Goal: Task Accomplishment & Management: Manage account settings

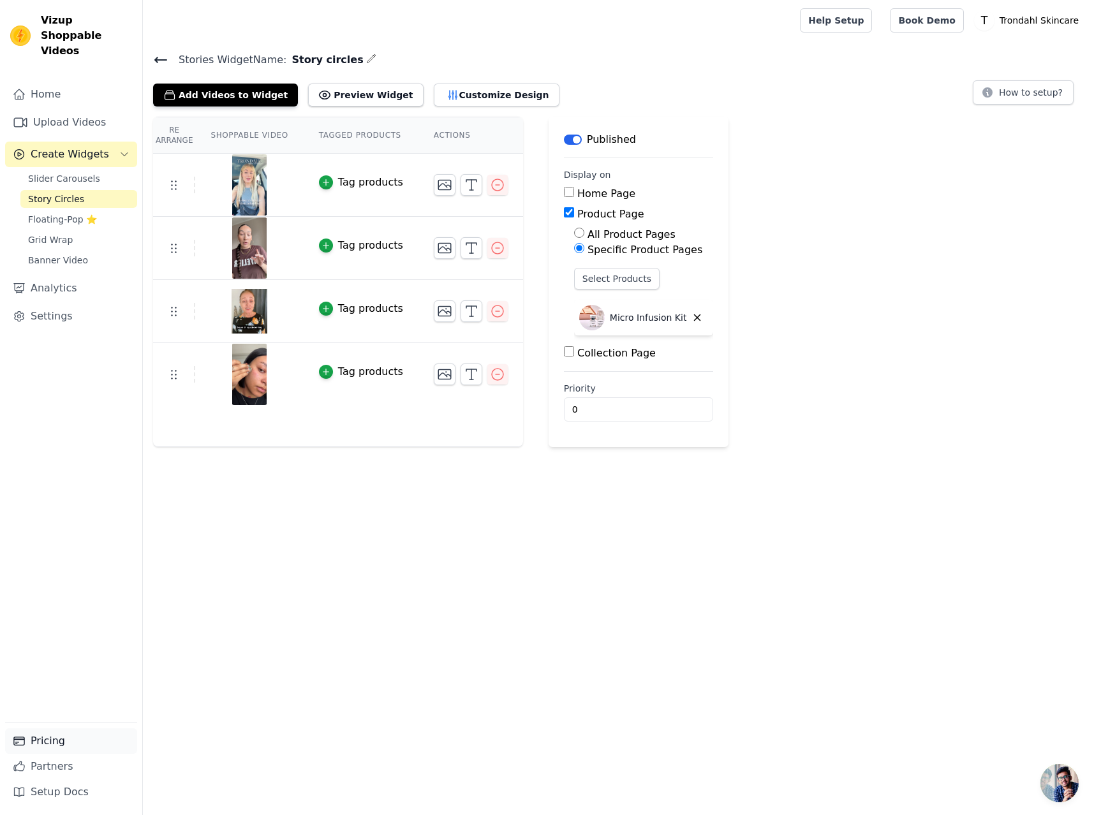
click at [56, 742] on link "Pricing" at bounding box center [71, 741] width 132 height 26
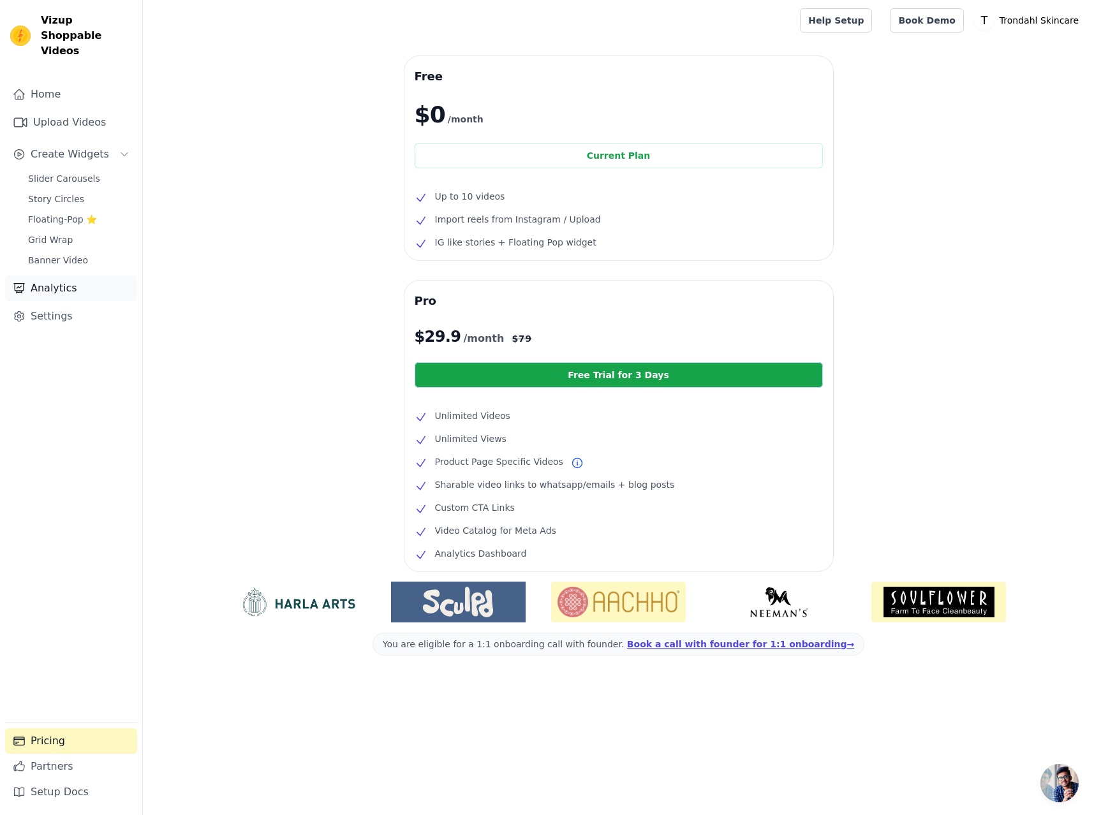
click at [57, 277] on link "Analytics" at bounding box center [71, 288] width 132 height 26
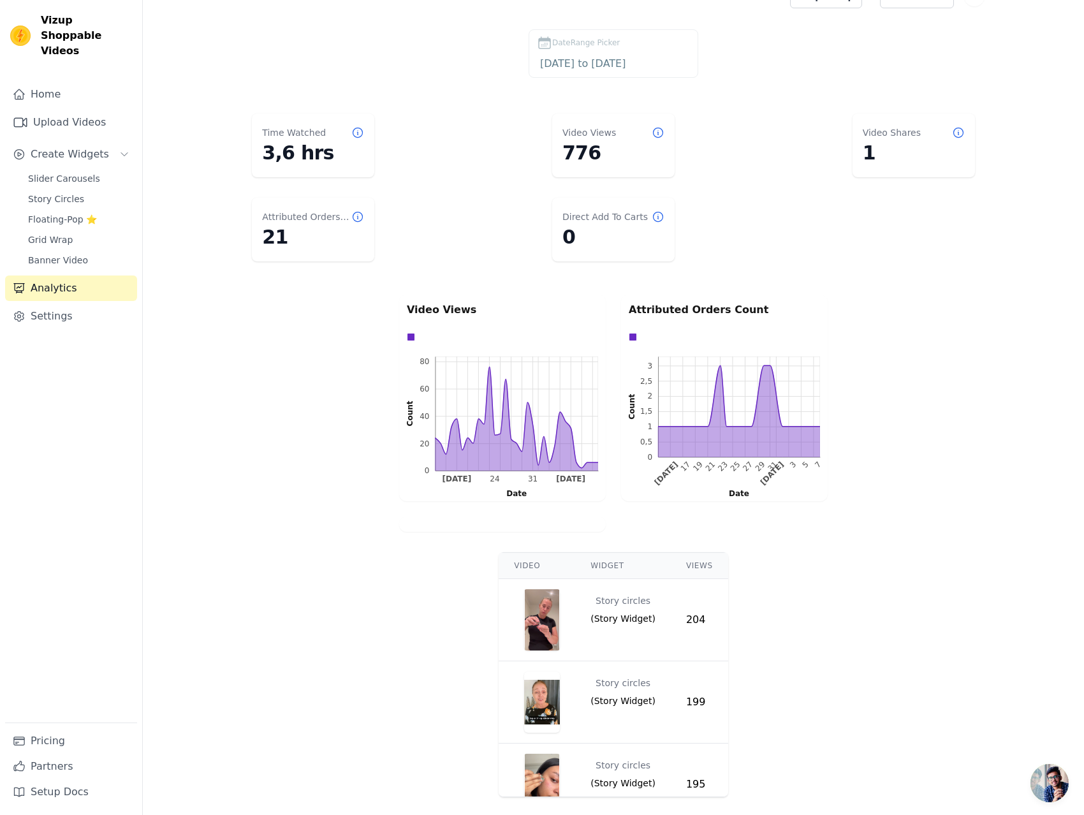
click at [211, 404] on div "Video Views 0 20 40 60 80 0 20 40 60 80 Count [DATE] 31 [DATE] [DATE] 31 [DATE]…" at bounding box center [613, 413] width 941 height 242
click at [45, 304] on link "Settings" at bounding box center [71, 317] width 132 height 26
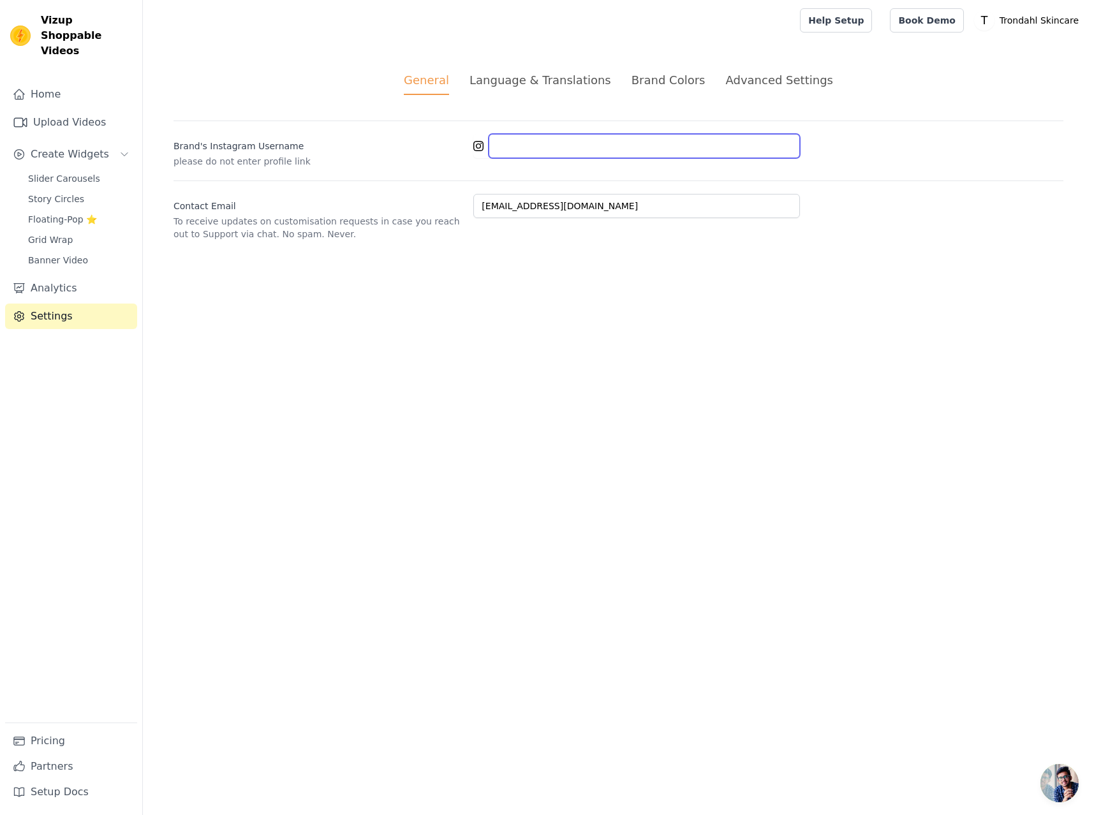
click at [528, 145] on input "Brand's Instagram Username" at bounding box center [643, 146] width 311 height 24
click at [220, 164] on p "please do not enter profile link" at bounding box center [318, 161] width 290 height 13
click at [276, 145] on label "Brand's Instagram Username" at bounding box center [318, 144] width 290 height 18
click at [488, 145] on input "Brand's Instagram Username" at bounding box center [643, 146] width 311 height 24
click at [513, 147] on input "Brand's Instagram Username" at bounding box center [643, 146] width 311 height 24
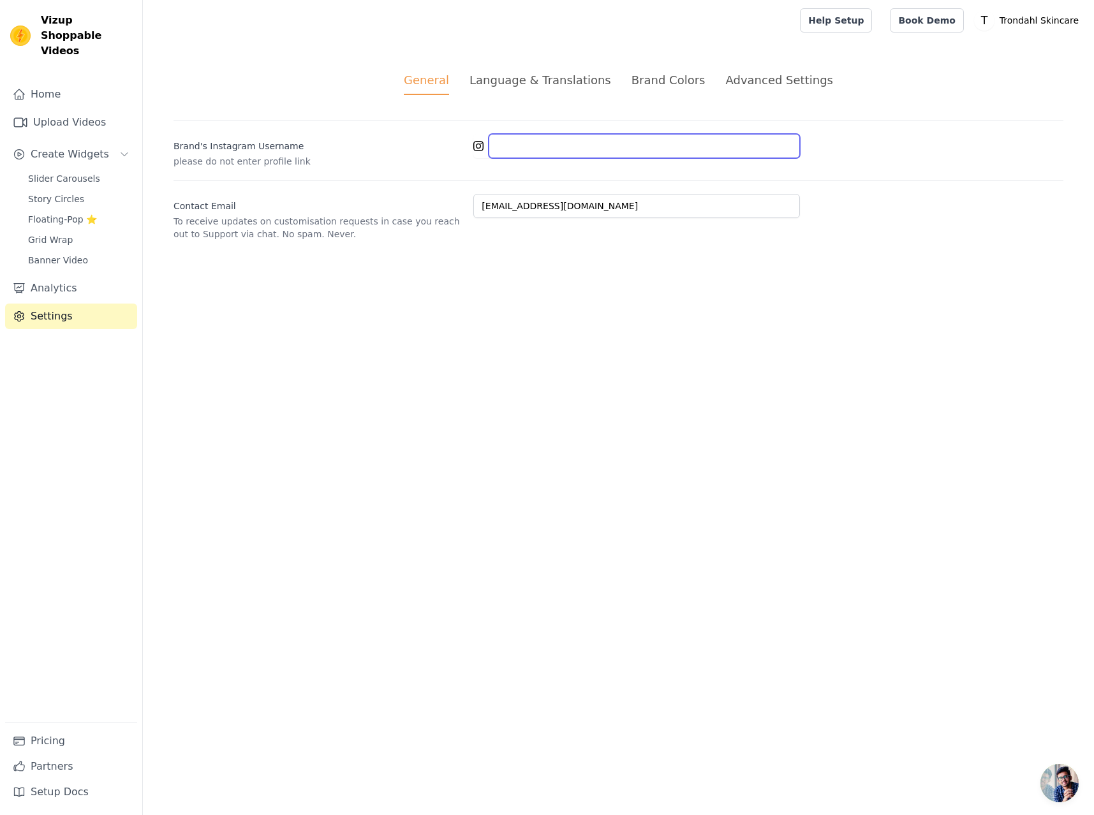
click at [520, 145] on input "Brand's Instagram Username" at bounding box center [643, 146] width 311 height 24
paste input "trondahlskincaredk"
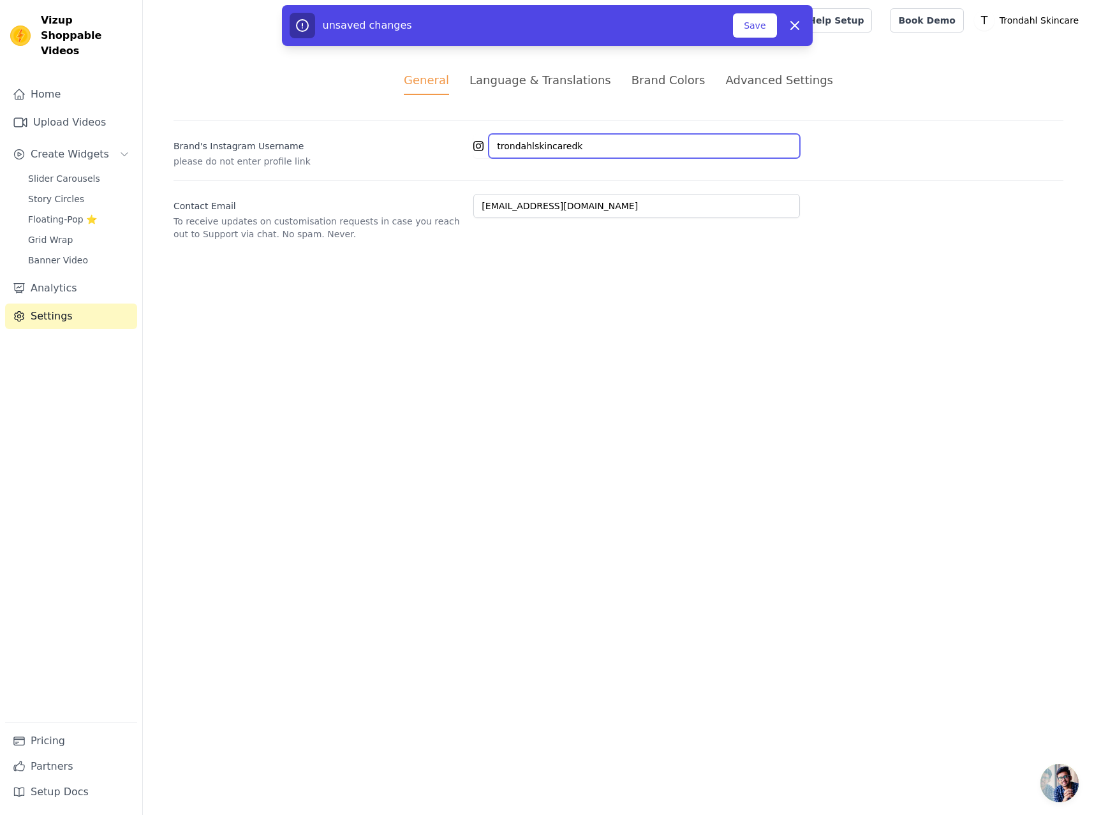
type input "trondahlskincaredk"
click at [760, 24] on button "Save" at bounding box center [754, 25] width 43 height 24
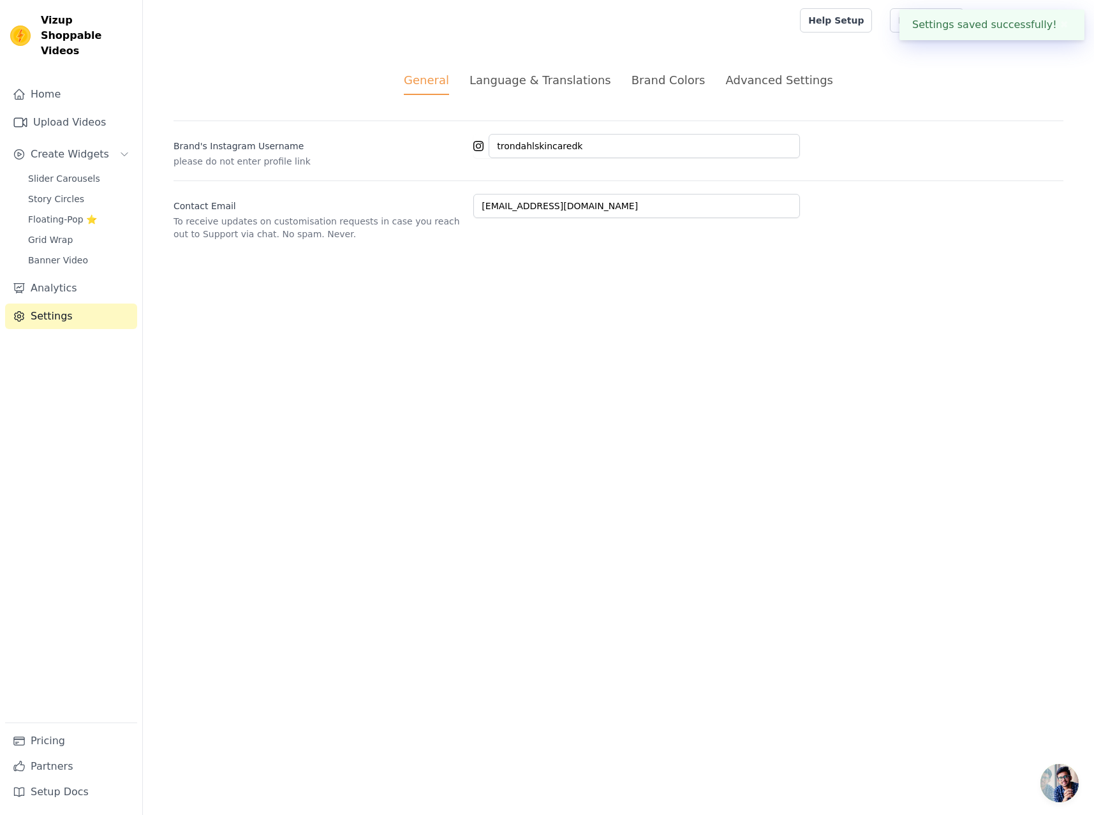
click at [534, 82] on div "Language & Translations" at bounding box center [540, 79] width 142 height 17
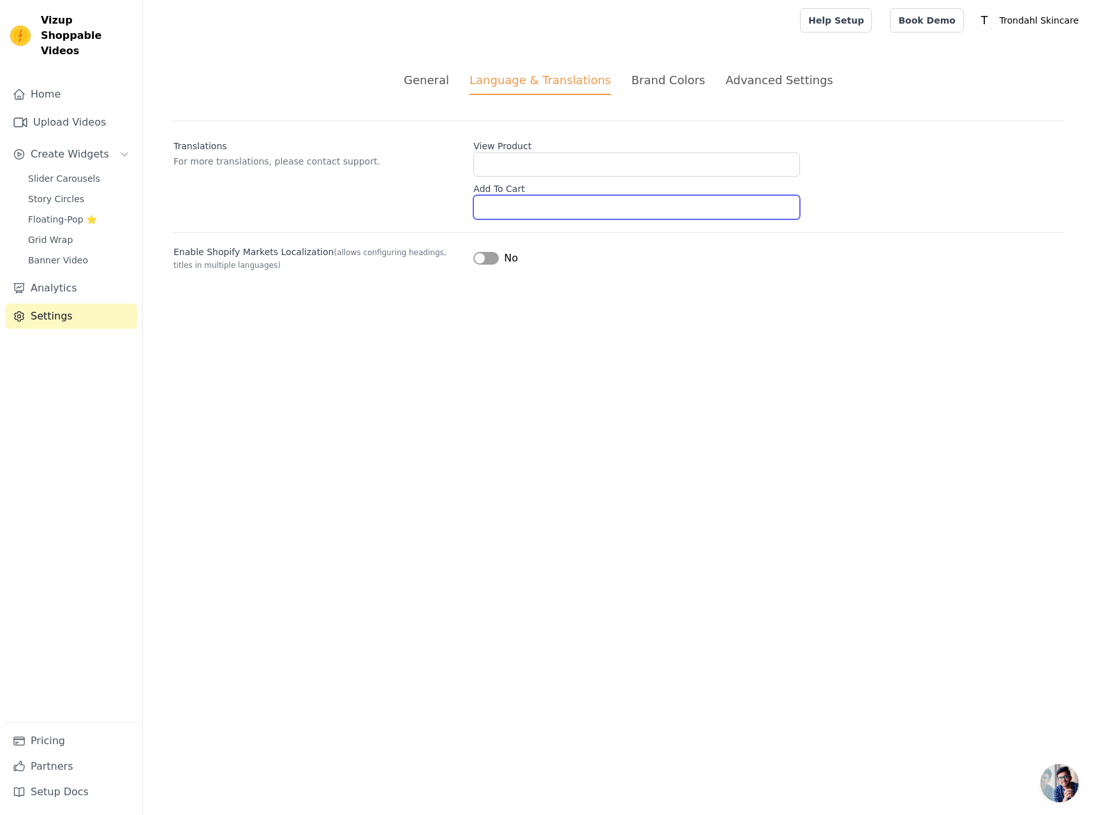
click at [521, 209] on input "Add To Cart" at bounding box center [636, 207] width 327 height 24
click at [671, 77] on div "Brand Colors" at bounding box center [668, 79] width 74 height 17
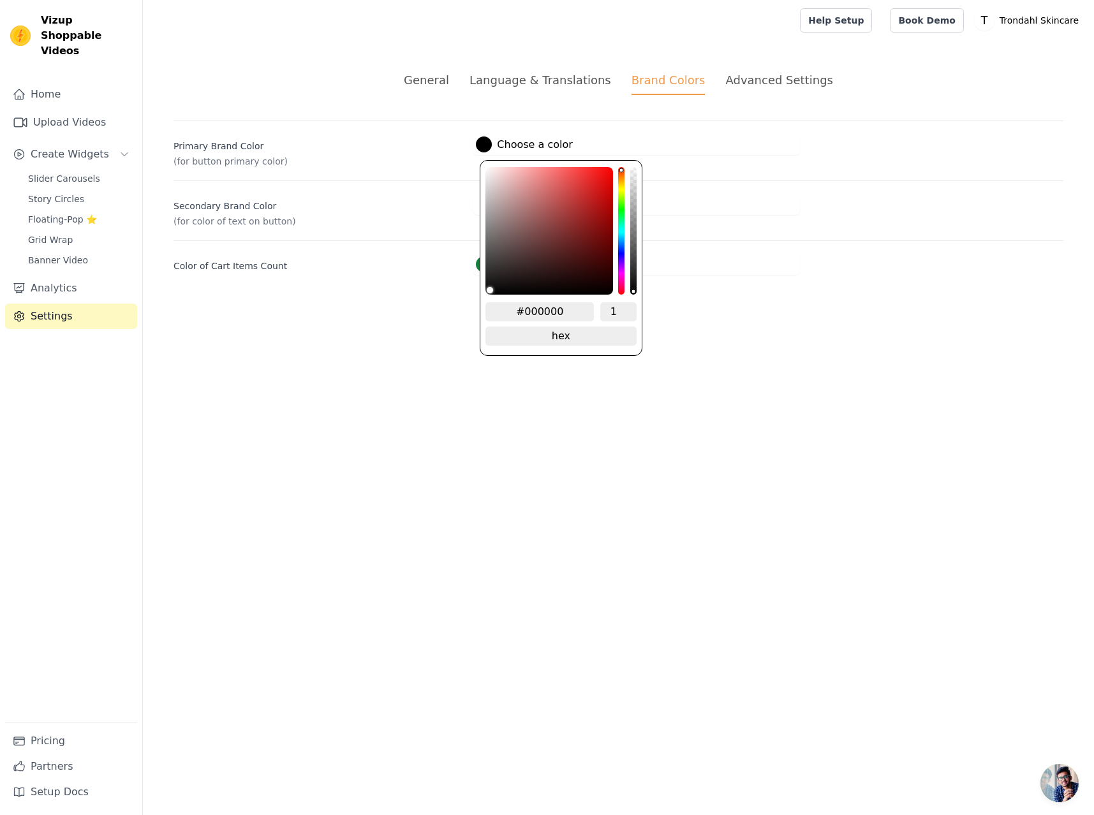
click at [489, 143] on div at bounding box center [484, 144] width 16 height 16
drag, startPoint x: 569, startPoint y: 307, endPoint x: 527, endPoint y: 312, distance: 43.1
click at [527, 312] on input "#000000" at bounding box center [539, 311] width 108 height 19
paste input "e4b08e"
type input "#e4b08e"
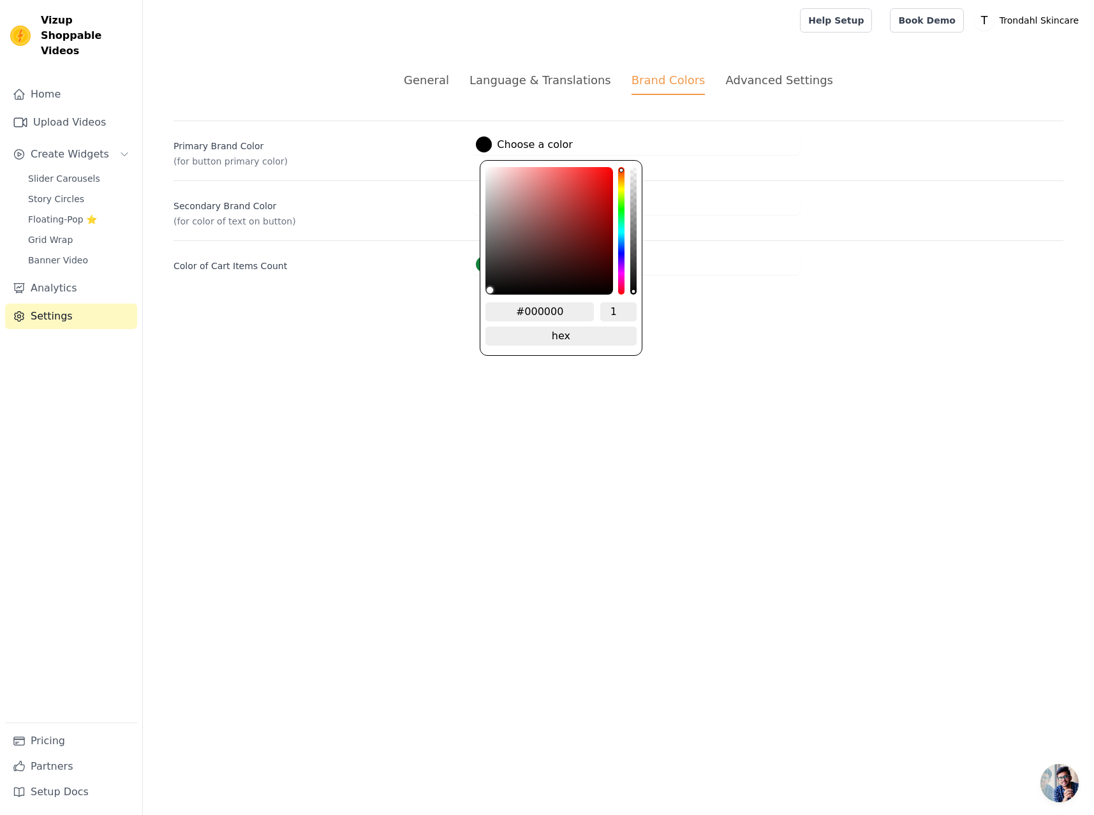
type input "#e4b08e"
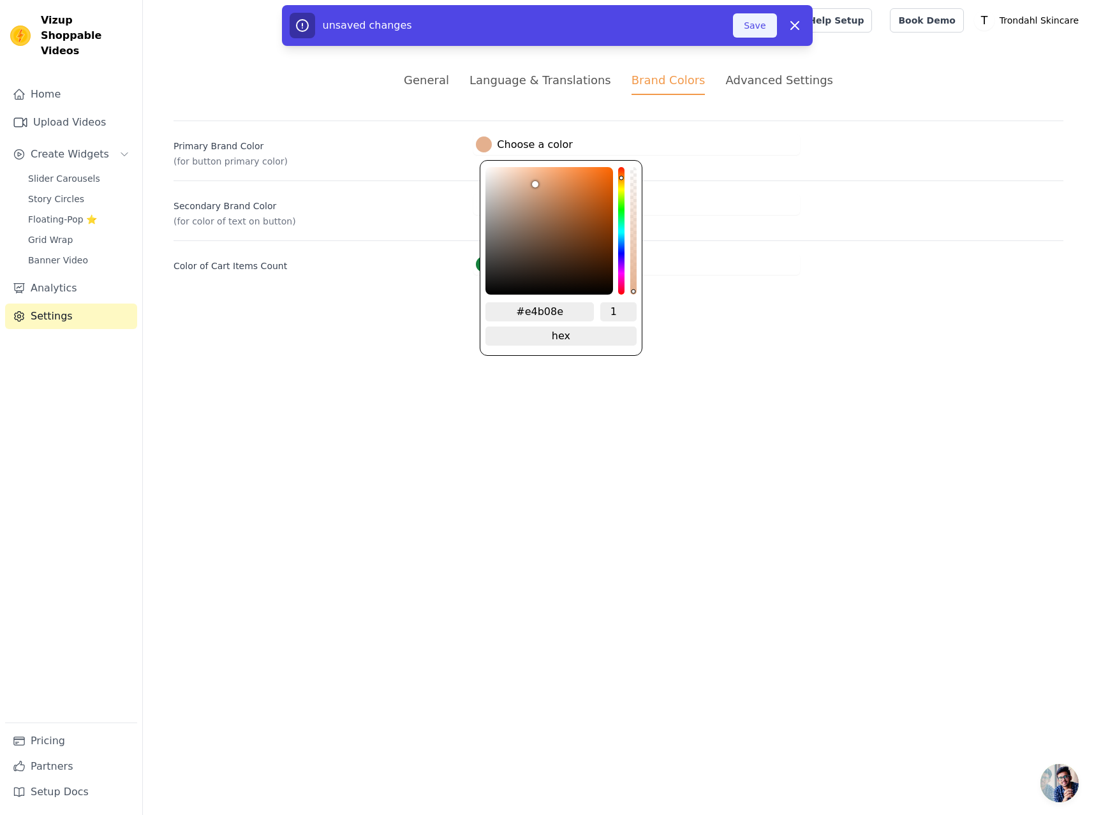
click at [753, 27] on button "Save" at bounding box center [754, 25] width 43 height 24
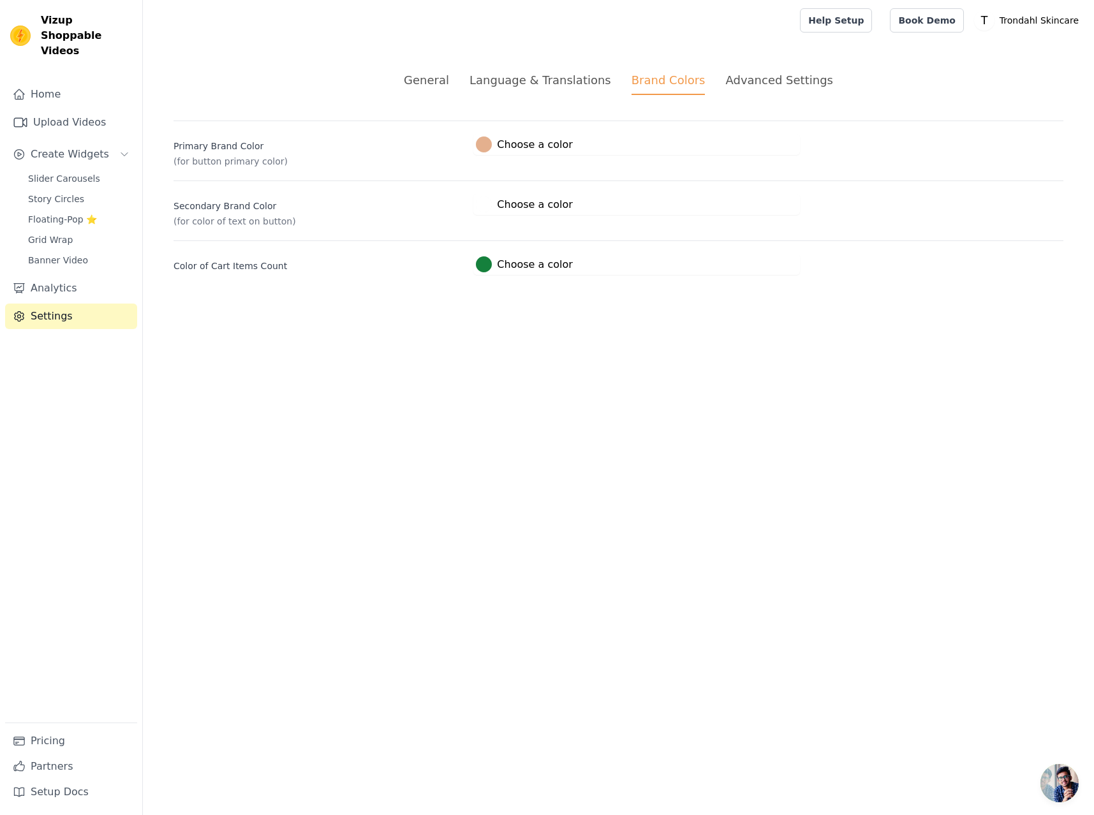
click at [758, 75] on div "Advanced Settings" at bounding box center [778, 79] width 107 height 17
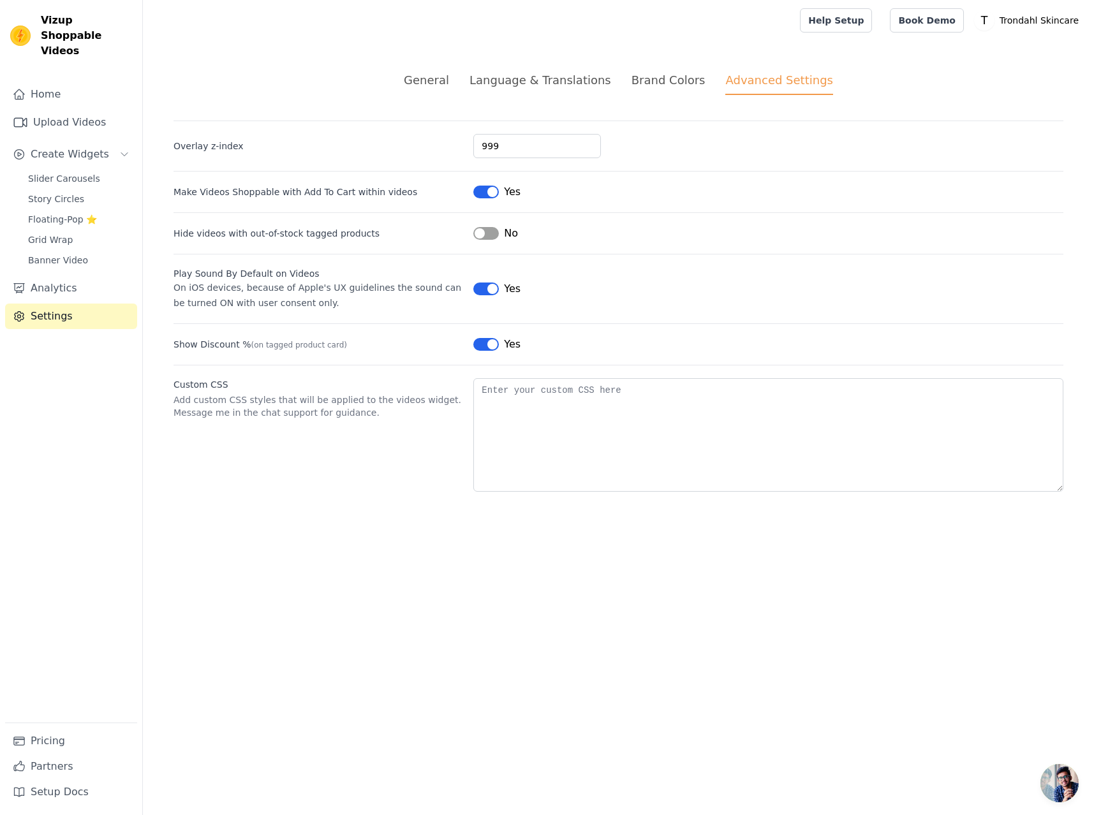
click at [567, 84] on div "Language & Translations" at bounding box center [540, 79] width 142 height 17
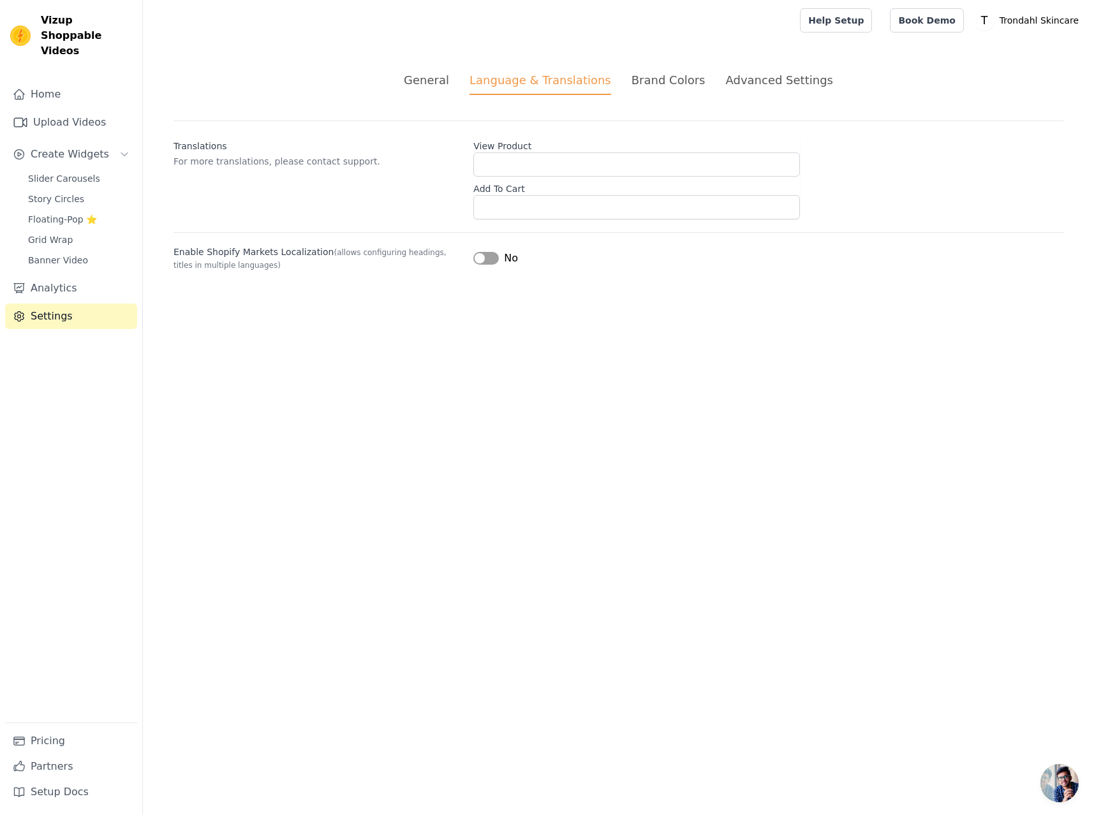
click at [449, 75] on div "General" at bounding box center [426, 79] width 45 height 17
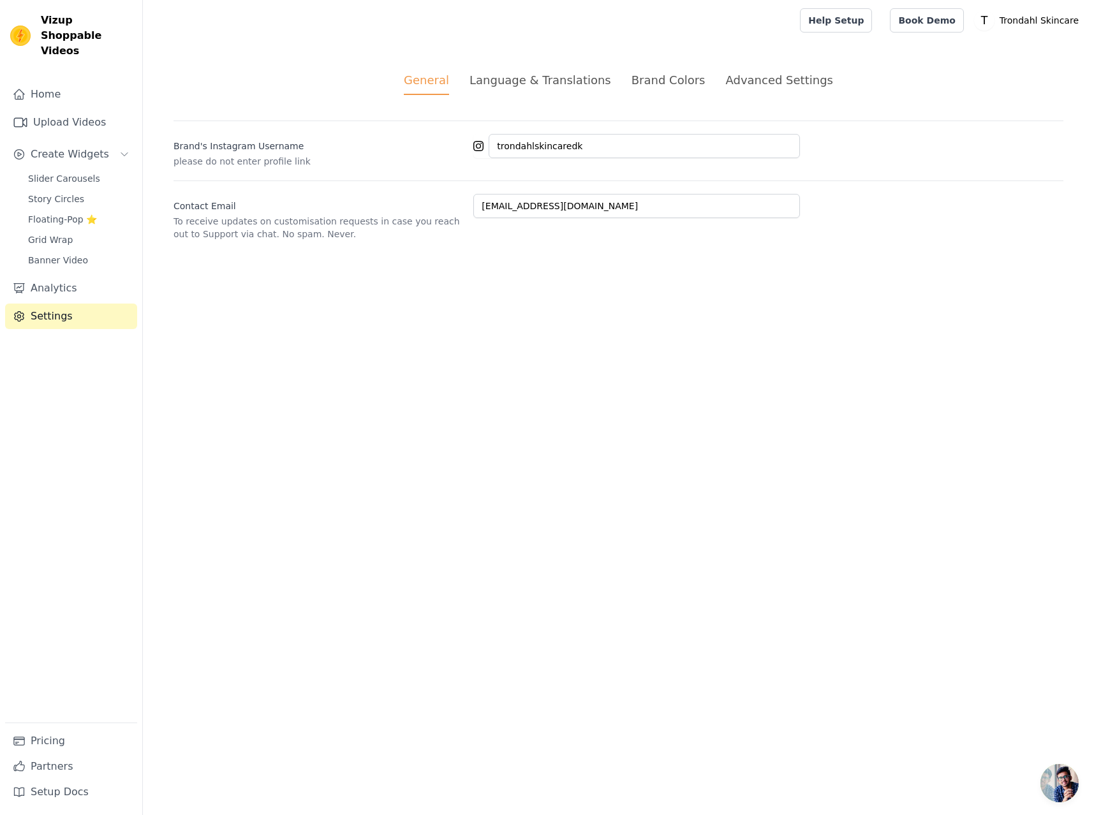
click at [580, 84] on div "Language & Translations" at bounding box center [540, 79] width 142 height 17
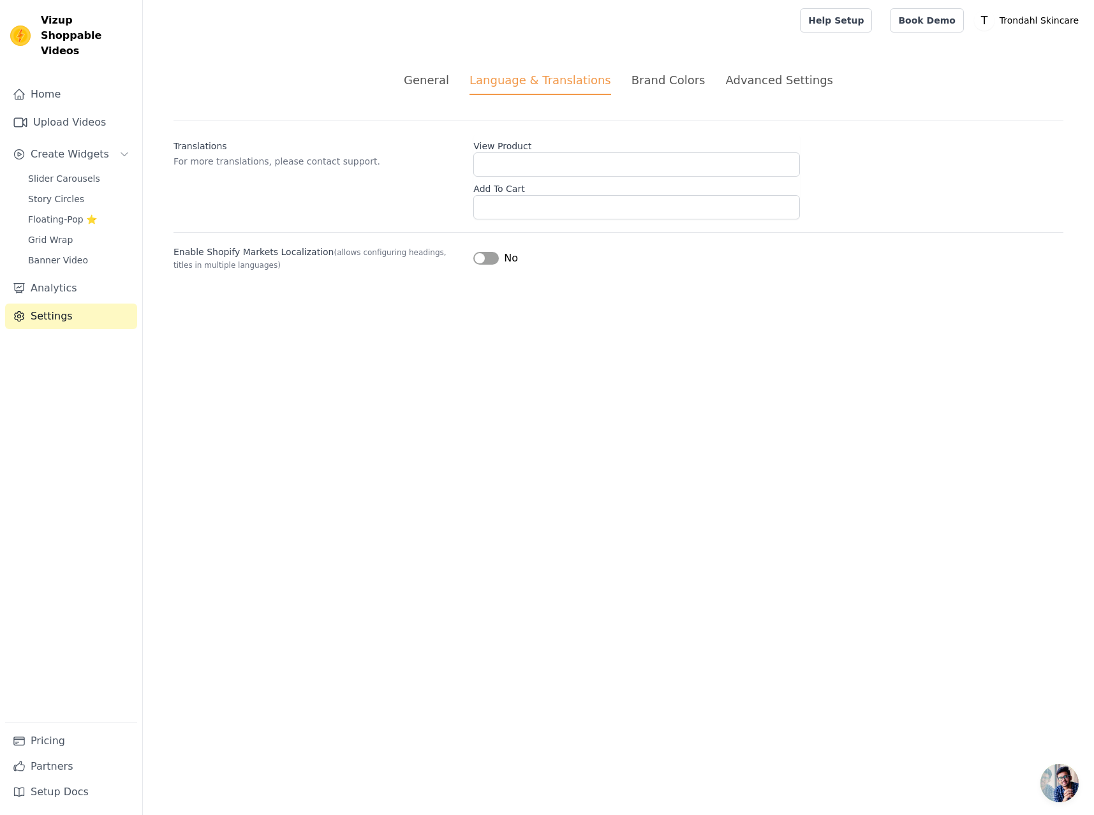
click at [512, 147] on label "View Product" at bounding box center [636, 144] width 327 height 18
click at [512, 152] on input "View Product" at bounding box center [636, 164] width 327 height 24
click at [498, 162] on input "View Product" at bounding box center [636, 164] width 327 height 24
click at [679, 79] on div "Brand Colors" at bounding box center [668, 79] width 74 height 17
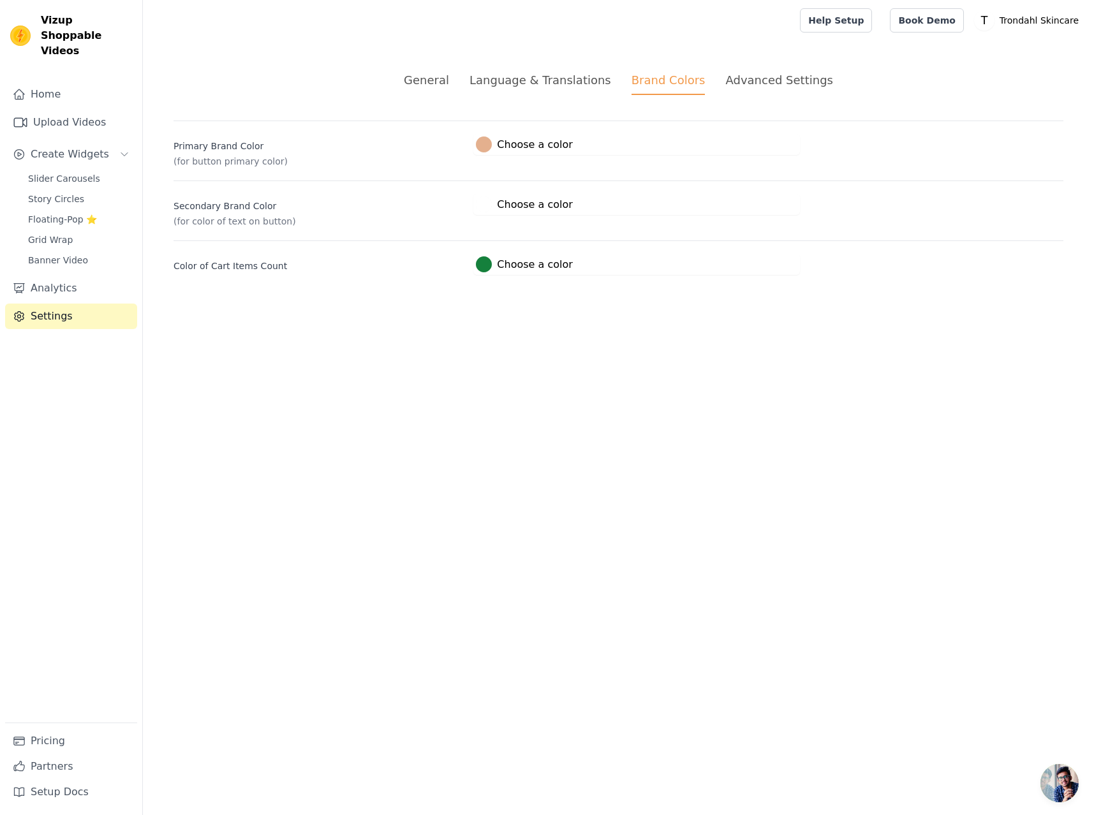
click at [754, 78] on div "Advanced Settings" at bounding box center [778, 79] width 107 height 17
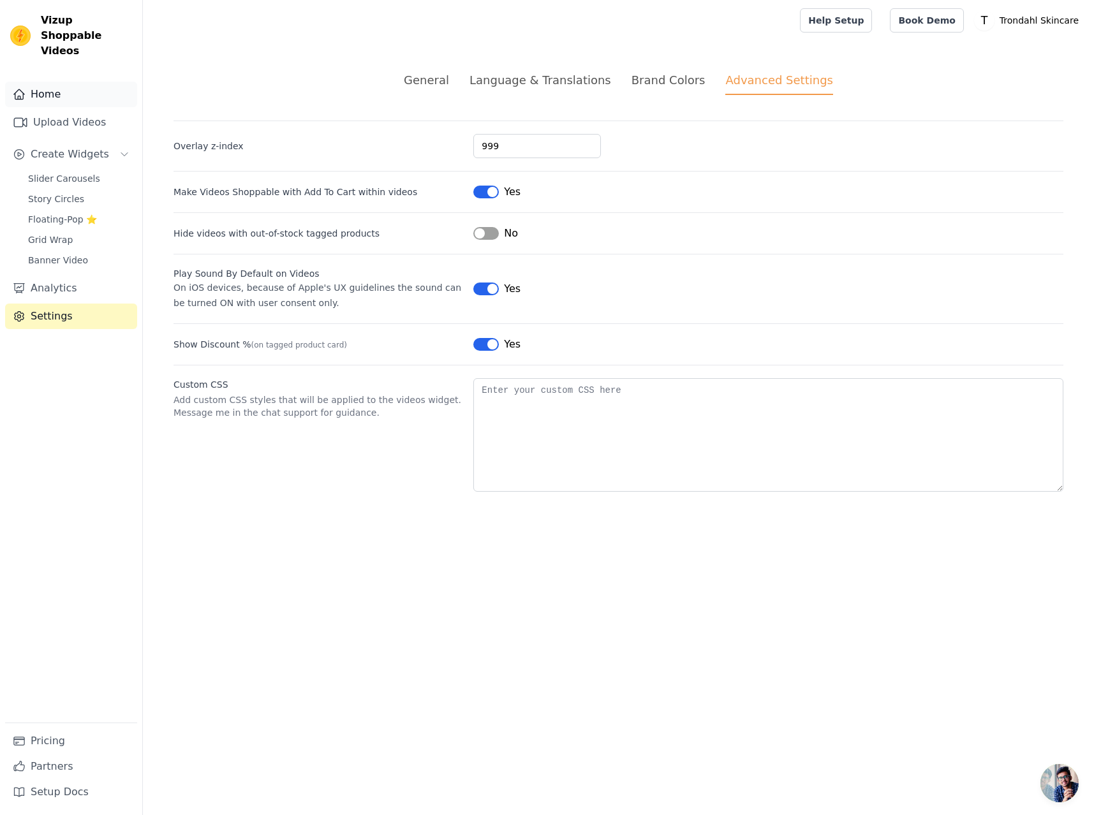
click at [57, 85] on link "Home" at bounding box center [71, 95] width 132 height 26
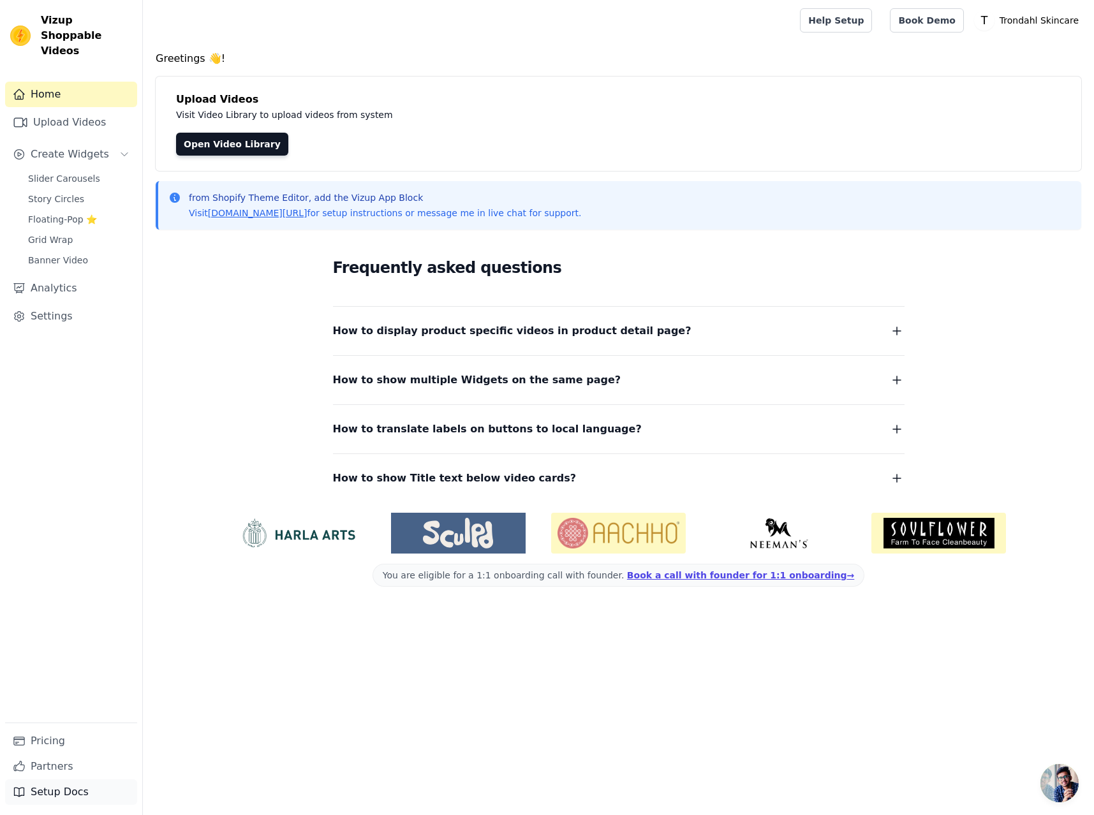
click at [43, 793] on link "Setup Docs" at bounding box center [71, 792] width 132 height 26
click at [1012, 17] on p "Trondahl Skincare" at bounding box center [1038, 20] width 89 height 23
click at [999, 52] on link "Settings" at bounding box center [1022, 52] width 122 height 23
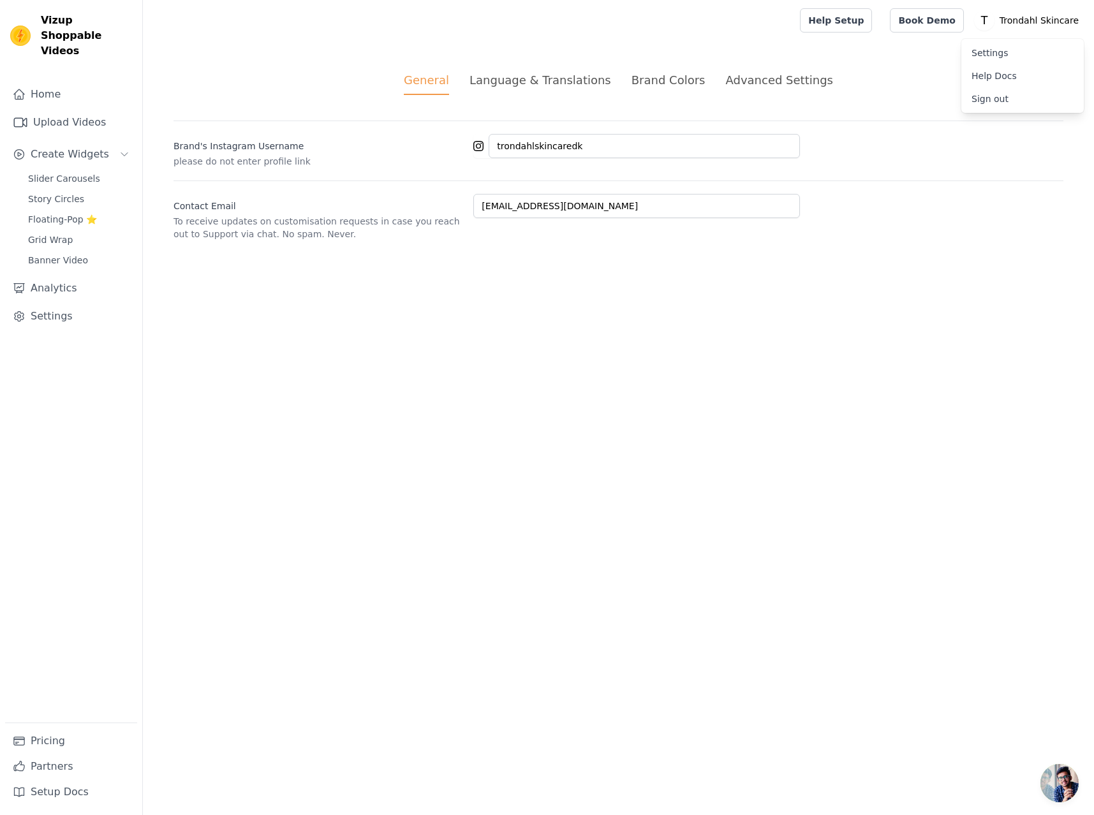
click at [518, 79] on div "Language & Translations" at bounding box center [540, 79] width 142 height 17
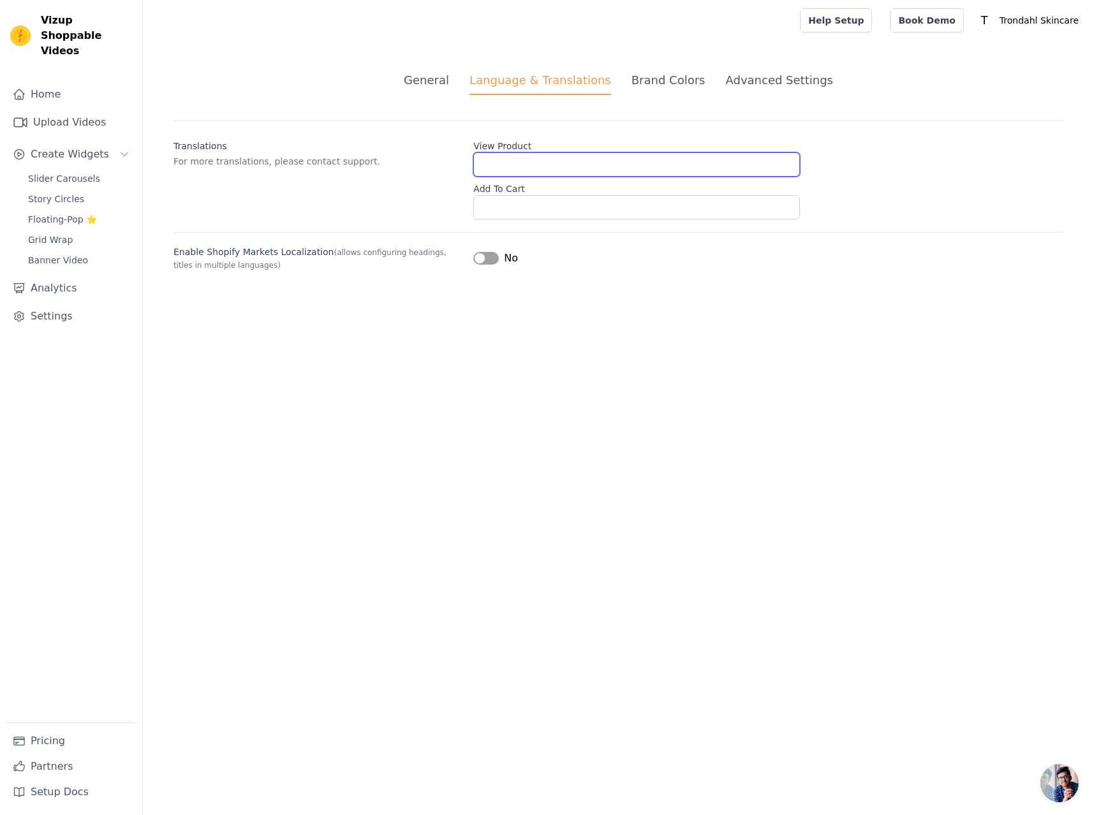
click at [520, 168] on input "View Product" at bounding box center [636, 164] width 327 height 24
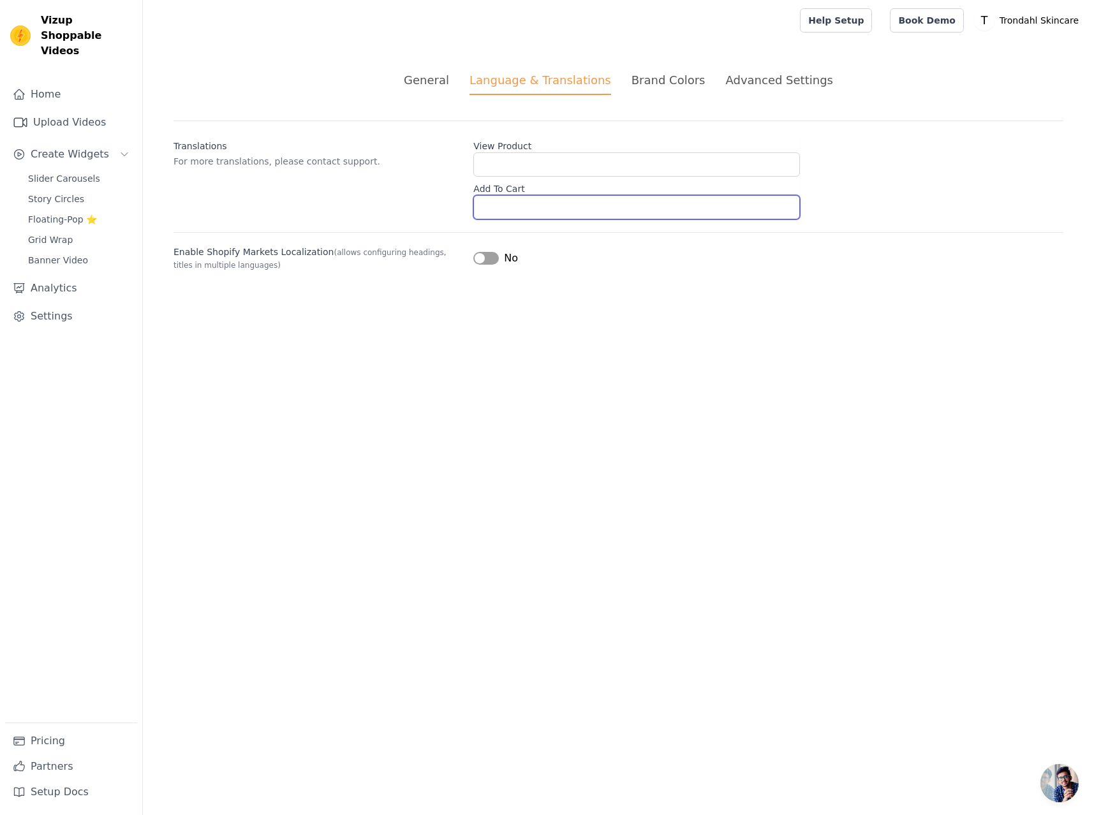
click at [513, 212] on input "Add To Cart" at bounding box center [636, 207] width 327 height 24
click at [503, 210] on input "Add To Cart" at bounding box center [636, 207] width 327 height 24
type input "T"
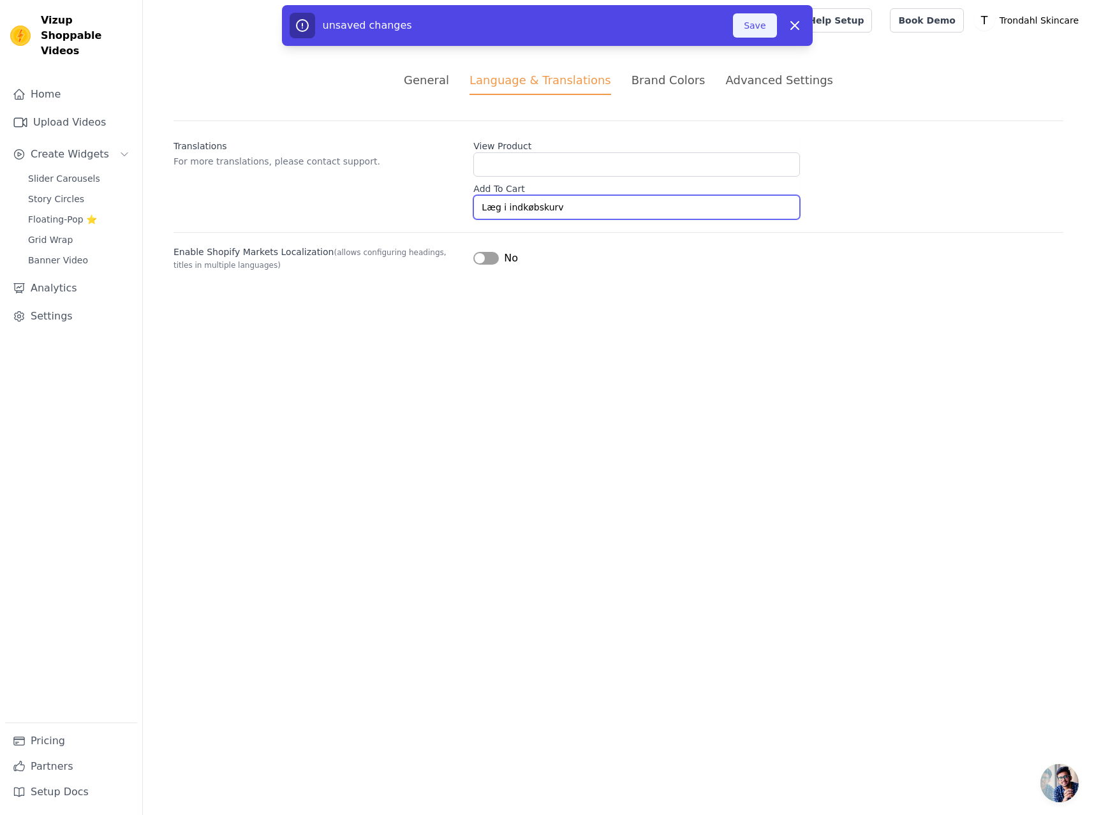
type input "Læg i indkøbskurv"
click at [754, 29] on button "Save" at bounding box center [754, 25] width 43 height 24
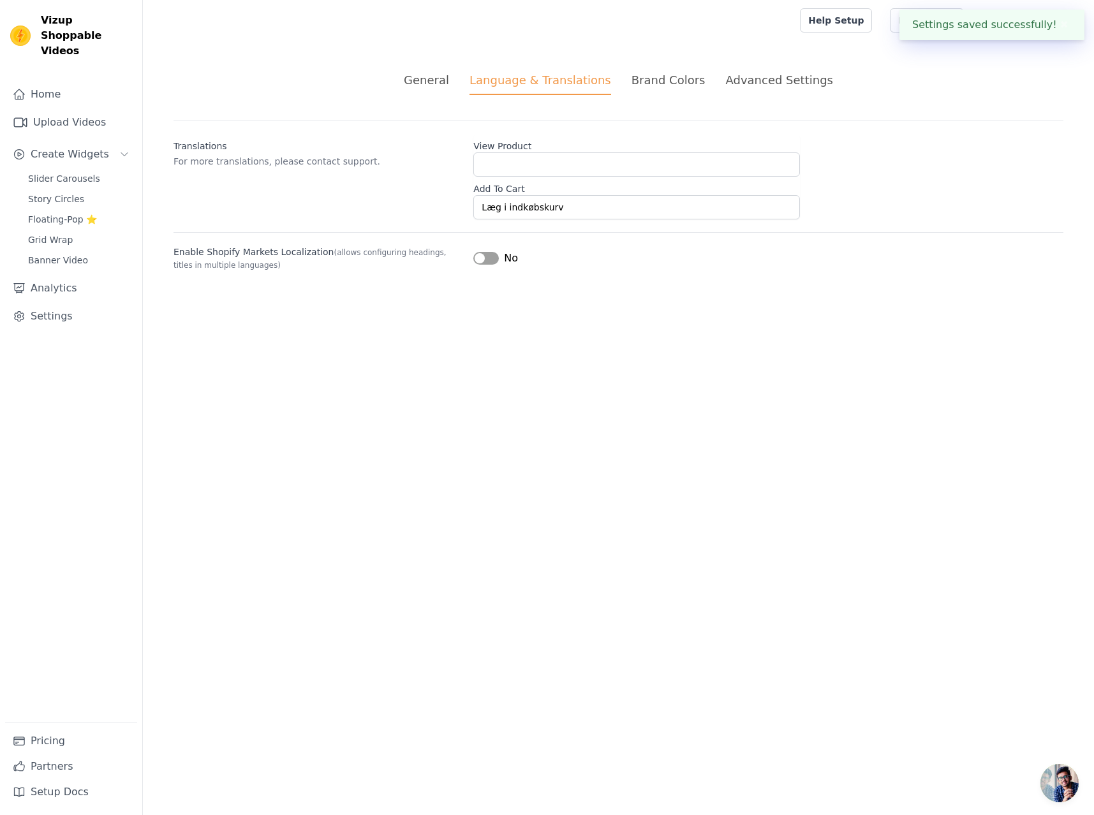
click at [664, 81] on div "Brand Colors" at bounding box center [668, 79] width 74 height 17
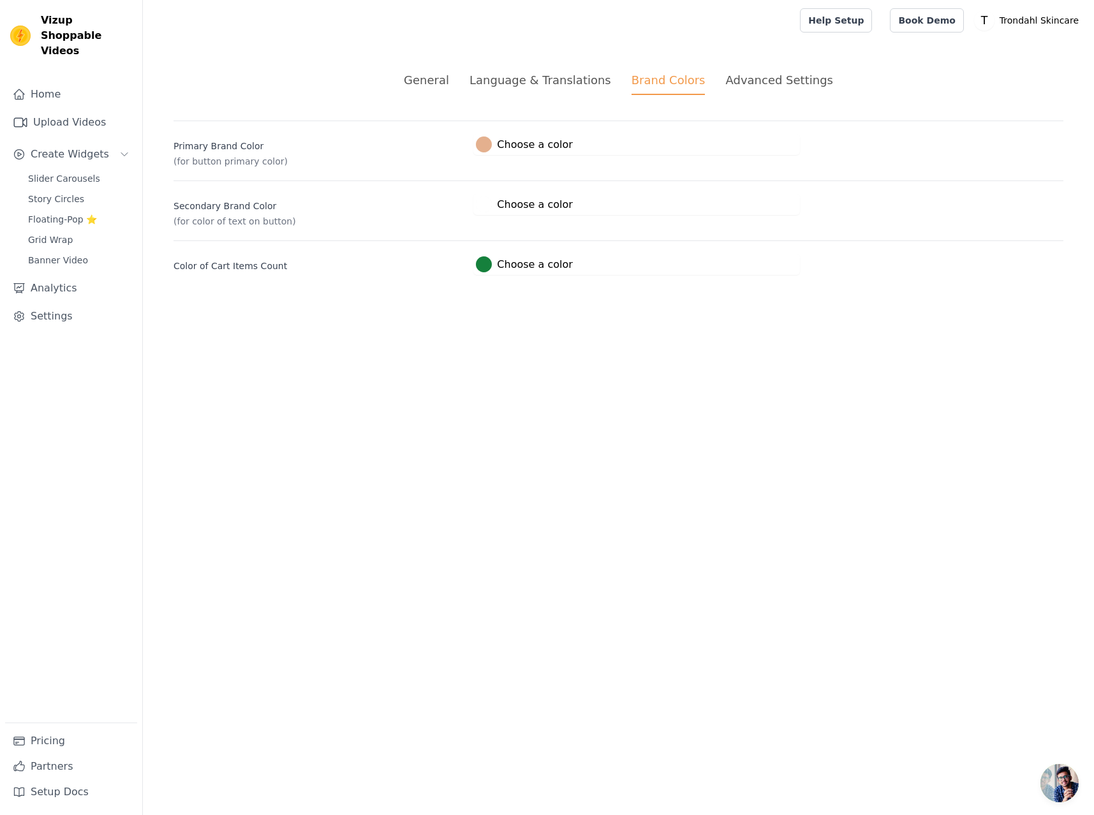
click at [742, 76] on div "Advanced Settings" at bounding box center [778, 79] width 107 height 17
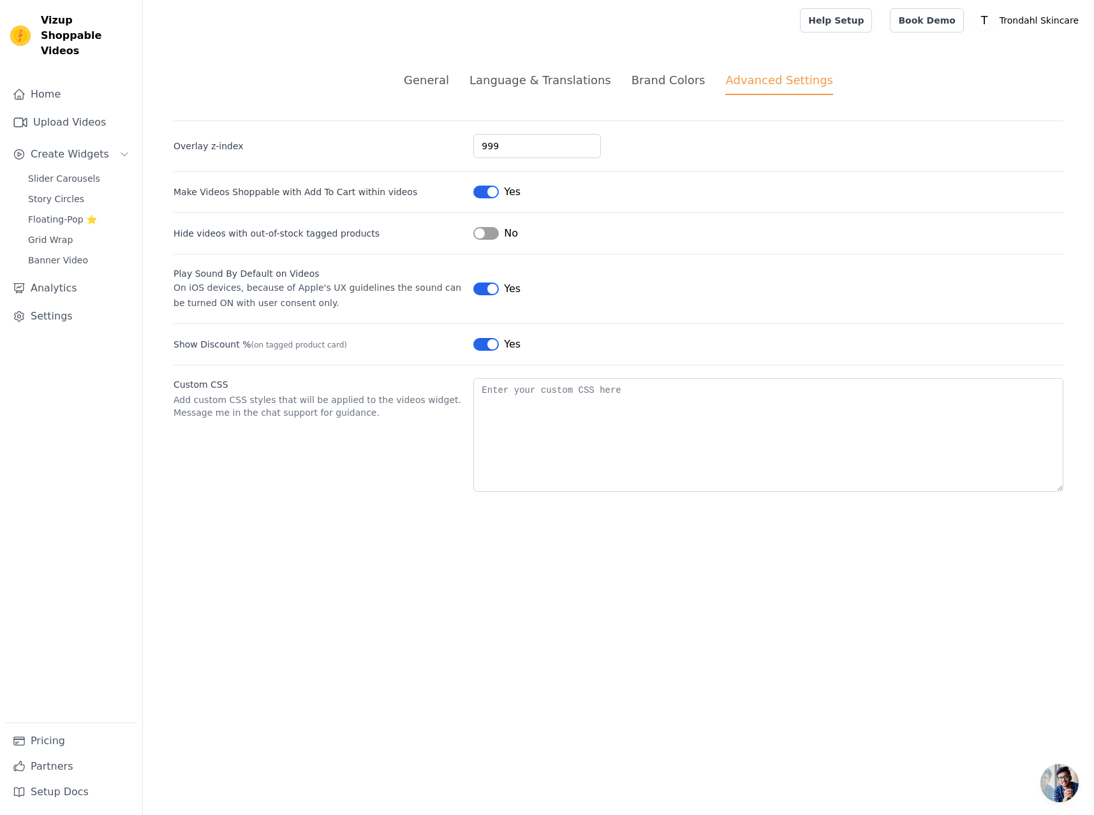
click at [445, 84] on div "General" at bounding box center [426, 79] width 45 height 17
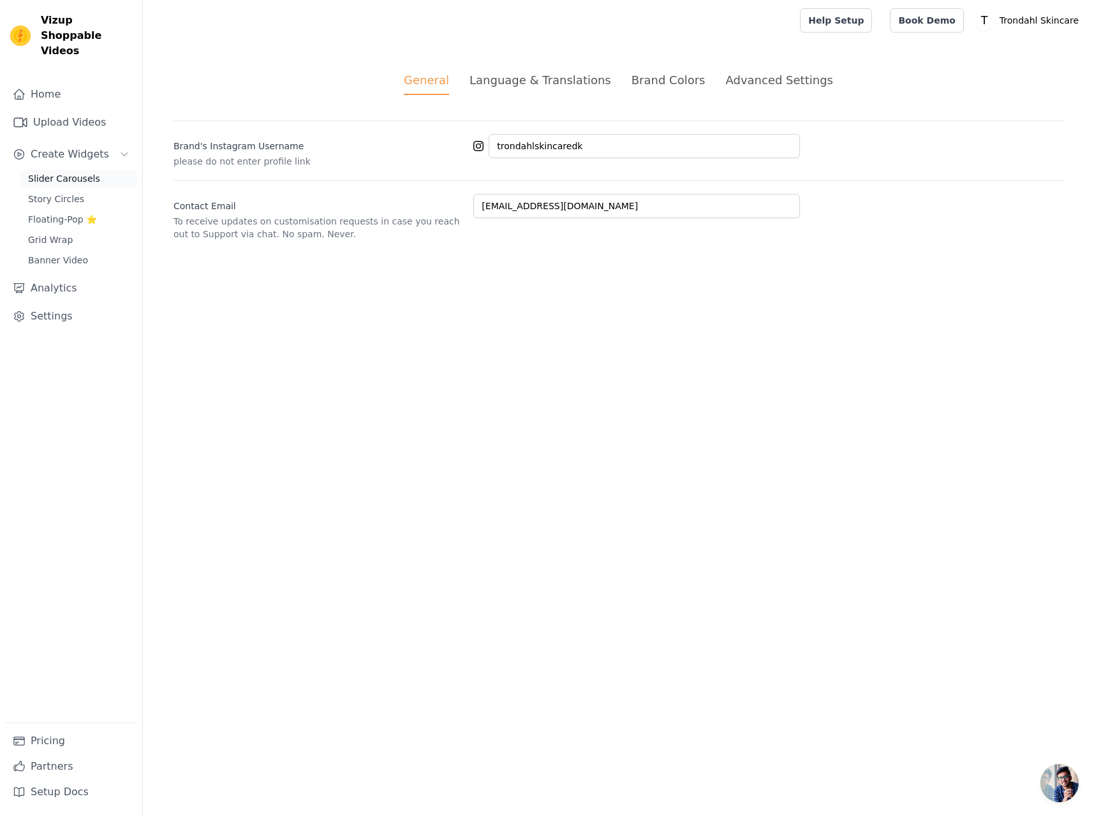
click at [74, 172] on span "Slider Carousels" at bounding box center [64, 178] width 72 height 13
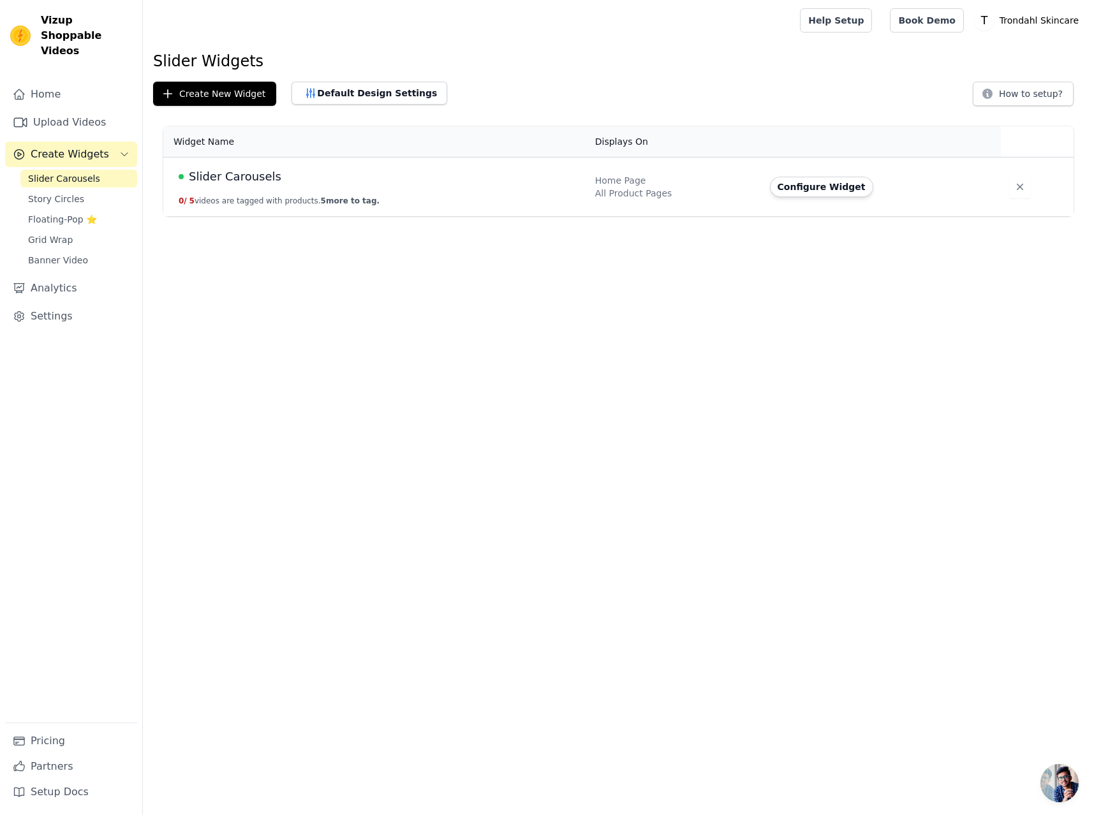
click at [478, 198] on td "Slider Carousels 0 / 5 videos are tagged with products. 5 more to tag." at bounding box center [375, 187] width 424 height 59
click at [350, 95] on button "Default Design Settings" at bounding box center [369, 93] width 156 height 23
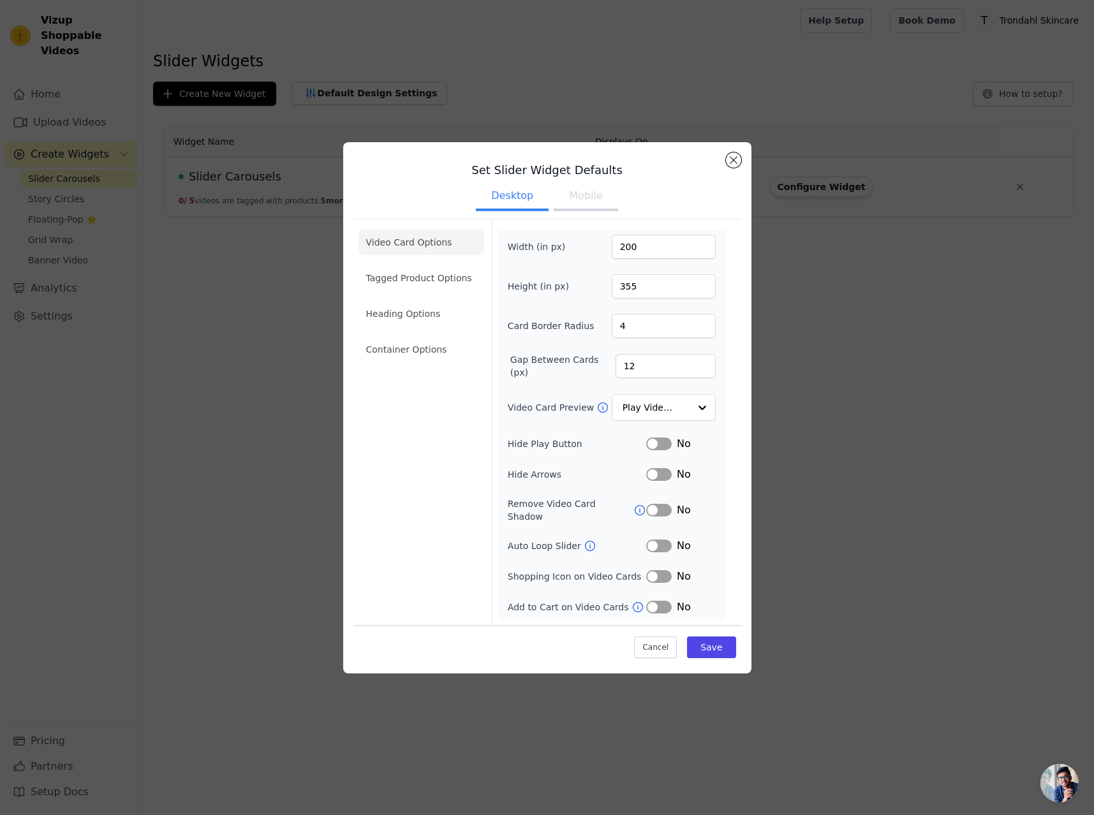
click at [656, 570] on button "Label" at bounding box center [659, 576] width 26 height 13
click at [587, 203] on button "Mobile" at bounding box center [586, 197] width 64 height 28
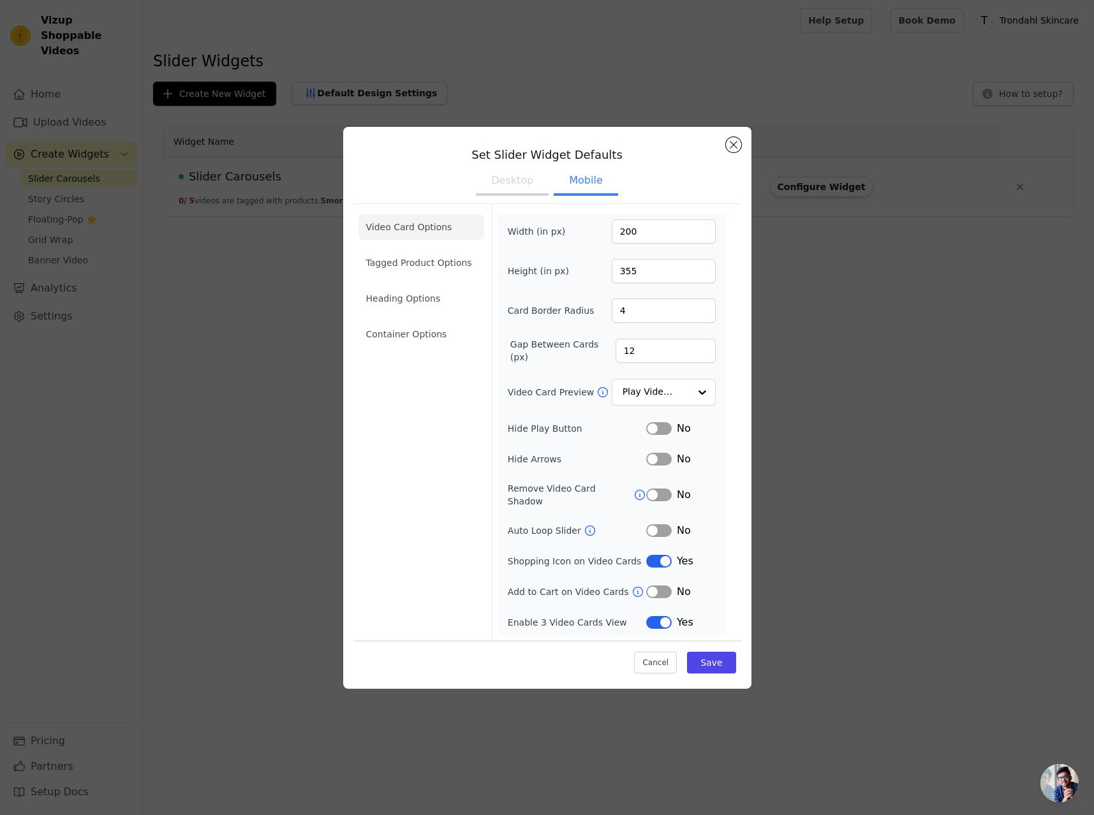
click at [631, 587] on icon at bounding box center [637, 591] width 13 height 13
click at [718, 657] on button "Save" at bounding box center [711, 663] width 48 height 22
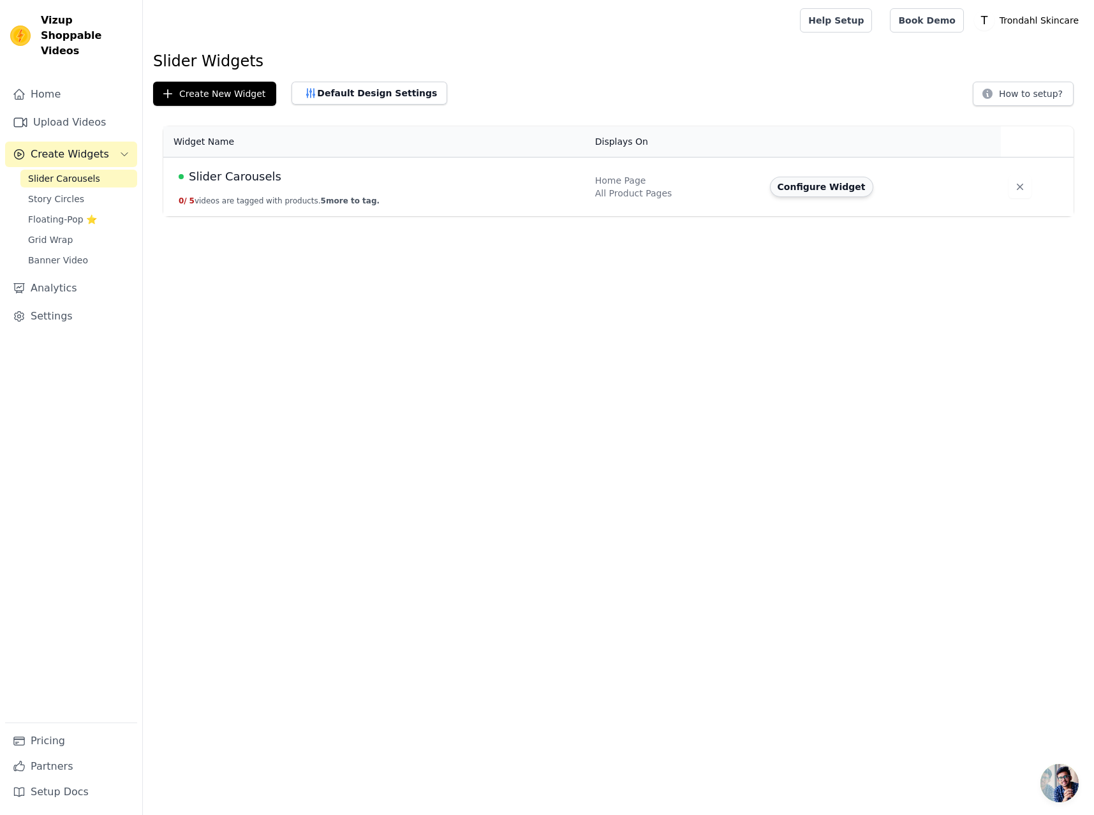
click at [799, 187] on button "Configure Widget" at bounding box center [821, 187] width 103 height 20
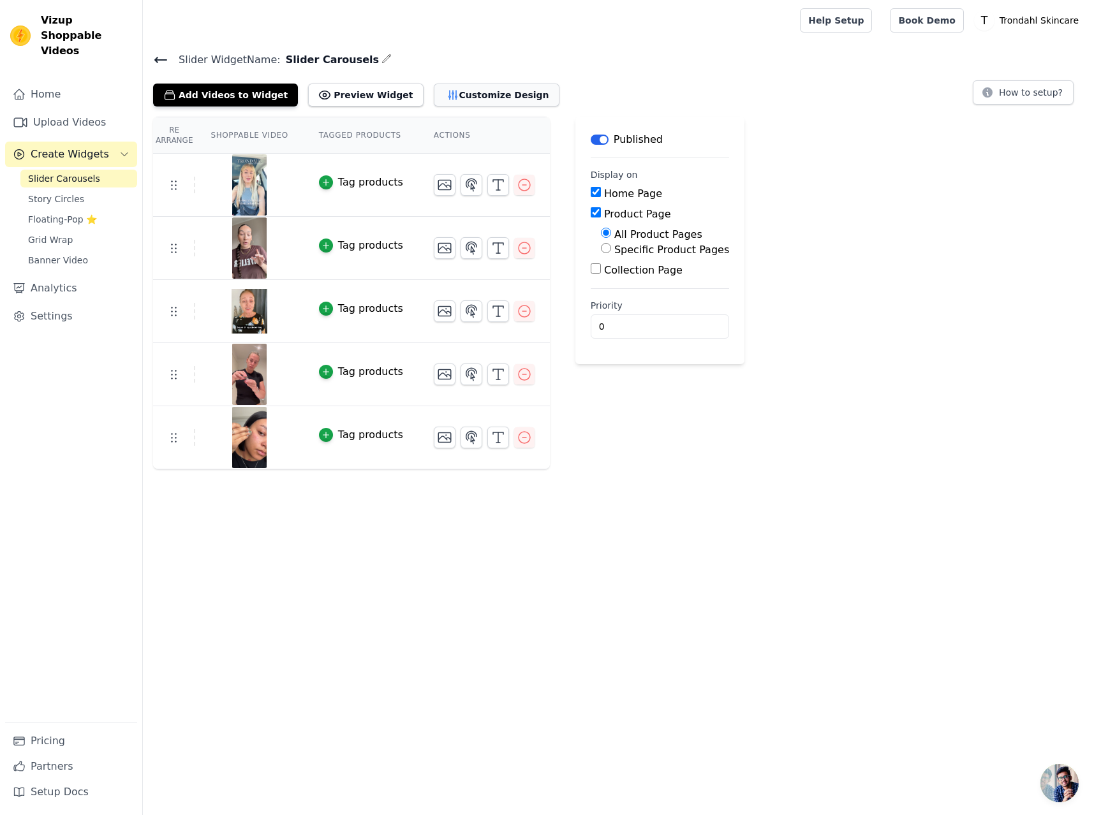
click at [452, 92] on button "Customize Design" at bounding box center [497, 95] width 126 height 23
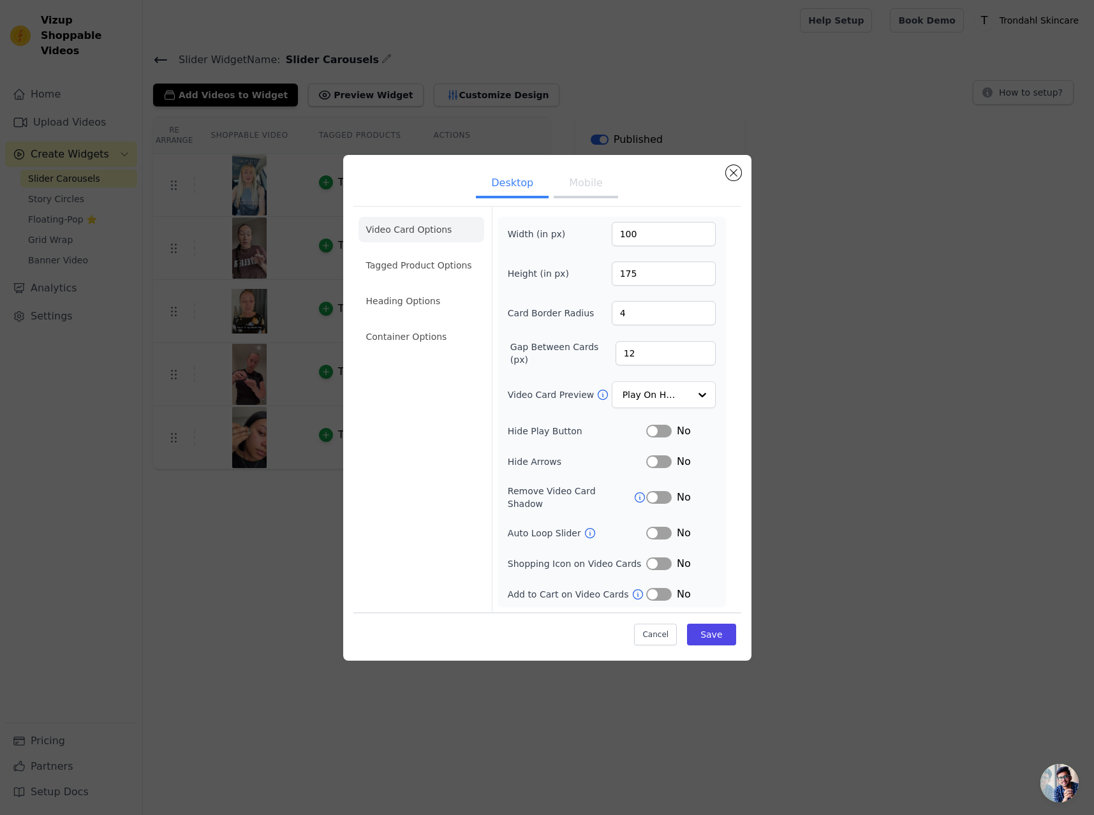
click at [585, 187] on button "Mobile" at bounding box center [586, 184] width 64 height 28
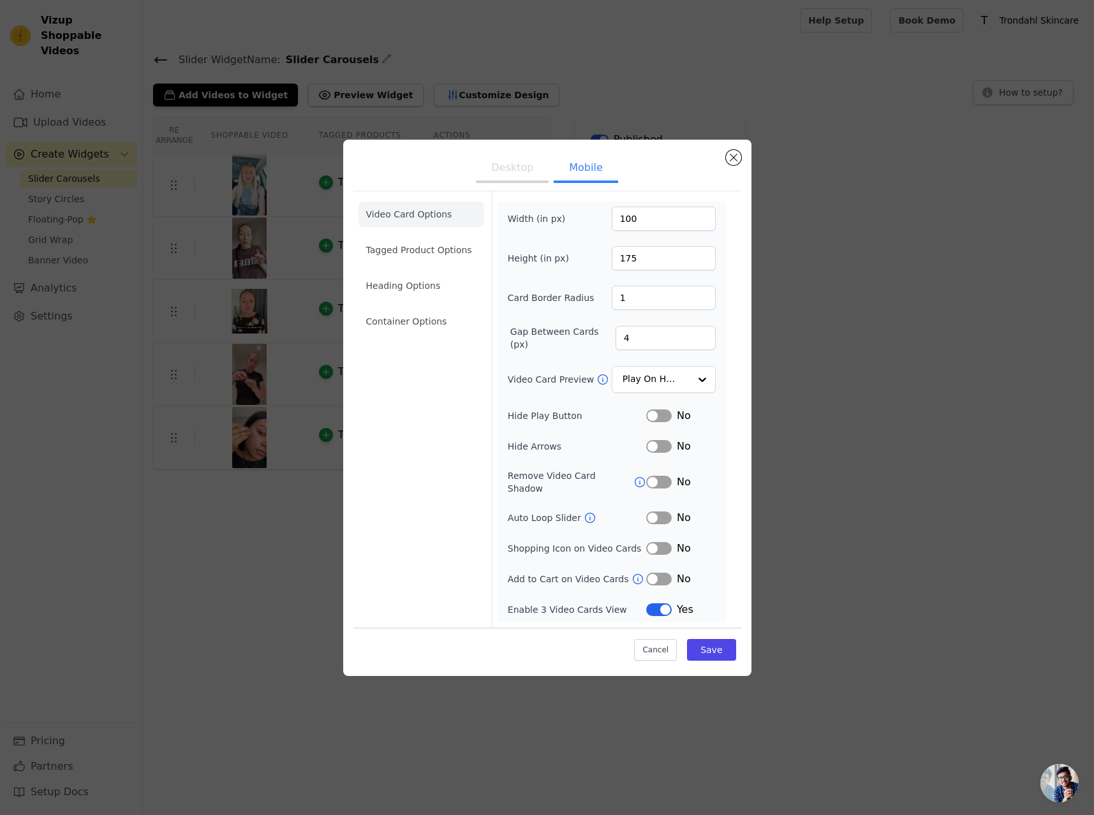
click at [515, 177] on button "Desktop" at bounding box center [512, 169] width 73 height 28
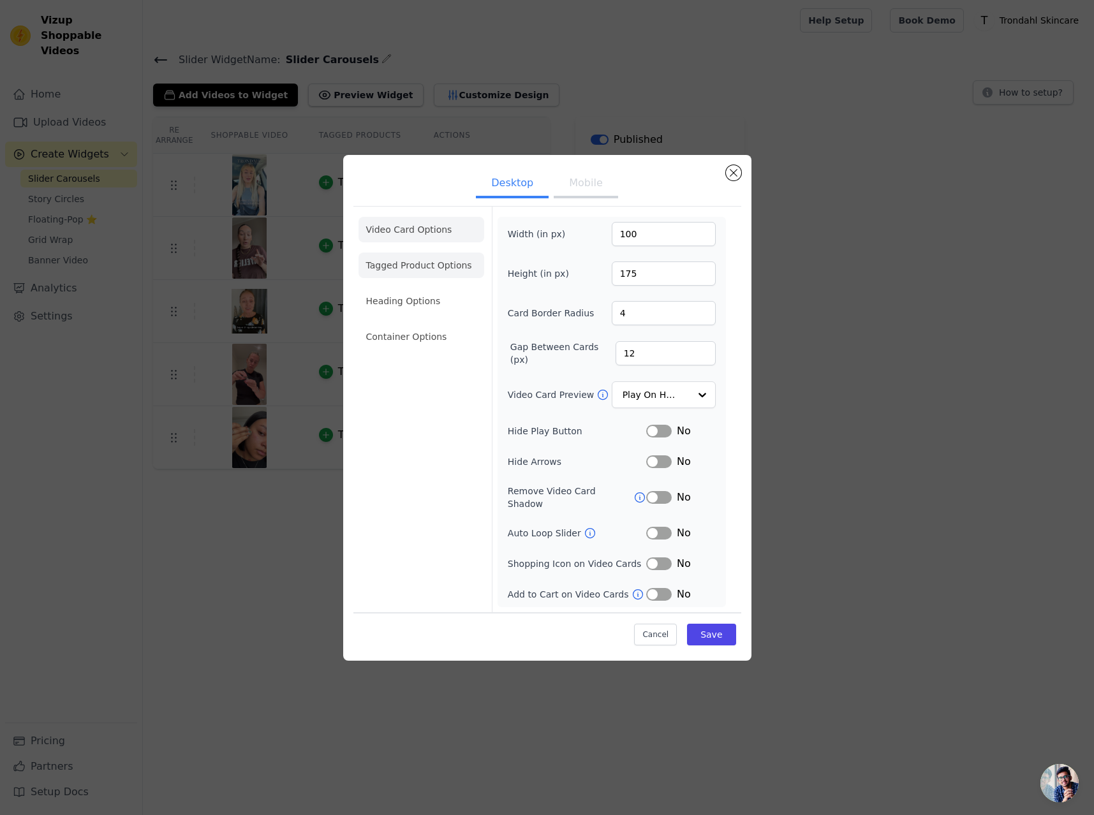
click at [429, 276] on li "Tagged Product Options" at bounding box center [421, 266] width 126 height 26
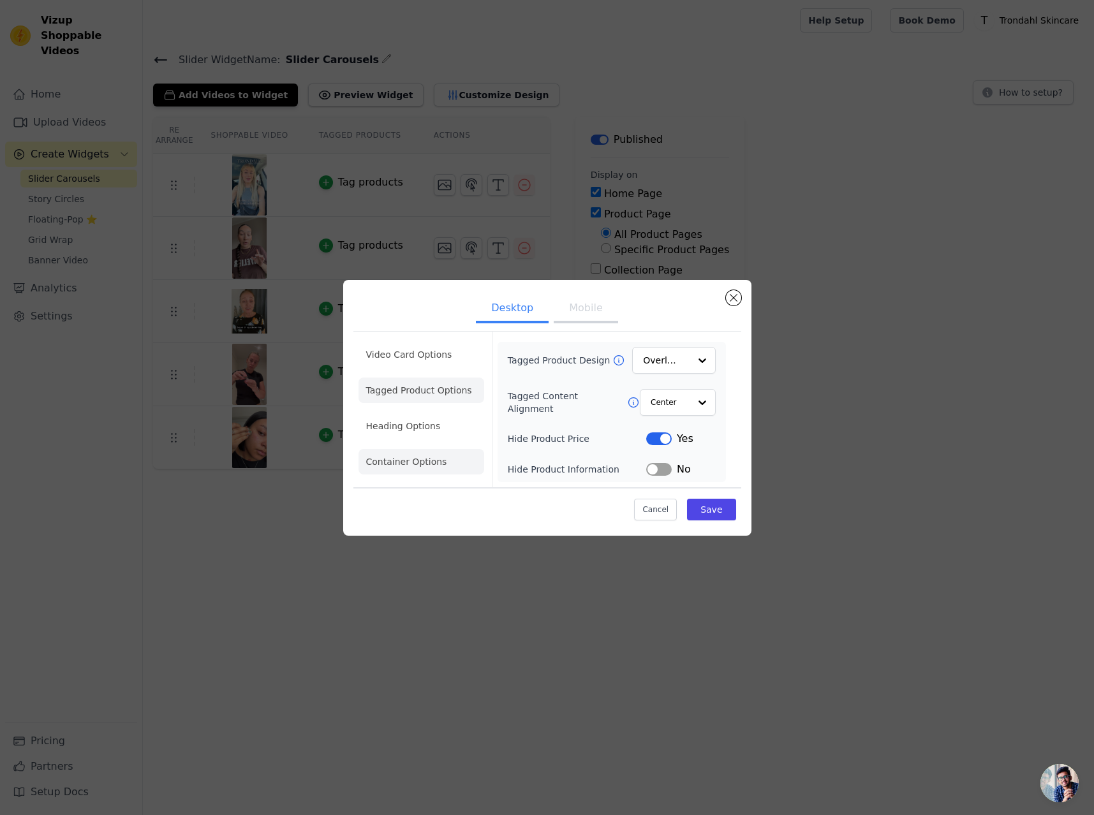
click at [410, 427] on li "Heading Options" at bounding box center [421, 426] width 126 height 26
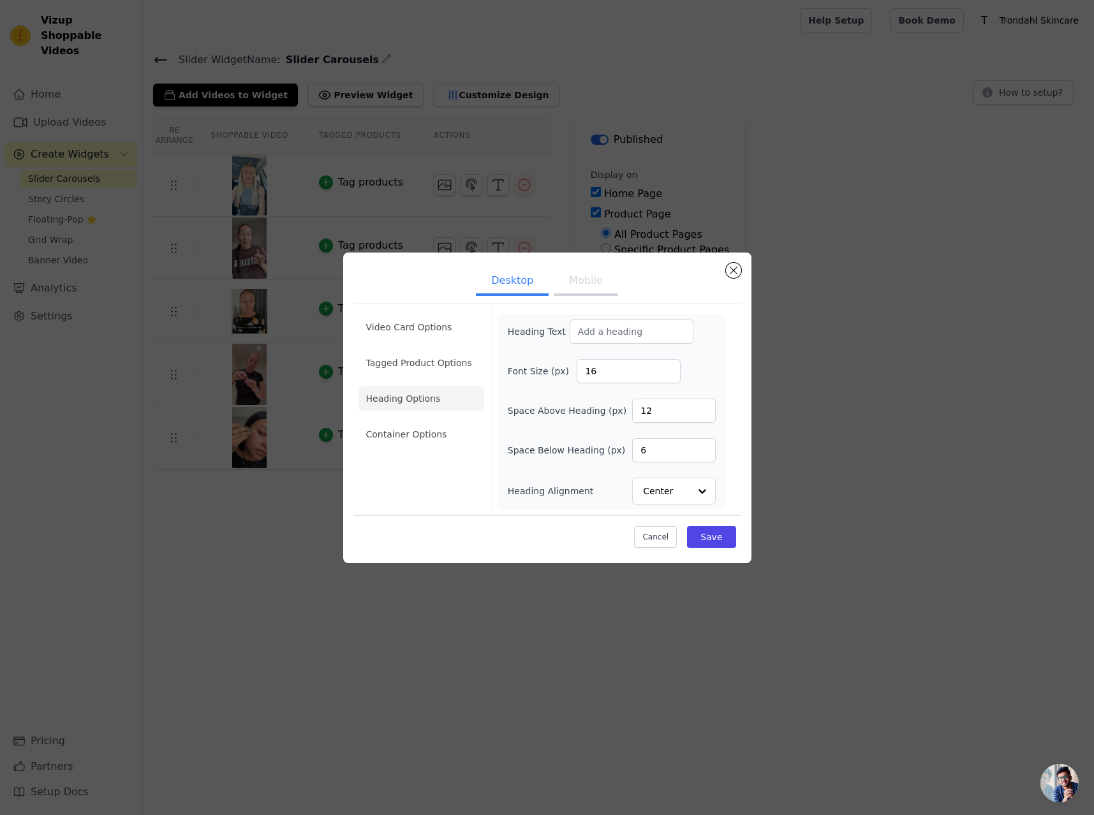
click at [415, 436] on li "Container Options" at bounding box center [421, 435] width 126 height 26
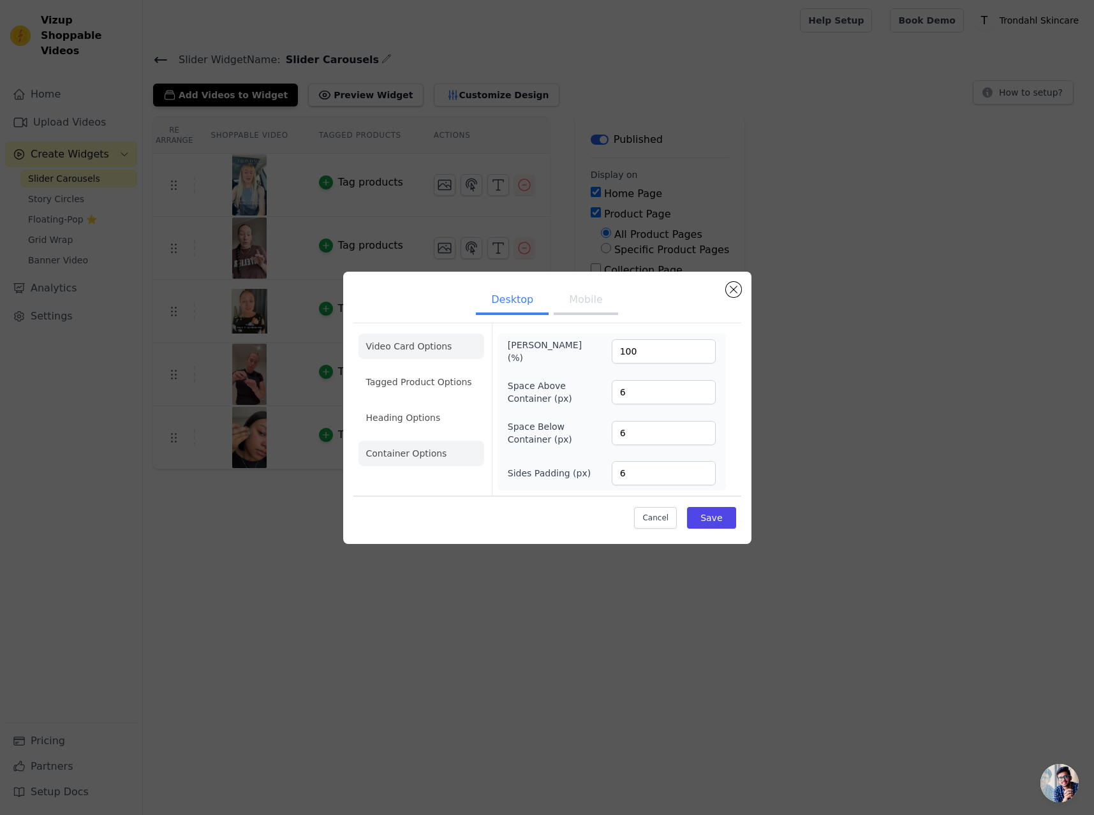
click at [411, 346] on li "Video Card Options" at bounding box center [421, 347] width 126 height 26
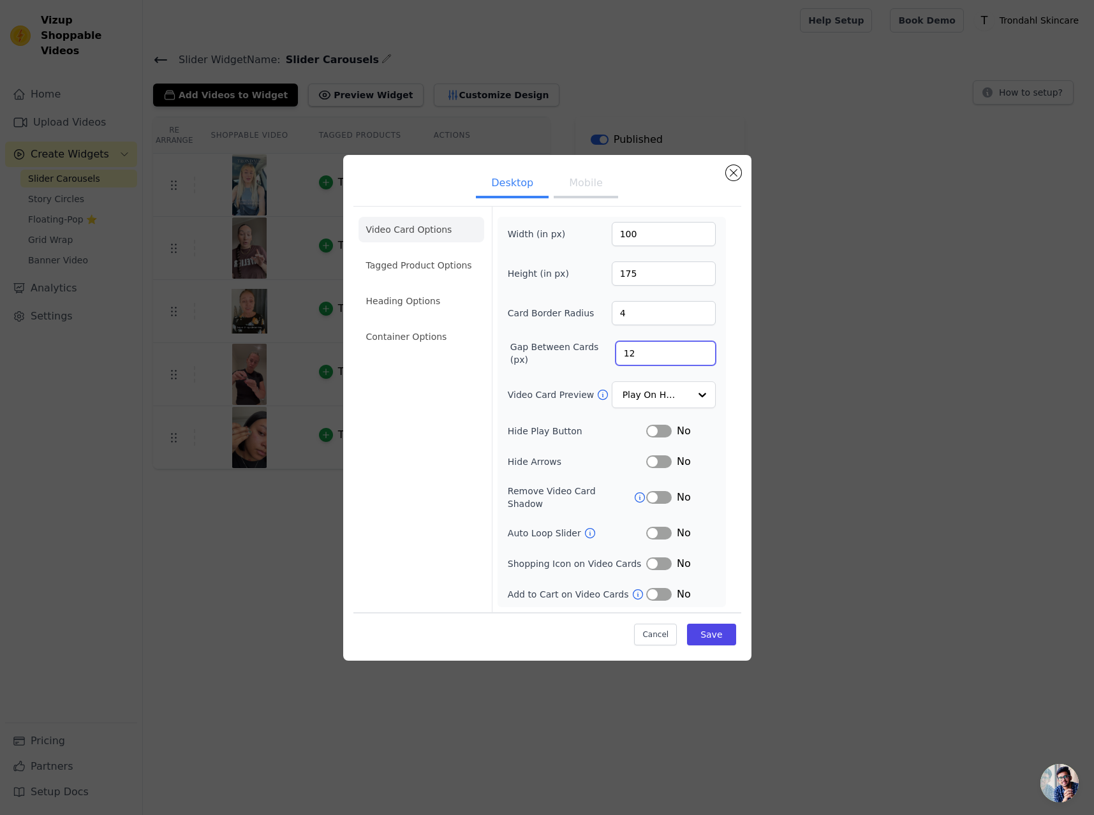
click at [638, 358] on input "12" at bounding box center [665, 353] width 100 height 24
drag, startPoint x: 642, startPoint y: 358, endPoint x: 620, endPoint y: 356, distance: 21.1
click at [620, 356] on input "12" at bounding box center [665, 353] width 100 height 24
type input "4"
click at [713, 626] on button "Save" at bounding box center [711, 635] width 48 height 22
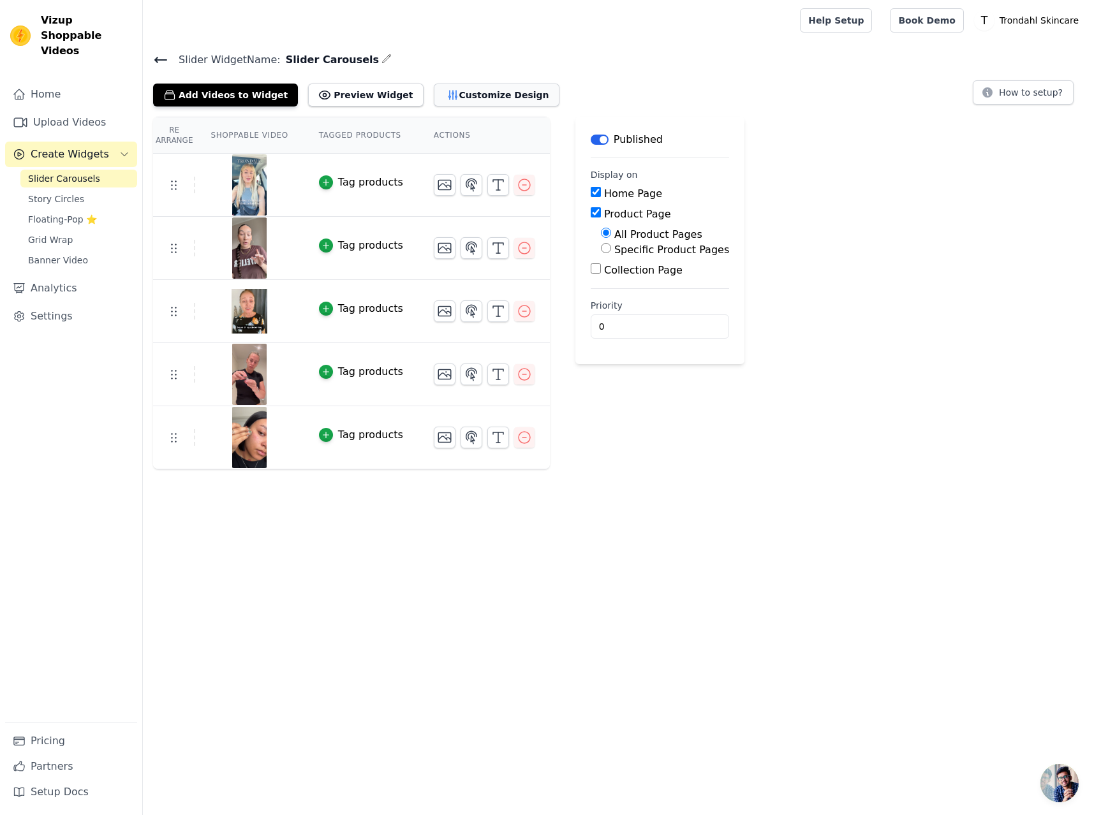
click at [464, 91] on button "Customize Design" at bounding box center [497, 95] width 126 height 23
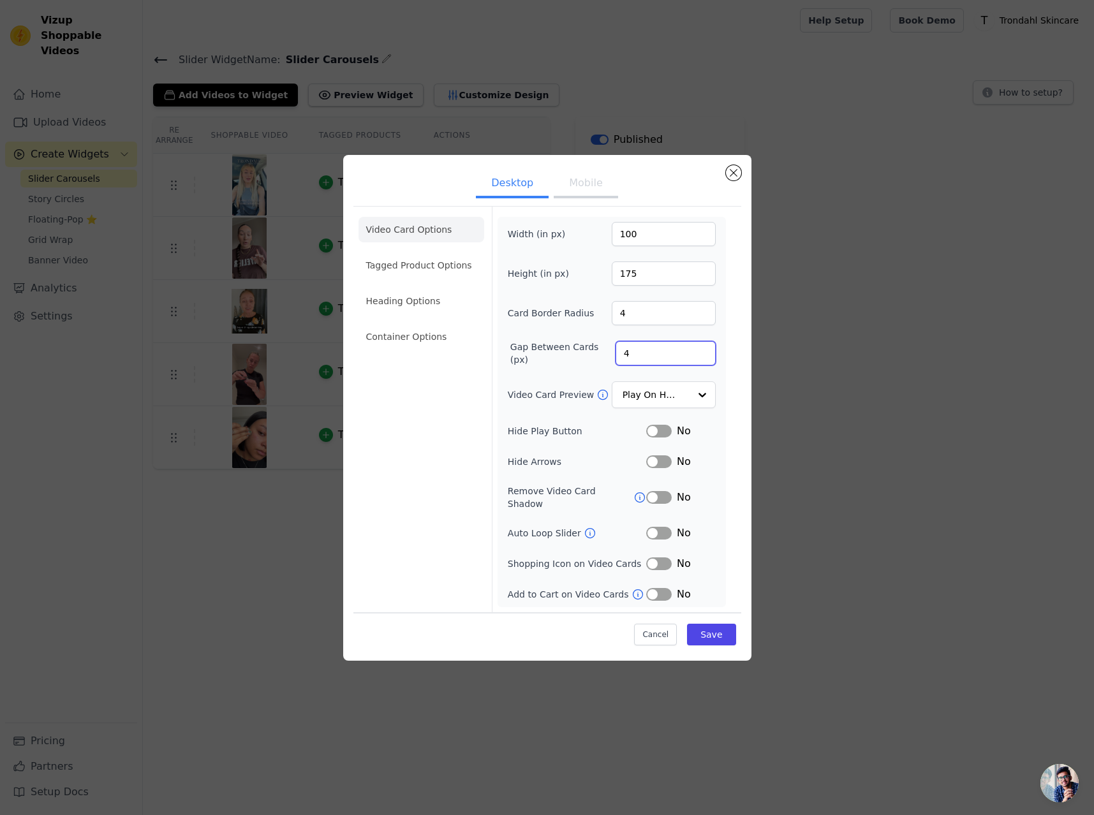
drag, startPoint x: 670, startPoint y: 355, endPoint x: 608, endPoint y: 355, distance: 61.9
click at [608, 355] on div "Gap Between Cards (px) 4" at bounding box center [612, 354] width 208 height 26
type input "16"
click at [723, 624] on button "Save" at bounding box center [711, 635] width 48 height 22
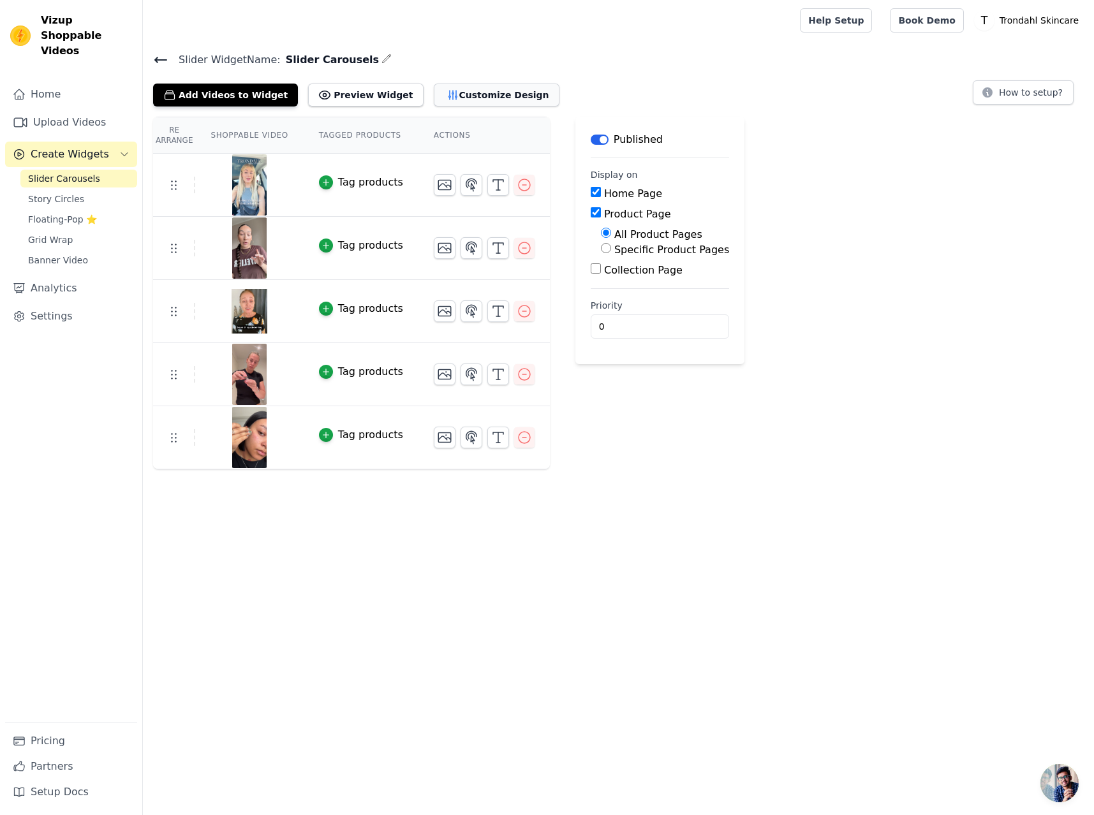
click at [467, 96] on button "Customize Design" at bounding box center [497, 95] width 126 height 23
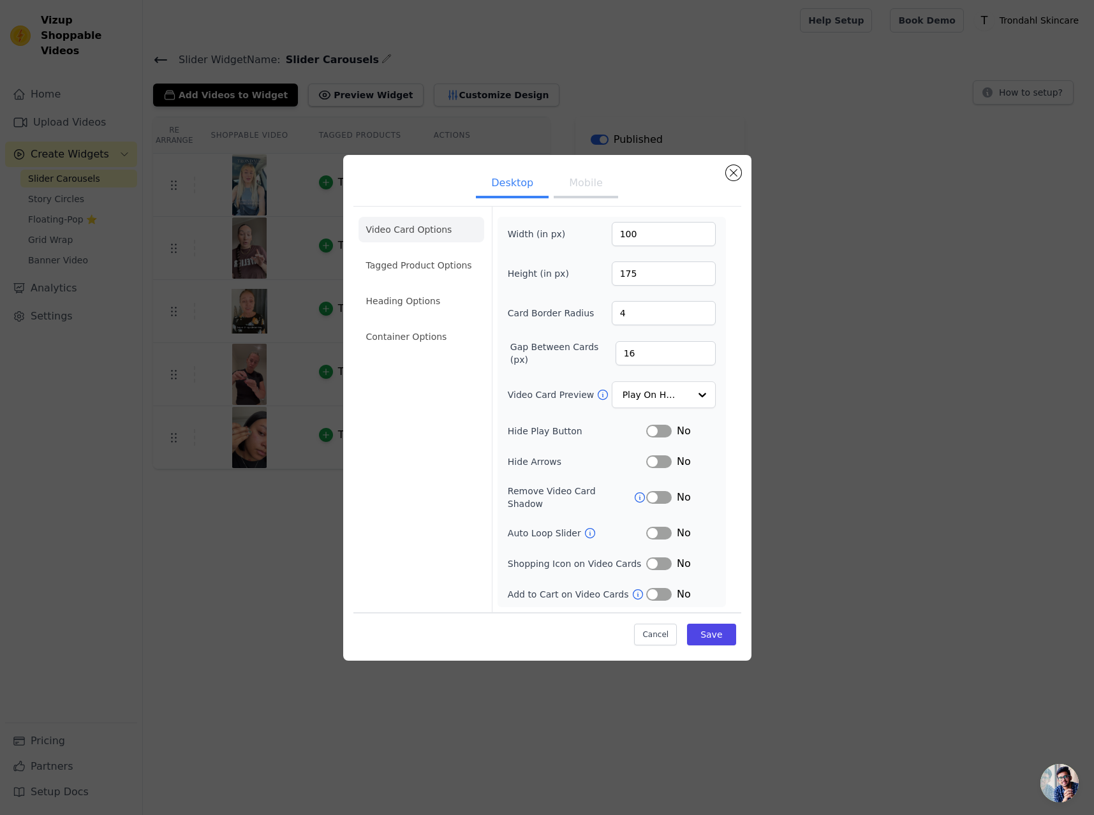
click at [584, 181] on button "Mobile" at bounding box center [586, 184] width 64 height 28
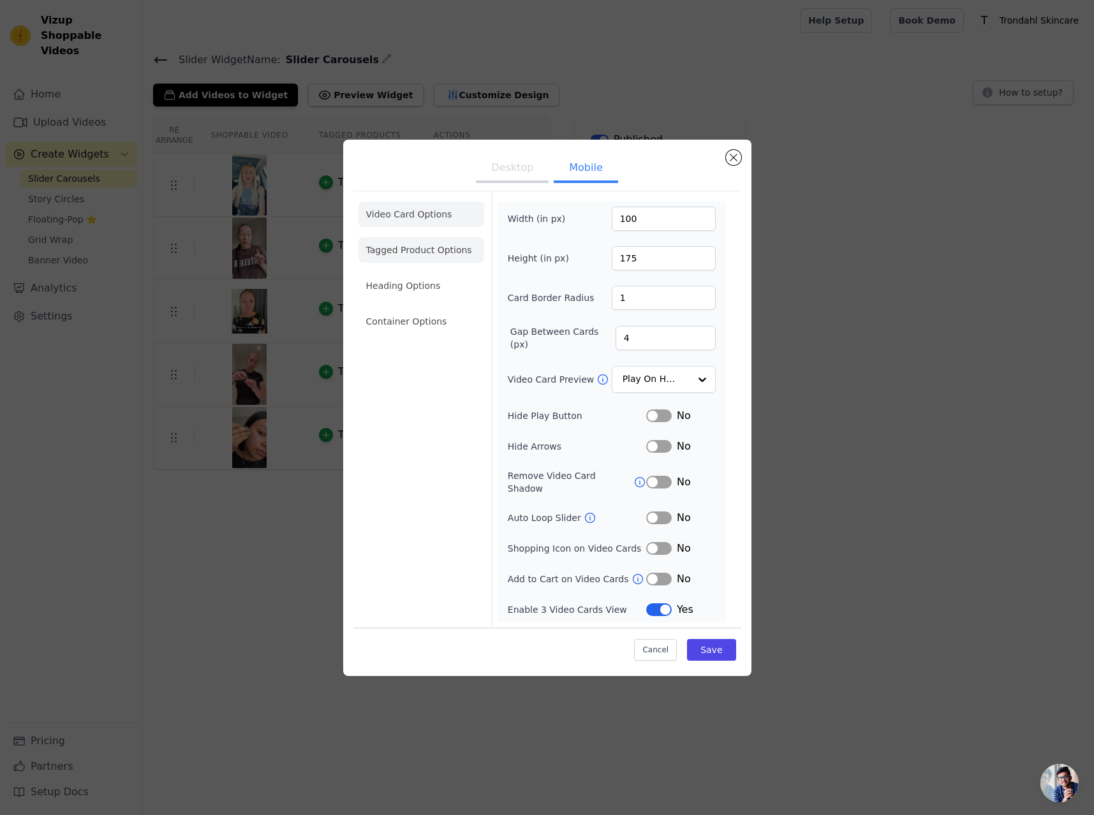
click at [434, 258] on li "Tagged Product Options" at bounding box center [421, 250] width 126 height 26
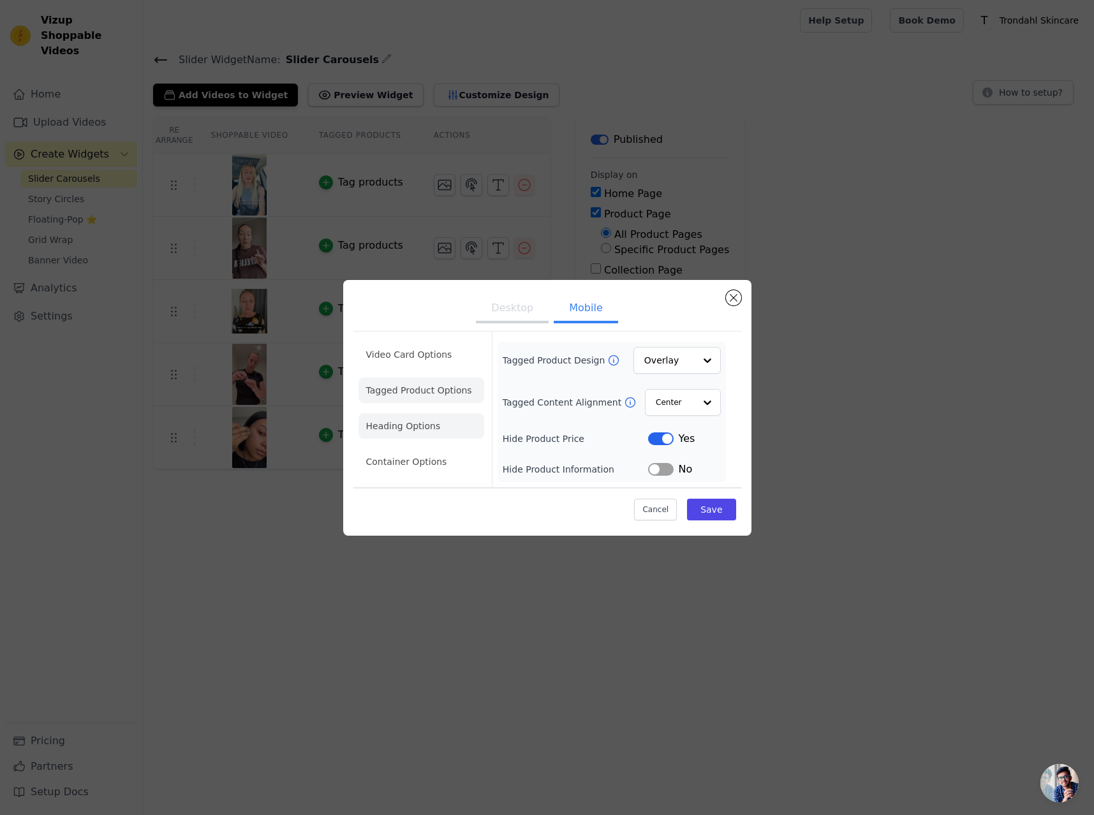
click at [421, 425] on li "Heading Options" at bounding box center [421, 426] width 126 height 26
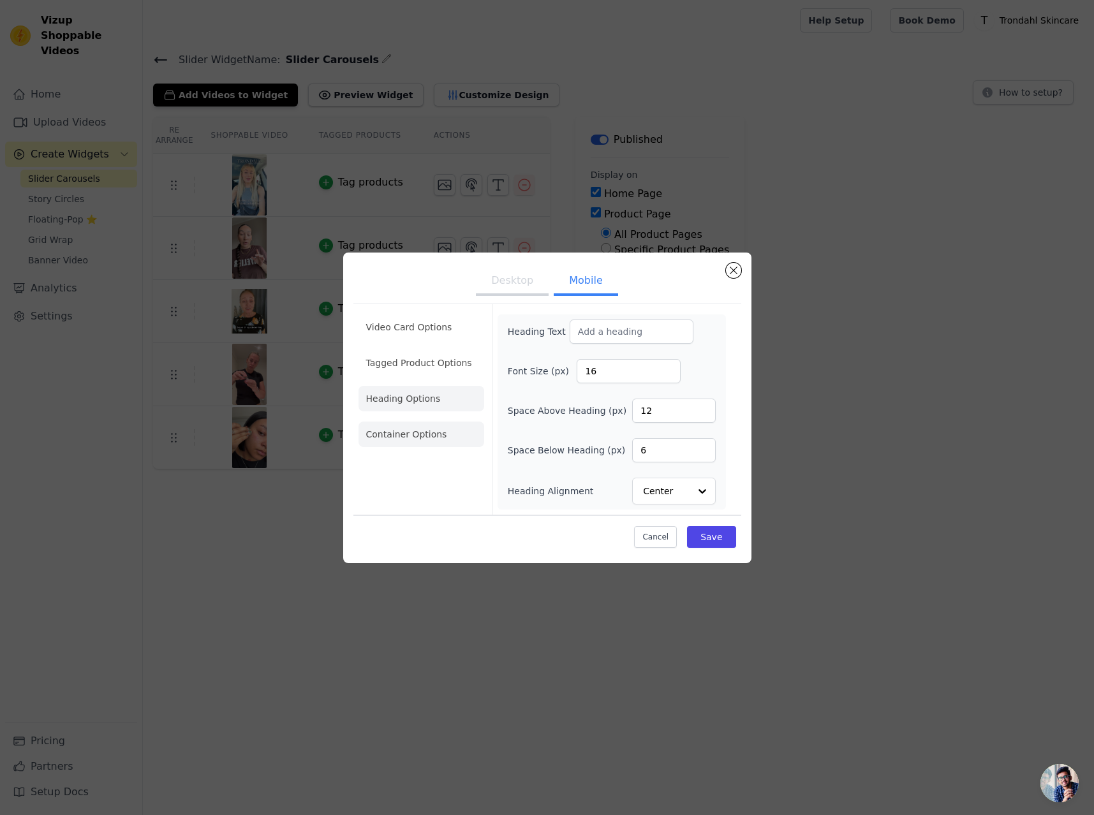
click at [413, 431] on li "Container Options" at bounding box center [421, 435] width 126 height 26
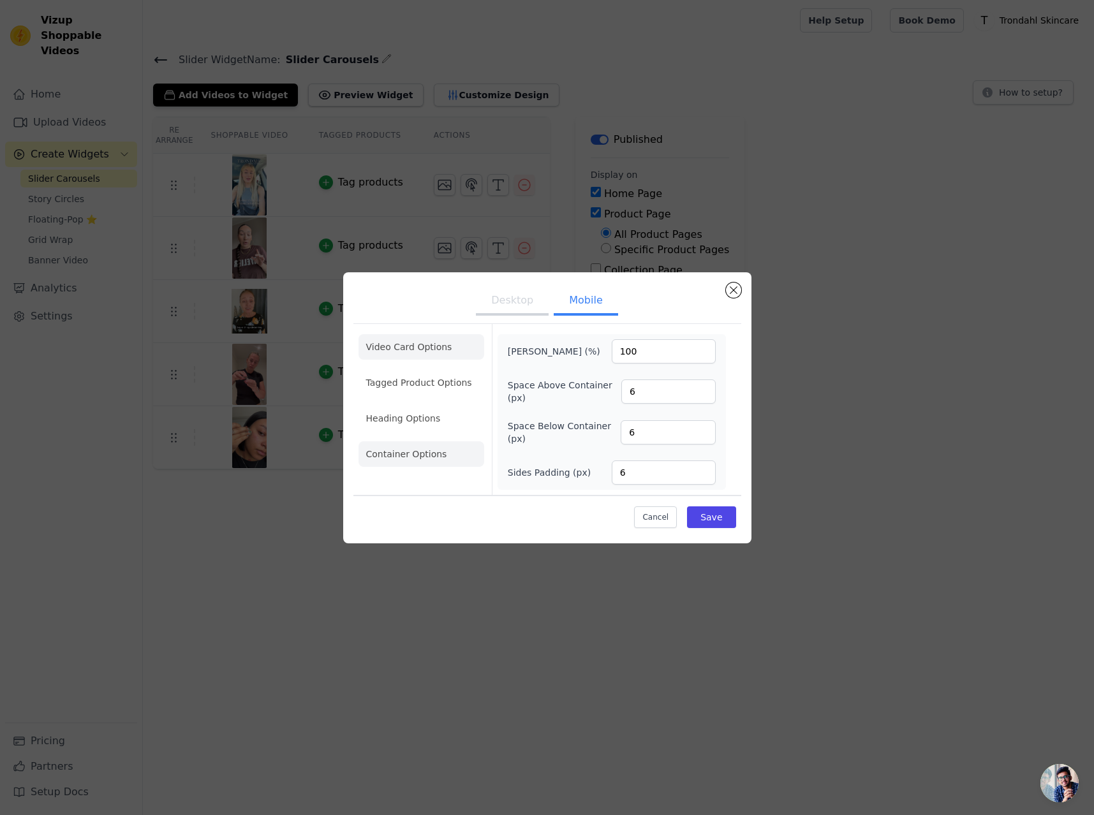
click at [410, 347] on li "Video Card Options" at bounding box center [421, 347] width 126 height 26
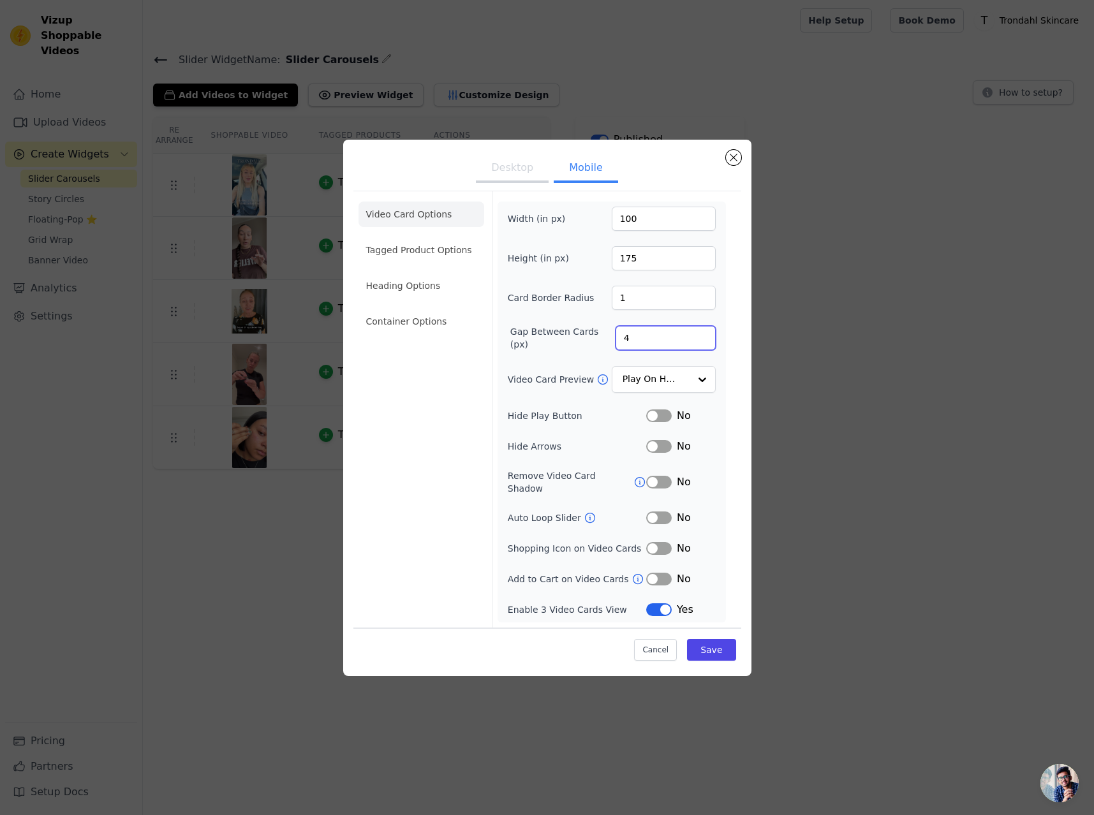
click at [671, 341] on input "4" at bounding box center [665, 338] width 100 height 24
click at [657, 573] on button "Label" at bounding box center [659, 579] width 26 height 13
click at [727, 647] on button "Save" at bounding box center [711, 650] width 48 height 22
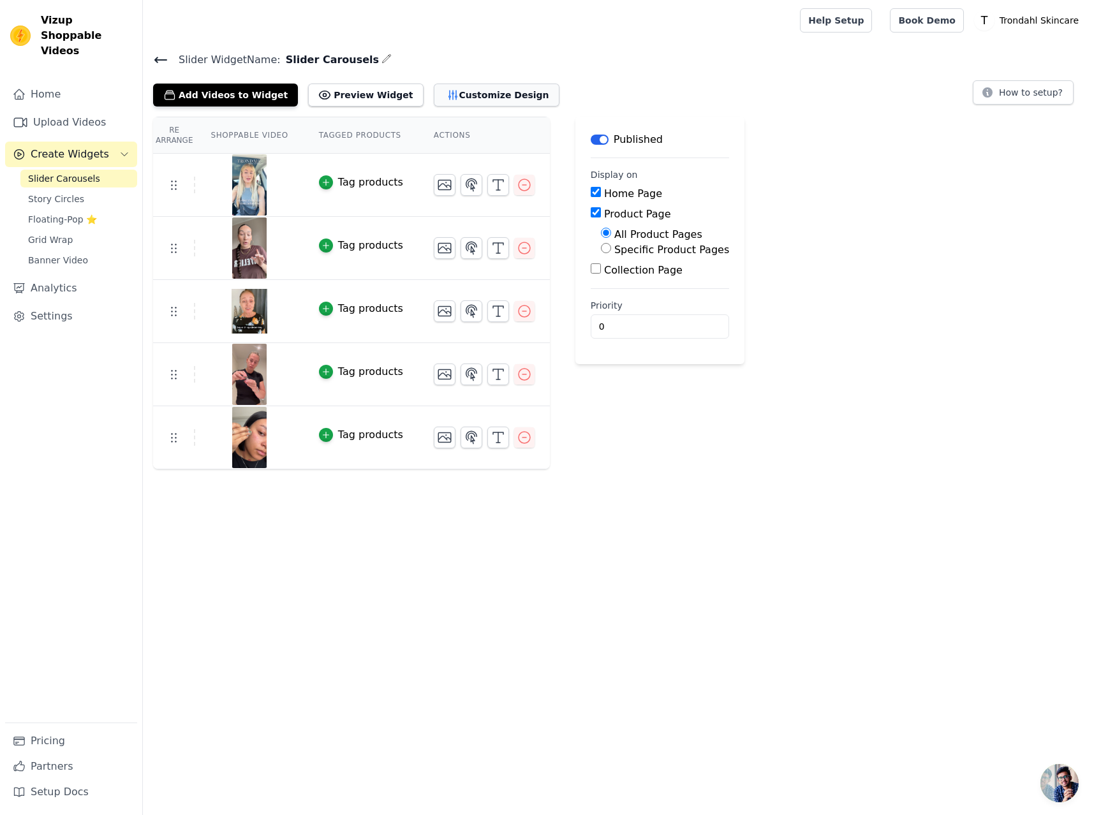
click at [464, 96] on button "Customize Design" at bounding box center [497, 95] width 126 height 23
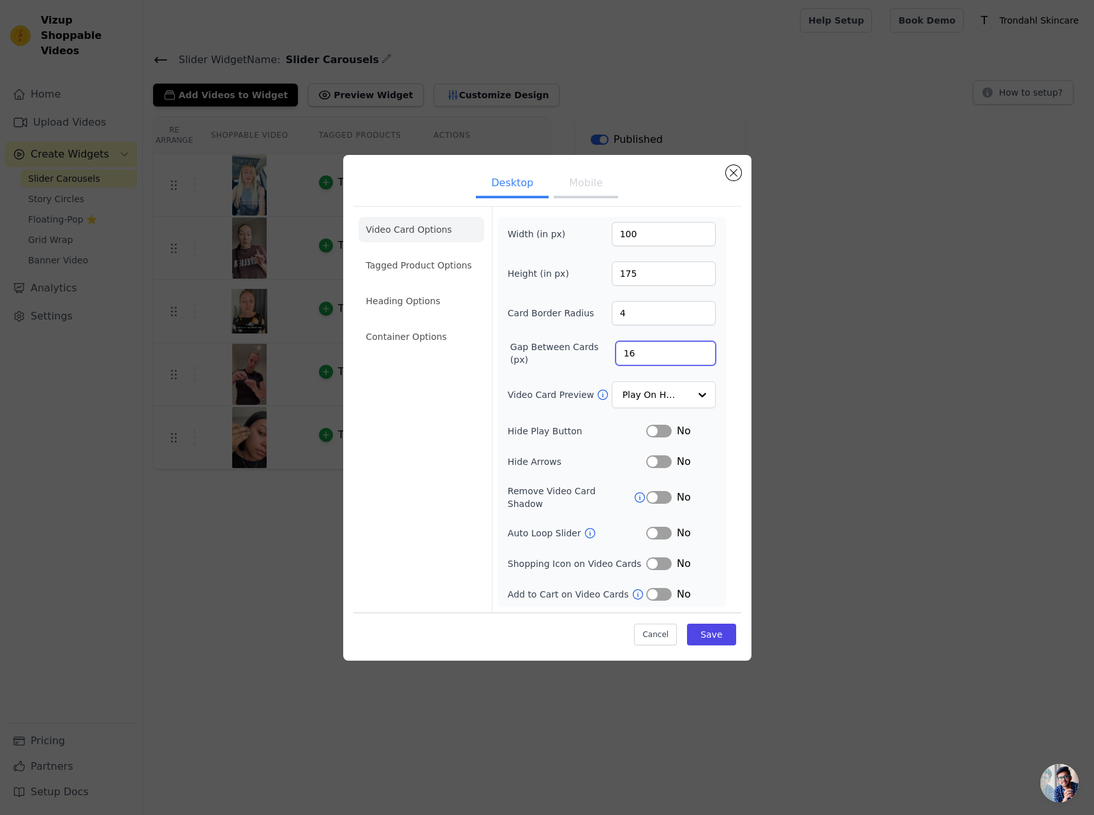
drag, startPoint x: 654, startPoint y: 358, endPoint x: 603, endPoint y: 358, distance: 51.0
click at [603, 358] on div "Gap Between Cards (px) 16" at bounding box center [612, 354] width 208 height 26
type input "4"
click at [705, 624] on button "Save" at bounding box center [711, 635] width 48 height 22
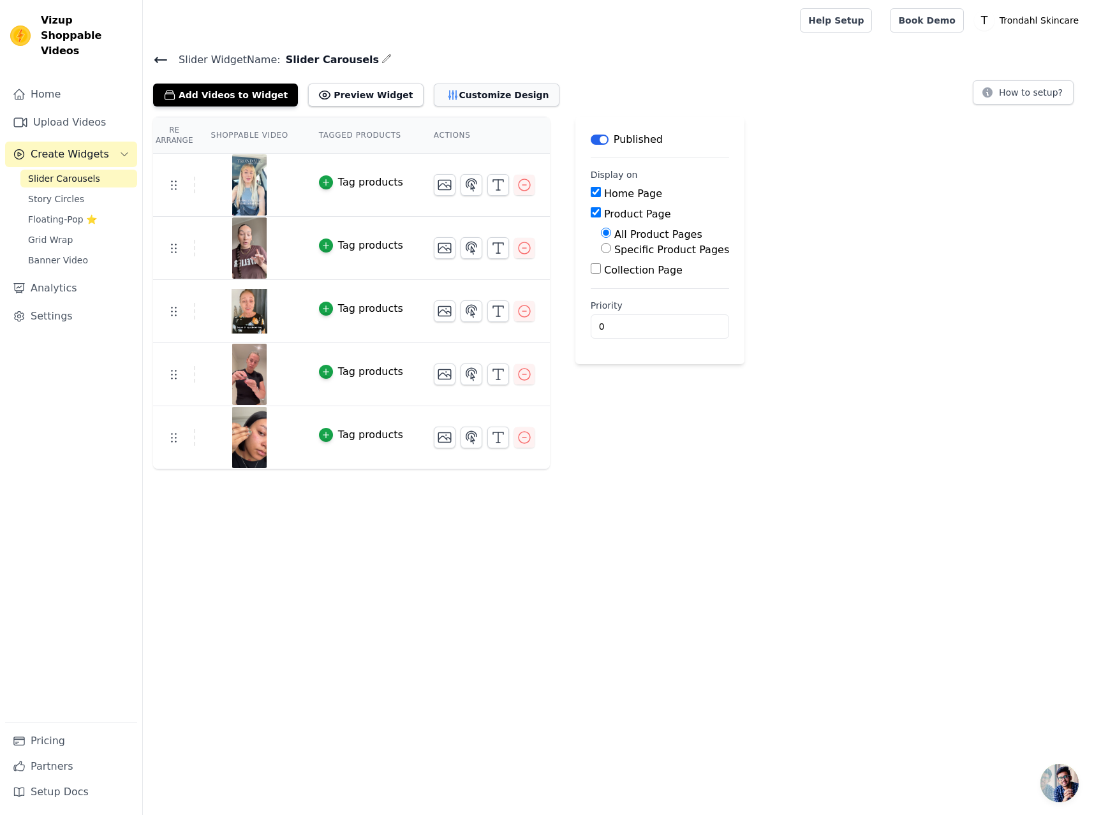
click at [447, 92] on button "Customize Design" at bounding box center [497, 95] width 126 height 23
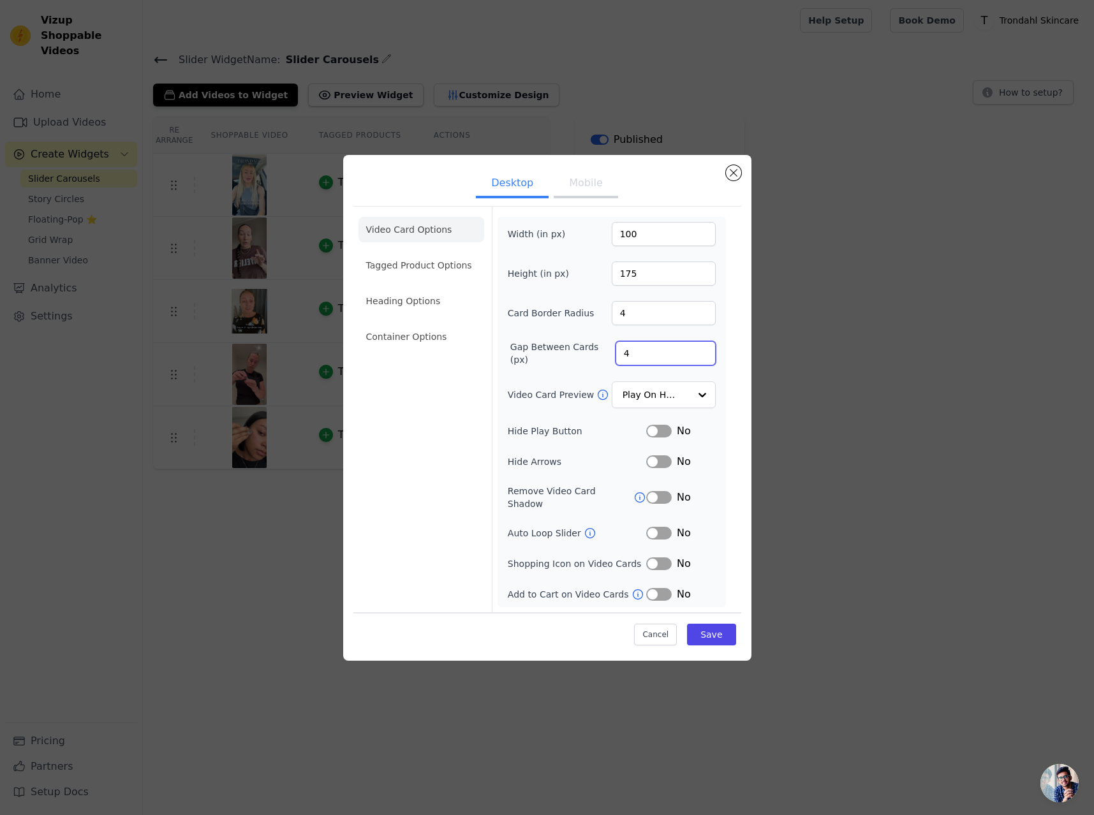
drag, startPoint x: 640, startPoint y: 353, endPoint x: 603, endPoint y: 358, distance: 36.6
click at [603, 357] on div "Gap Between Cards (px) 4" at bounding box center [612, 354] width 208 height 26
type input "16"
click at [714, 626] on button "Save" at bounding box center [711, 635] width 48 height 22
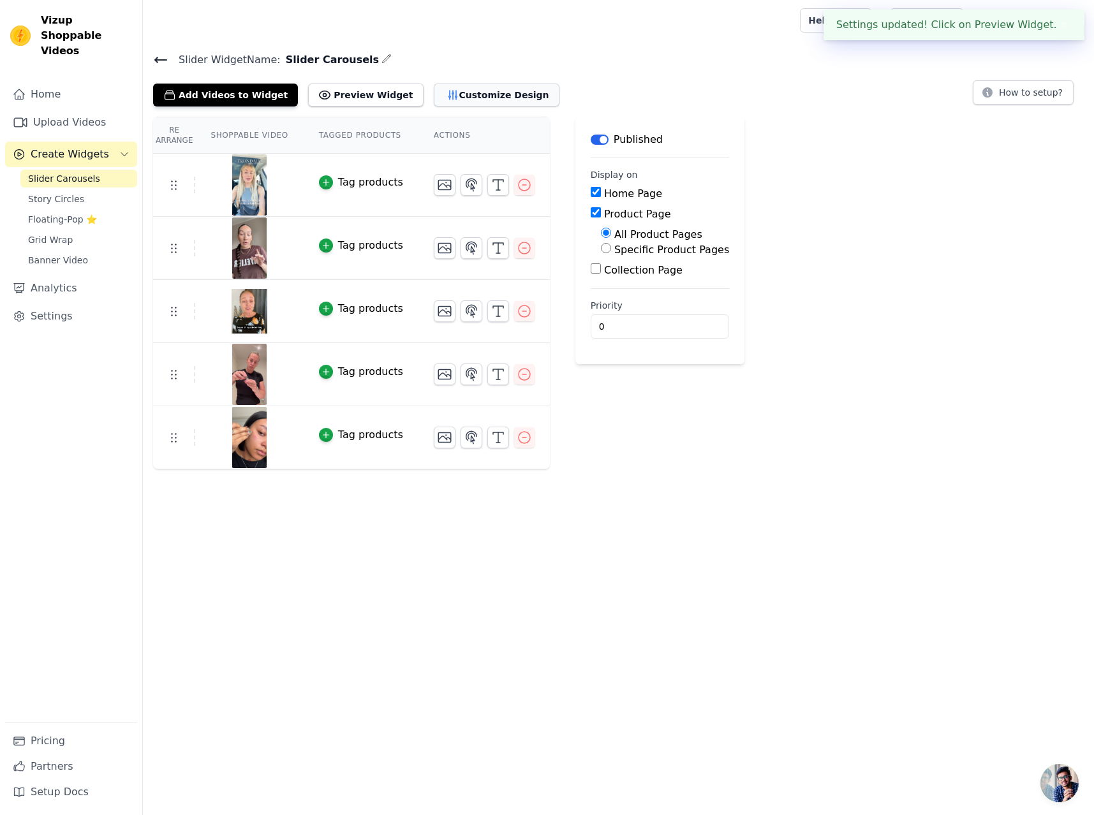
click at [452, 98] on button "Customize Design" at bounding box center [497, 95] width 126 height 23
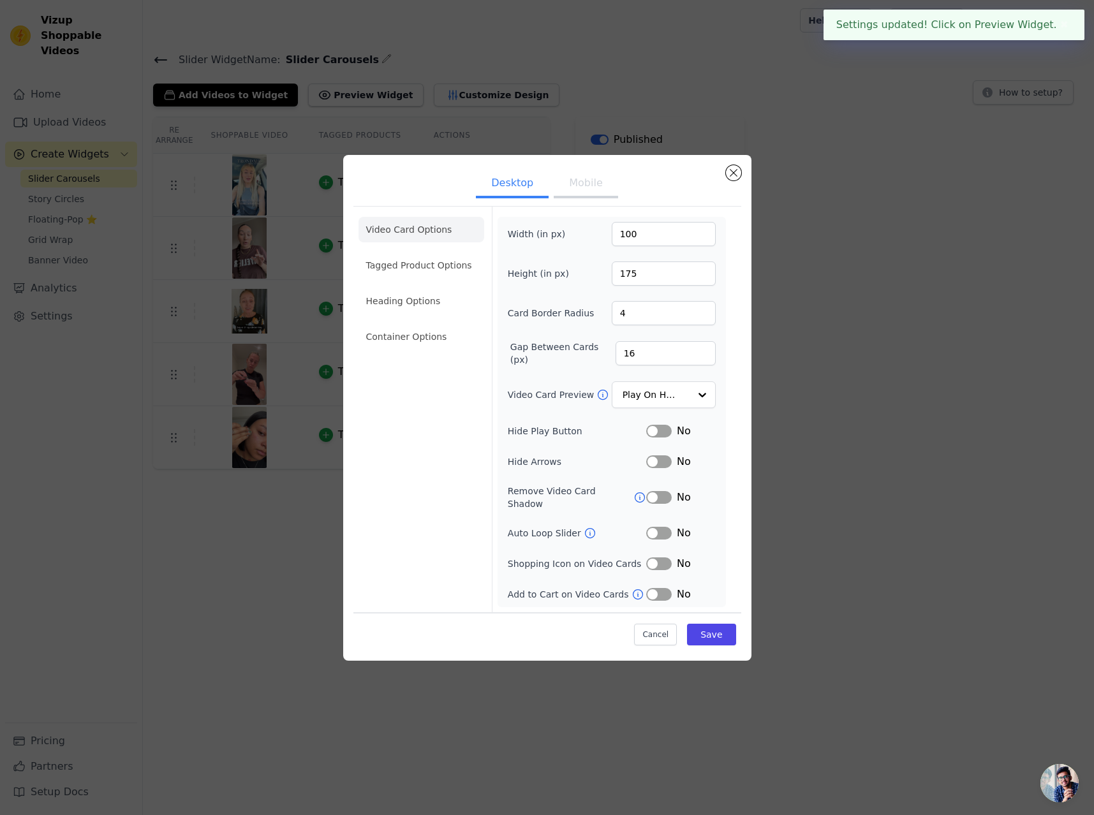
click at [585, 191] on button "Mobile" at bounding box center [586, 184] width 64 height 28
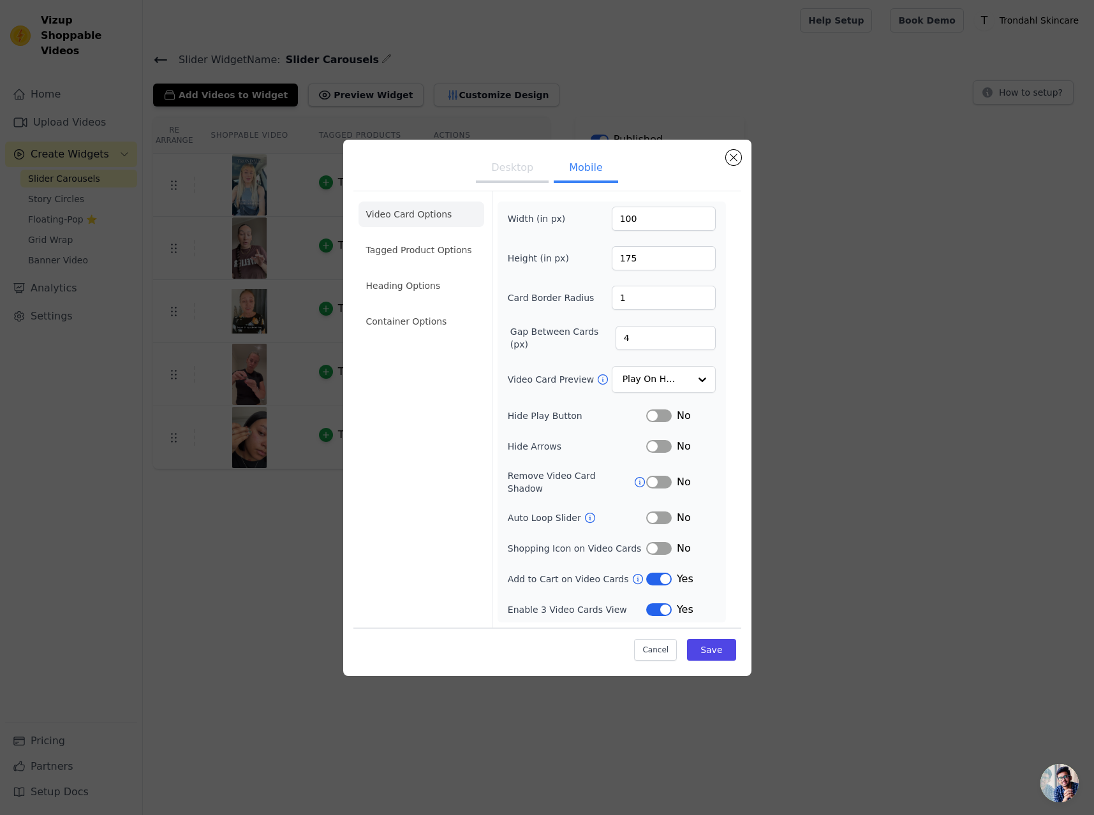
click at [661, 573] on button "Label" at bounding box center [659, 579] width 26 height 13
click at [664, 606] on button "Label" at bounding box center [659, 609] width 26 height 13
click at [717, 641] on button "Save" at bounding box center [711, 650] width 48 height 22
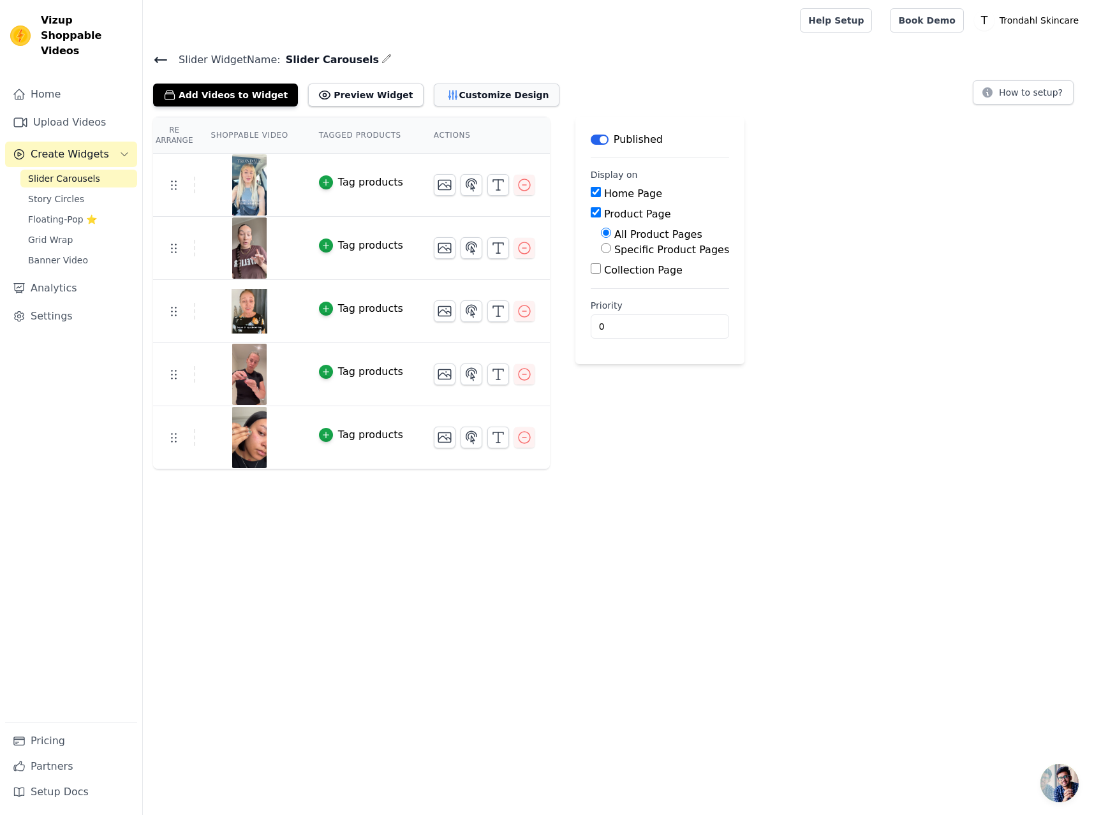
click at [466, 94] on button "Customize Design" at bounding box center [497, 95] width 126 height 23
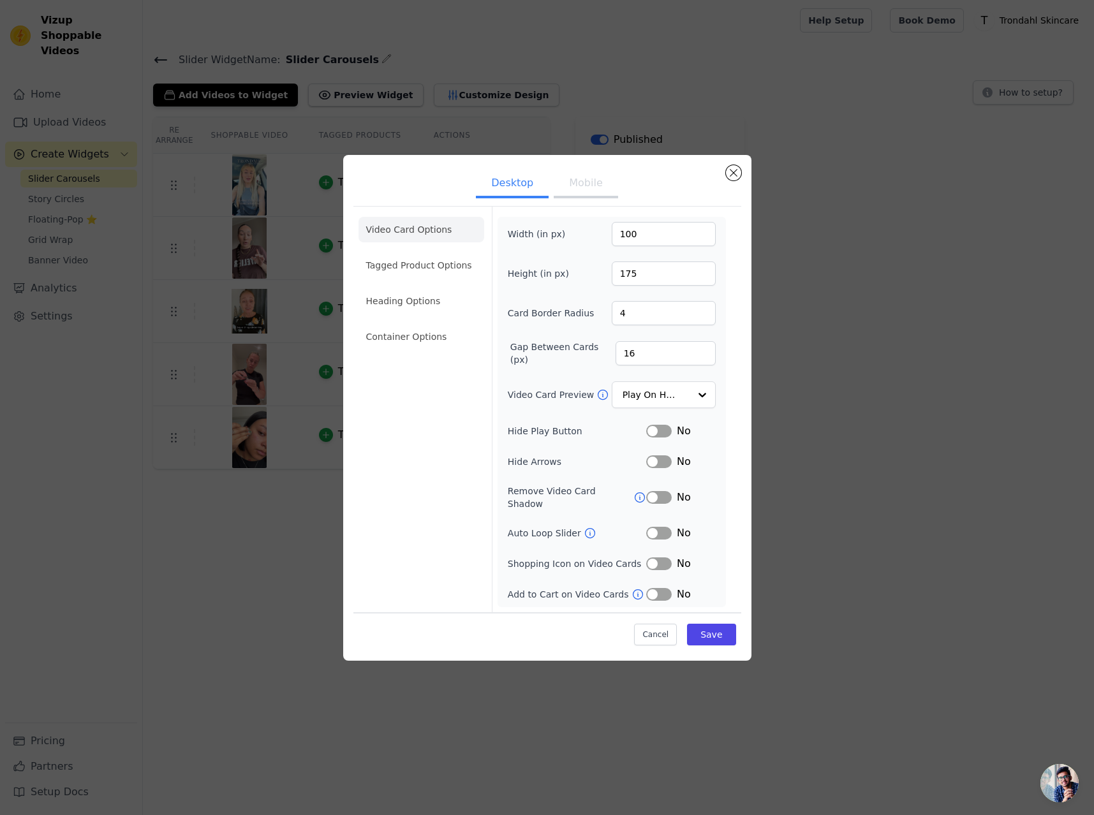
click at [591, 190] on button "Mobile" at bounding box center [586, 184] width 64 height 28
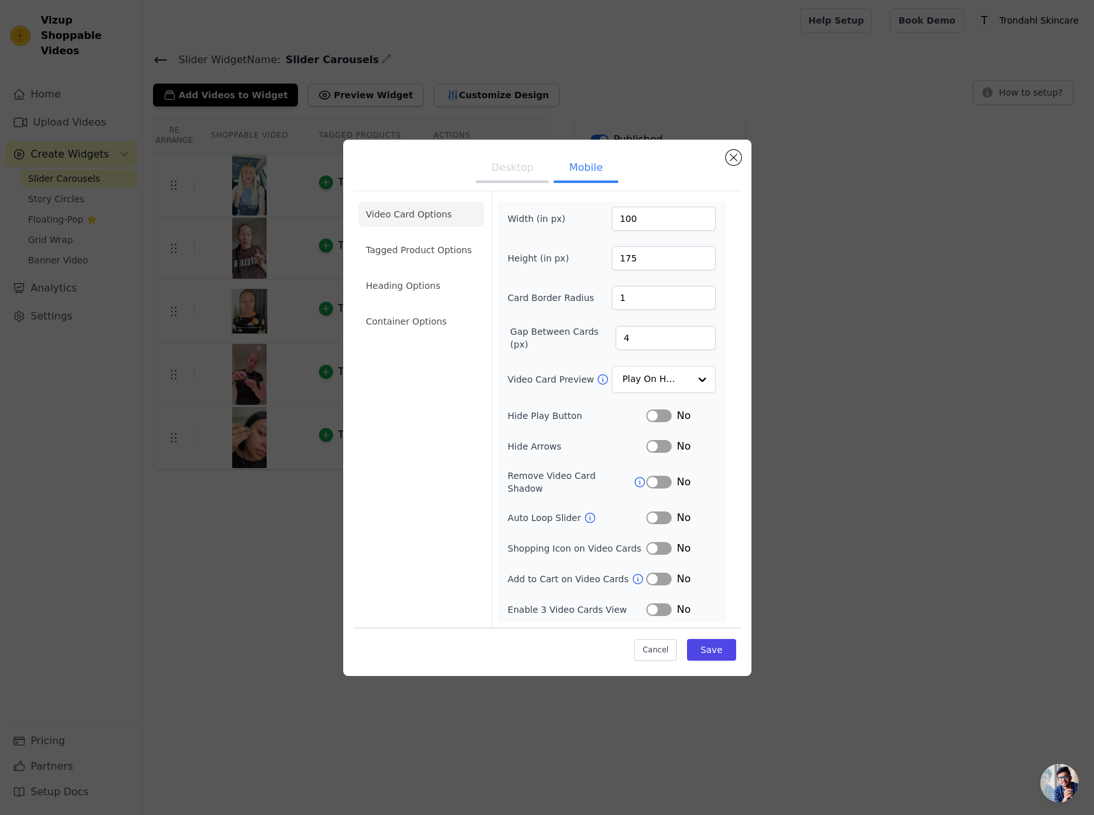
click at [657, 573] on button "Label" at bounding box center [659, 579] width 26 height 13
click at [711, 642] on button "Save" at bounding box center [711, 650] width 48 height 22
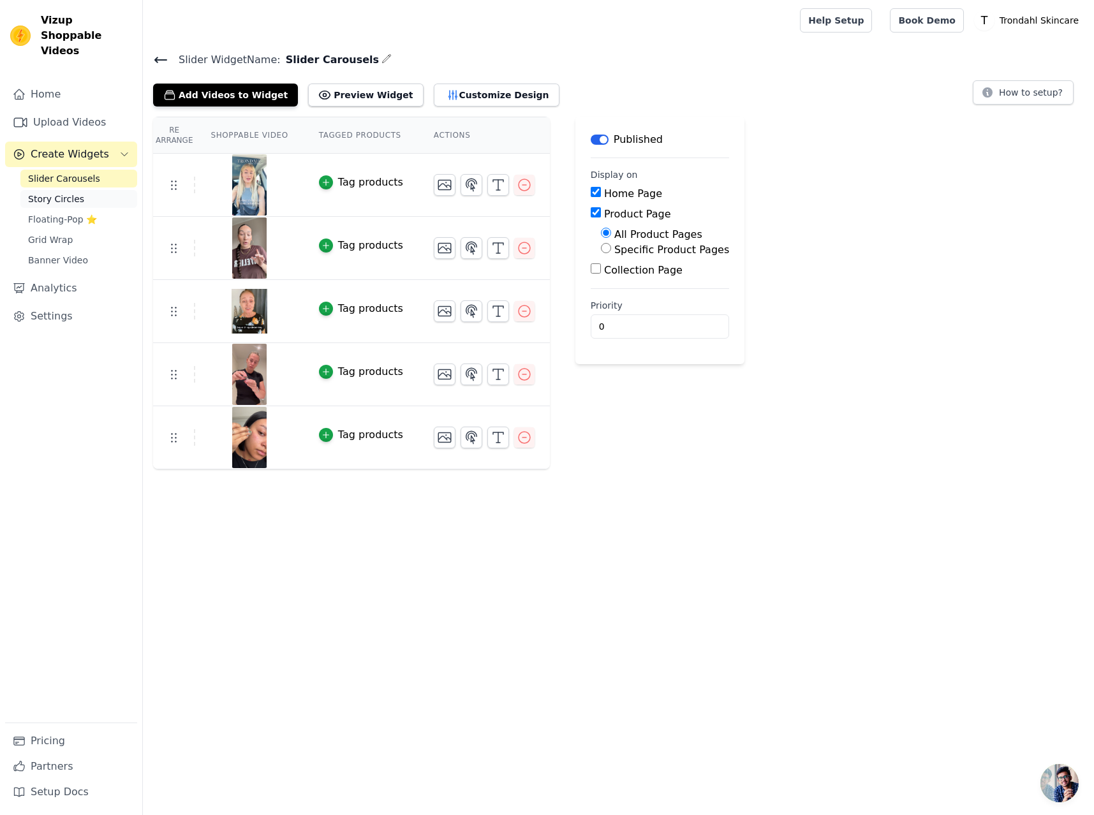
click at [68, 193] on span "Story Circles" at bounding box center [56, 199] width 56 height 13
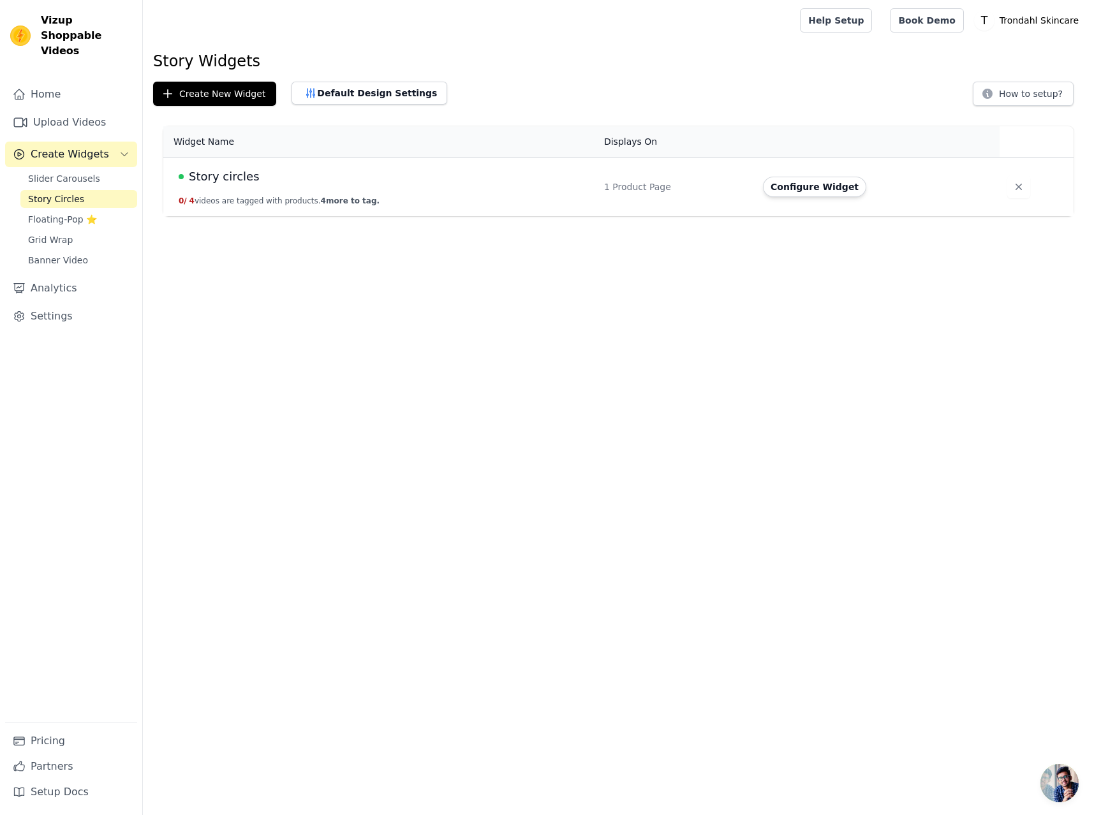
click at [487, 194] on td "Story circles 0 / 4 videos are tagged with products. 4 more to tag." at bounding box center [379, 187] width 433 height 59
click at [816, 186] on button "Configure Widget" at bounding box center [814, 187] width 103 height 20
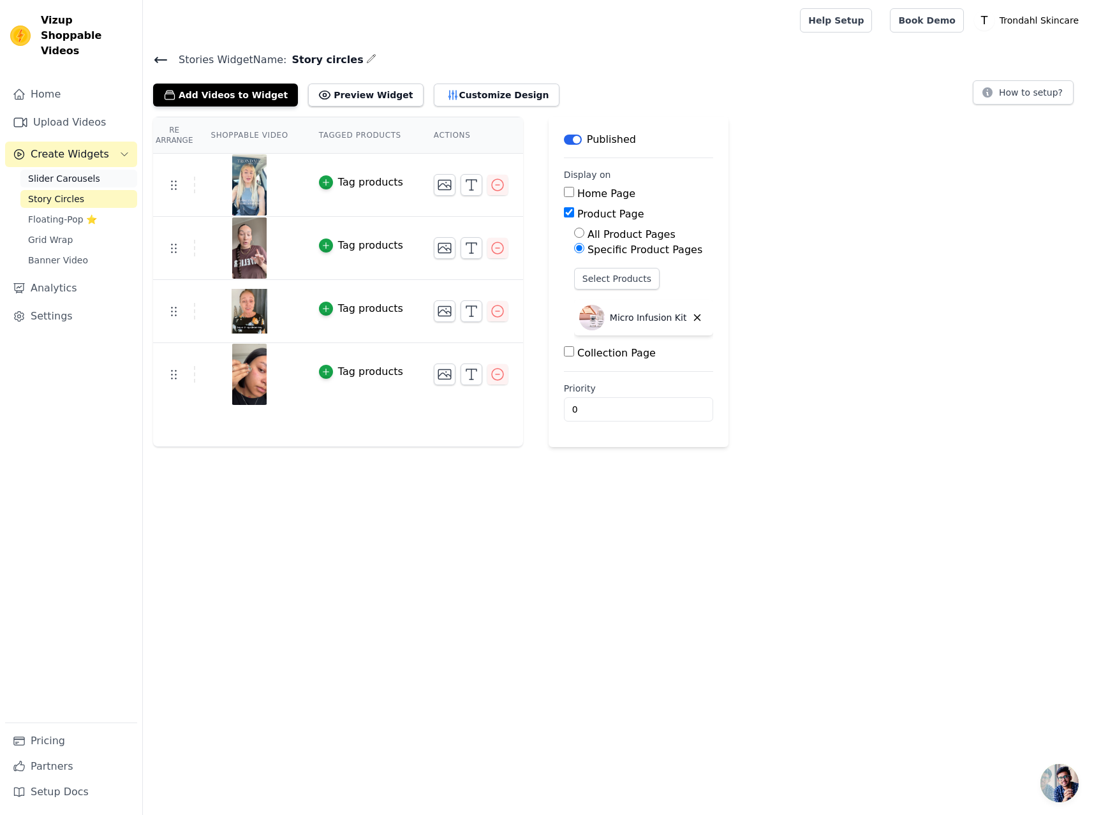
click at [68, 172] on span "Slider Carousels" at bounding box center [64, 178] width 72 height 13
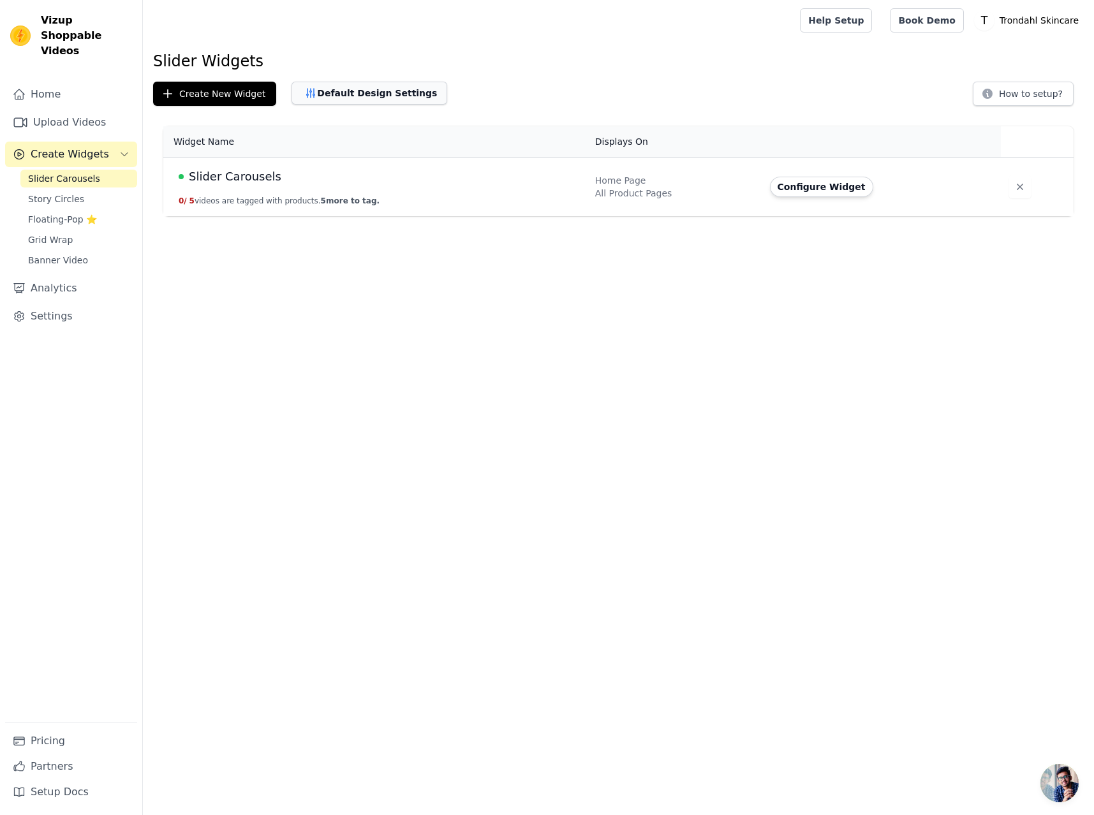
click at [367, 96] on button "Default Design Settings" at bounding box center [369, 93] width 156 height 23
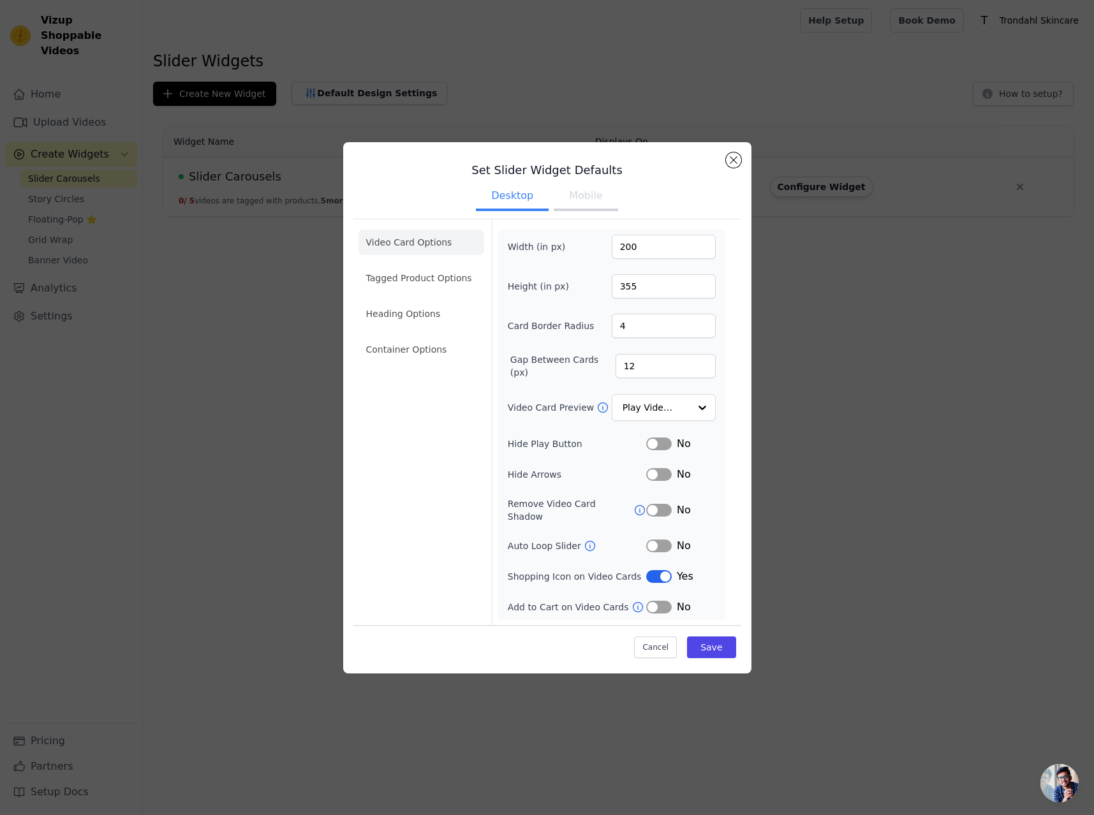
click at [582, 189] on button "Mobile" at bounding box center [586, 197] width 64 height 28
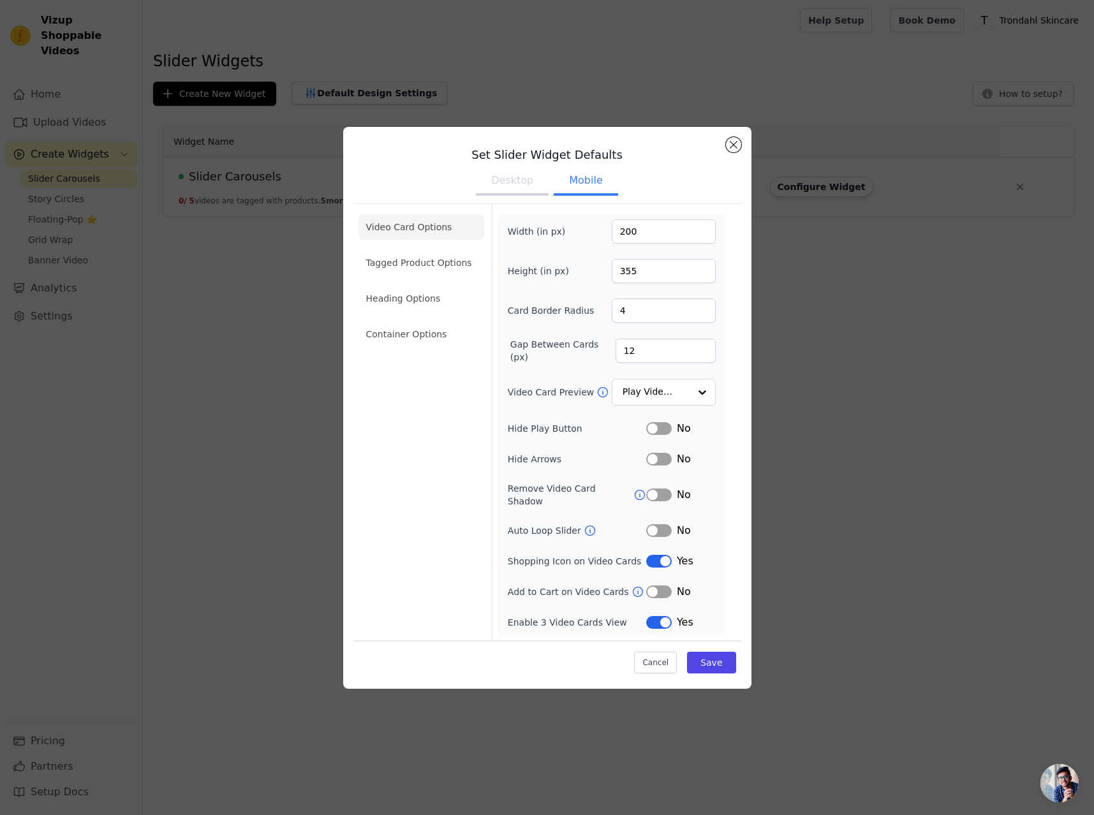
click at [517, 187] on button "Desktop" at bounding box center [512, 182] width 73 height 28
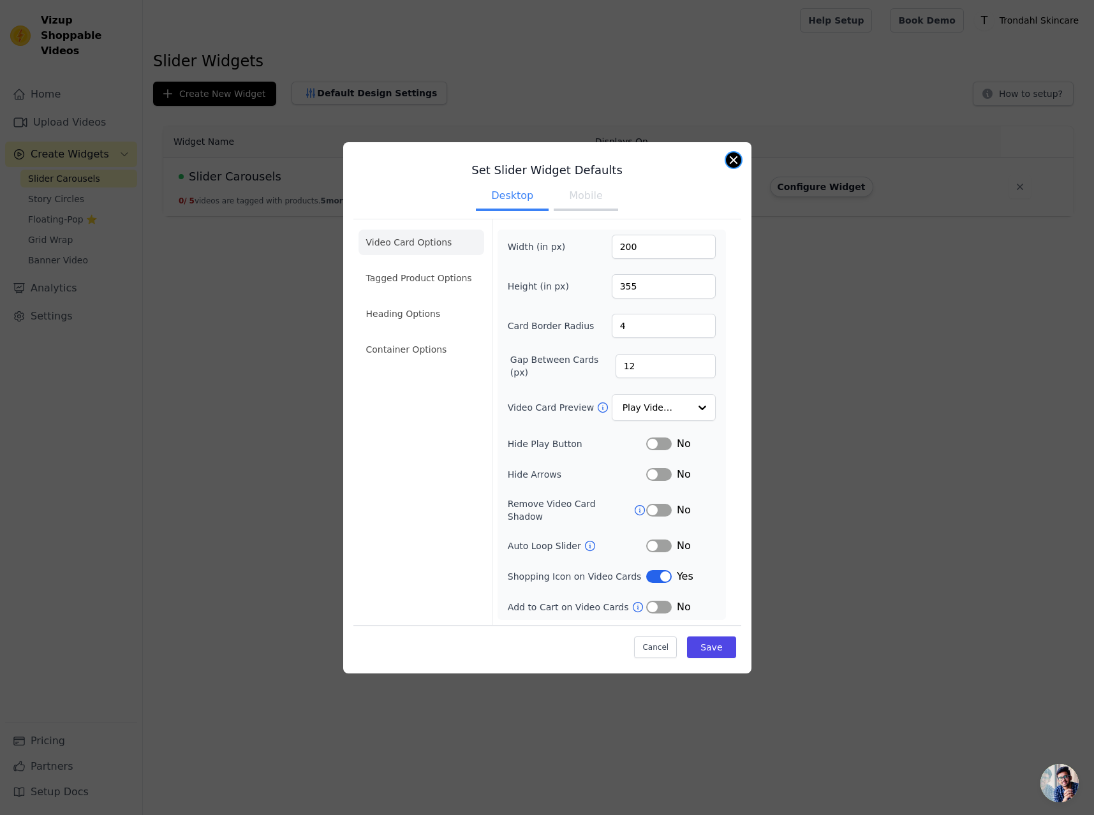
click at [731, 165] on button "Close modal" at bounding box center [733, 159] width 15 height 15
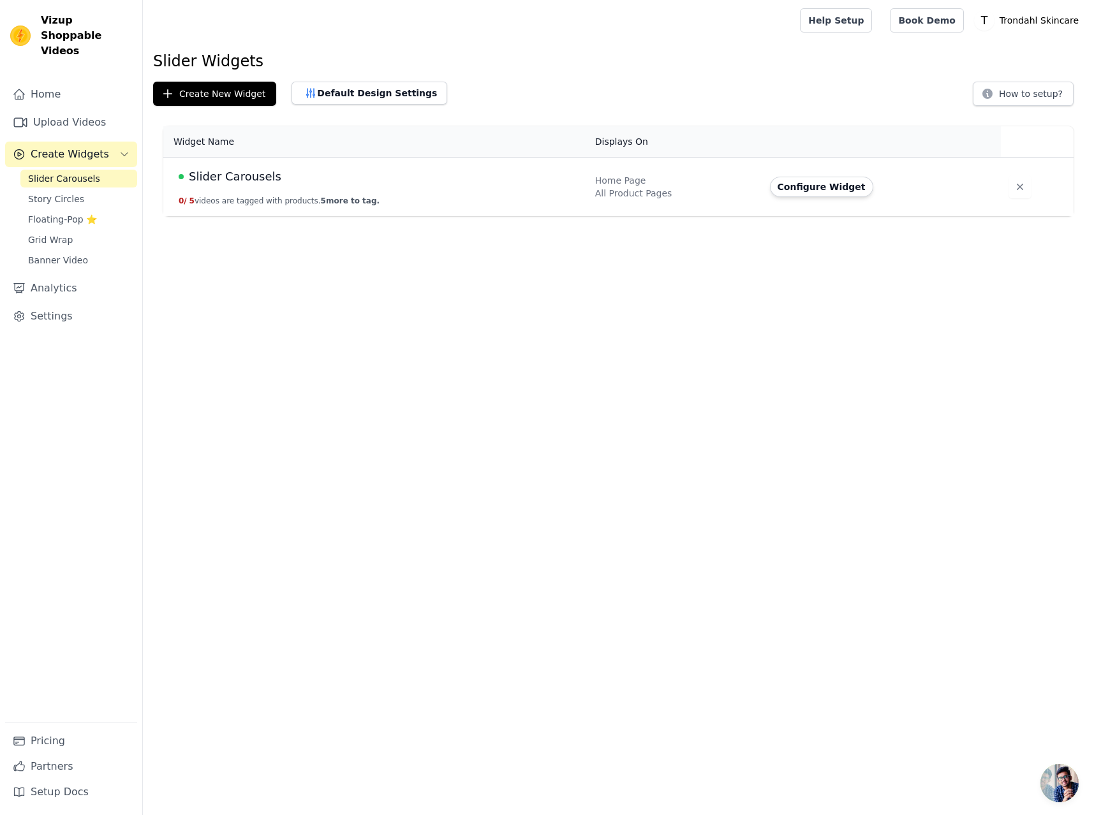
click at [737, 180] on div "Home Page" at bounding box center [674, 180] width 159 height 13
click at [826, 184] on button "Configure Widget" at bounding box center [821, 187] width 103 height 20
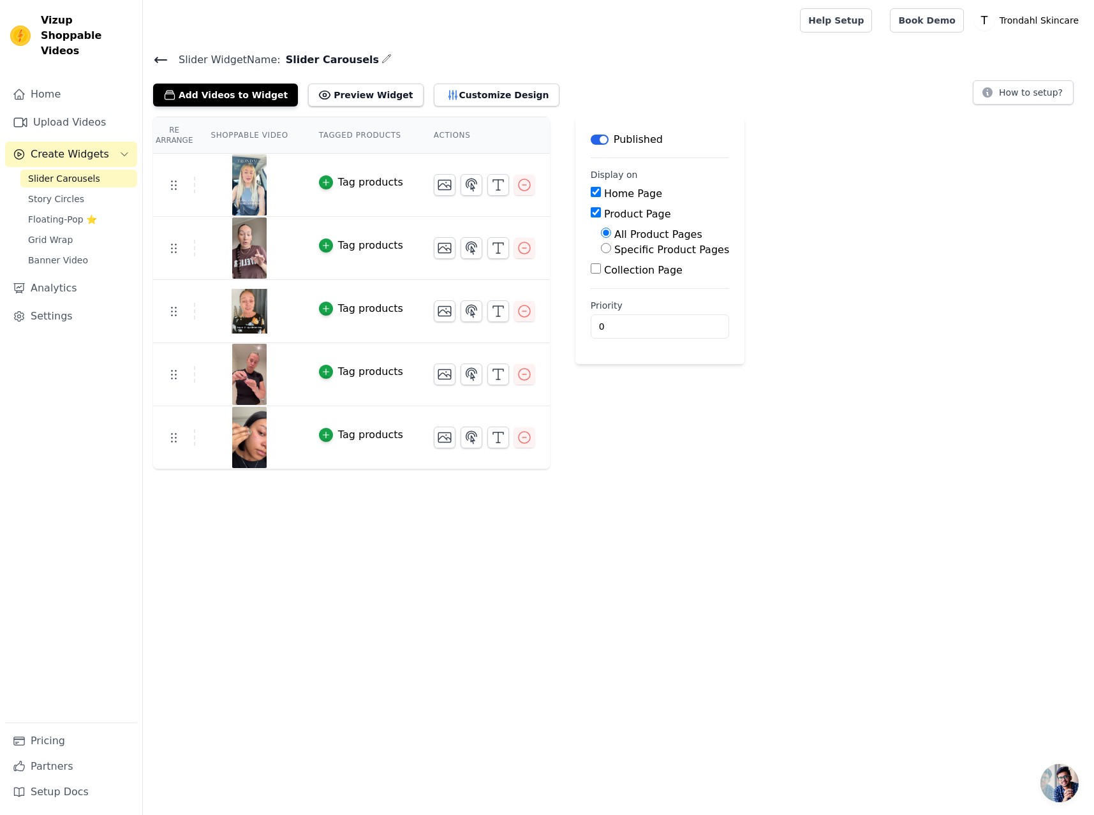
click at [349, 181] on div "Tag products" at bounding box center [370, 182] width 65 height 15
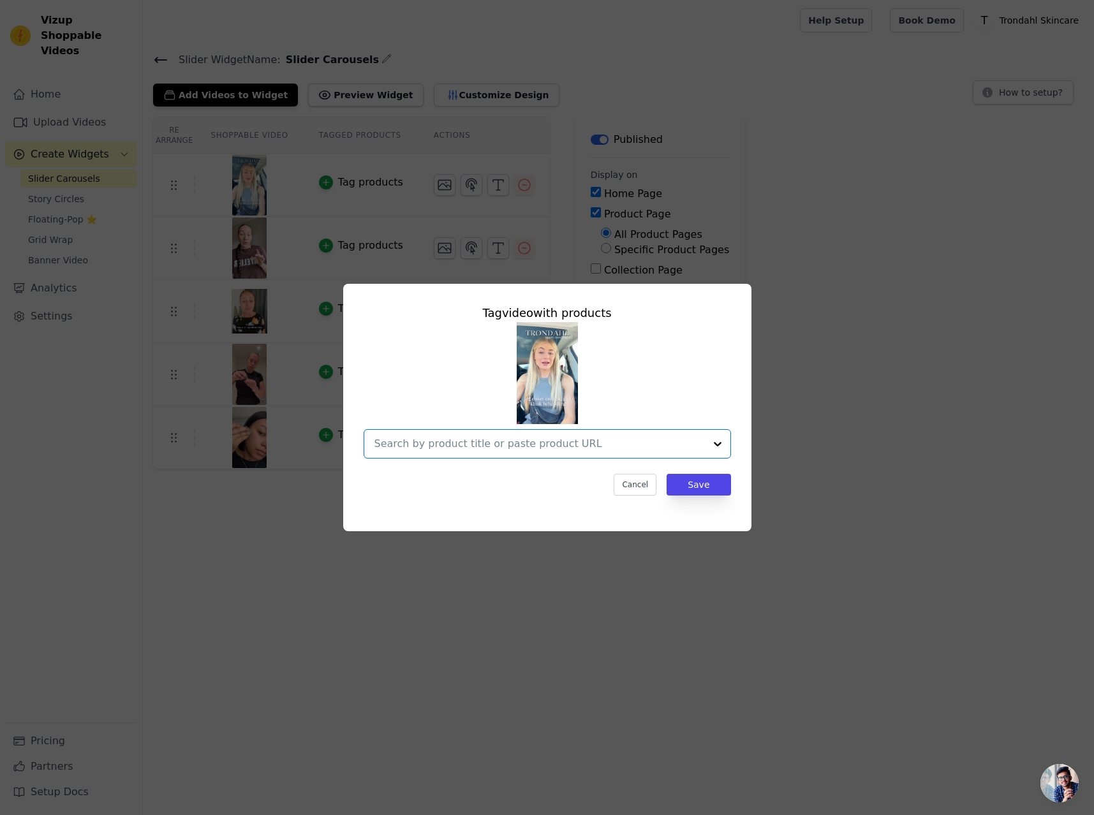
click at [549, 440] on input "text" at bounding box center [539, 443] width 330 height 15
click at [456, 476] on div "Micro Infusion Kit" at bounding box center [445, 474] width 77 height 13
click at [705, 484] on button "Save" at bounding box center [698, 485] width 64 height 22
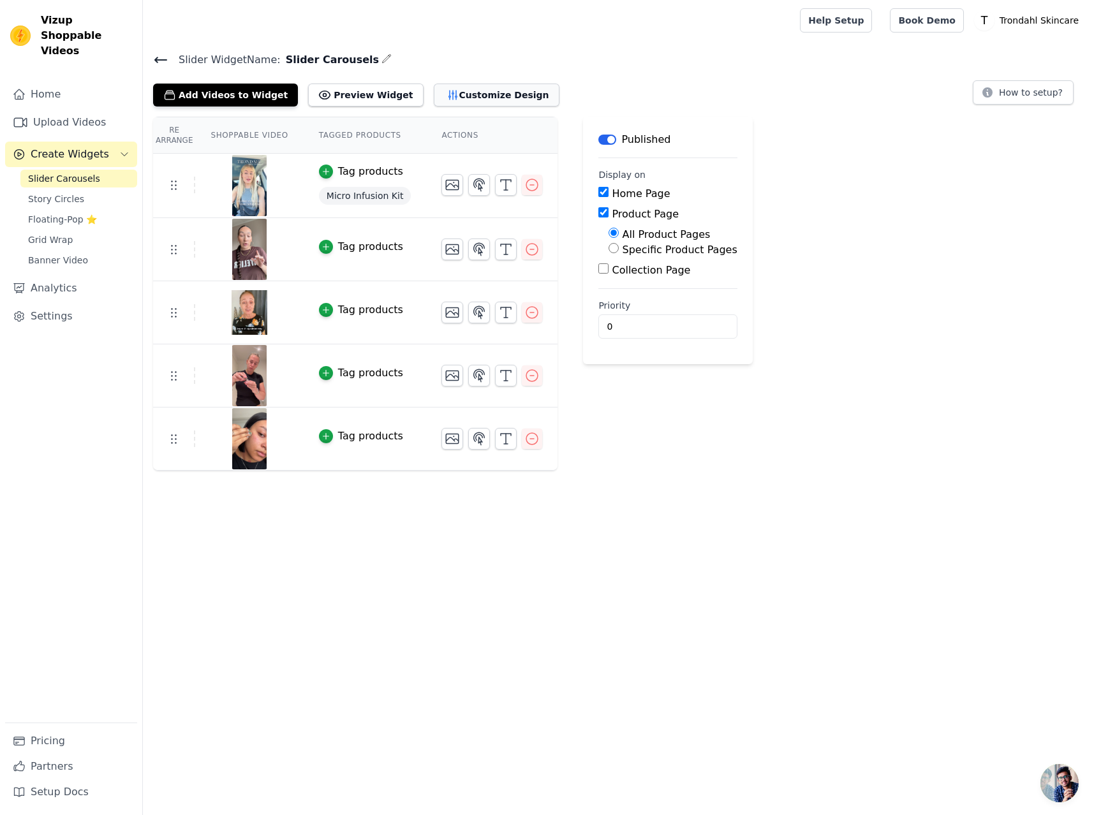
click at [465, 95] on button "Customize Design" at bounding box center [497, 95] width 126 height 23
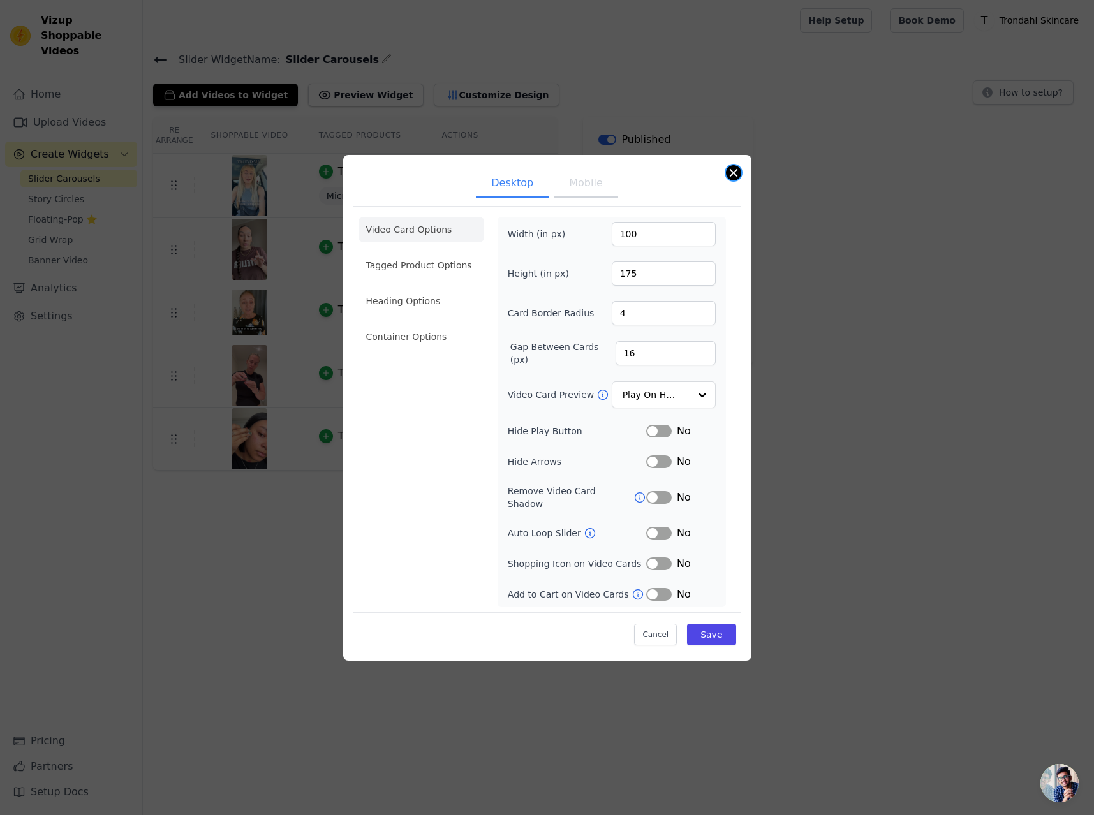
click at [735, 177] on button "Close modal" at bounding box center [733, 172] width 15 height 15
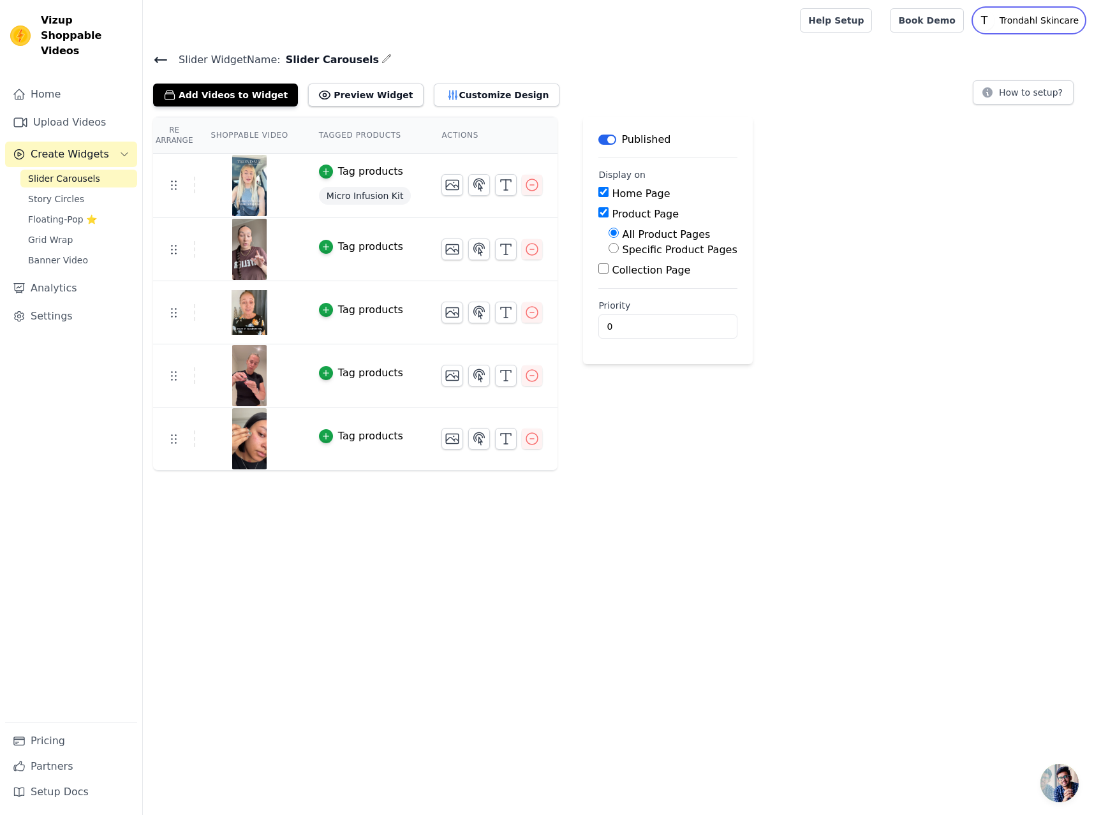
click at [1030, 24] on p "Trondahl Skincare" at bounding box center [1038, 20] width 89 height 23
click at [997, 53] on link "Settings" at bounding box center [1022, 52] width 122 height 23
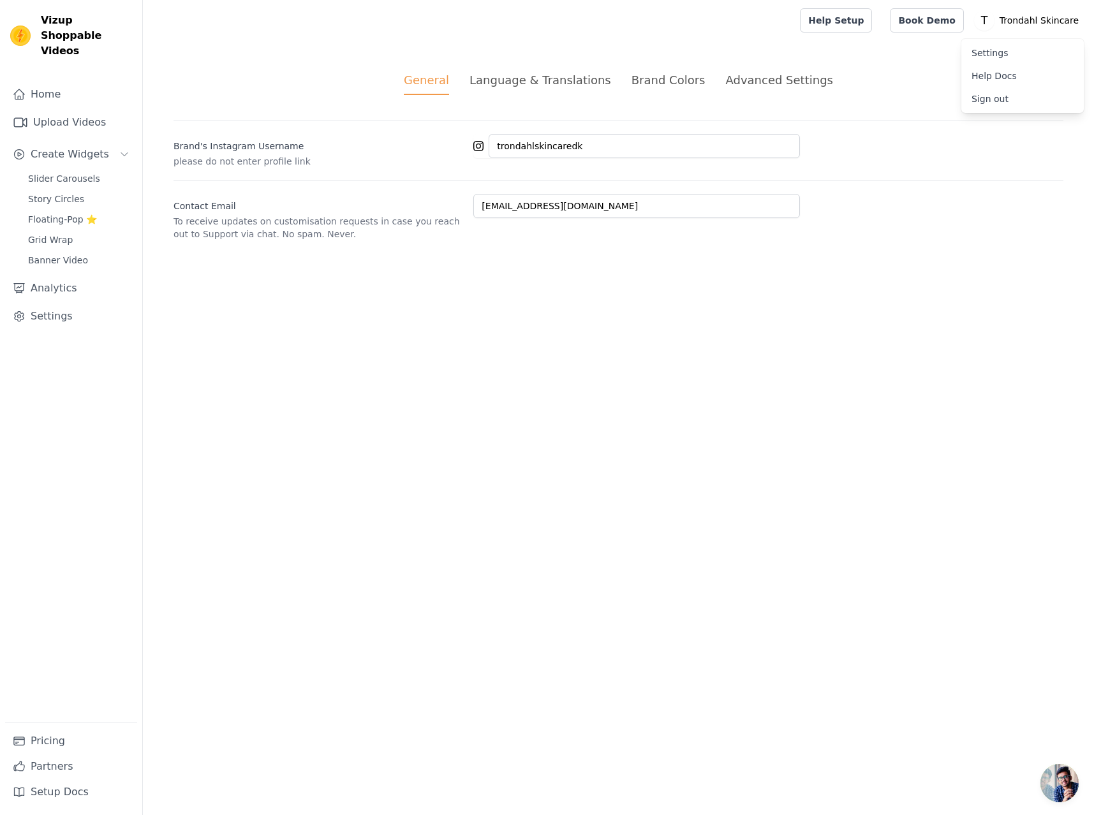
click at [607, 75] on div "Language & Translations" at bounding box center [540, 79] width 142 height 17
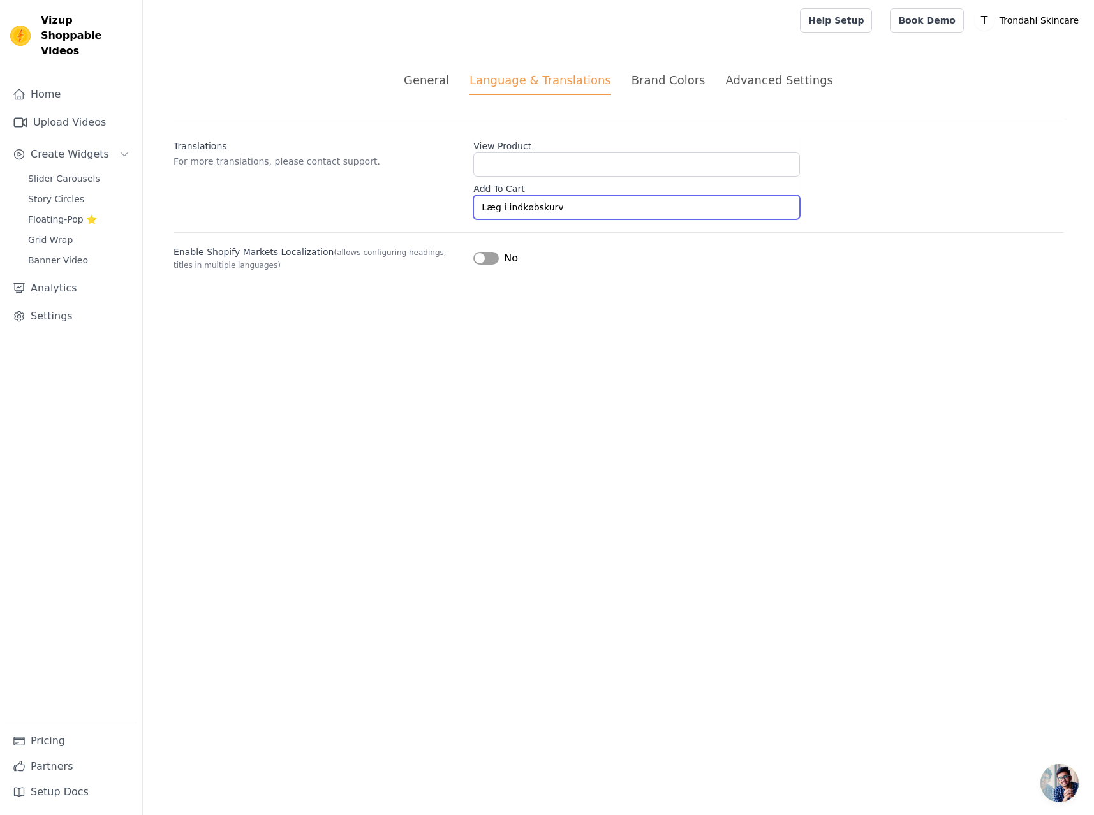
drag, startPoint x: 606, startPoint y: 209, endPoint x: 427, endPoint y: 204, distance: 178.6
click at [427, 204] on div "Translations For more translations, please contact support. View Product Add To…" at bounding box center [618, 170] width 890 height 99
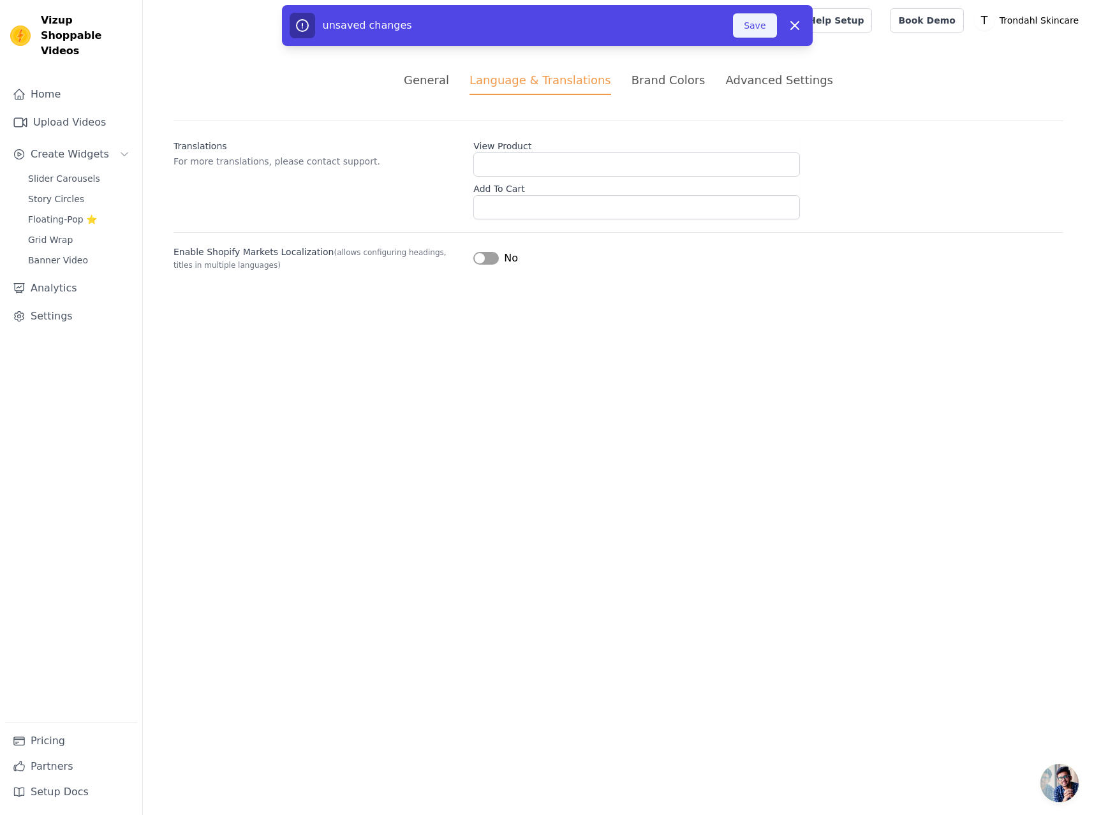
click at [760, 28] on button "Save" at bounding box center [754, 25] width 43 height 24
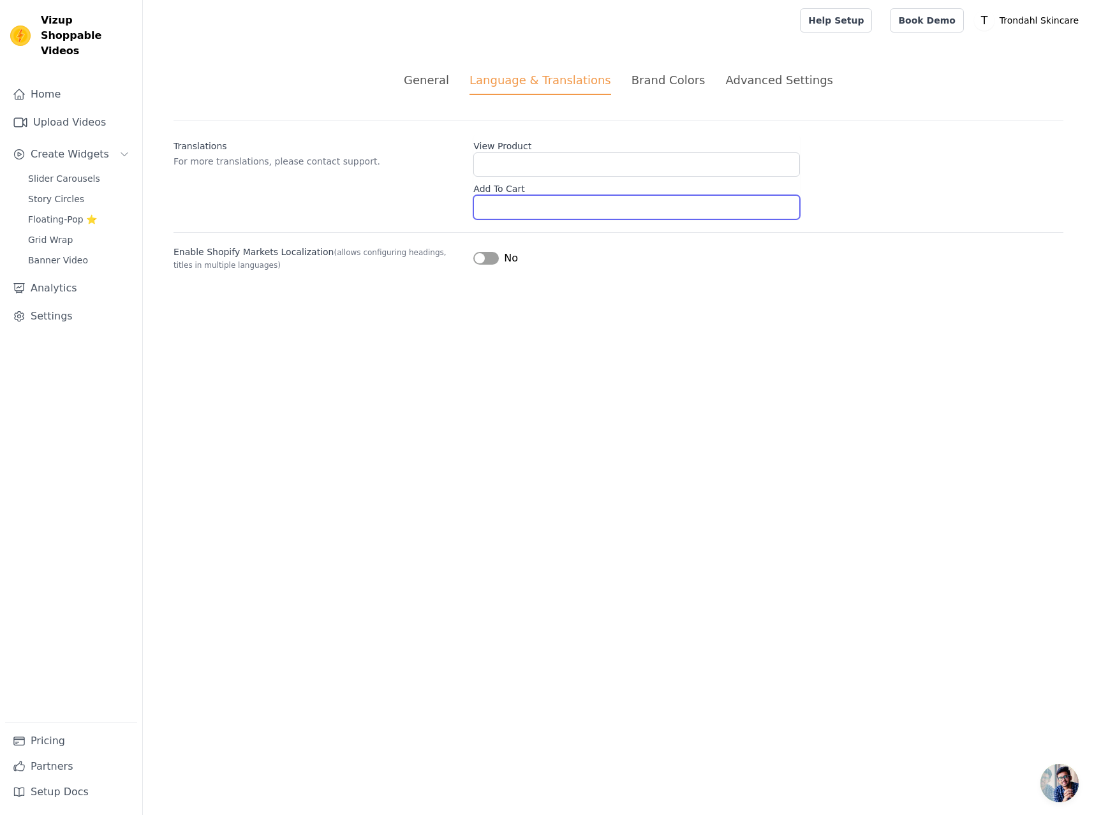
click at [534, 205] on input "Add To Cart" at bounding box center [636, 207] width 327 height 24
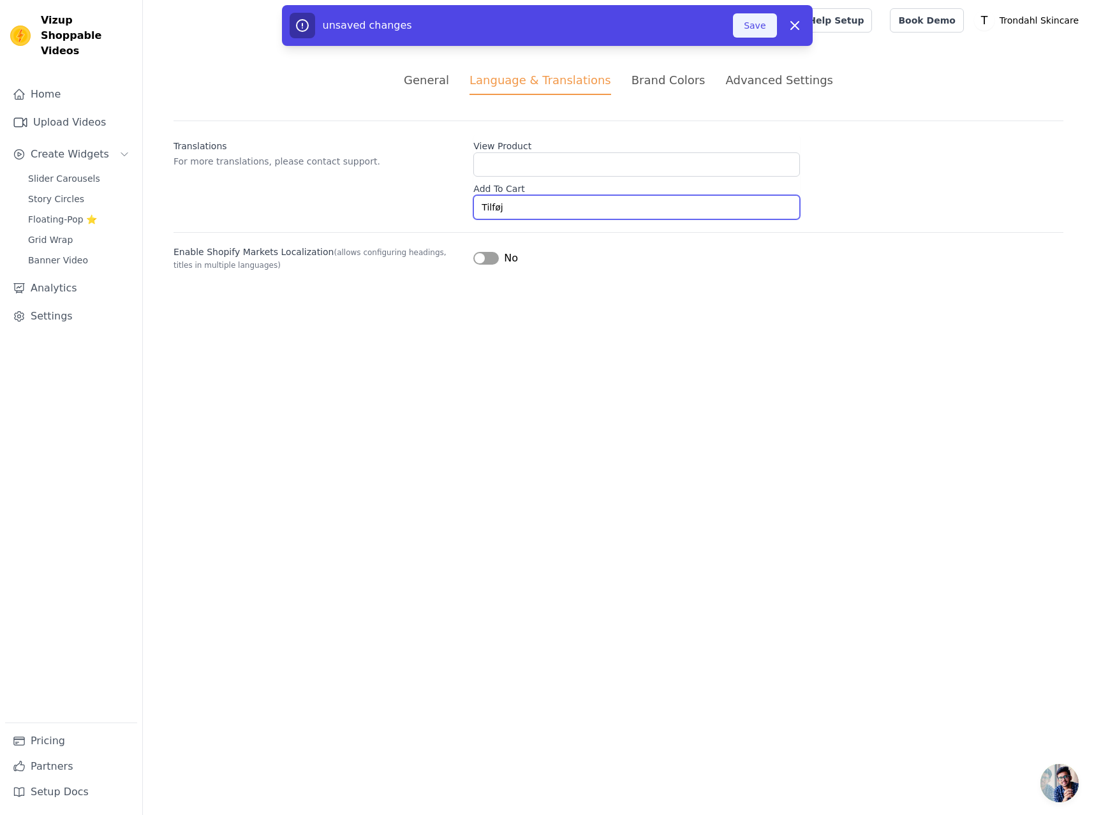
type input "Tilføj"
click at [756, 26] on button "Save" at bounding box center [754, 25] width 43 height 24
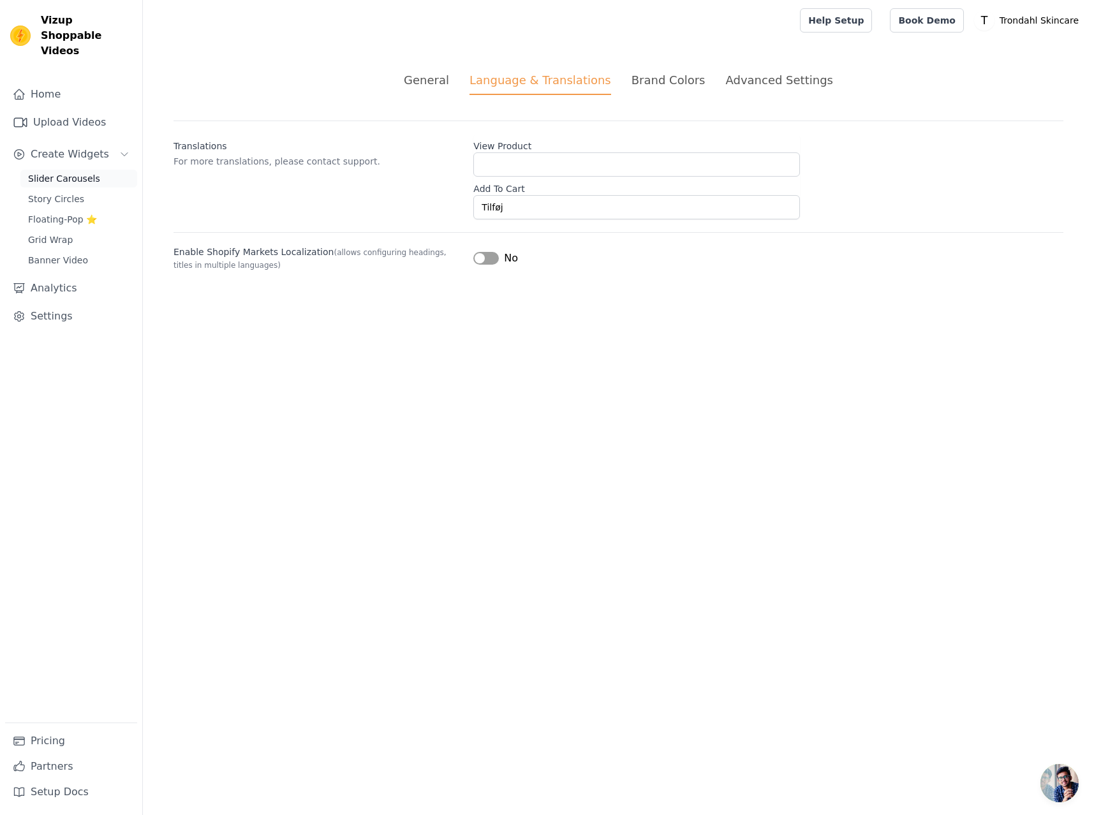
click at [53, 172] on span "Slider Carousels" at bounding box center [64, 178] width 72 height 13
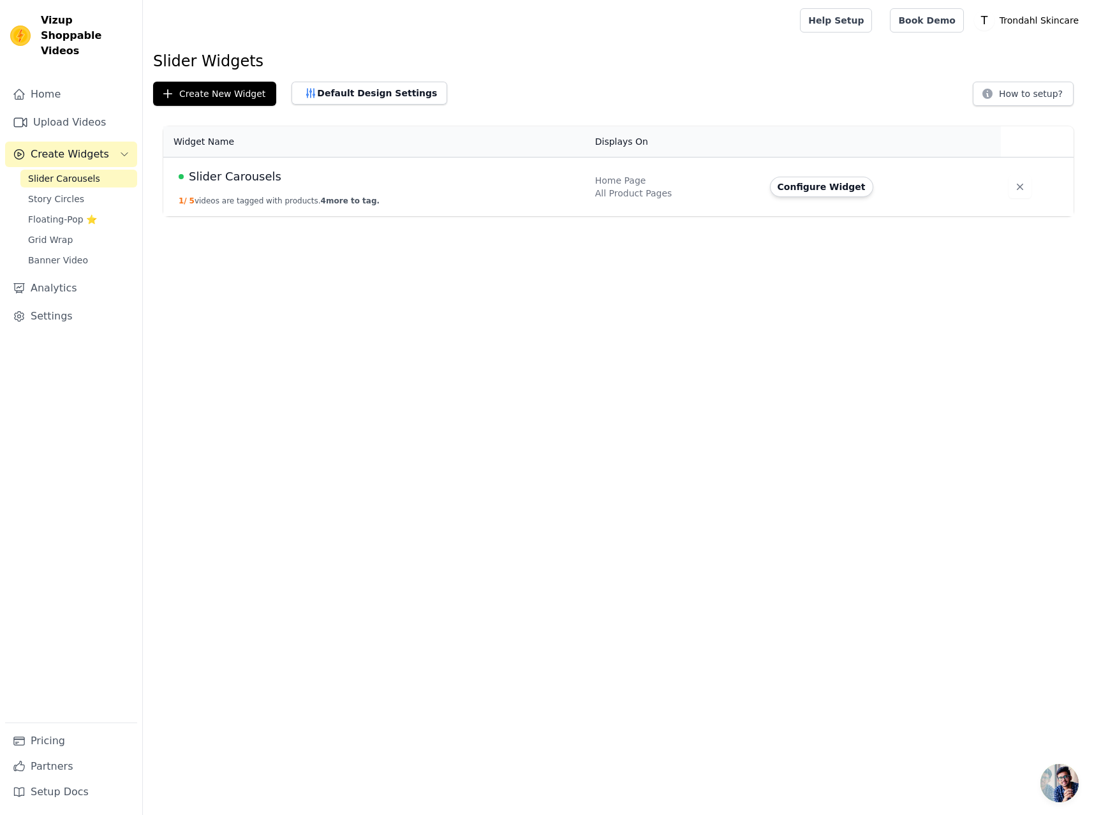
click at [703, 185] on div "Home Page" at bounding box center [674, 180] width 159 height 13
click at [812, 187] on button "Configure Widget" at bounding box center [821, 187] width 103 height 20
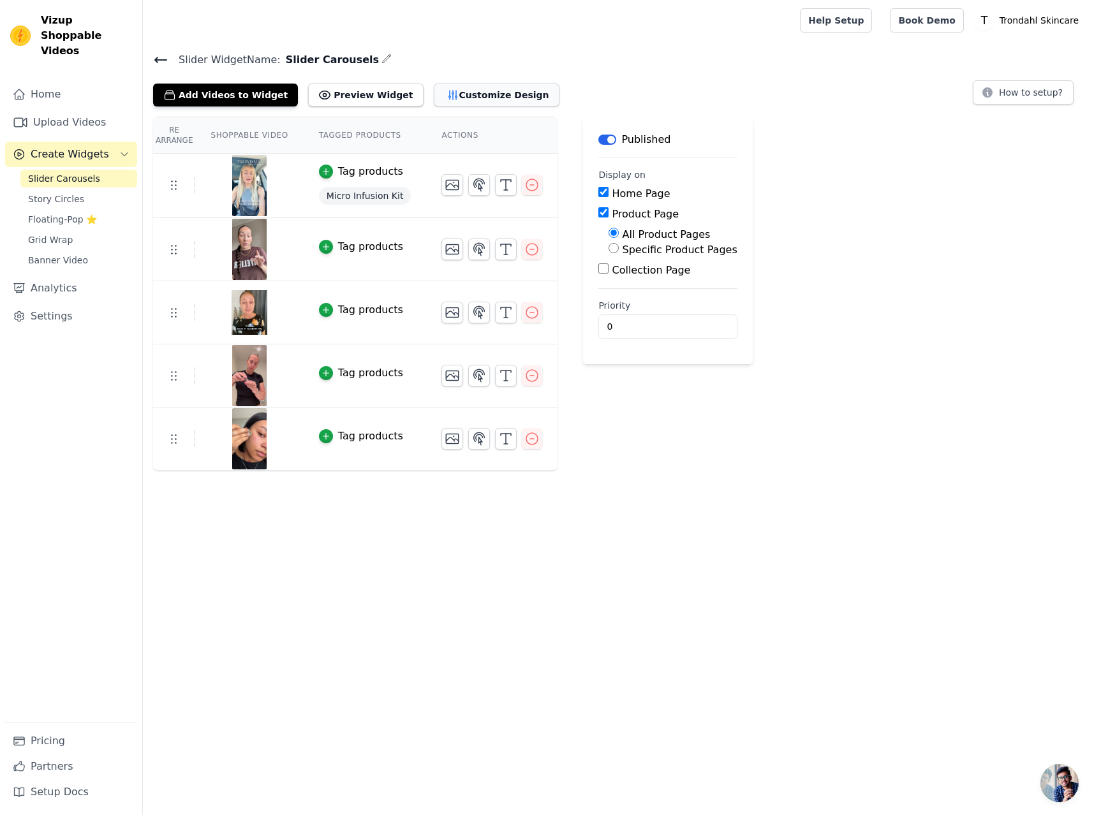
click at [443, 96] on button "Customize Design" at bounding box center [497, 95] width 126 height 23
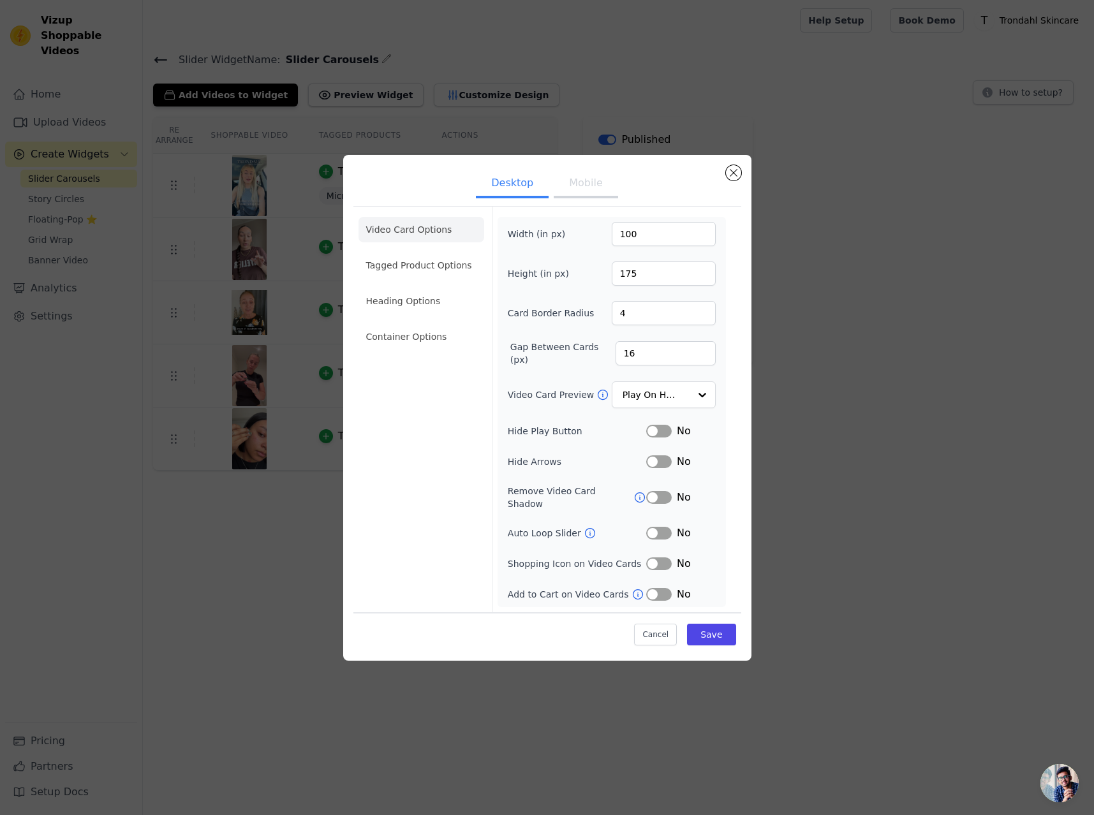
click at [583, 189] on button "Mobile" at bounding box center [586, 184] width 64 height 28
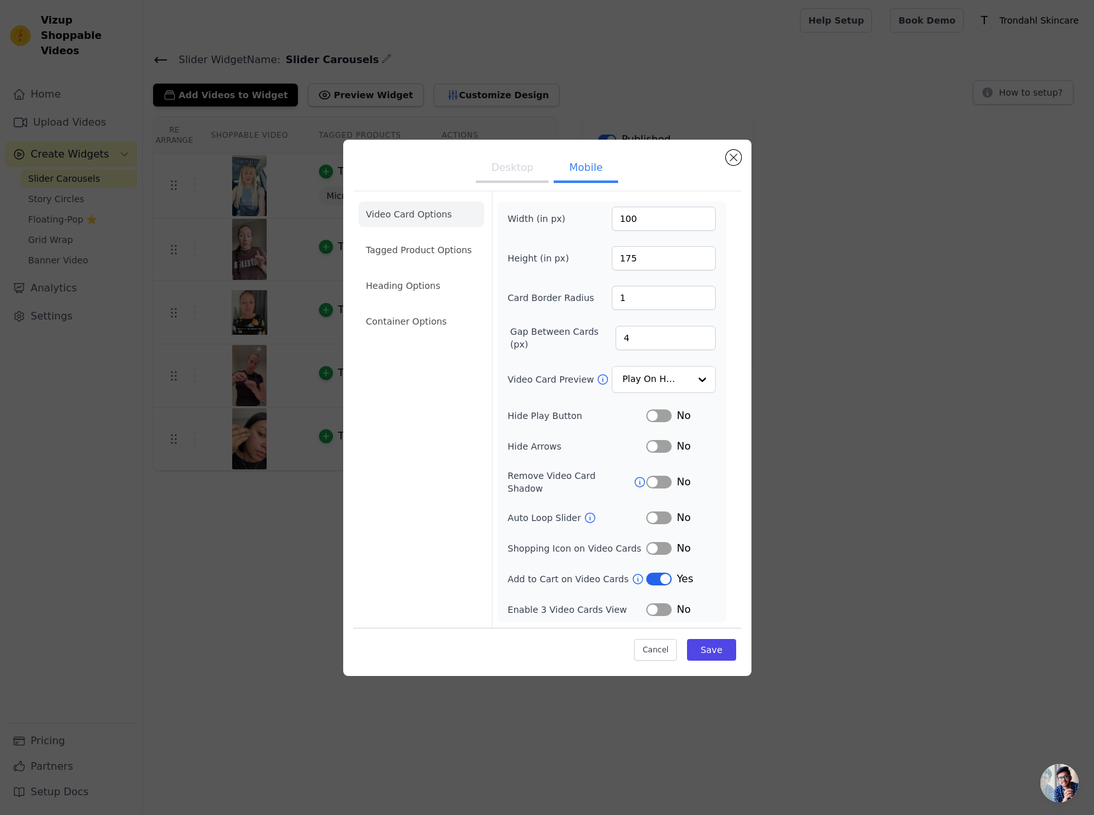
click at [659, 575] on button "Label" at bounding box center [659, 579] width 26 height 13
click at [655, 545] on button "Label" at bounding box center [659, 548] width 26 height 13
click at [713, 645] on button "Save" at bounding box center [711, 650] width 48 height 22
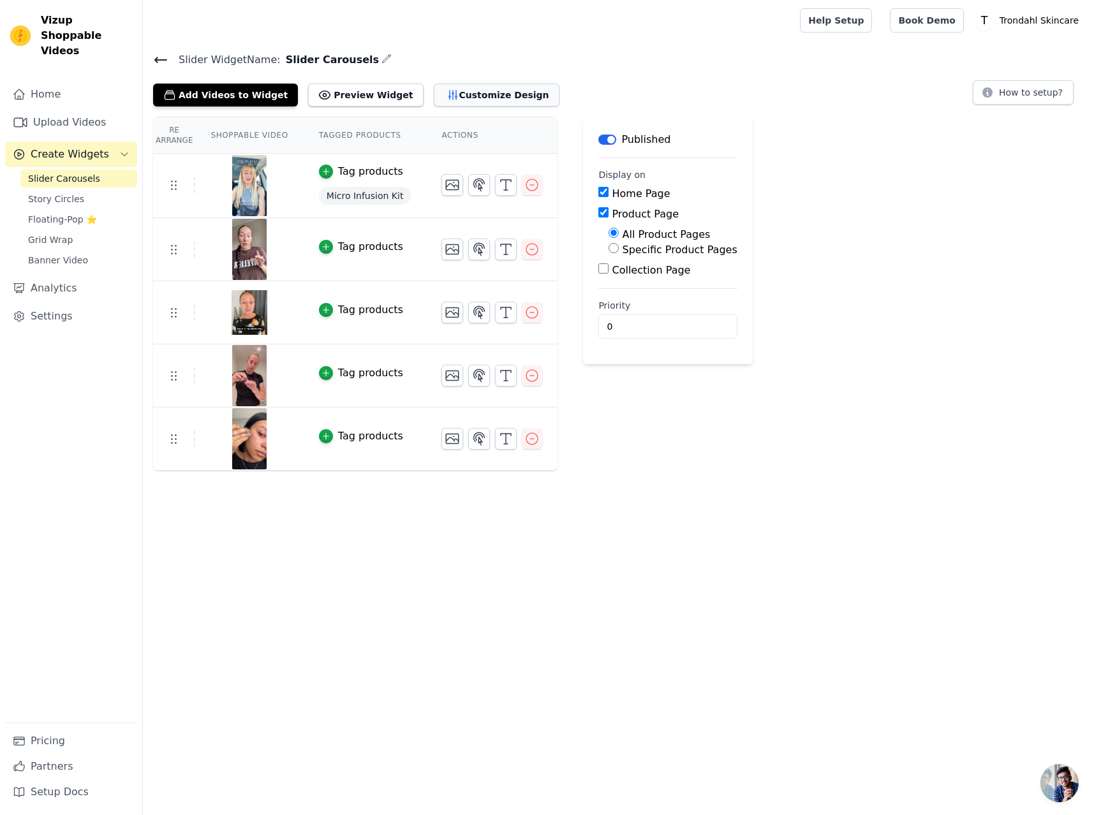
click at [446, 97] on button "Customize Design" at bounding box center [497, 95] width 126 height 23
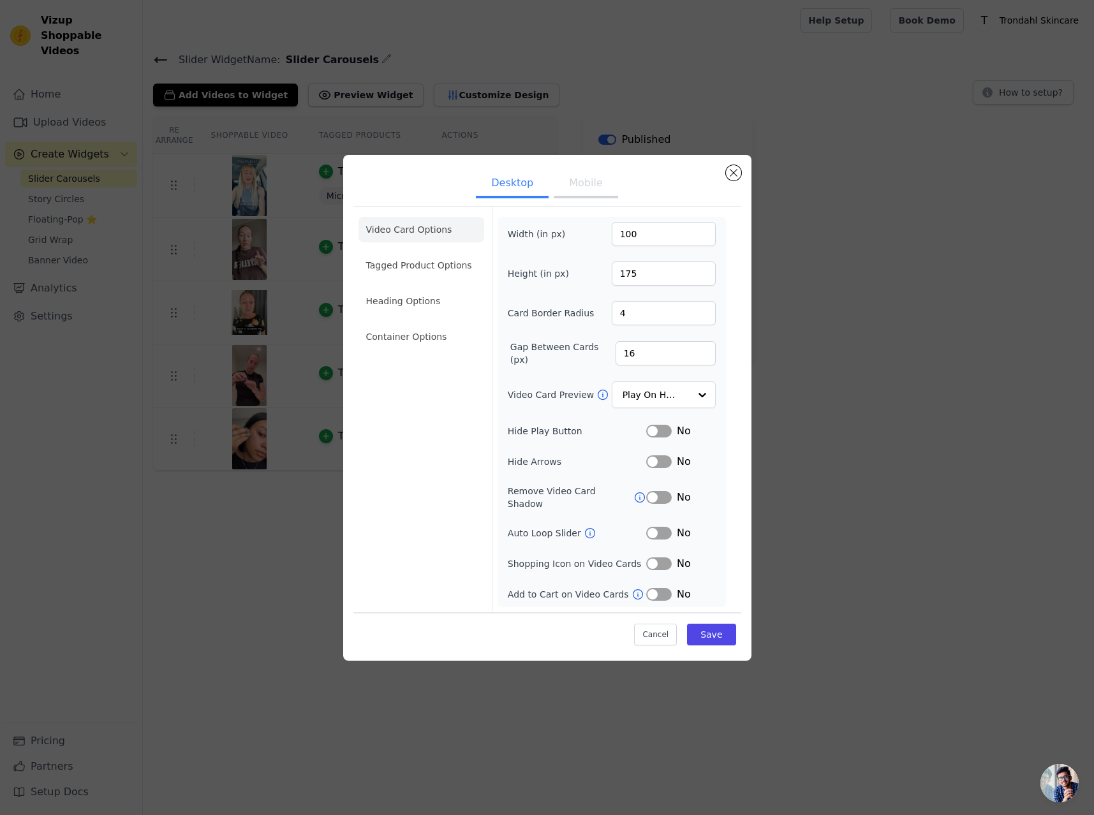
click at [586, 189] on button "Mobile" at bounding box center [586, 184] width 64 height 28
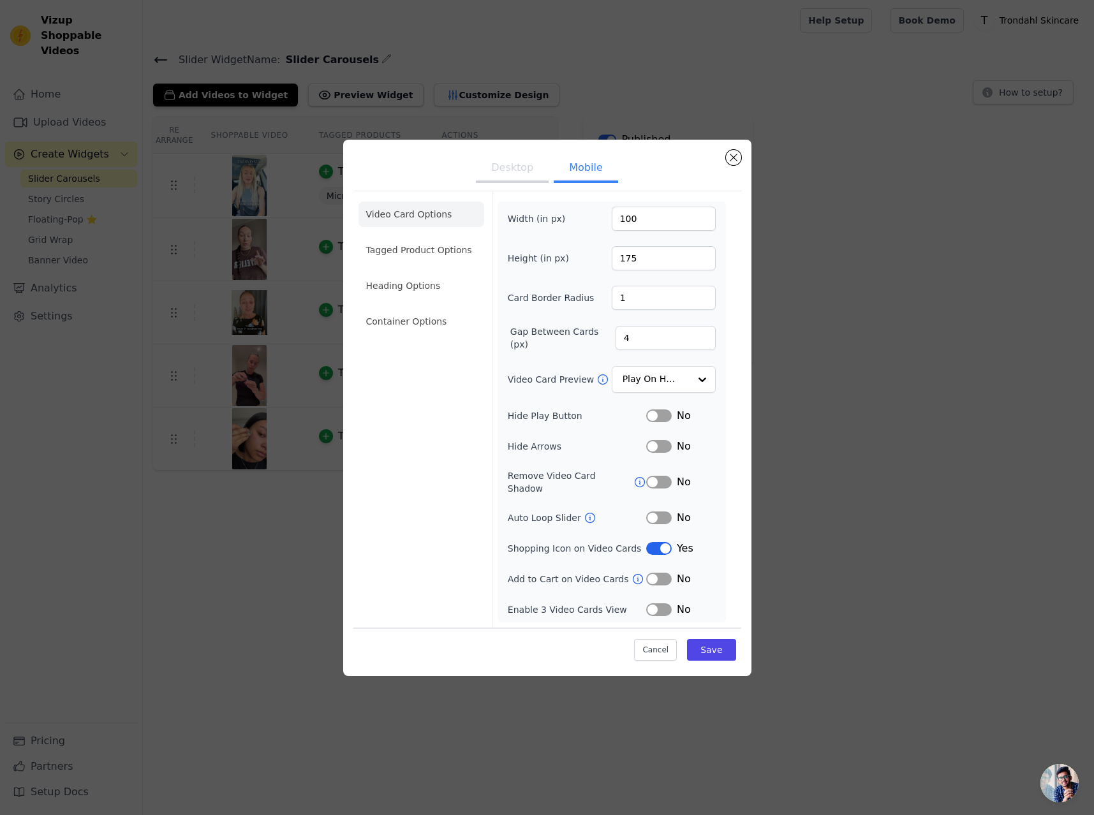
click at [659, 545] on button "Label" at bounding box center [659, 548] width 26 height 13
click at [705, 639] on button "Save" at bounding box center [711, 650] width 48 height 22
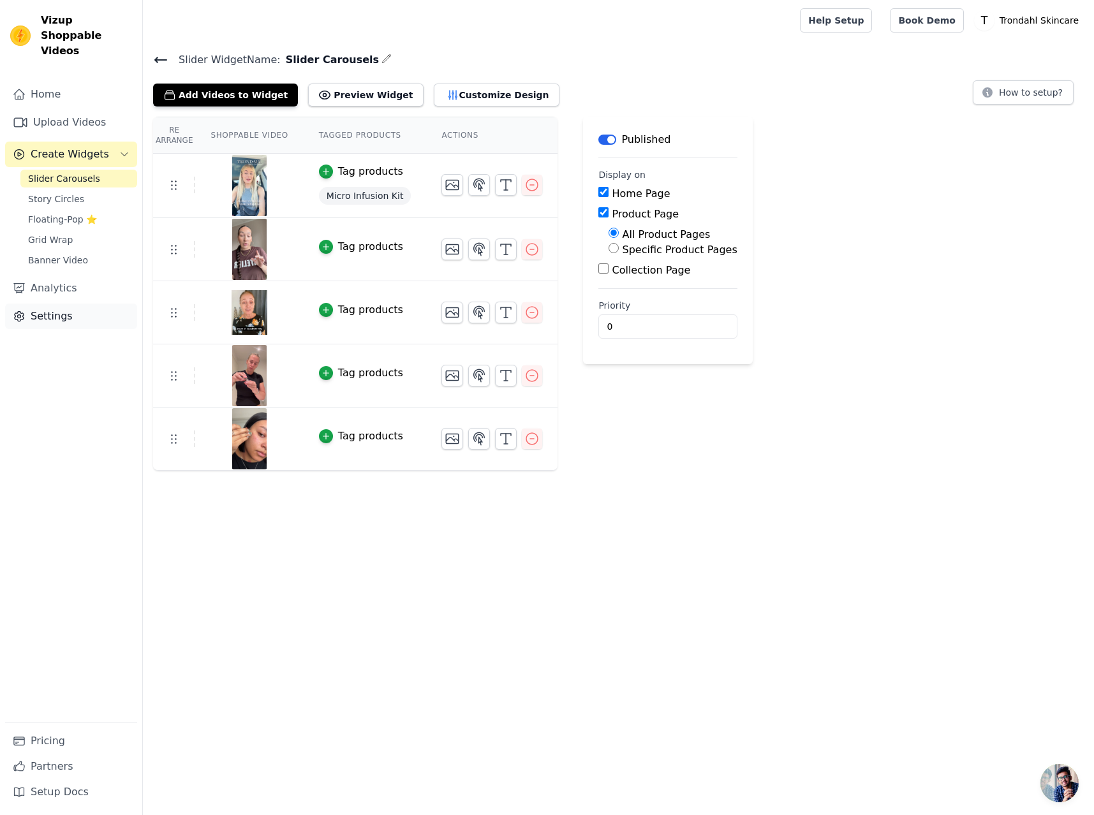
click at [50, 305] on link "Settings" at bounding box center [71, 317] width 132 height 26
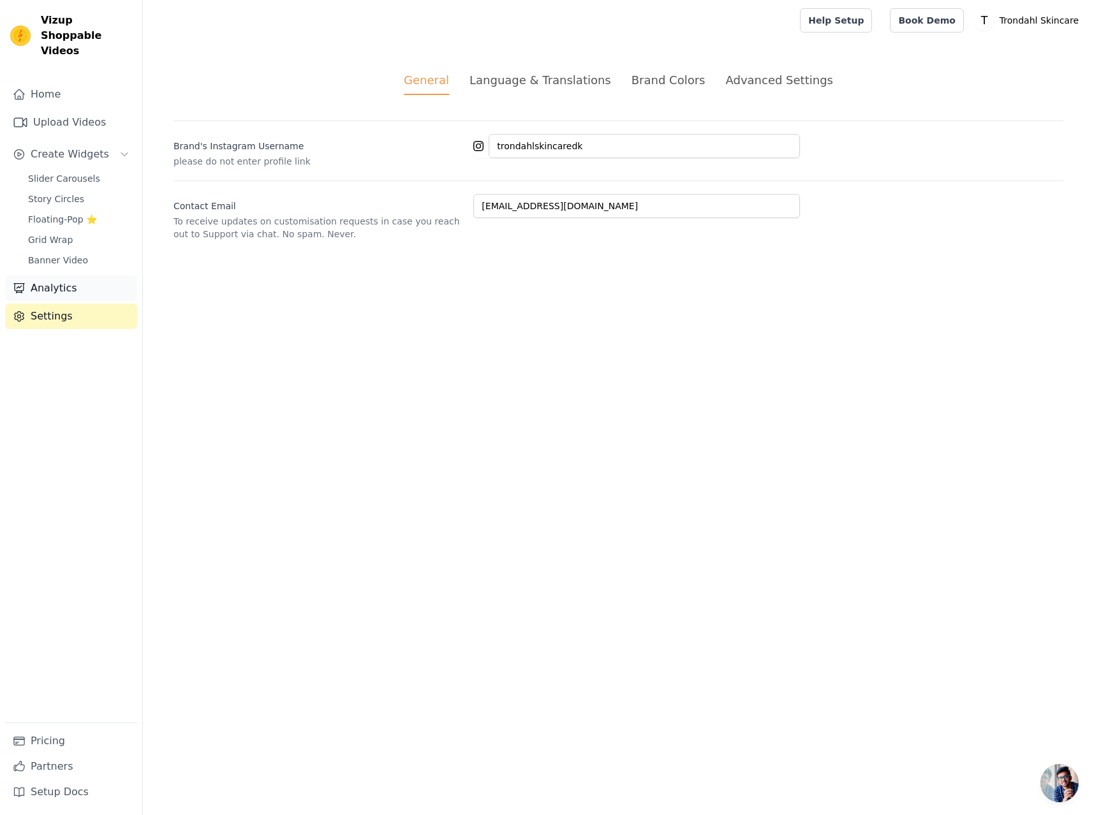
click at [71, 275] on link "Analytics" at bounding box center [71, 288] width 132 height 26
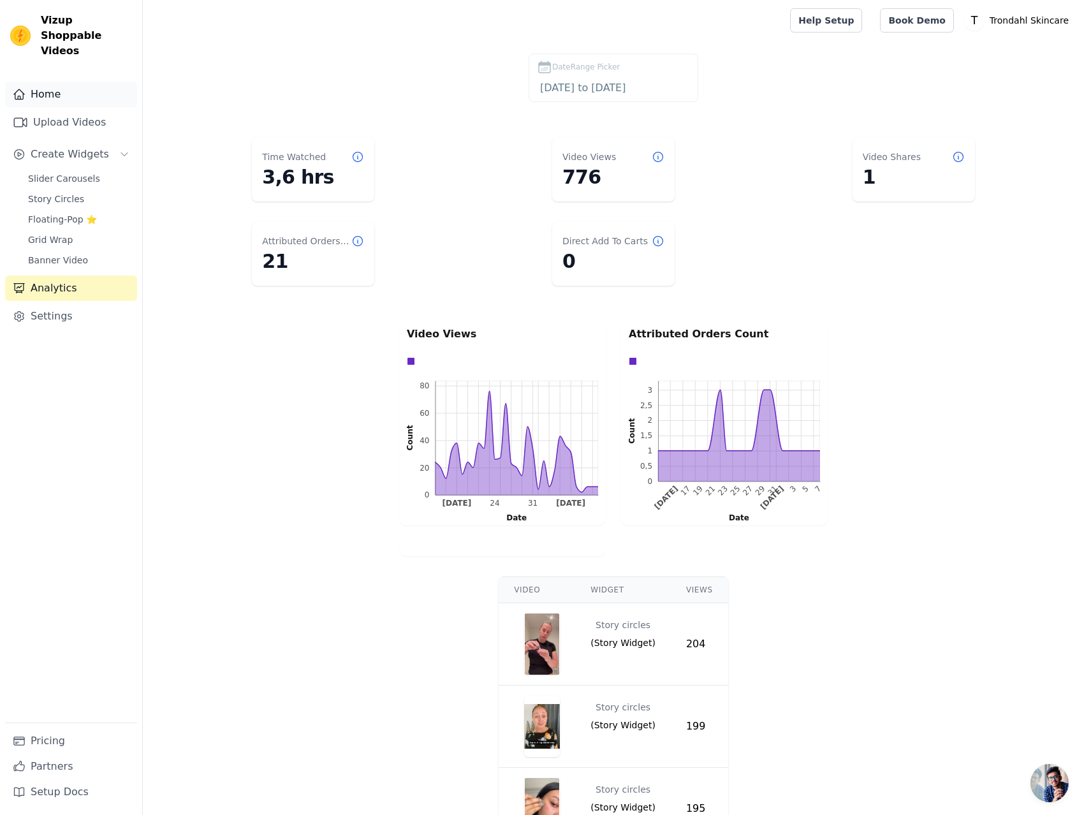
click at [50, 82] on link "Home" at bounding box center [71, 95] width 132 height 26
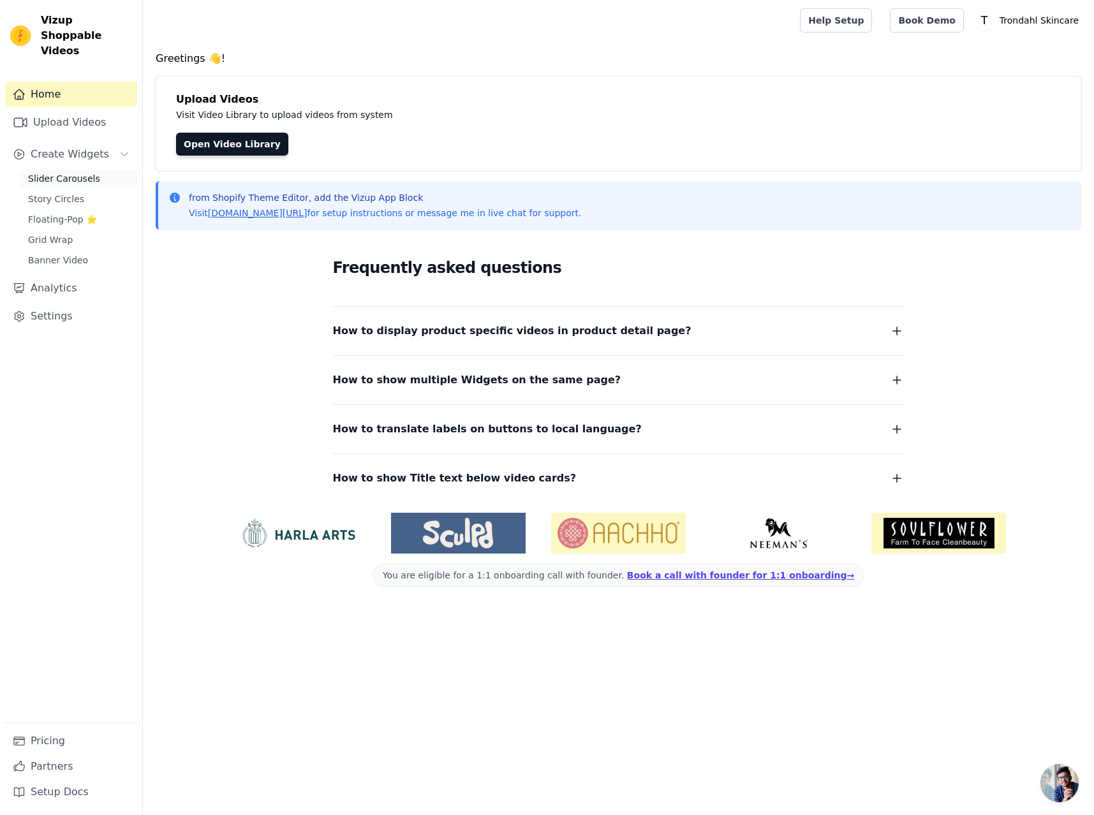
click at [71, 172] on span "Slider Carousels" at bounding box center [64, 178] width 72 height 13
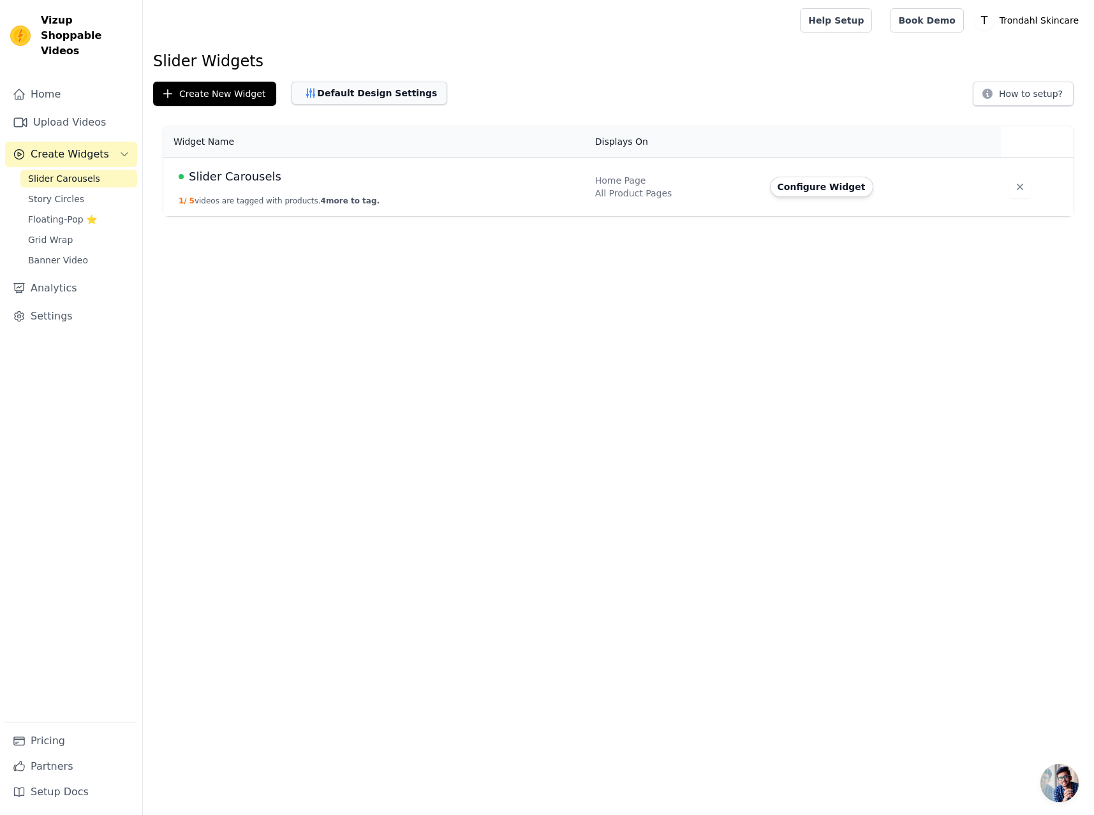
click at [361, 87] on button "Default Design Settings" at bounding box center [369, 93] width 156 height 23
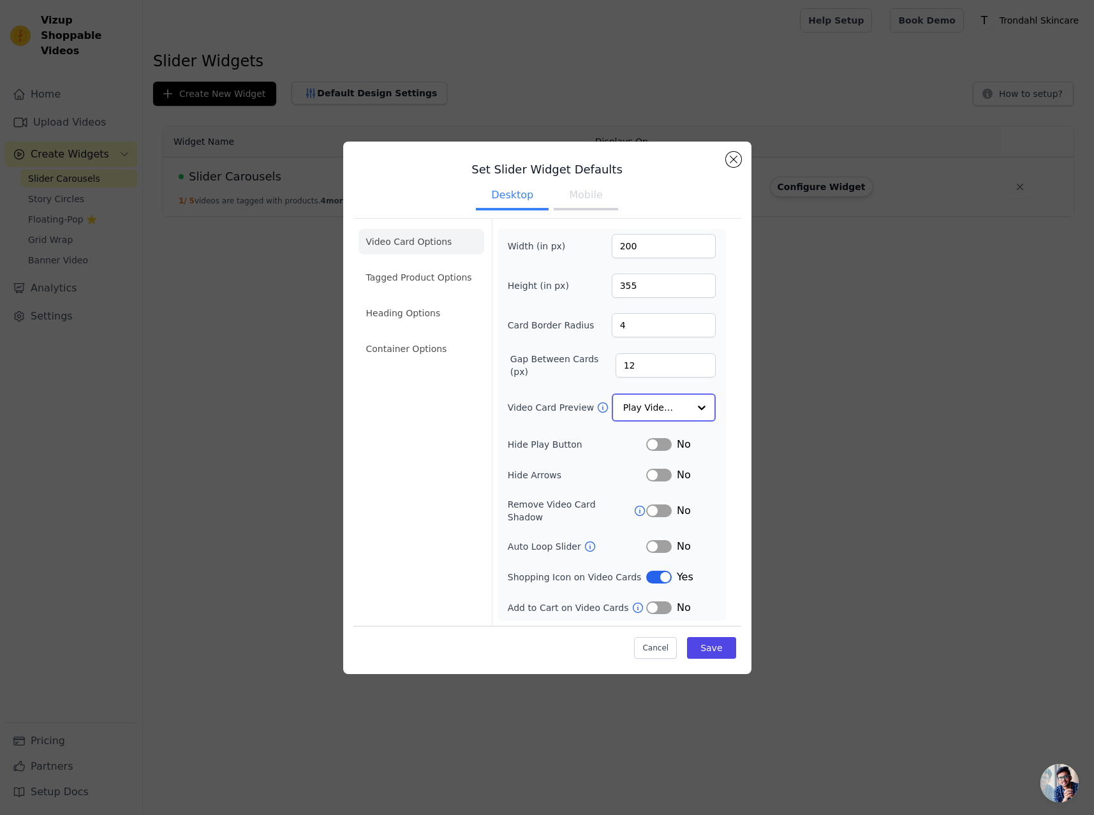
click at [703, 412] on div at bounding box center [702, 408] width 26 height 26
click at [706, 413] on div at bounding box center [702, 408] width 26 height 26
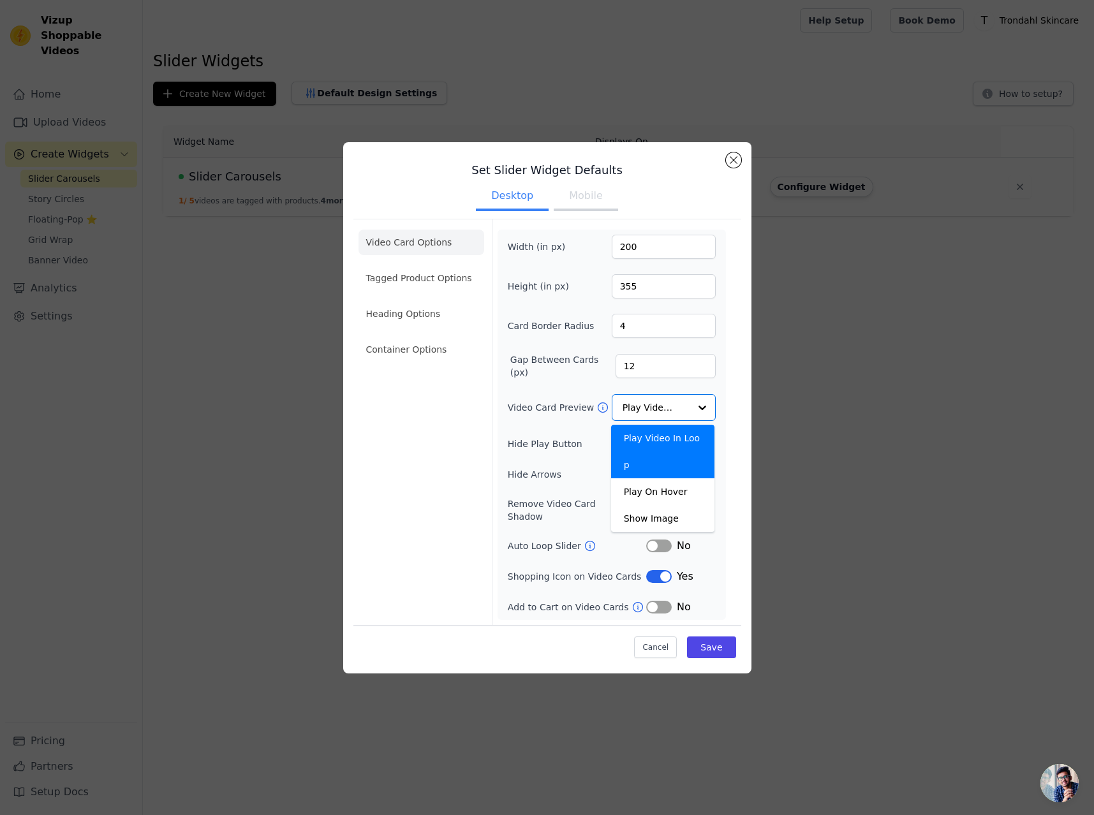
click at [731, 395] on div "Video Card Options Tagged Product Options Heading Options Container Options Wid…" at bounding box center [547, 422] width 388 height 406
click at [435, 281] on li "Tagged Product Options" at bounding box center [421, 278] width 126 height 26
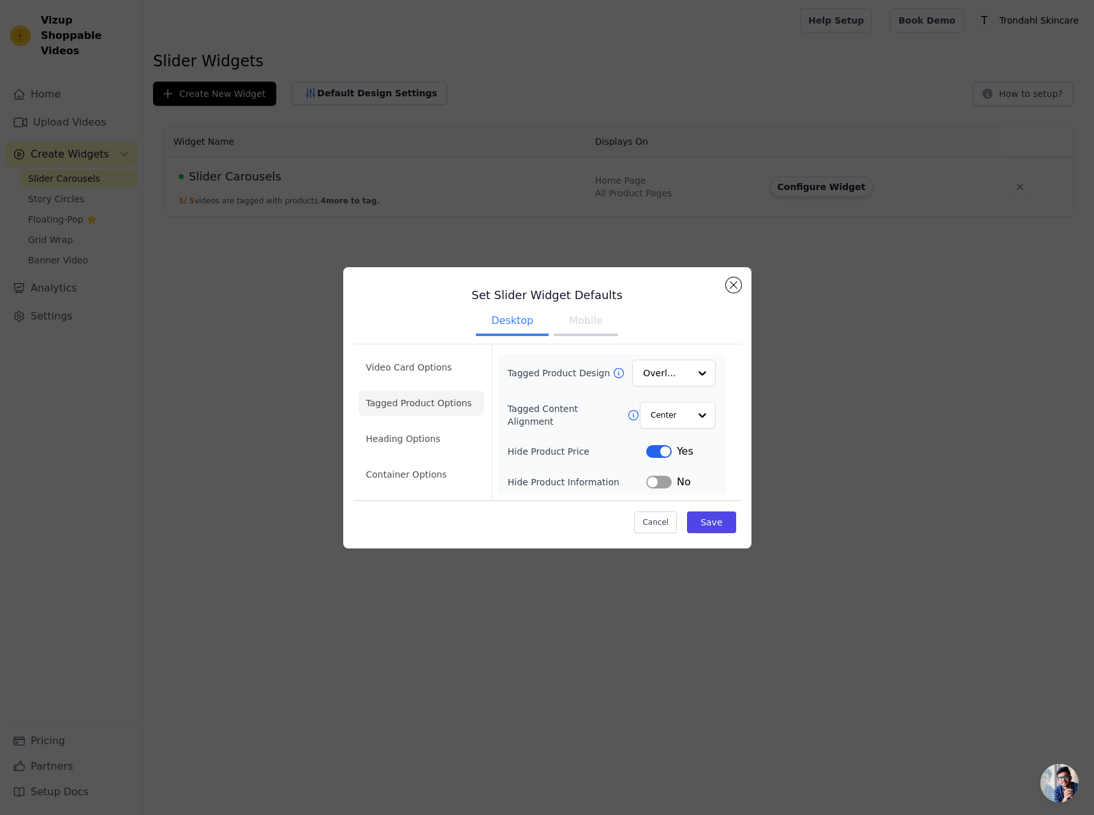
click at [582, 324] on button "Mobile" at bounding box center [586, 322] width 64 height 28
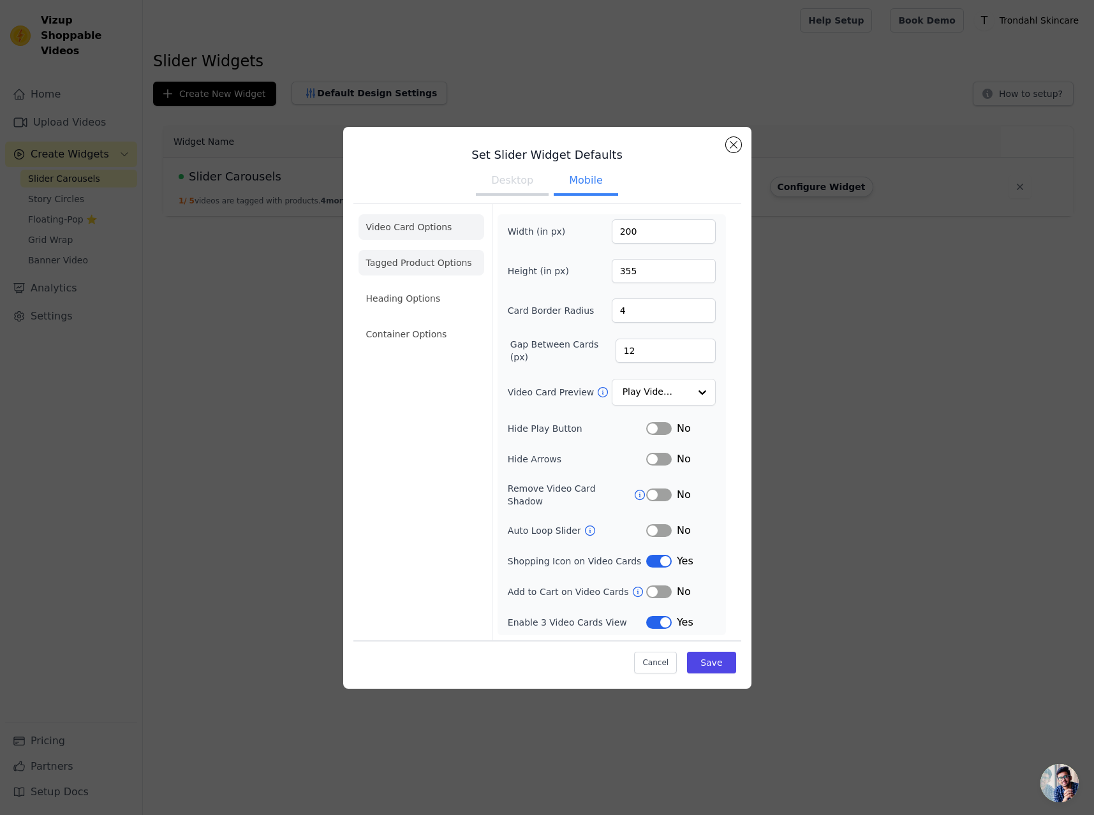
click at [435, 269] on li "Tagged Product Options" at bounding box center [421, 263] width 126 height 26
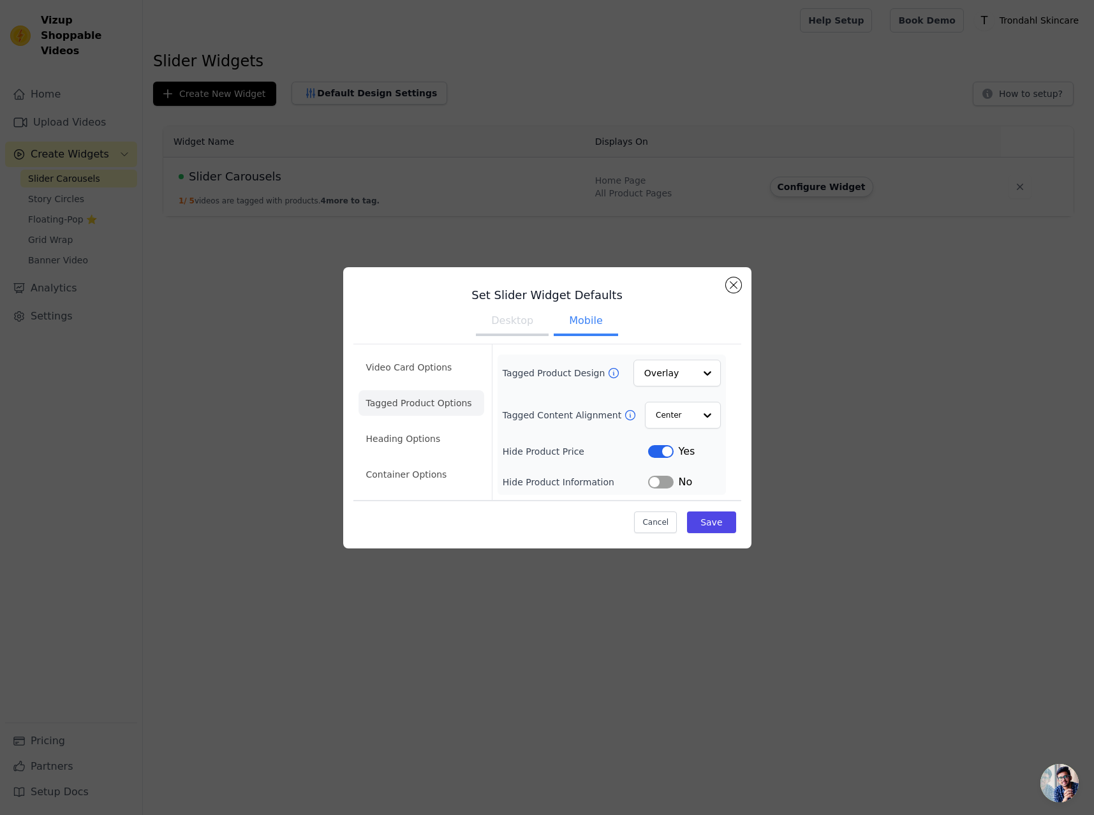
click at [662, 451] on button "Label" at bounding box center [661, 451] width 26 height 13
click at [712, 522] on button "Save" at bounding box center [711, 522] width 48 height 22
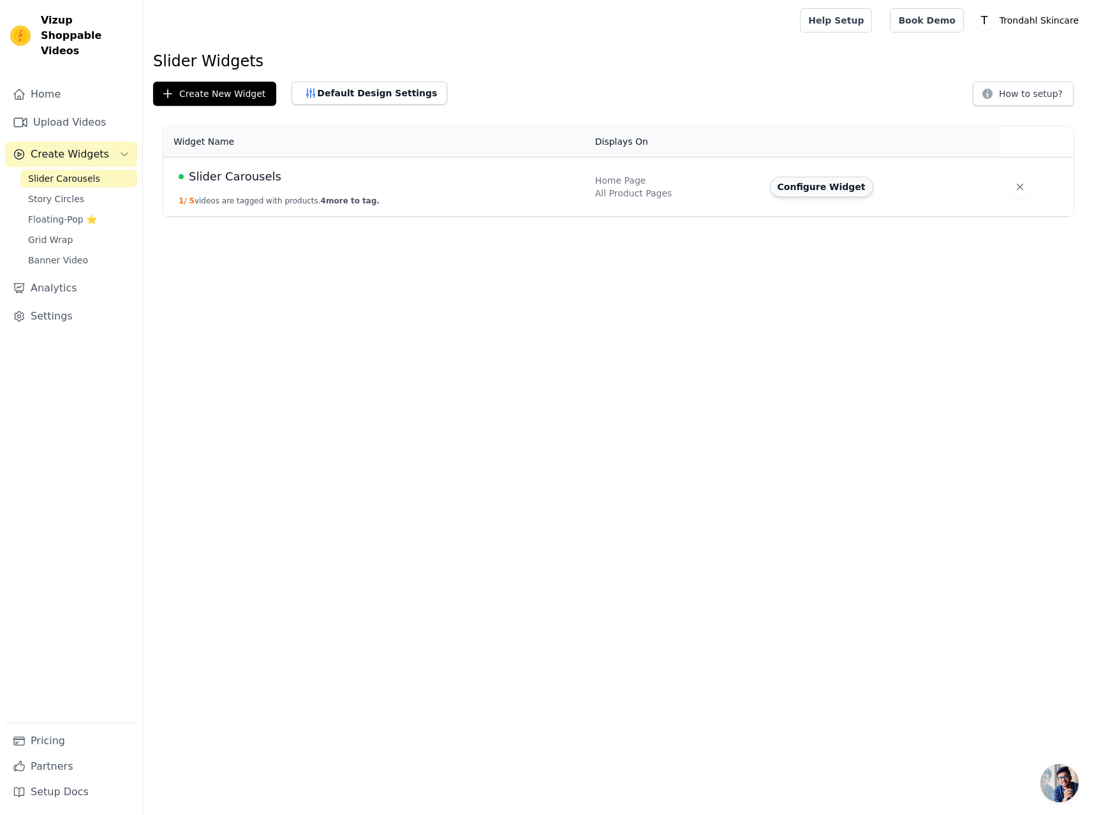
click at [810, 192] on button "Configure Widget" at bounding box center [821, 187] width 103 height 20
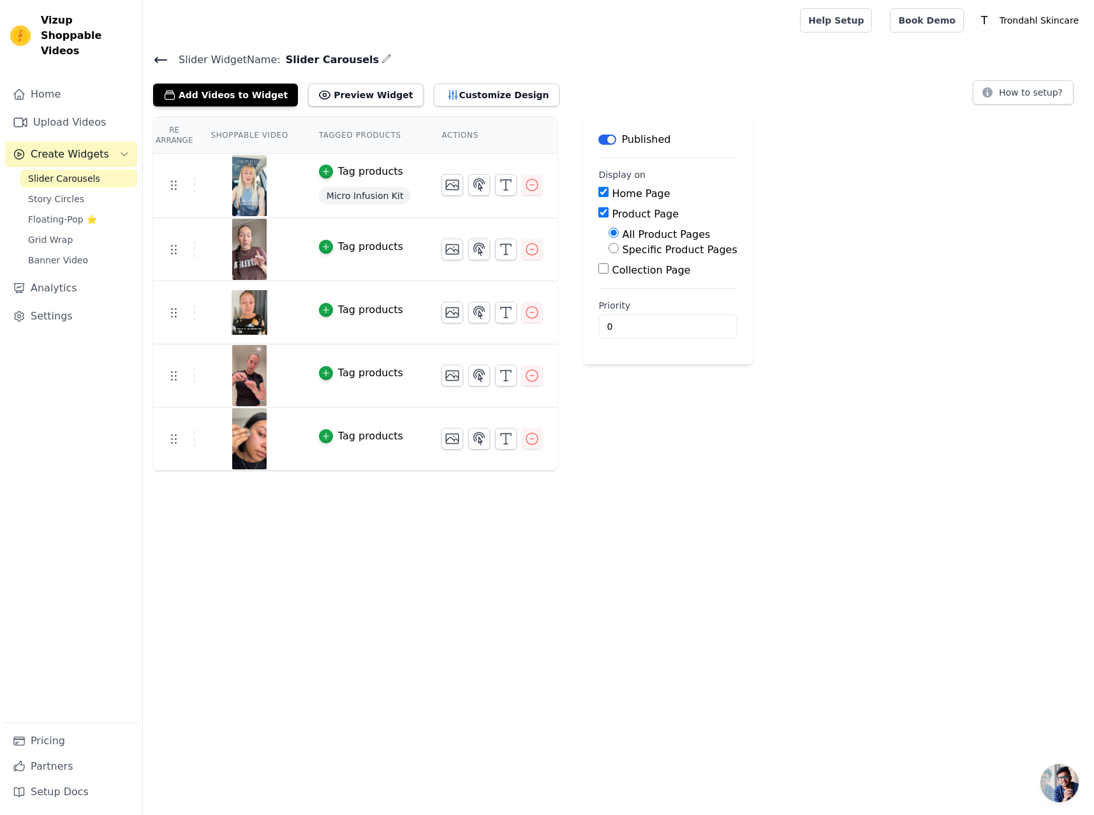
click at [377, 195] on span "Micro Infusion Kit" at bounding box center [365, 196] width 92 height 18
click at [444, 186] on icon "button" at bounding box center [451, 184] width 15 height 15
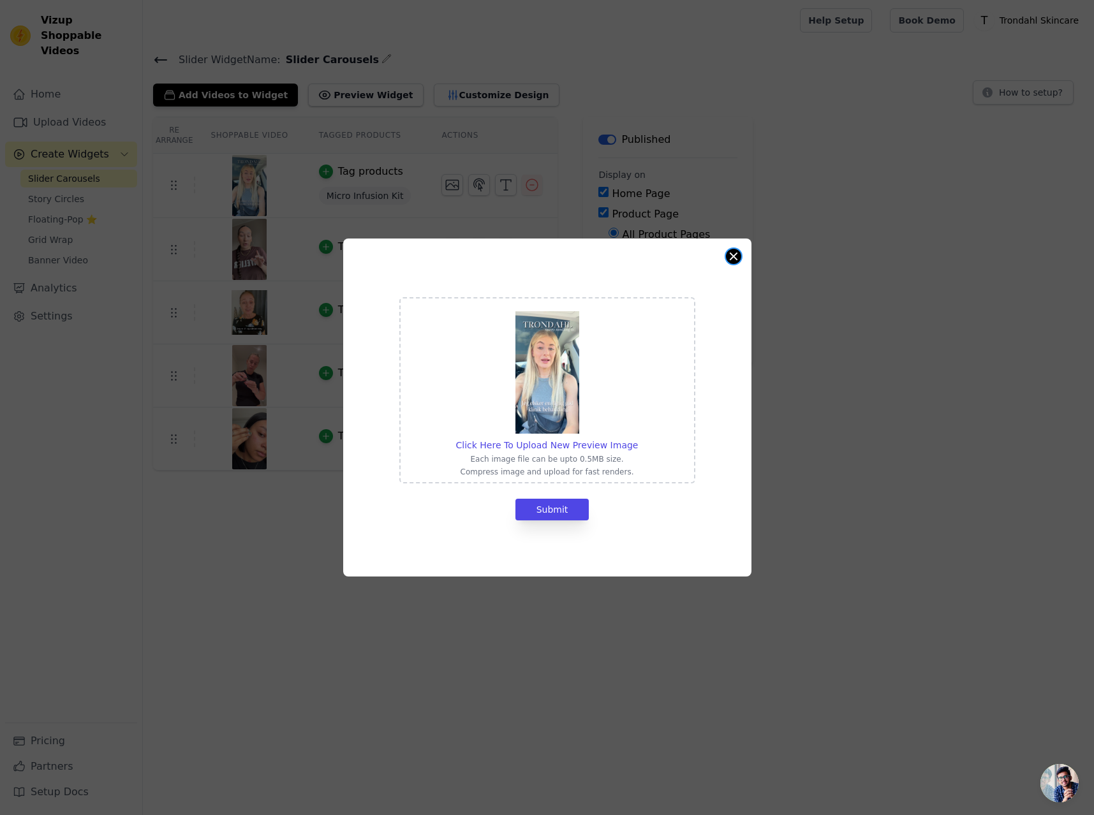
click at [733, 256] on button "Close modal" at bounding box center [733, 256] width 15 height 15
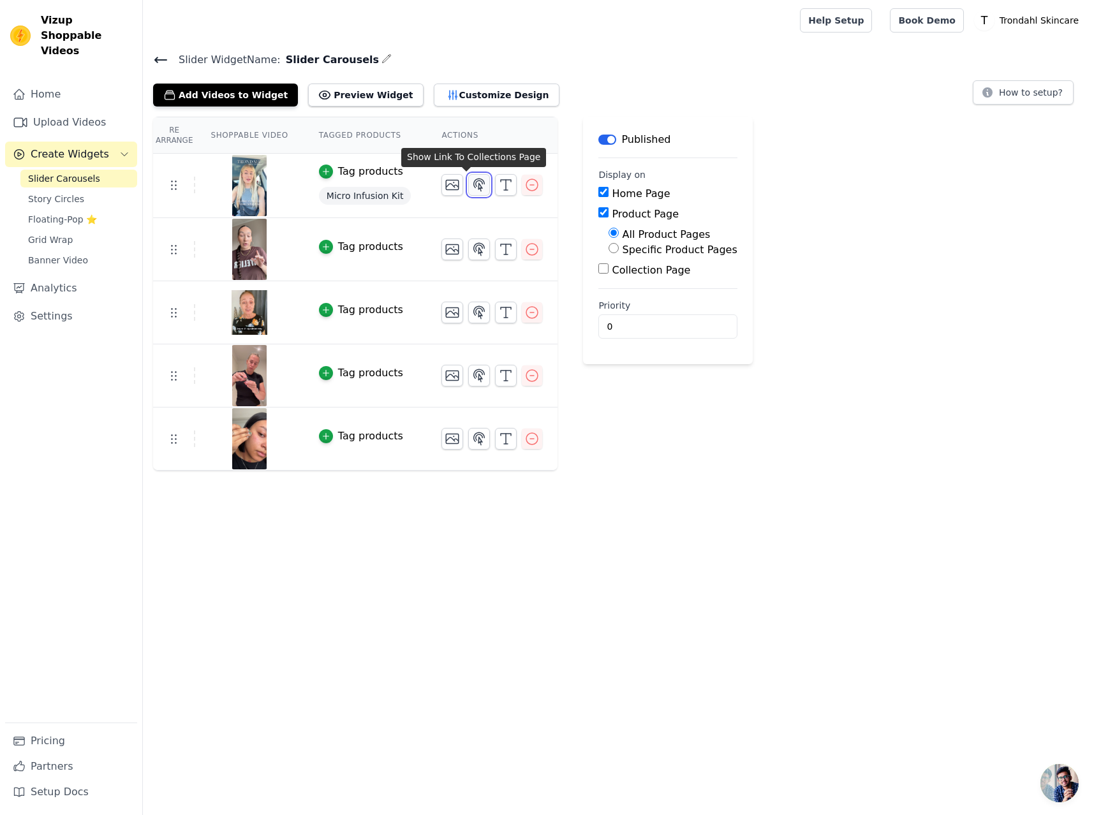
click at [474, 185] on icon "button" at bounding box center [479, 185] width 11 height 12
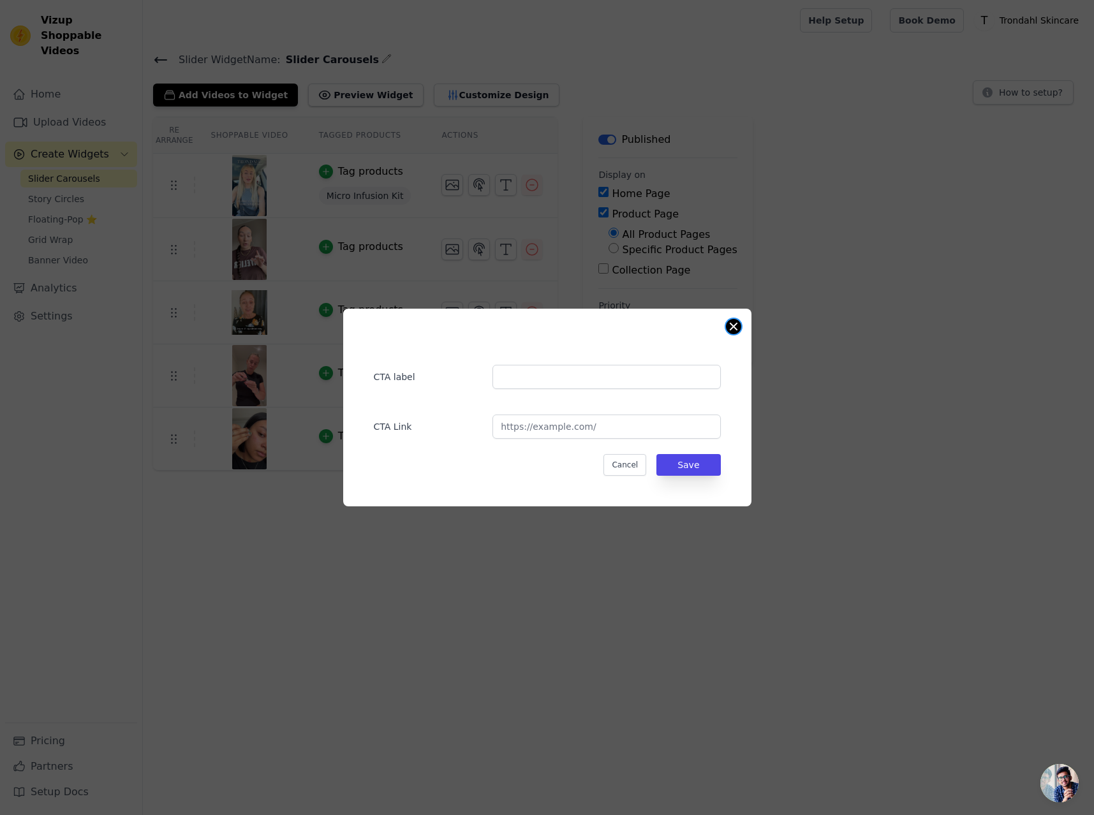
click at [732, 327] on button "Close modal" at bounding box center [733, 326] width 15 height 15
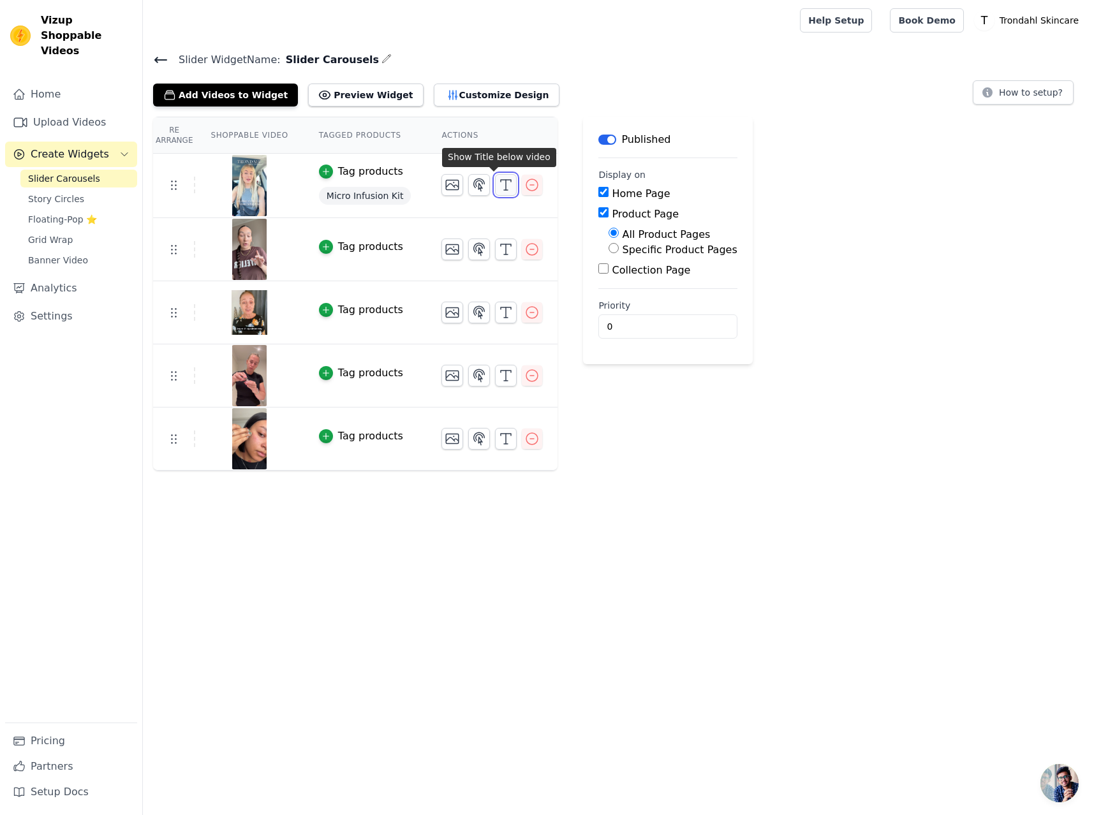
click at [506, 187] on line "button" at bounding box center [506, 185] width 0 height 10
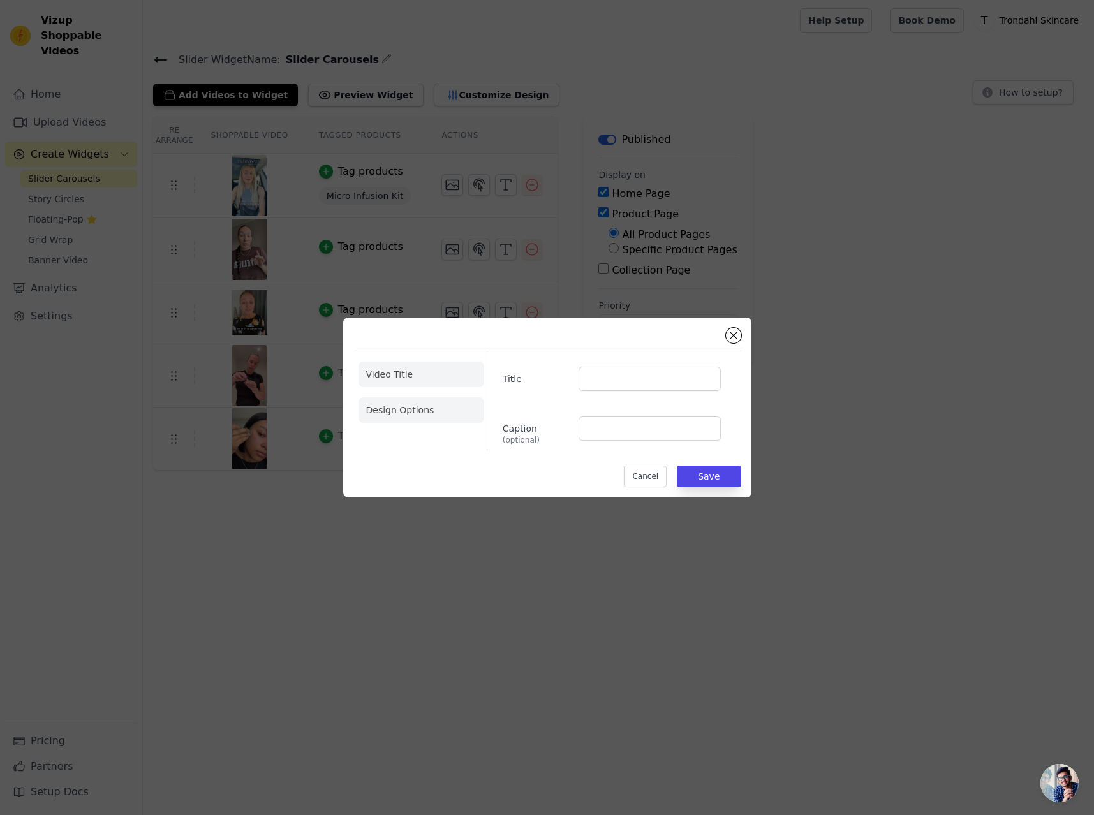
click at [409, 411] on li "Design Options" at bounding box center [421, 410] width 126 height 26
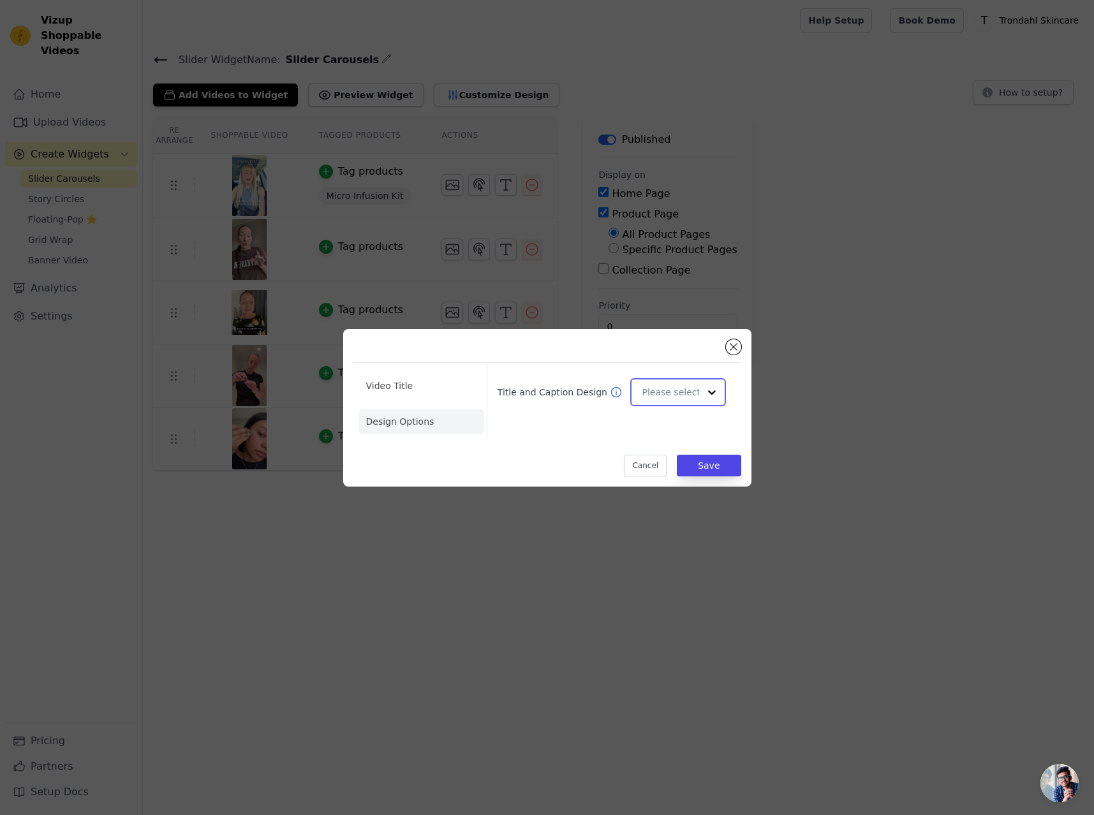
click at [673, 390] on input "Title and Caption Design" at bounding box center [670, 392] width 57 height 26
click at [404, 379] on li "Video Title" at bounding box center [421, 386] width 126 height 26
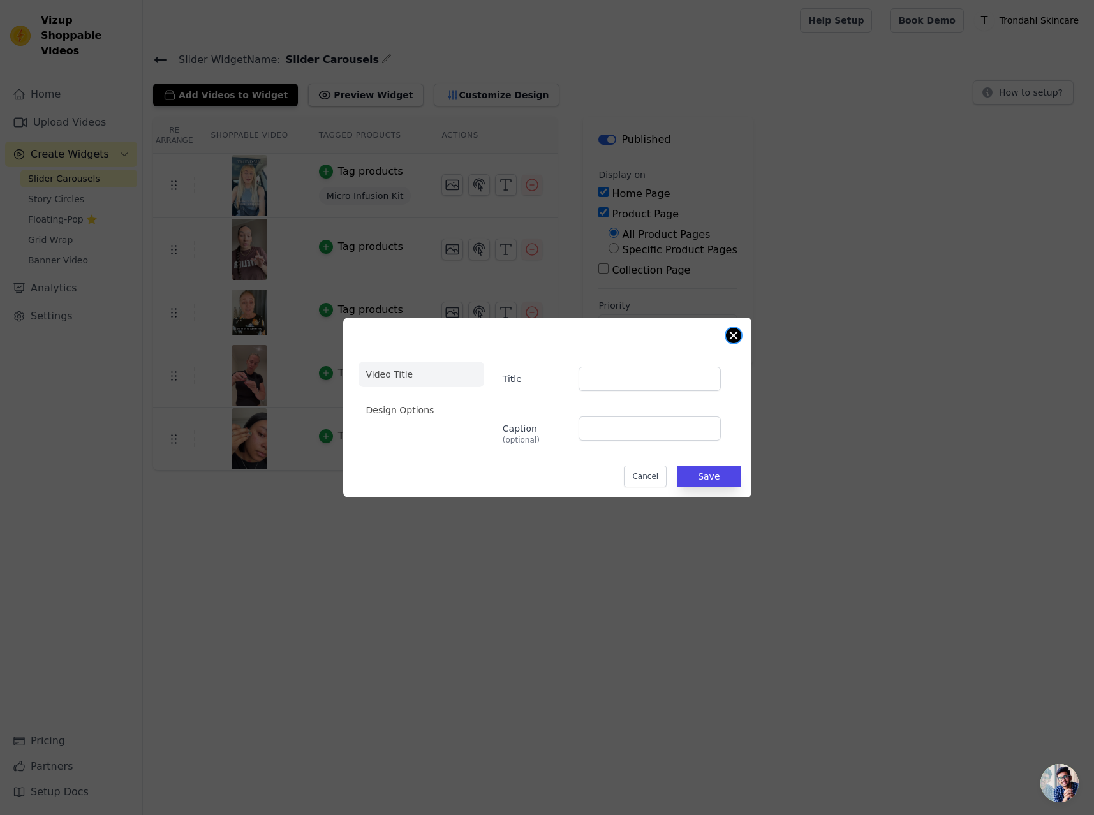
click at [738, 330] on button "Close modal" at bounding box center [733, 335] width 15 height 15
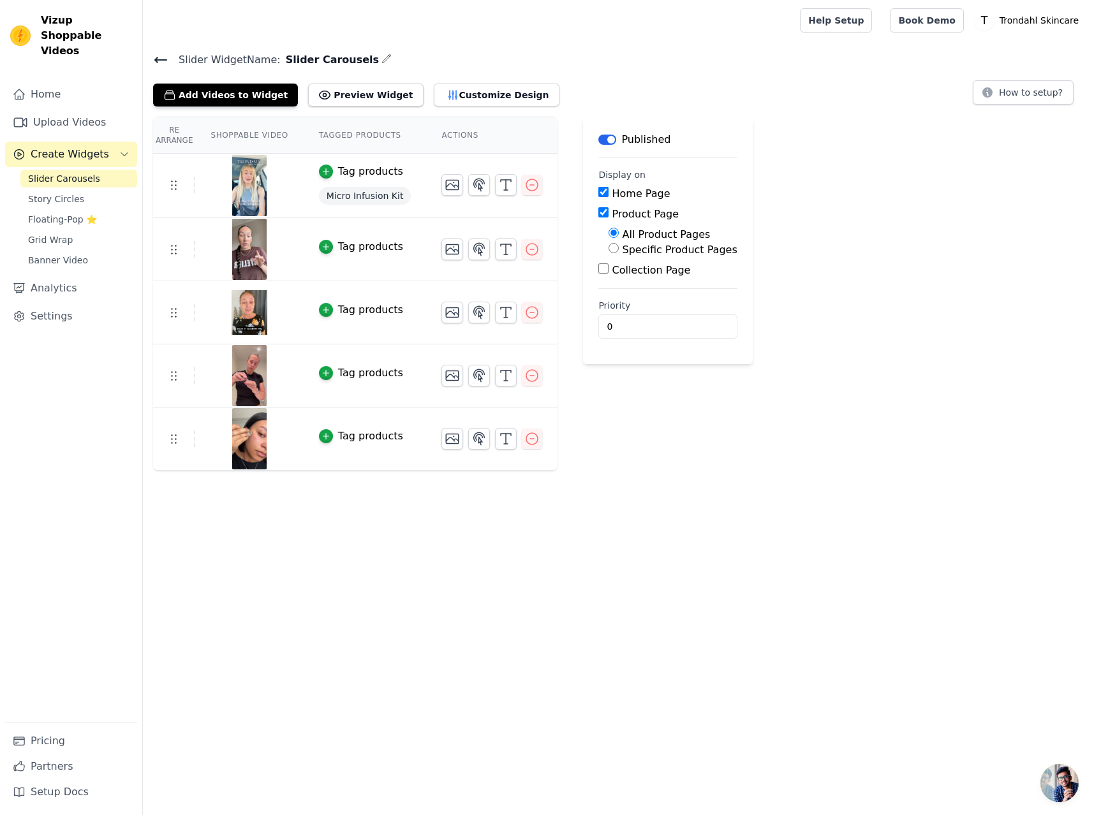
click at [362, 168] on div "Tag products" at bounding box center [370, 171] width 65 height 15
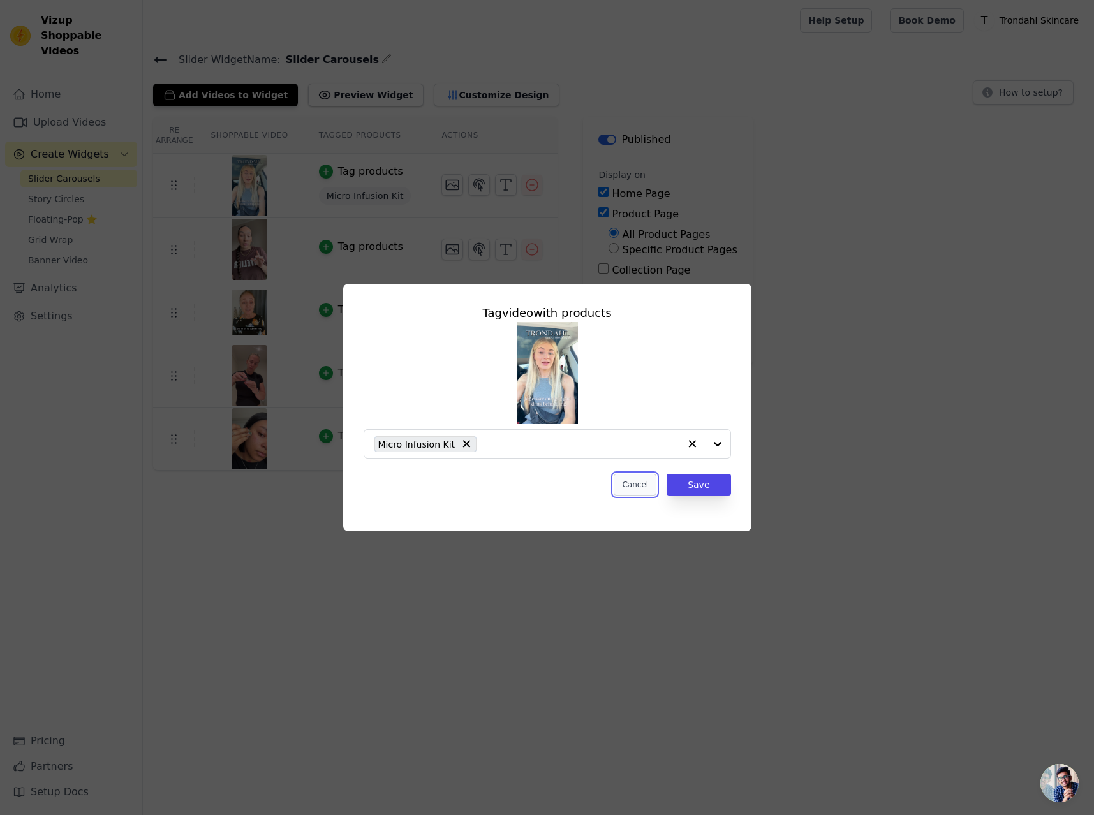
click at [640, 482] on button "Cancel" at bounding box center [634, 485] width 43 height 22
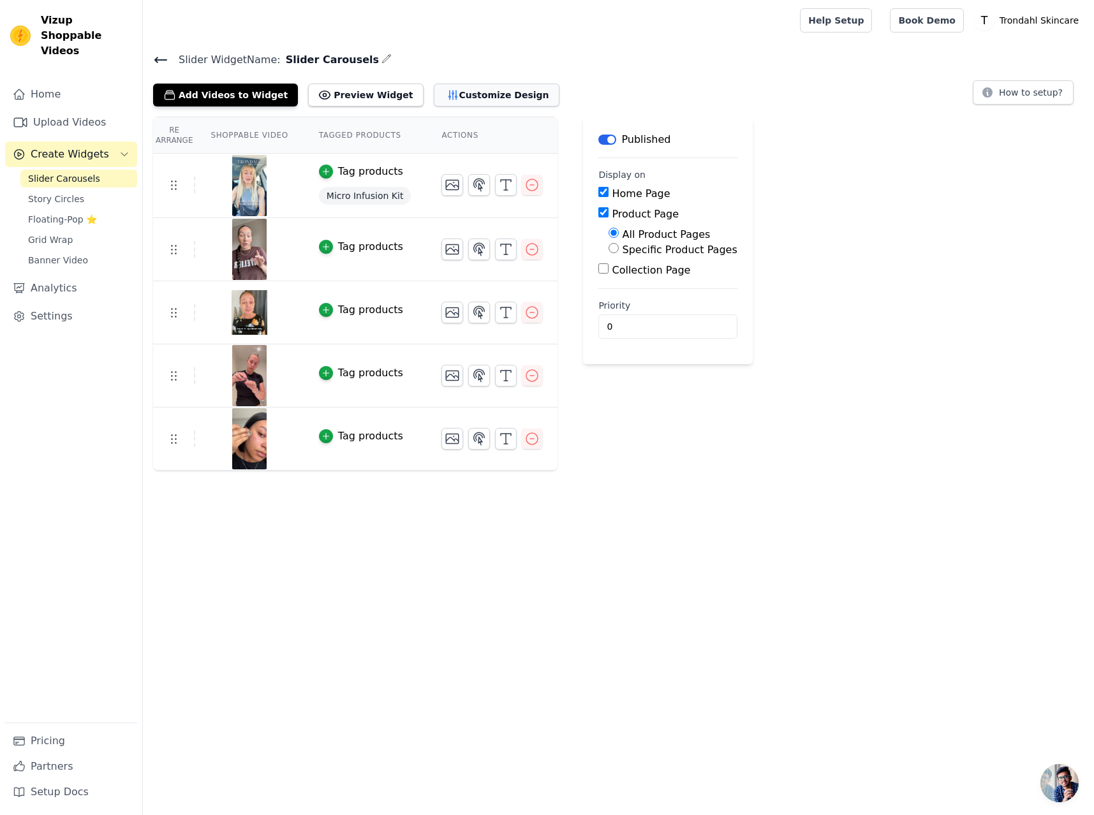
click at [459, 96] on button "Customize Design" at bounding box center [497, 95] width 126 height 23
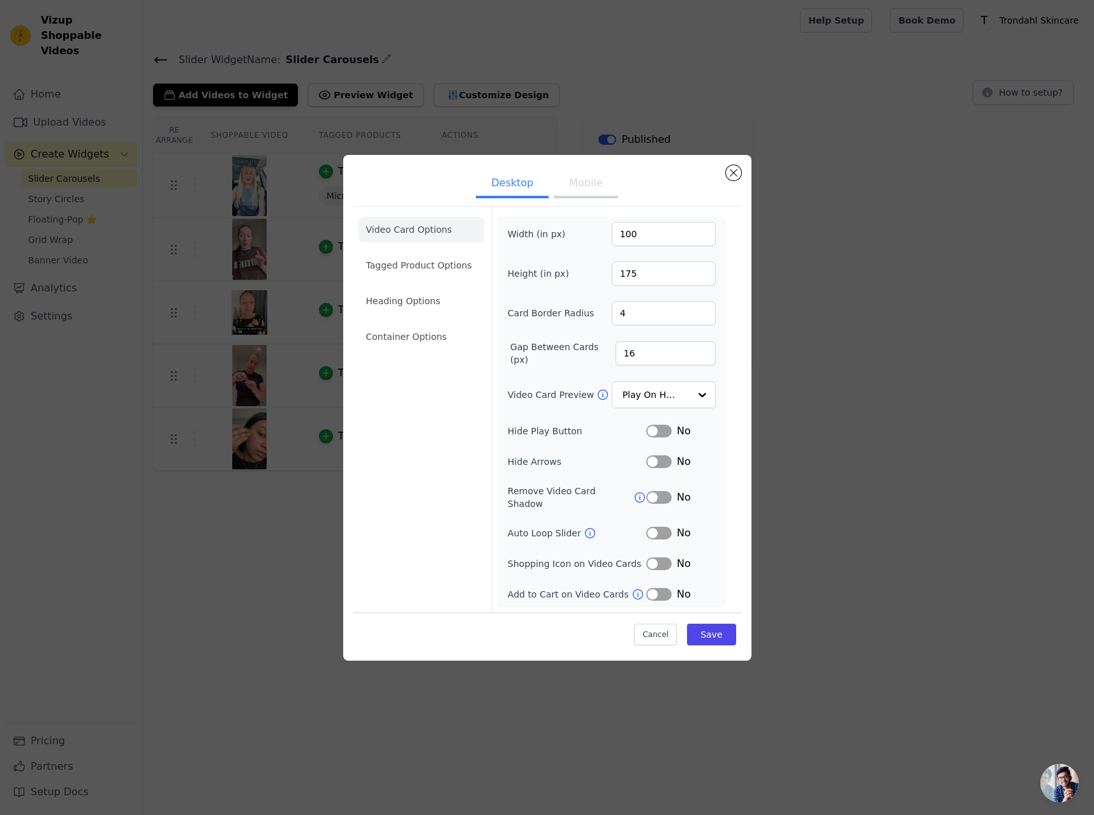
click at [589, 182] on button "Mobile" at bounding box center [586, 184] width 64 height 28
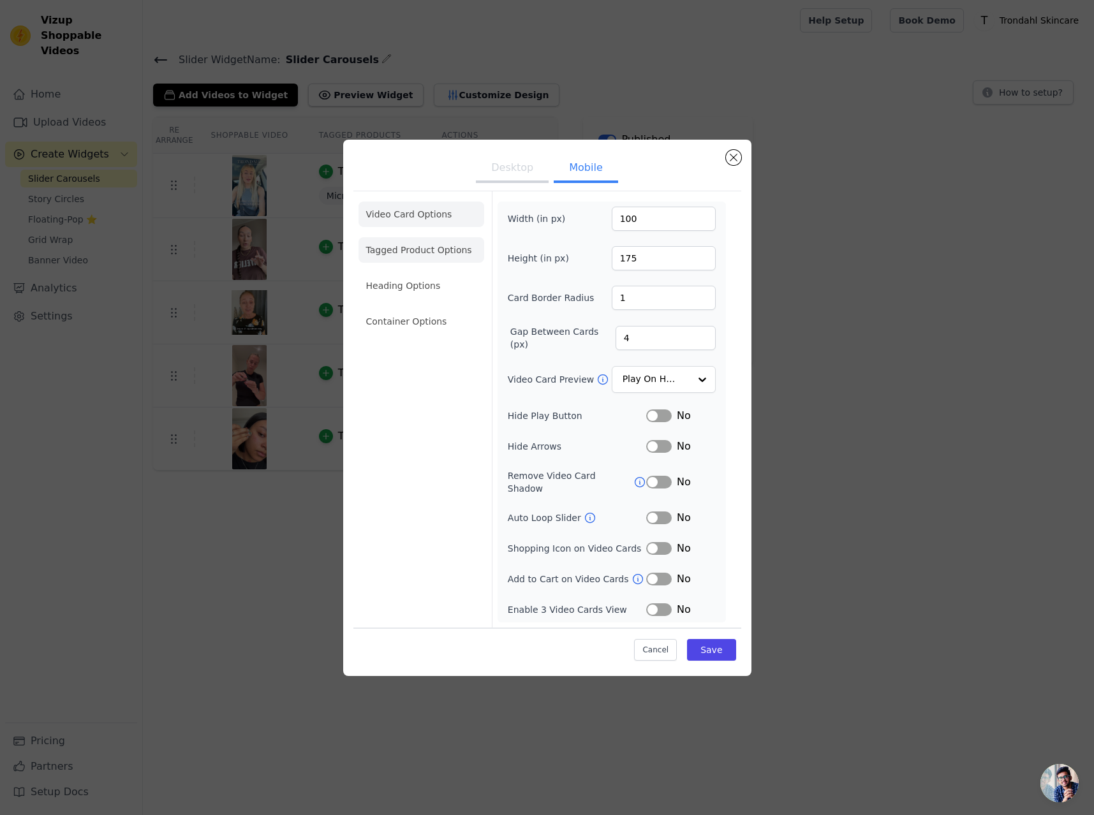
click at [422, 256] on li "Tagged Product Options" at bounding box center [421, 250] width 126 height 26
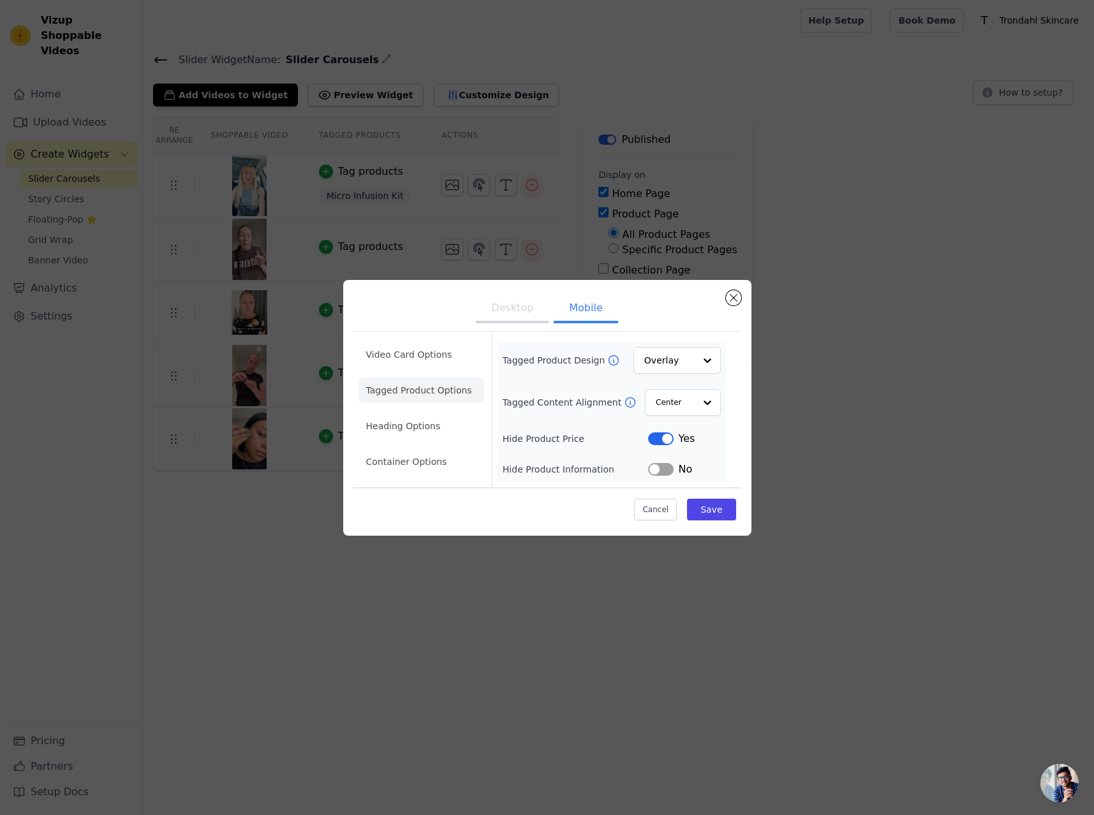
click at [657, 469] on button "Label" at bounding box center [661, 469] width 26 height 13
click at [664, 439] on button "Label" at bounding box center [661, 438] width 26 height 13
click at [715, 508] on button "Save" at bounding box center [711, 510] width 48 height 22
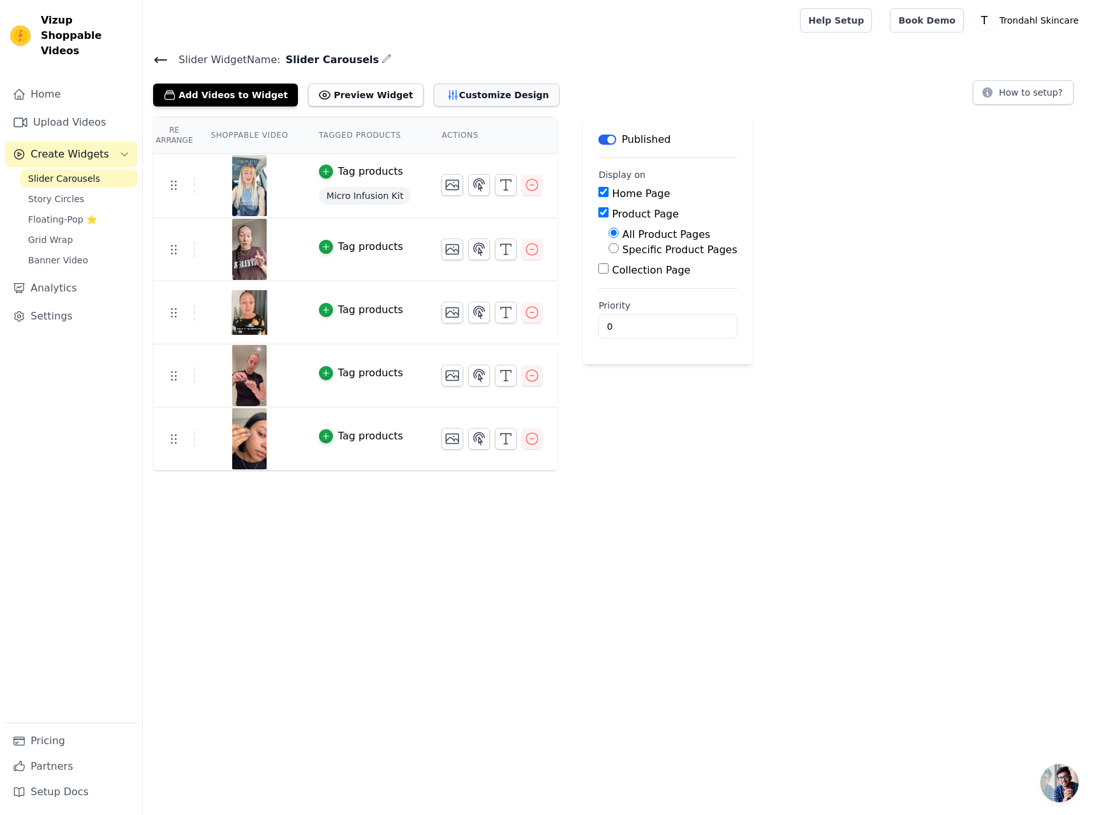
click at [462, 85] on button "Customize Design" at bounding box center [497, 95] width 126 height 23
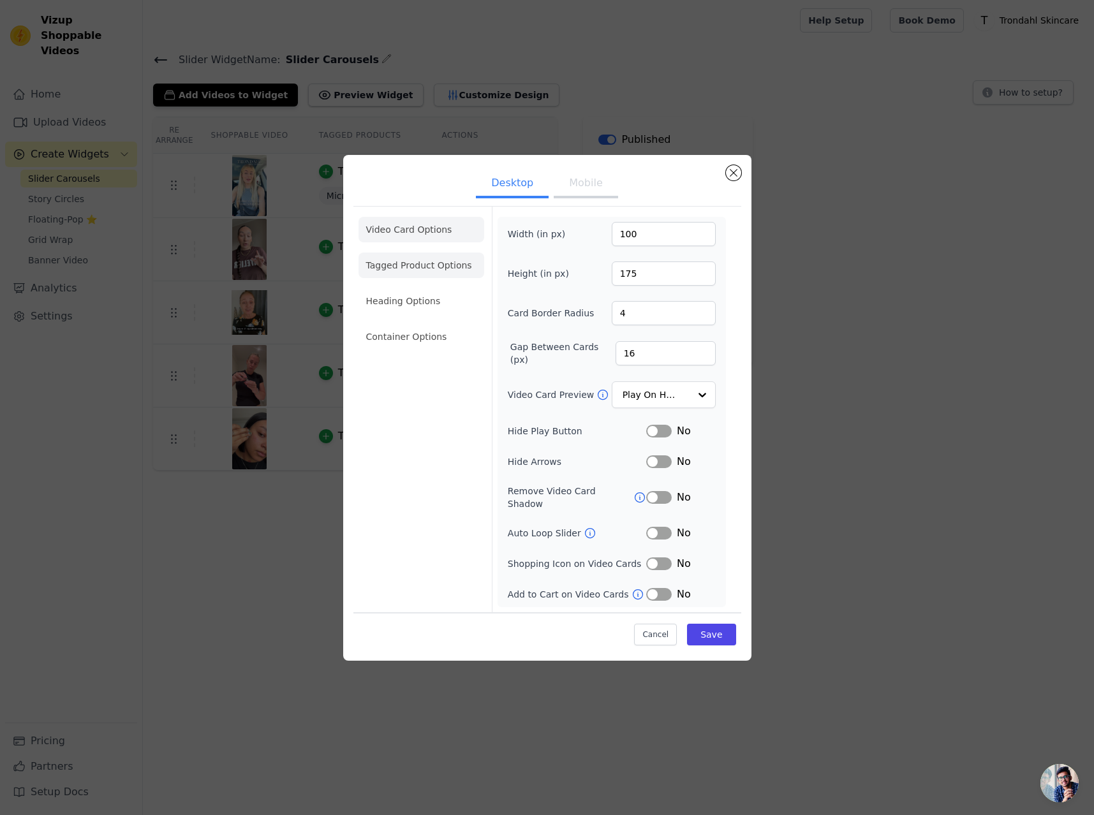
click at [427, 275] on li "Tagged Product Options" at bounding box center [421, 266] width 126 height 26
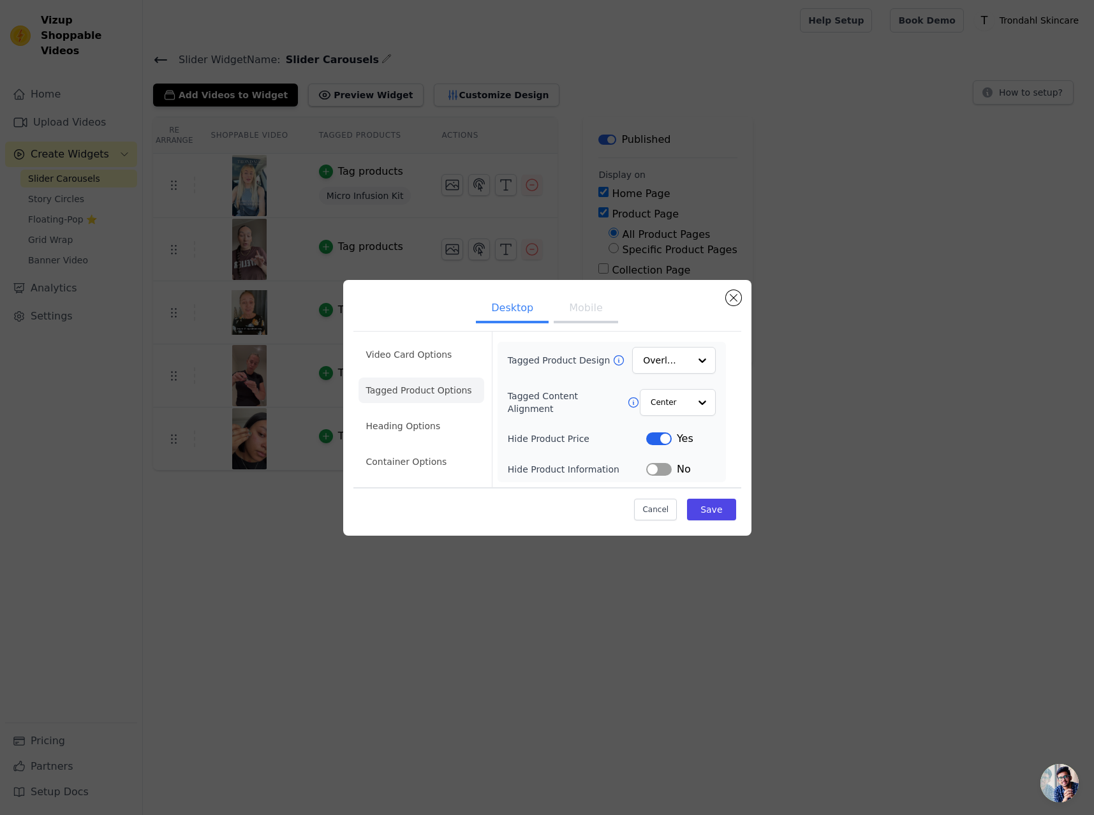
click at [659, 439] on button "Label" at bounding box center [659, 438] width 26 height 13
click at [706, 405] on div at bounding box center [702, 403] width 26 height 26
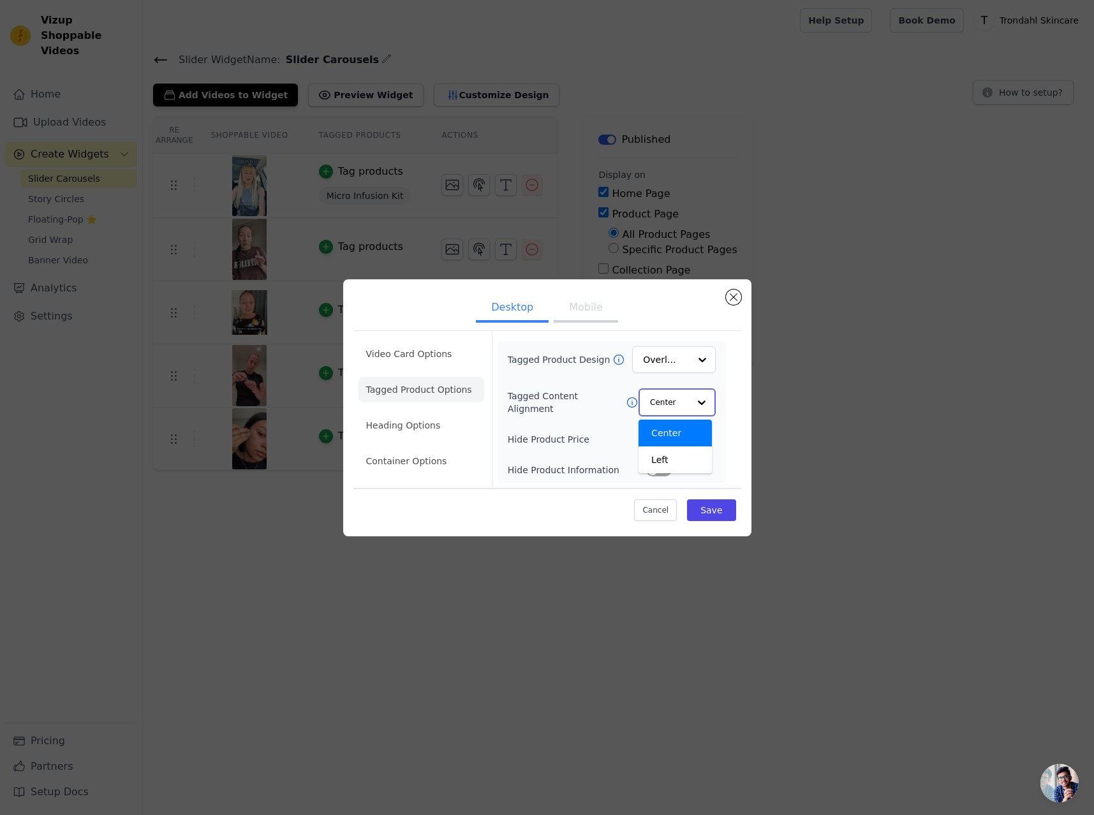
click at [703, 402] on div at bounding box center [702, 403] width 26 height 26
click at [701, 358] on div at bounding box center [702, 361] width 26 height 26
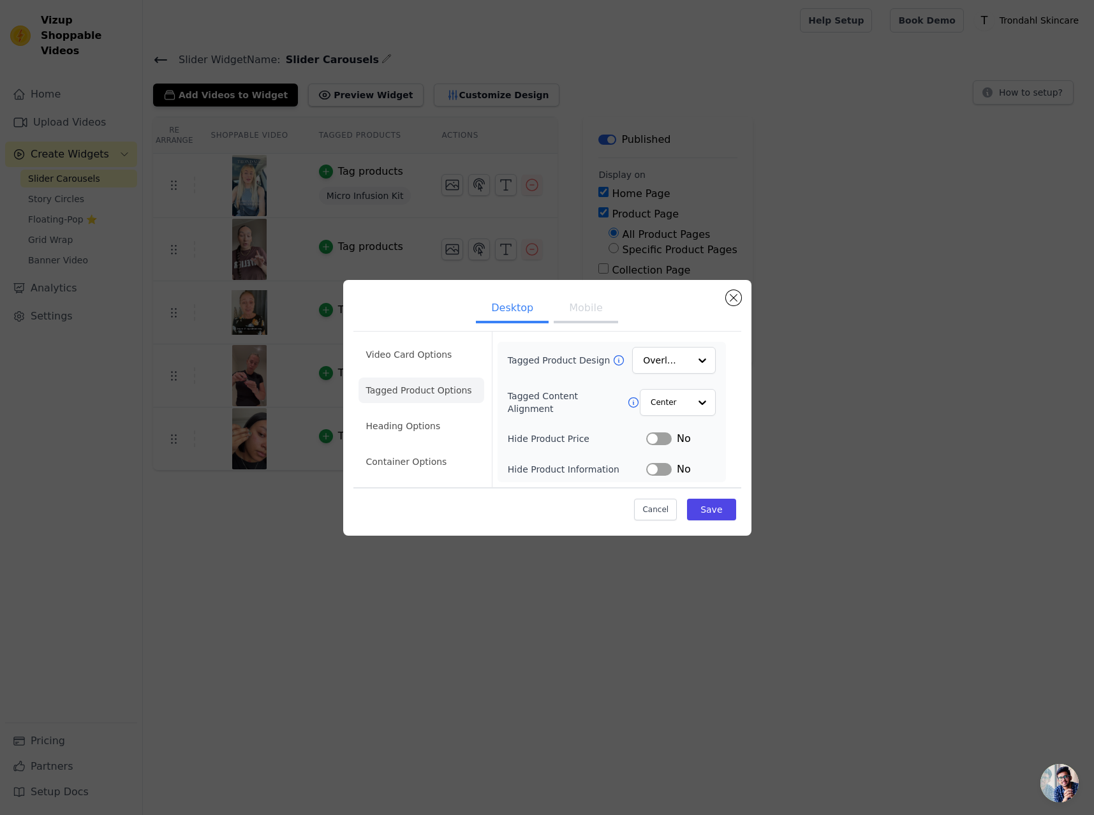
click at [614, 360] on icon at bounding box center [619, 360] width 10 height 10
click at [708, 362] on div at bounding box center [702, 361] width 26 height 26
click at [733, 397] on div "Video Card Options Tagged Product Options Heading Options Container Options Tag…" at bounding box center [547, 409] width 388 height 156
click at [719, 508] on button "Save" at bounding box center [711, 510] width 48 height 22
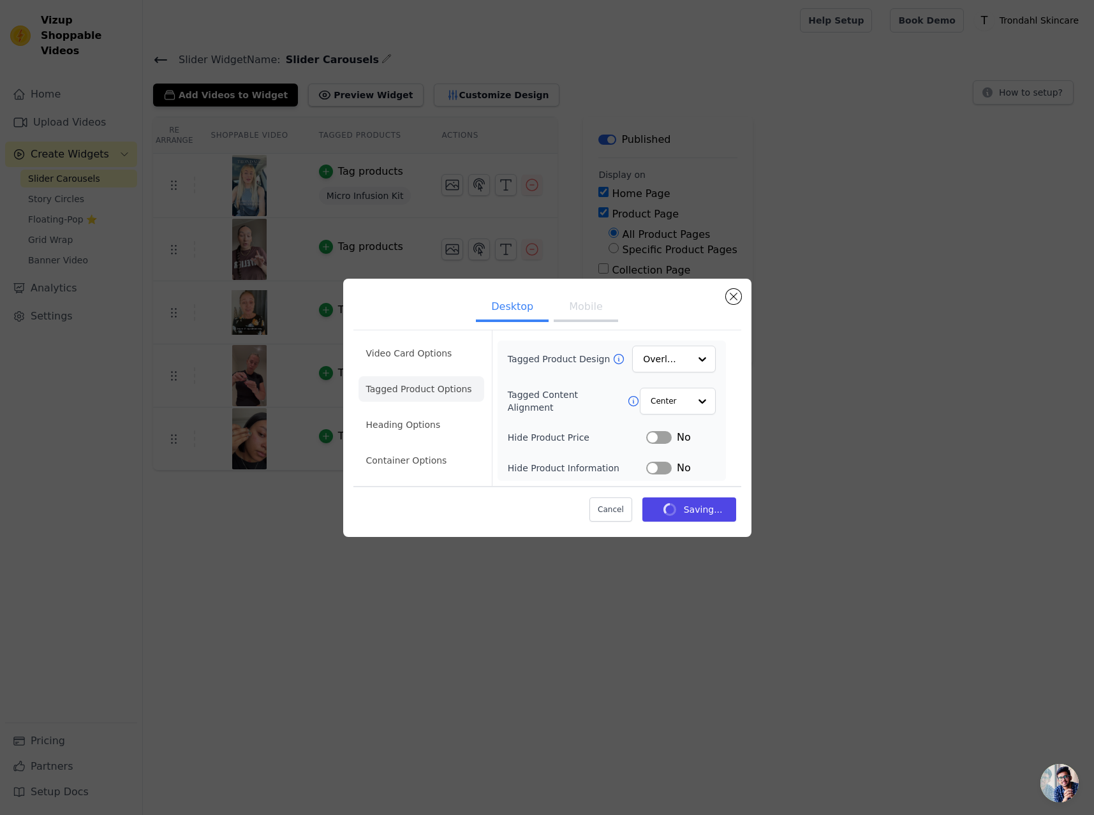
click at [591, 304] on button "Mobile" at bounding box center [586, 308] width 64 height 28
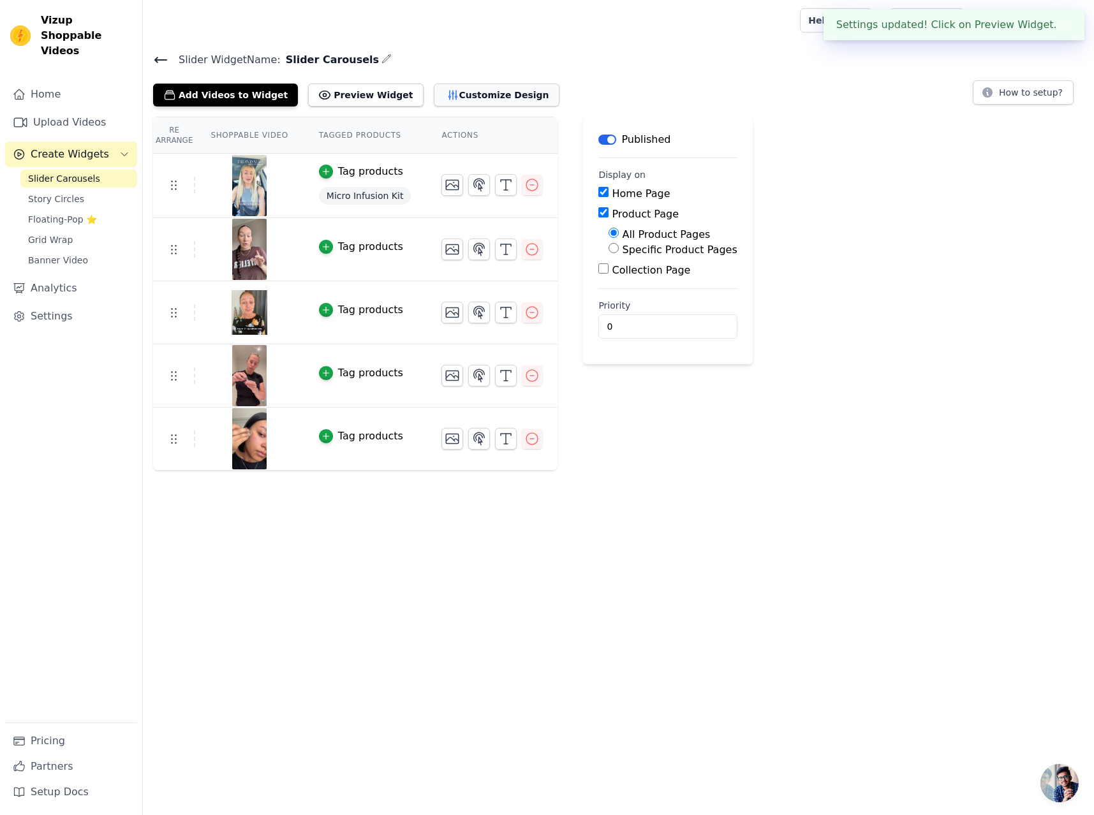
click at [481, 92] on button "Customize Design" at bounding box center [497, 95] width 126 height 23
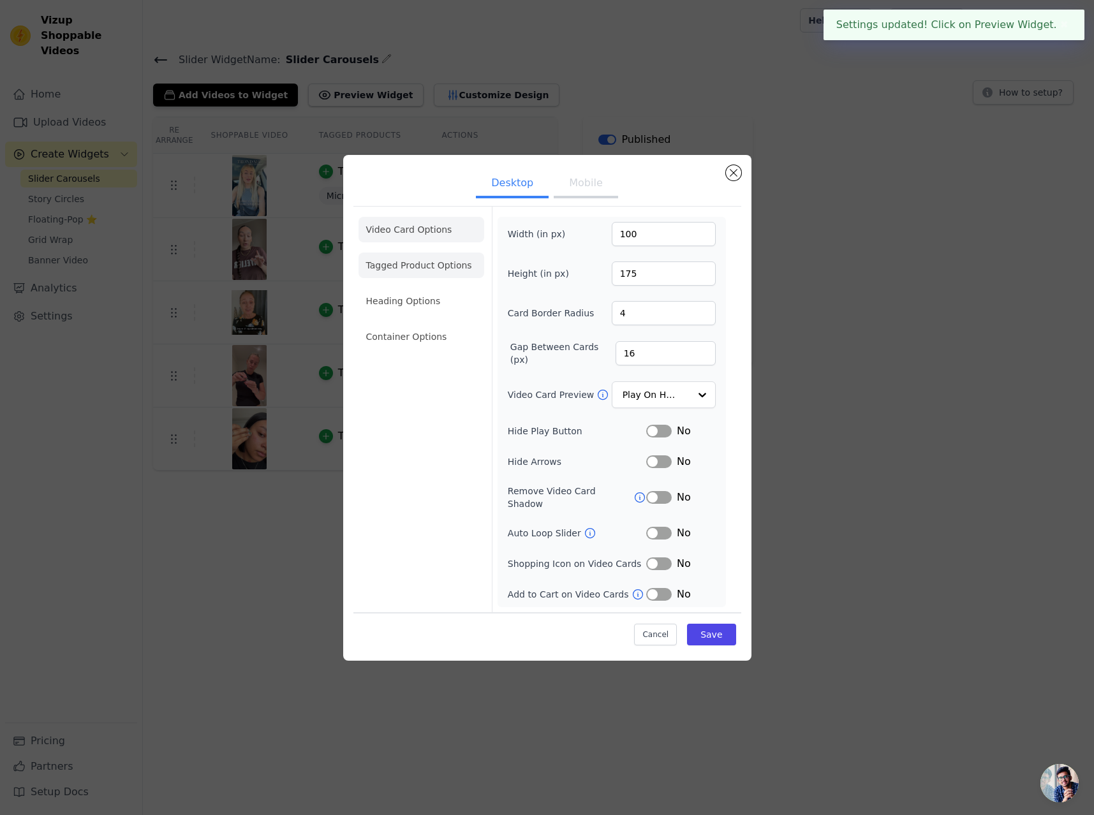
click at [419, 277] on li "Tagged Product Options" at bounding box center [421, 266] width 126 height 26
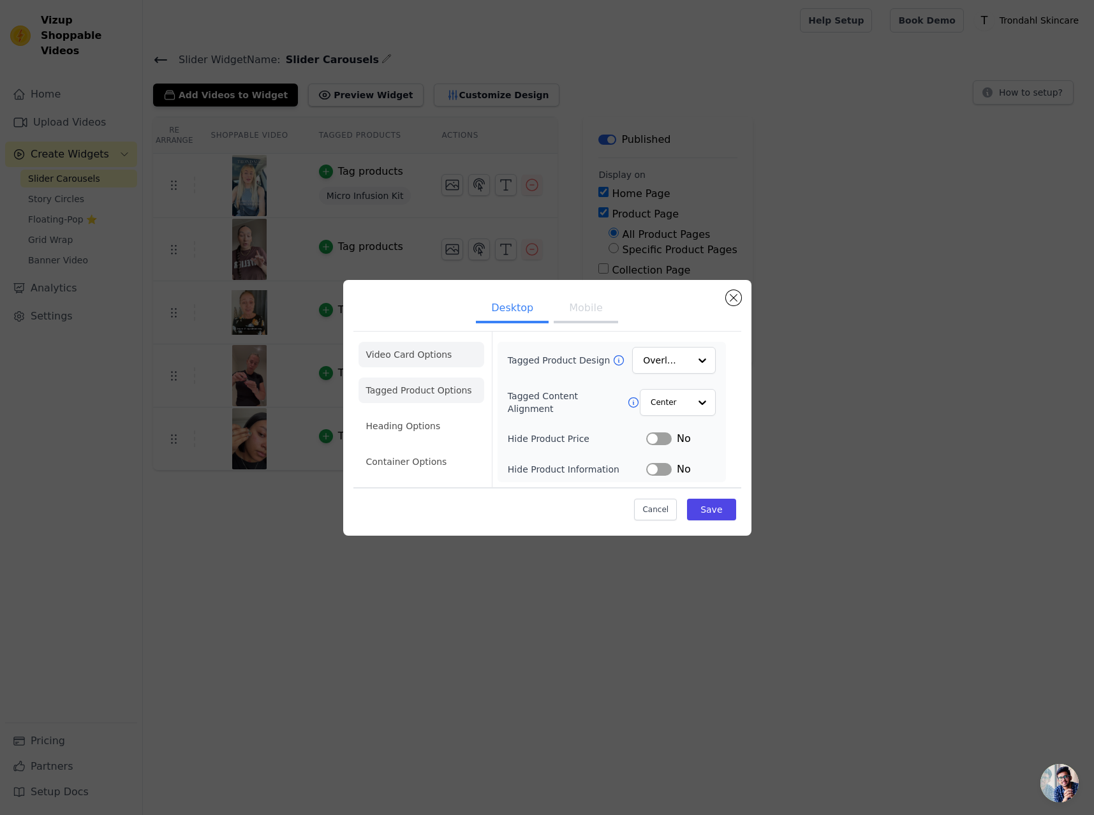
click at [407, 355] on li "Video Card Options" at bounding box center [421, 355] width 126 height 26
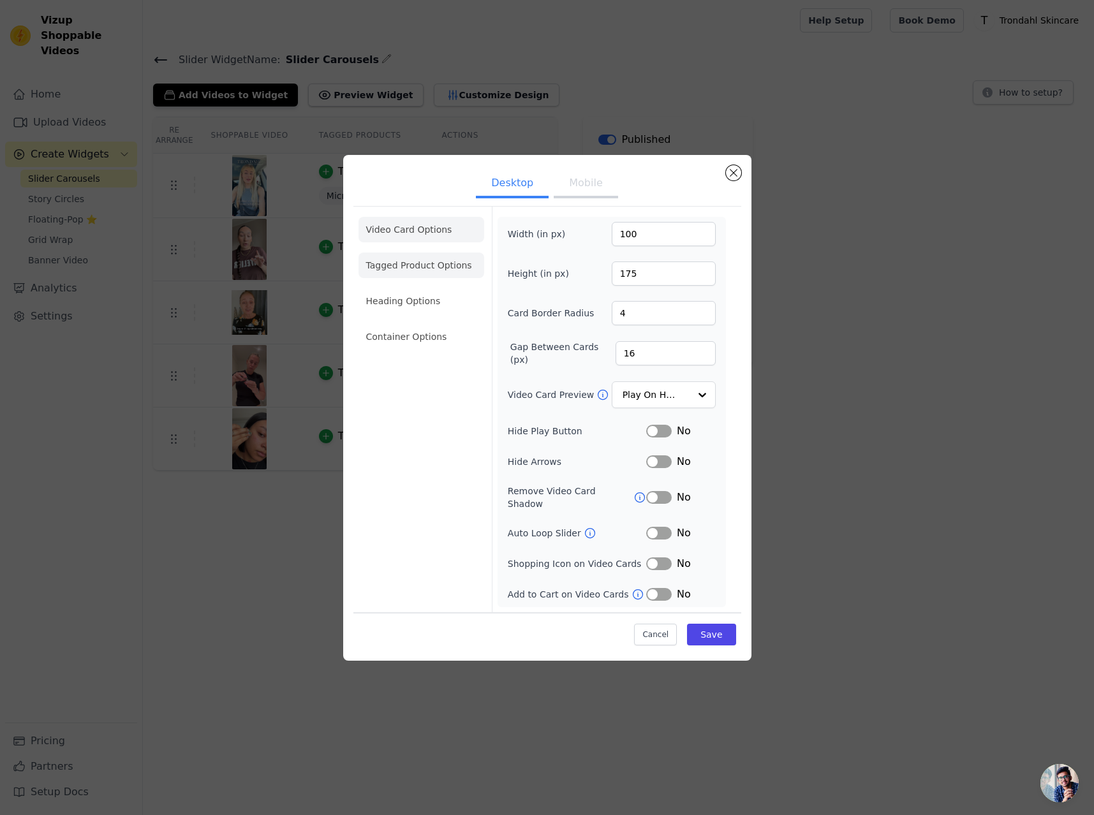
click at [427, 268] on li "Tagged Product Options" at bounding box center [421, 266] width 126 height 26
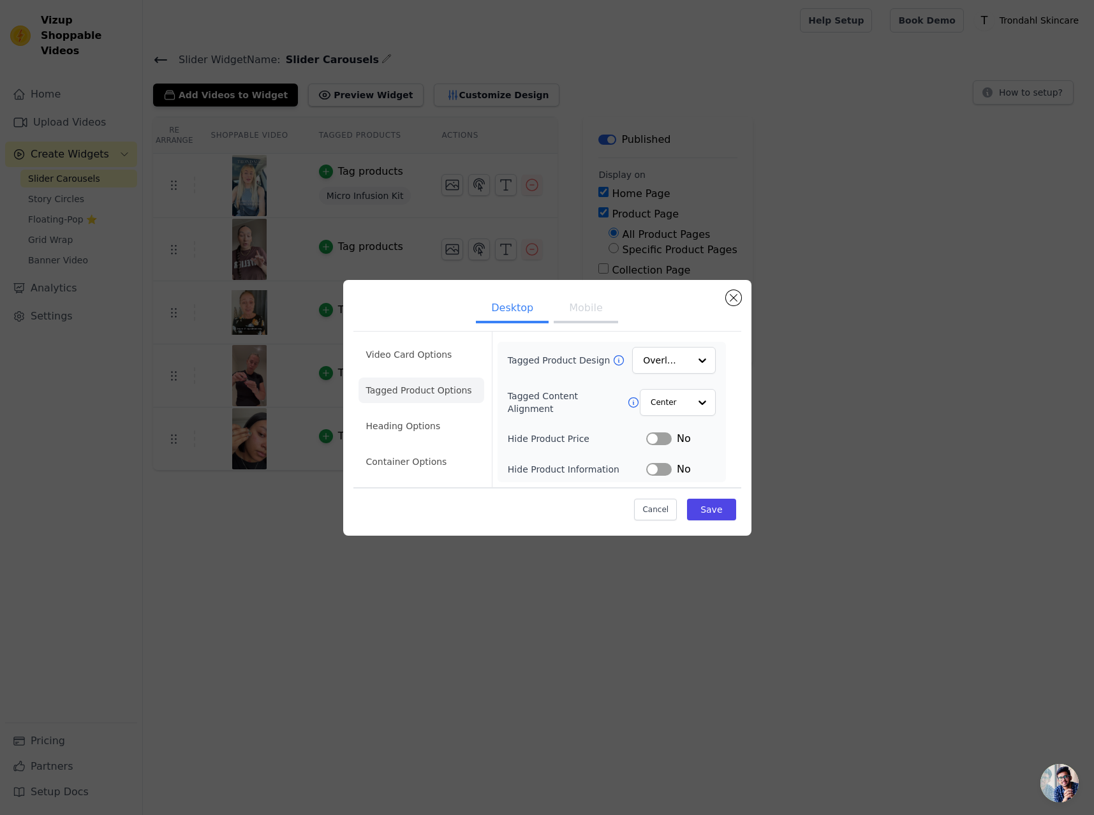
click at [590, 311] on button "Mobile" at bounding box center [586, 309] width 64 height 28
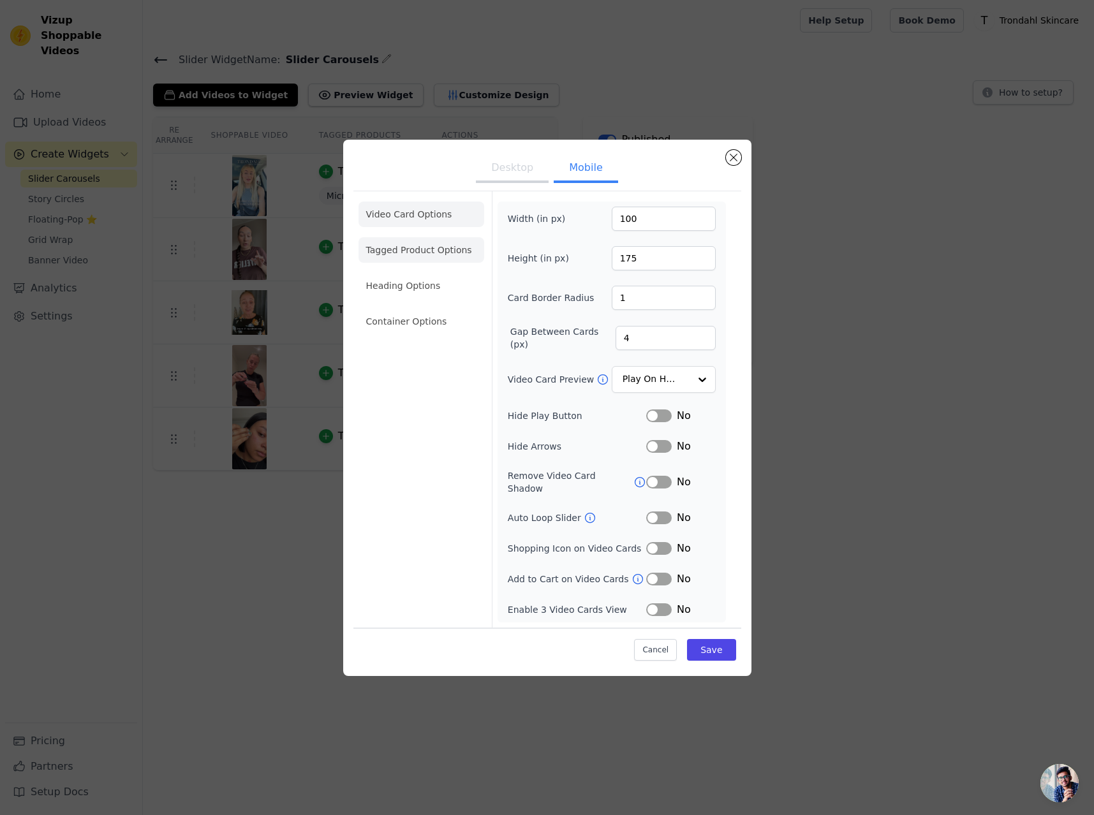
click at [428, 256] on li "Tagged Product Options" at bounding box center [421, 250] width 126 height 26
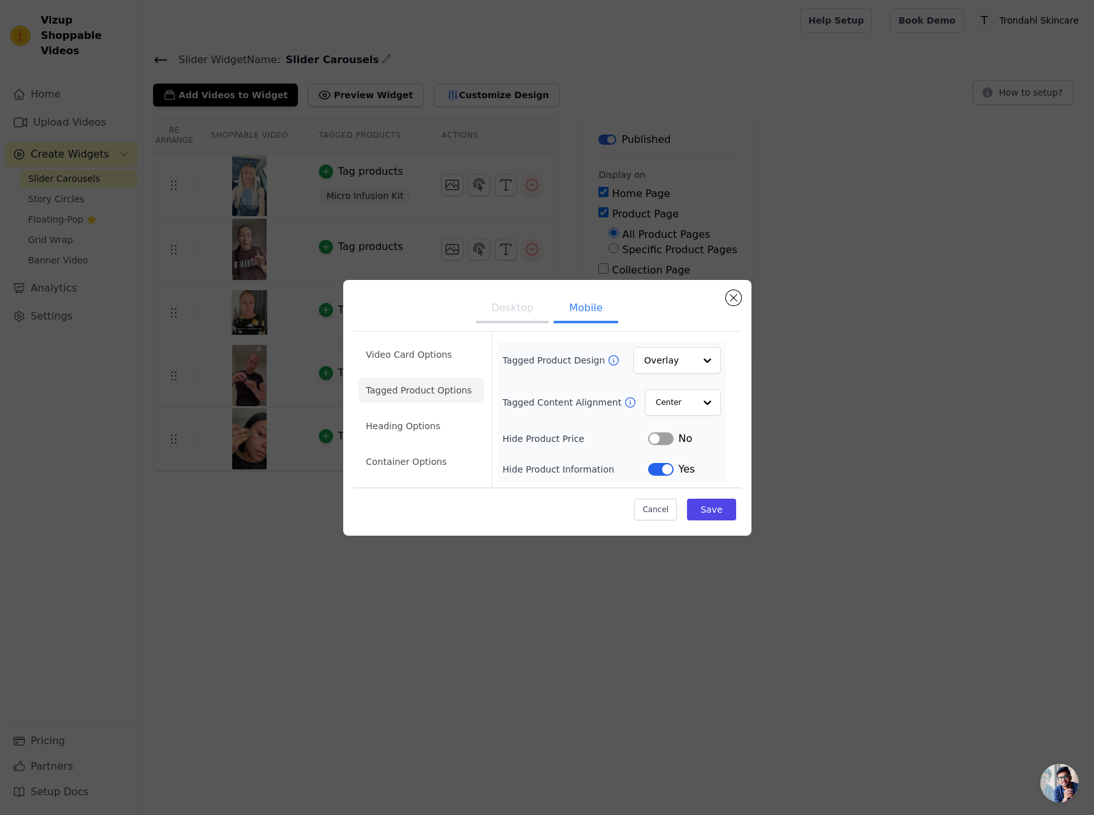
click at [661, 437] on button "Label" at bounding box center [661, 438] width 26 height 13
click at [714, 508] on button "Save" at bounding box center [711, 510] width 48 height 22
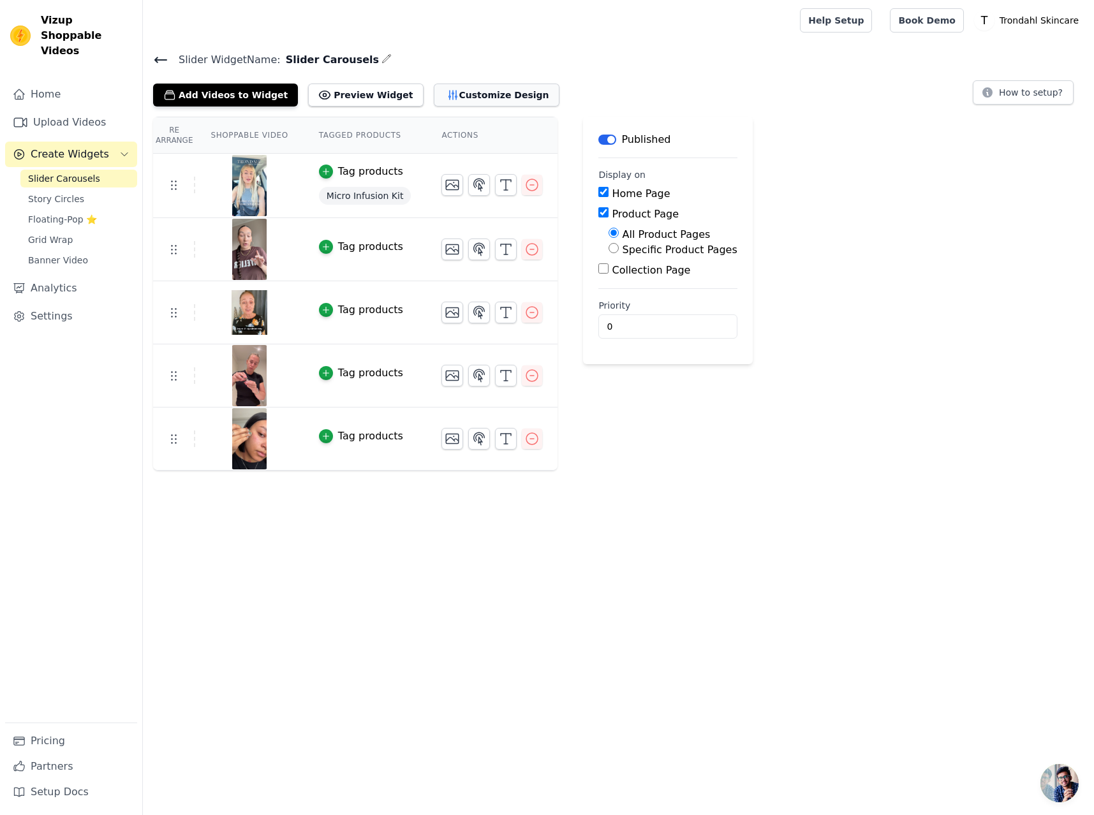
click at [460, 91] on button "Customize Design" at bounding box center [497, 95] width 126 height 23
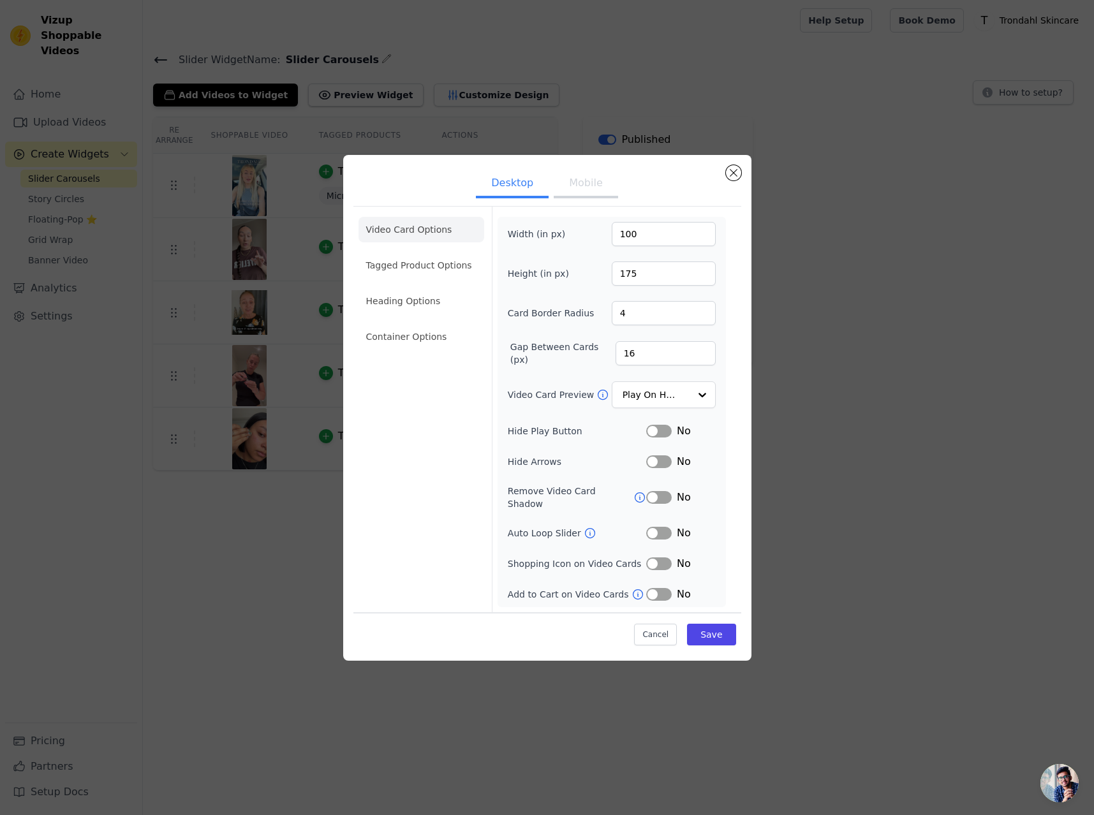
click at [587, 189] on button "Mobile" at bounding box center [586, 184] width 64 height 28
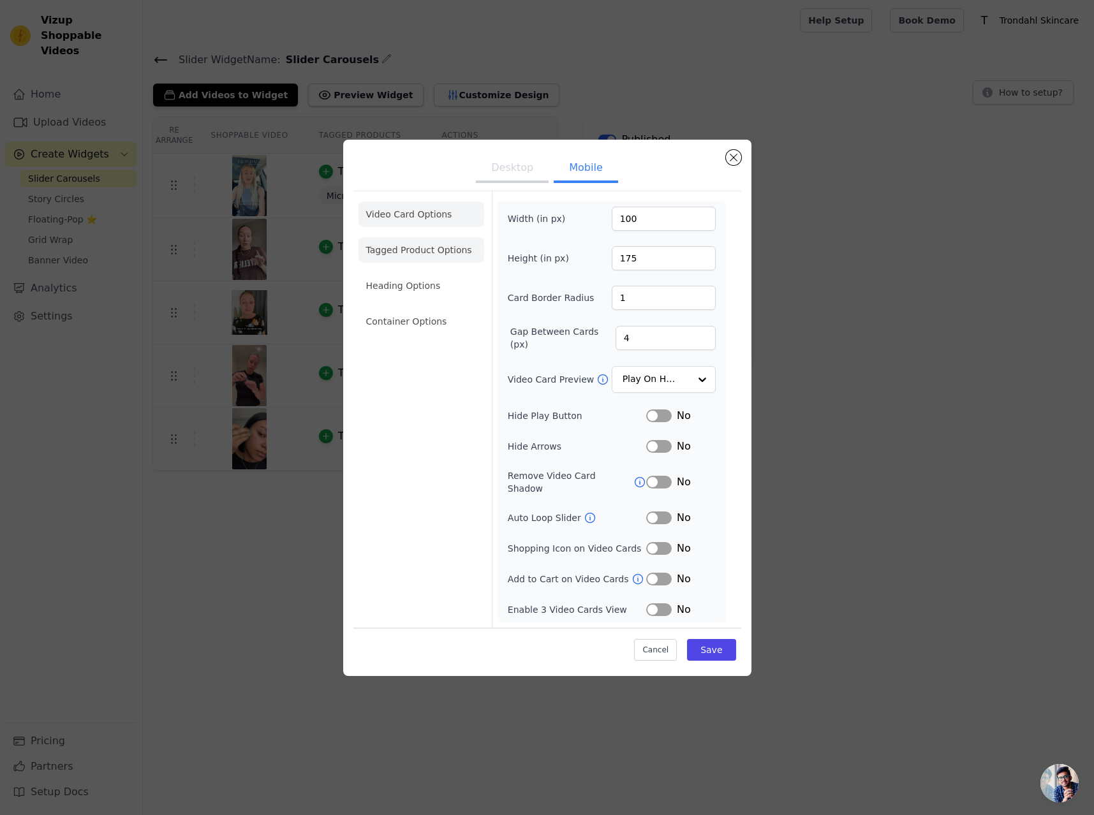
click at [416, 258] on li "Tagged Product Options" at bounding box center [421, 250] width 126 height 26
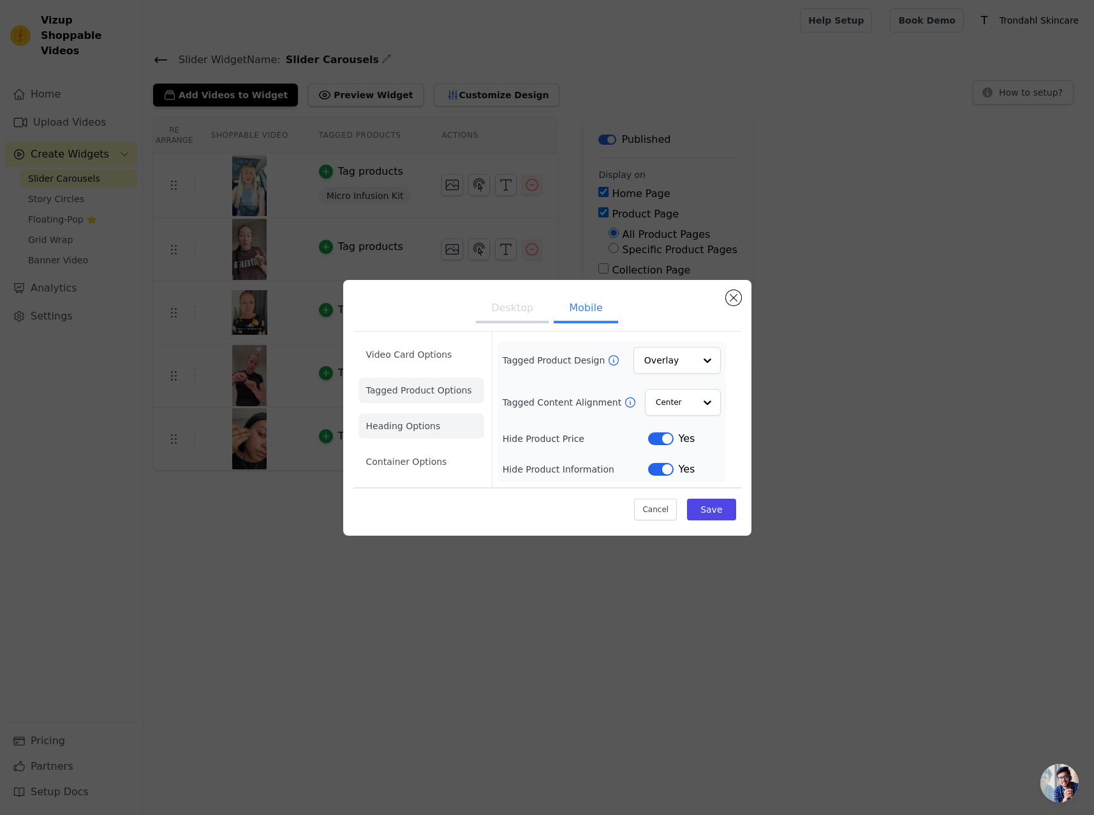
click at [407, 426] on li "Heading Options" at bounding box center [421, 426] width 126 height 26
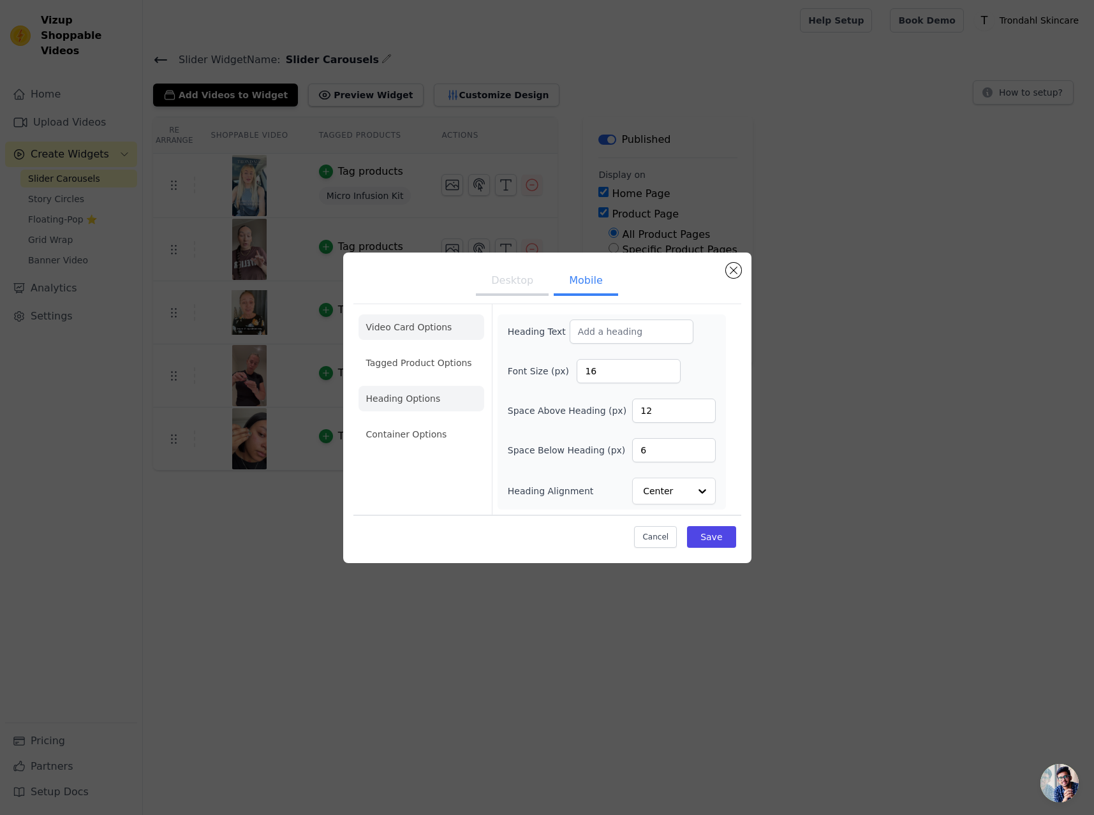
click at [424, 323] on li "Video Card Options" at bounding box center [421, 327] width 126 height 26
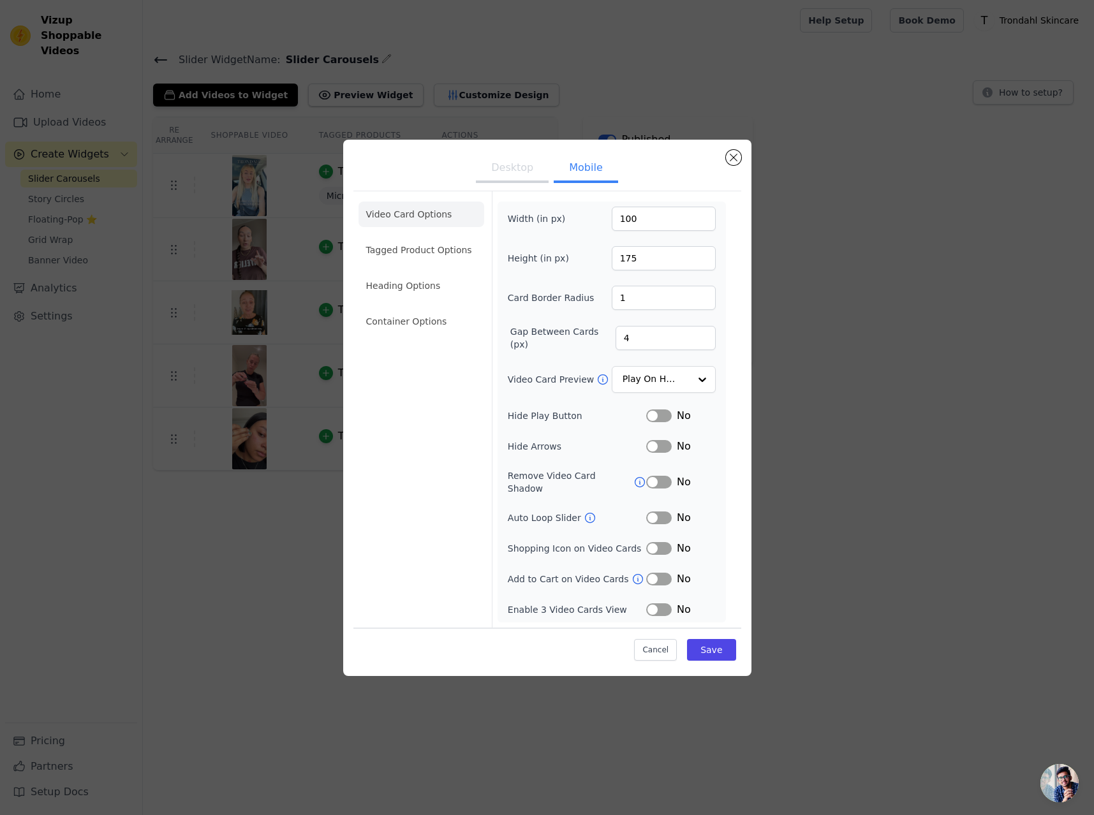
click at [578, 172] on button "Mobile" at bounding box center [586, 169] width 64 height 28
click at [429, 290] on li "Heading Options" at bounding box center [421, 286] width 126 height 26
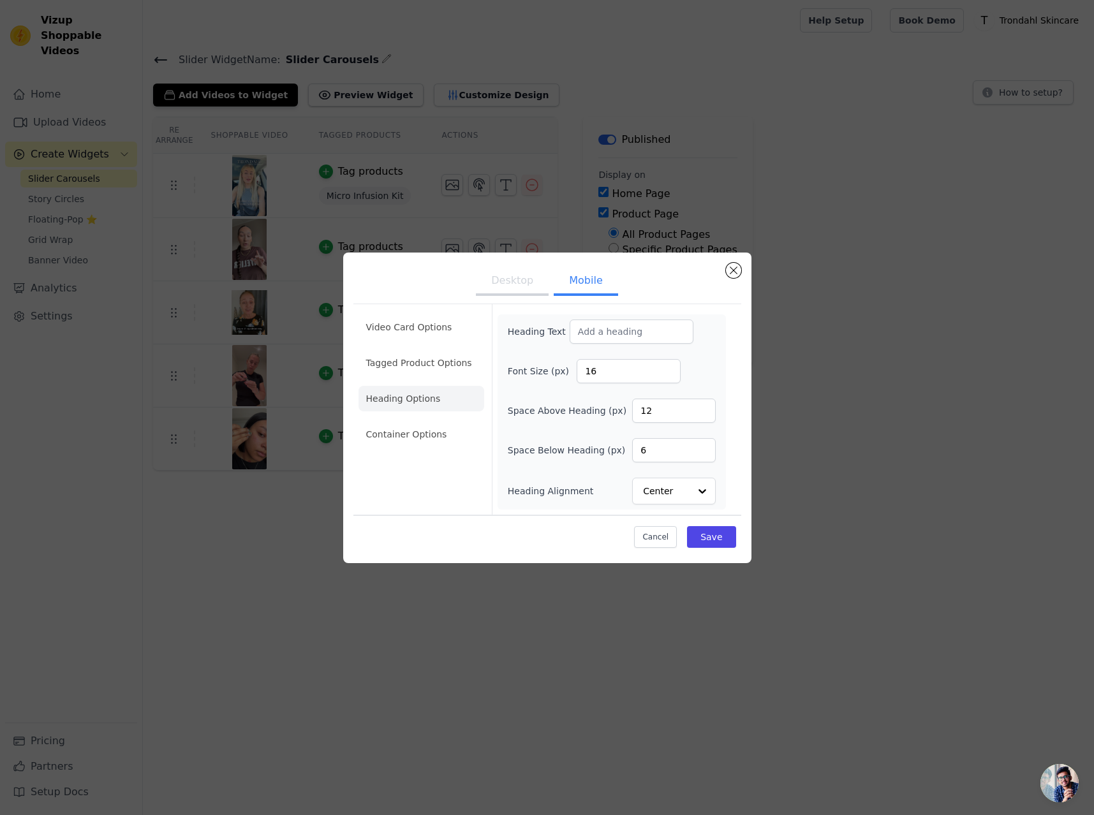
click at [429, 253] on div "Desktop Mobile Video Card Options Tagged Product Options Heading Options Contai…" at bounding box center [547, 408] width 408 height 311
drag, startPoint x: 422, startPoint y: 381, endPoint x: 422, endPoint y: 368, distance: 13.4
click at [422, 377] on ul "Video Card Options Tagged Product Options Heading Options Container Options" at bounding box center [421, 380] width 126 height 143
click at [405, 363] on li "Tagged Product Options" at bounding box center [421, 363] width 126 height 26
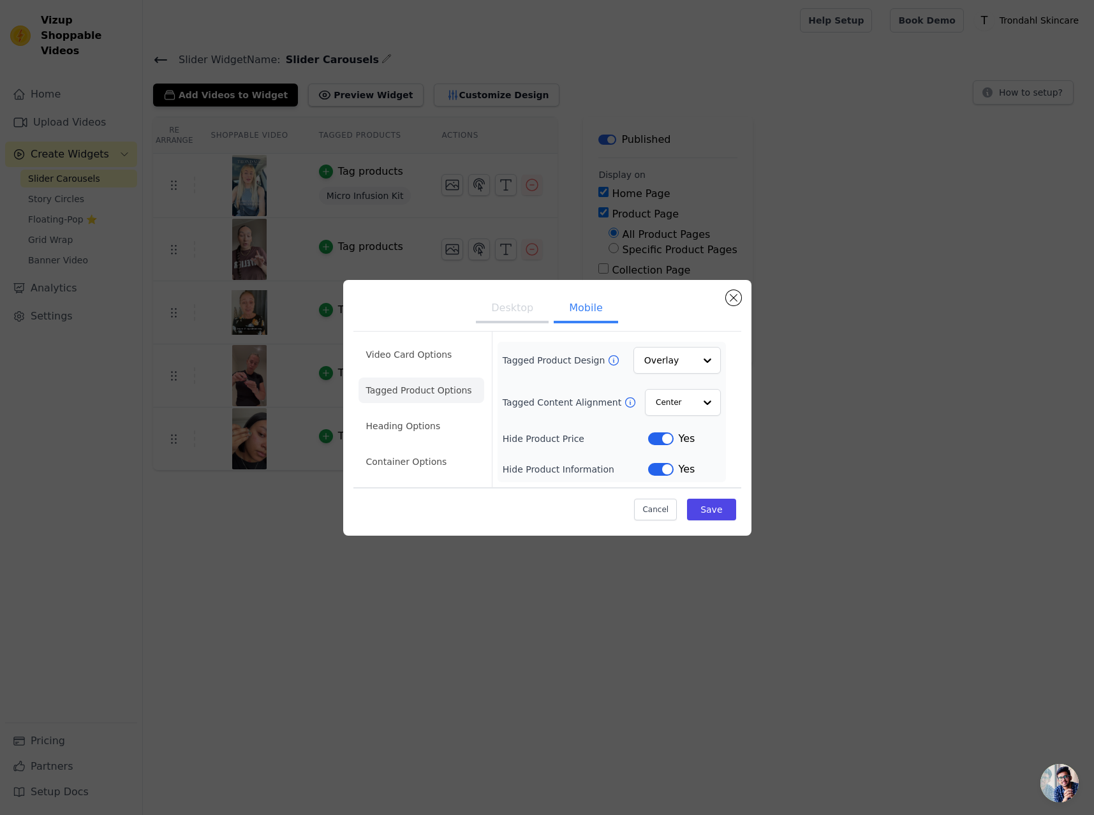
click at [665, 438] on button "Label" at bounding box center [661, 438] width 26 height 13
click at [702, 360] on div at bounding box center [707, 361] width 26 height 26
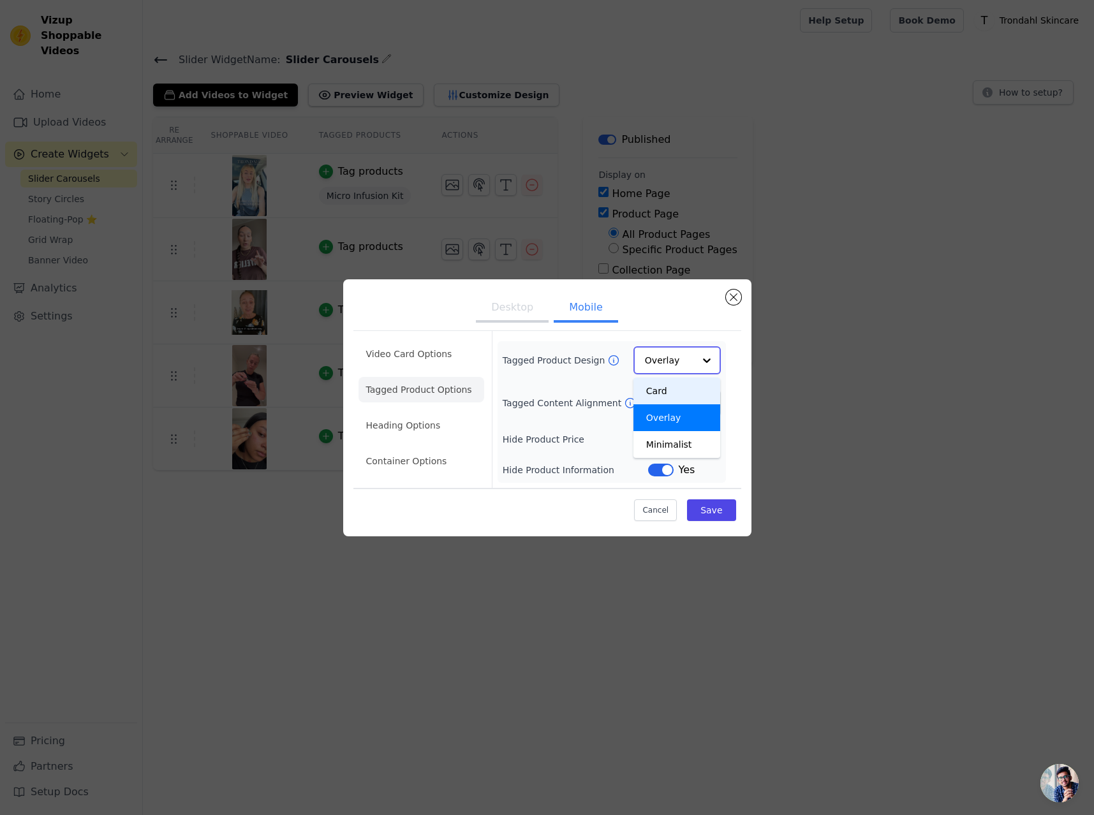
click at [664, 396] on div "Card" at bounding box center [676, 391] width 87 height 27
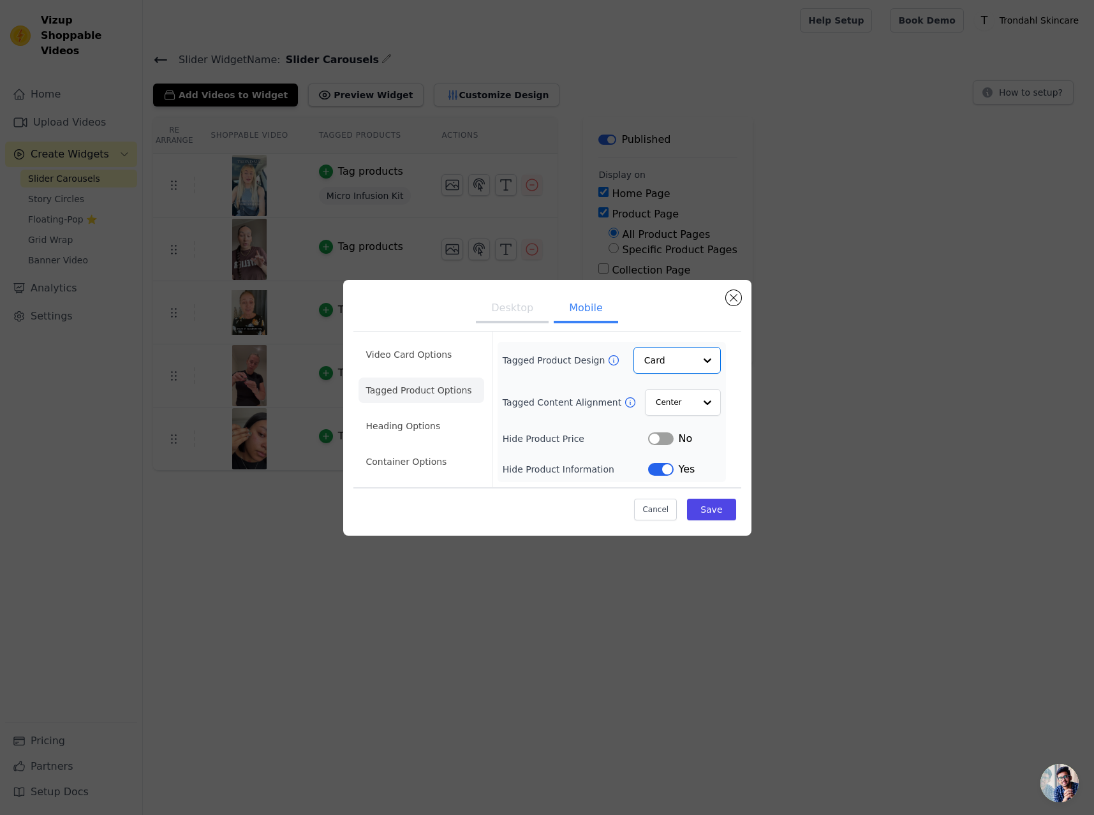
click at [607, 360] on icon at bounding box center [613, 360] width 13 height 13
click at [735, 294] on button "Close modal" at bounding box center [733, 297] width 15 height 15
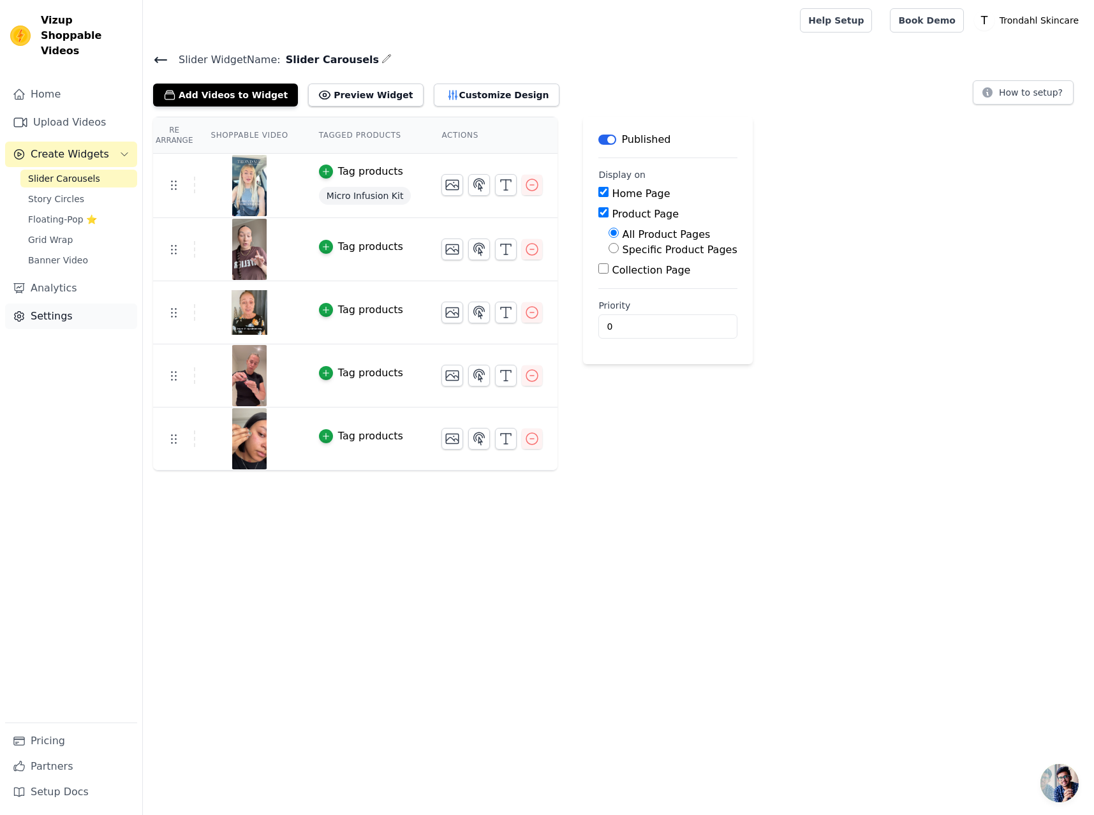
click at [57, 304] on link "Settings" at bounding box center [71, 317] width 132 height 26
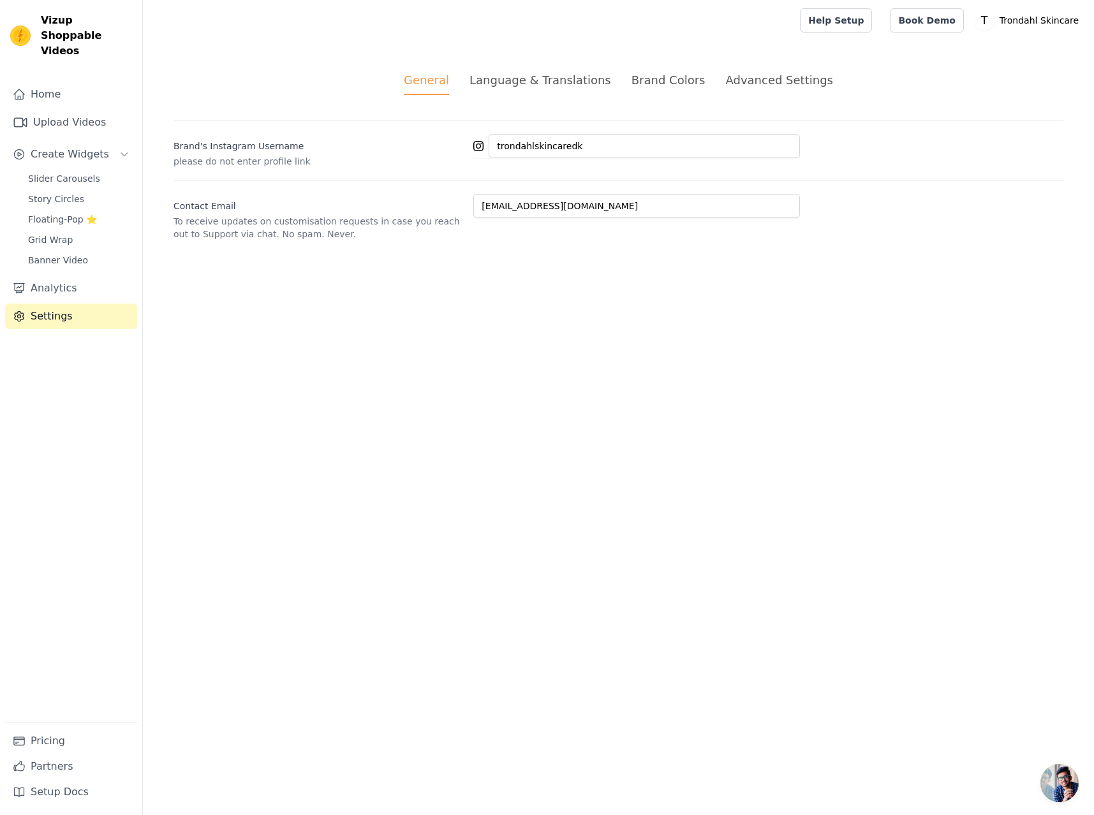
click at [554, 79] on div "Language & Translations" at bounding box center [540, 79] width 142 height 17
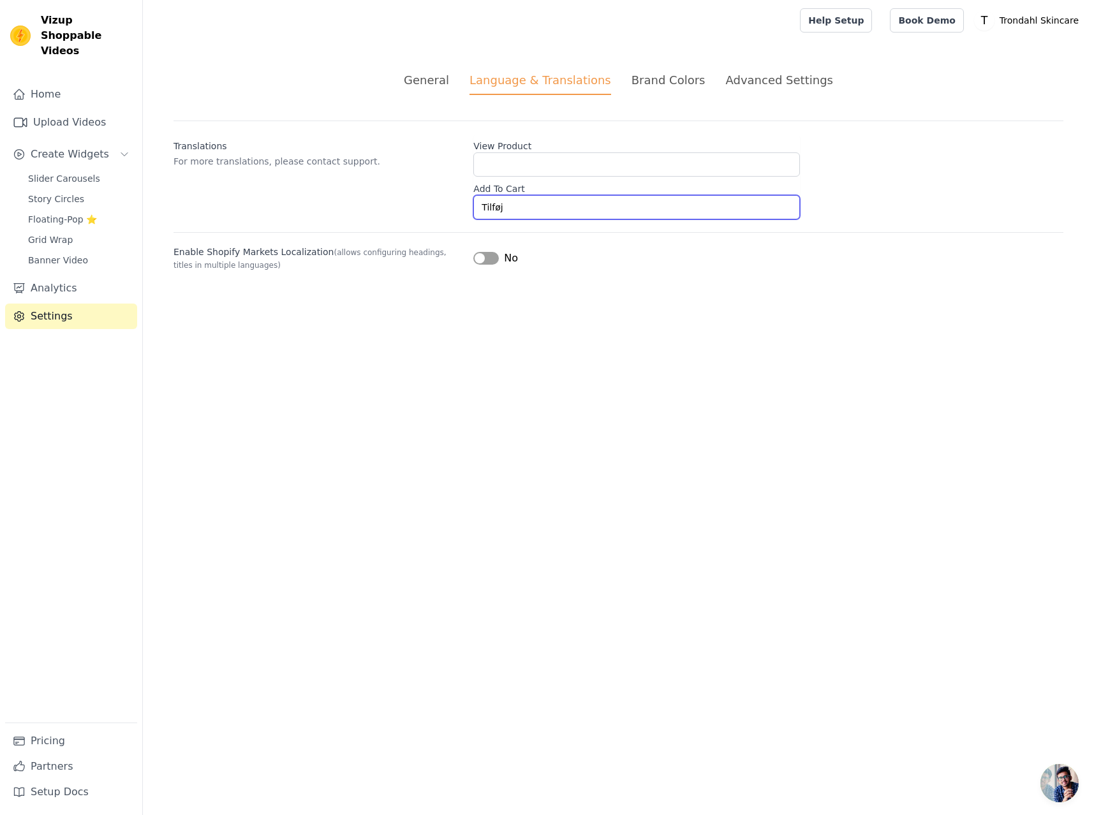
drag, startPoint x: 537, startPoint y: 205, endPoint x: 453, endPoint y: 203, distance: 83.6
click at [453, 203] on div "Translations For more translations, please contact support. View Product Add To…" at bounding box center [618, 170] width 890 height 99
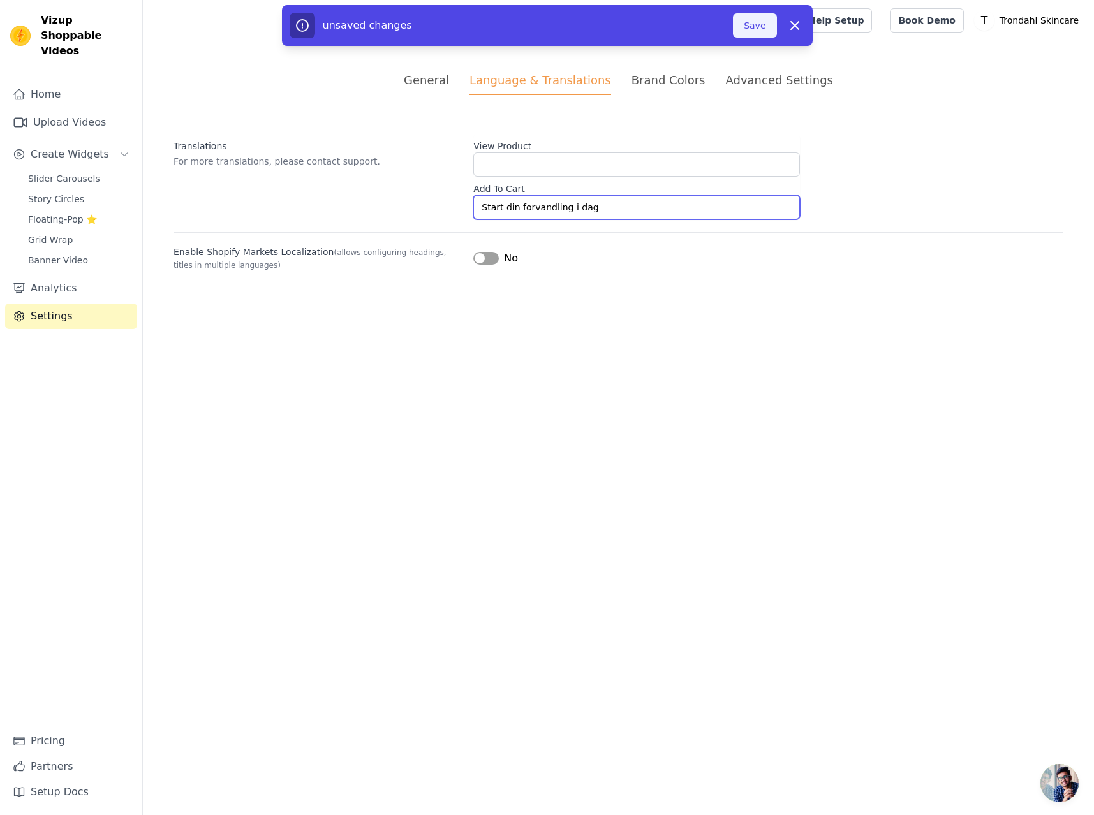
type input "Start din forvandling i dag"
click at [751, 25] on button "Save" at bounding box center [754, 25] width 43 height 24
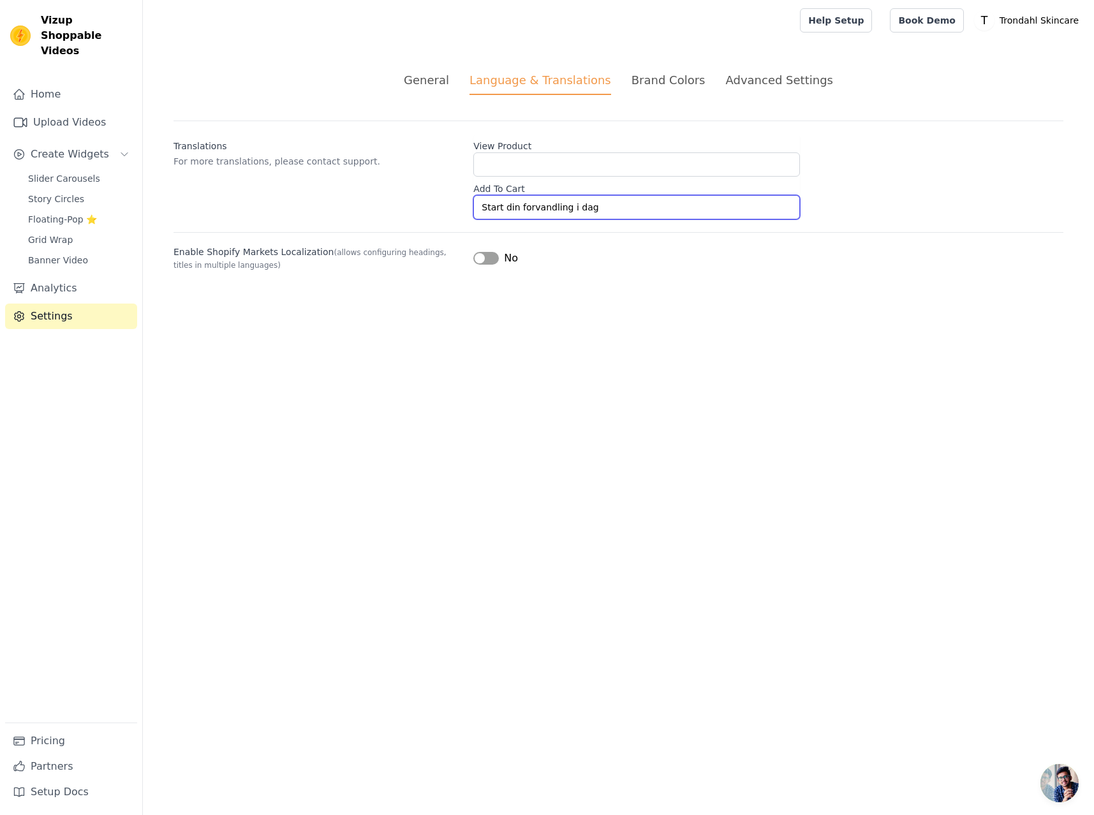
drag, startPoint x: 611, startPoint y: 205, endPoint x: 473, endPoint y: 203, distance: 138.4
click at [473, 203] on div "Translations For more translations, please contact support. View Product Add To…" at bounding box center [618, 170] width 890 height 99
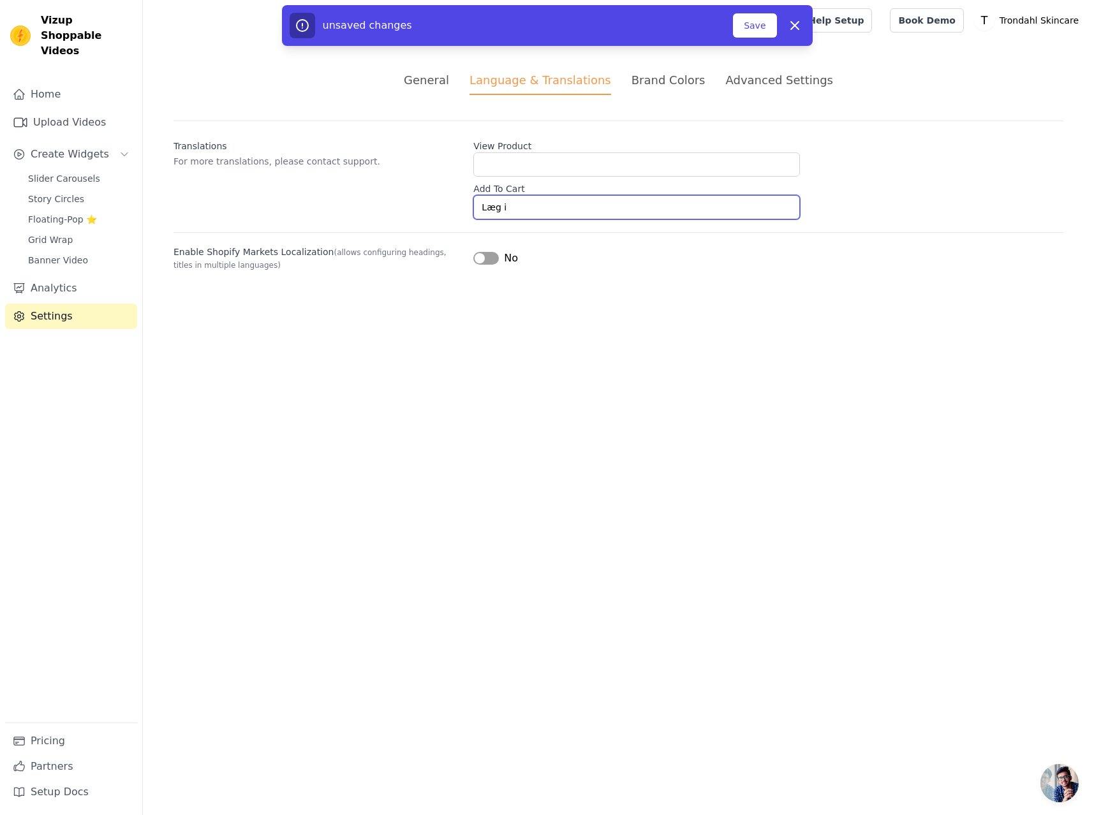
type input "Læg i indkøbskurv"
click at [756, 26] on button "Save" at bounding box center [754, 25] width 43 height 24
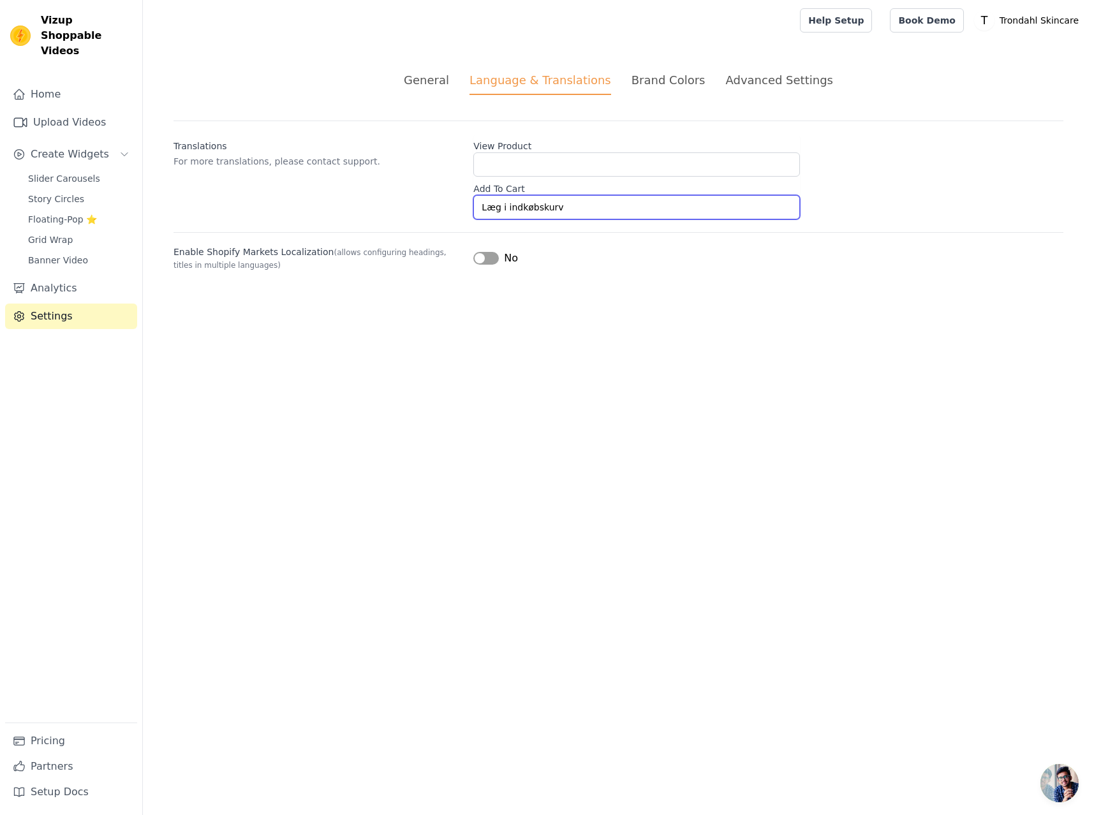
drag, startPoint x: 518, startPoint y: 206, endPoint x: 422, endPoint y: 203, distance: 96.3
click at [422, 203] on div "Translations For more translations, please contact support. View Product Add To…" at bounding box center [618, 170] width 890 height 99
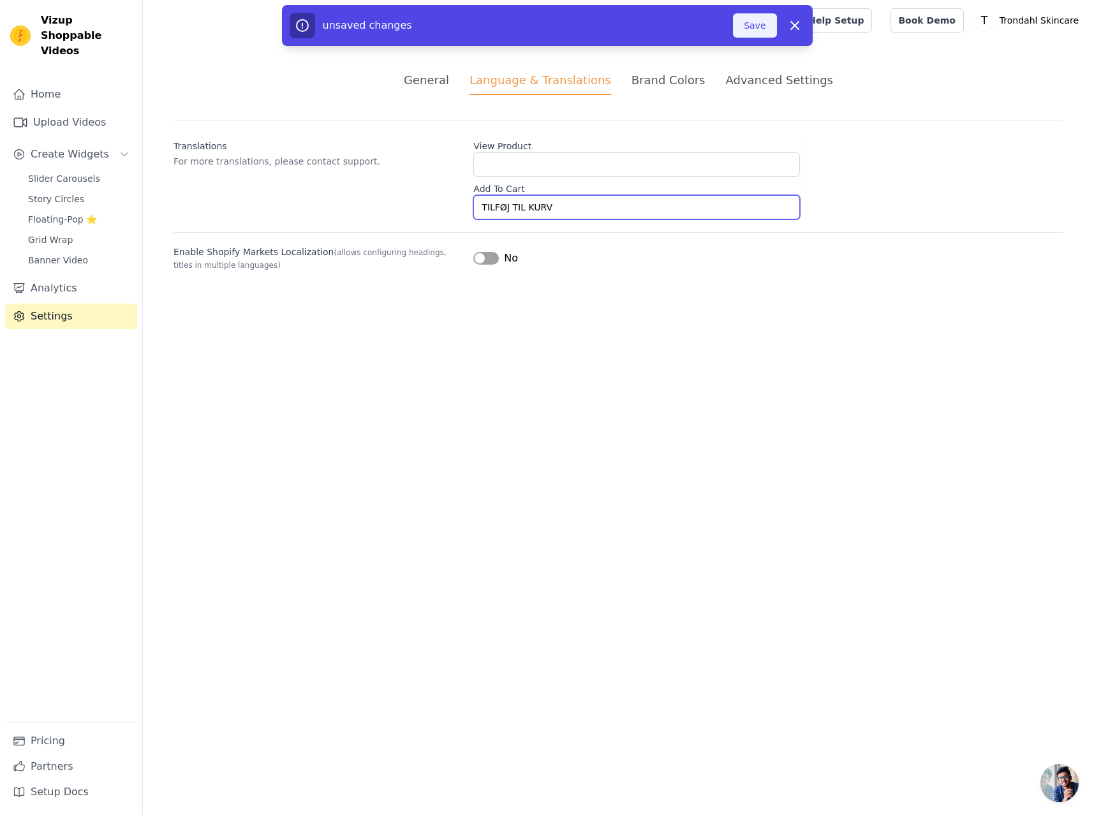
type input "TILFØJ TIL KURV"
click at [754, 26] on button "Save" at bounding box center [754, 25] width 43 height 24
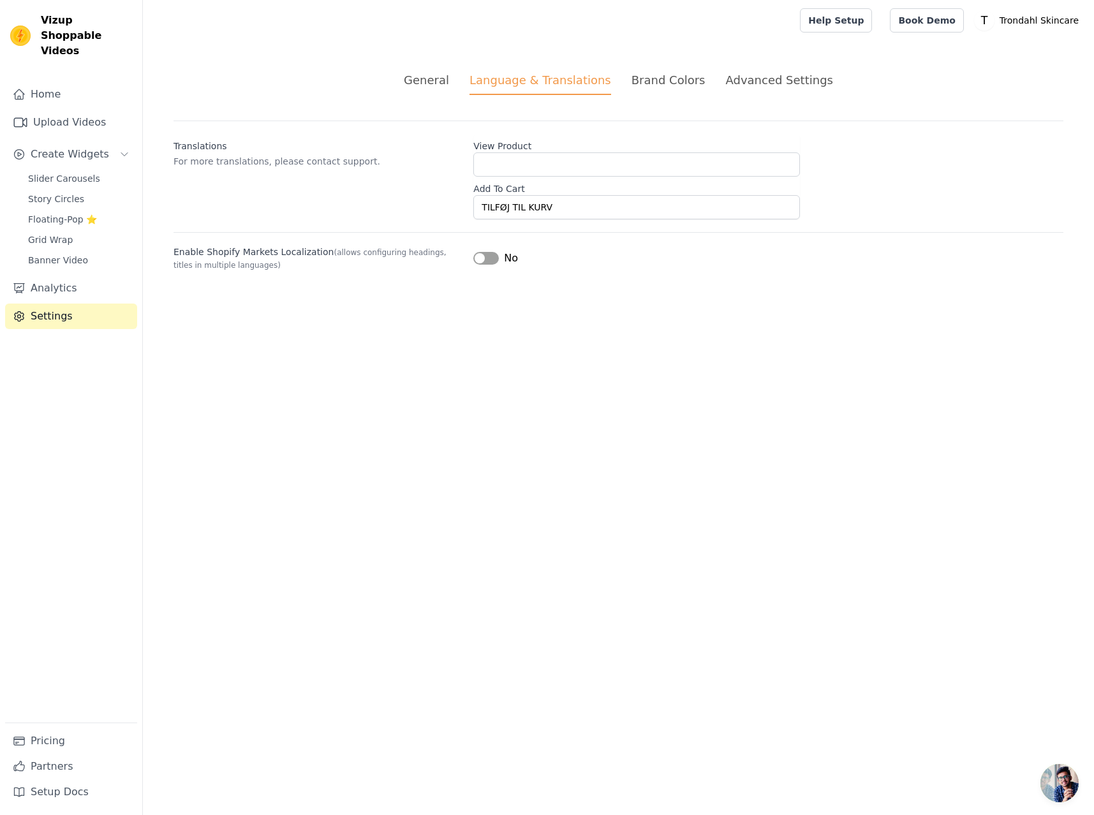
click at [666, 79] on div "Brand Colors" at bounding box center [668, 79] width 74 height 17
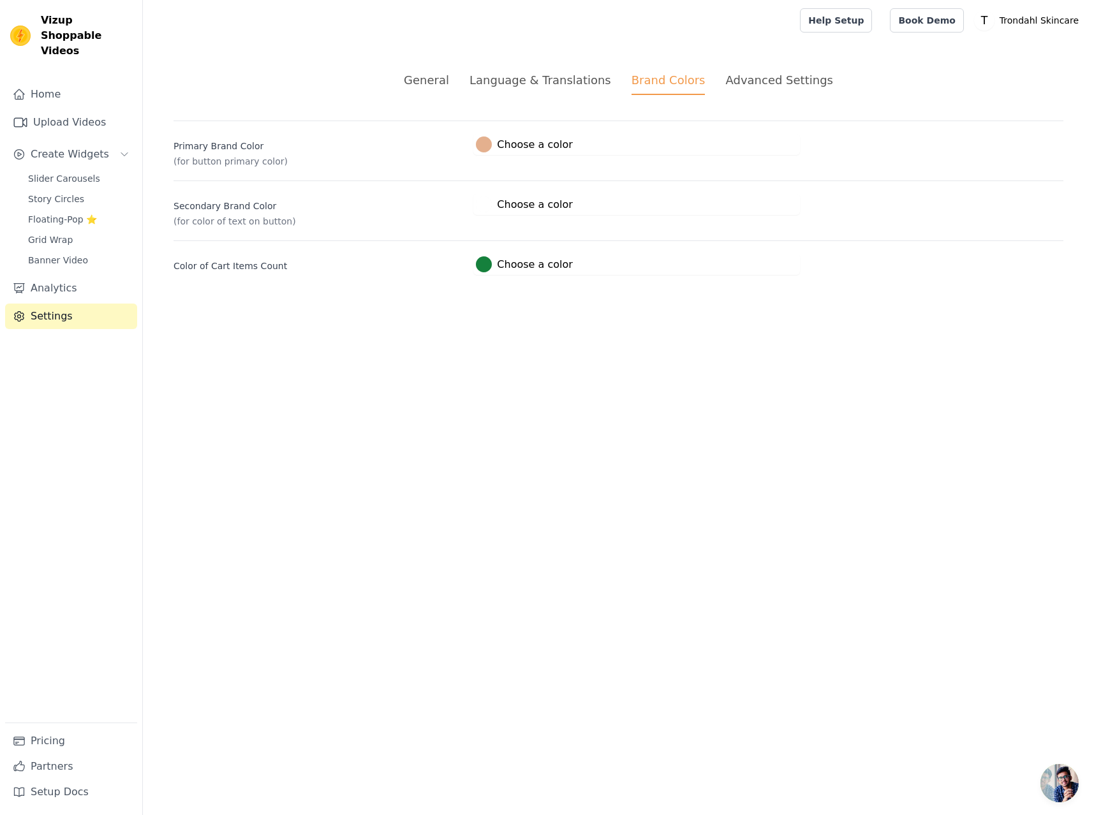
click at [481, 207] on div at bounding box center [484, 204] width 16 height 16
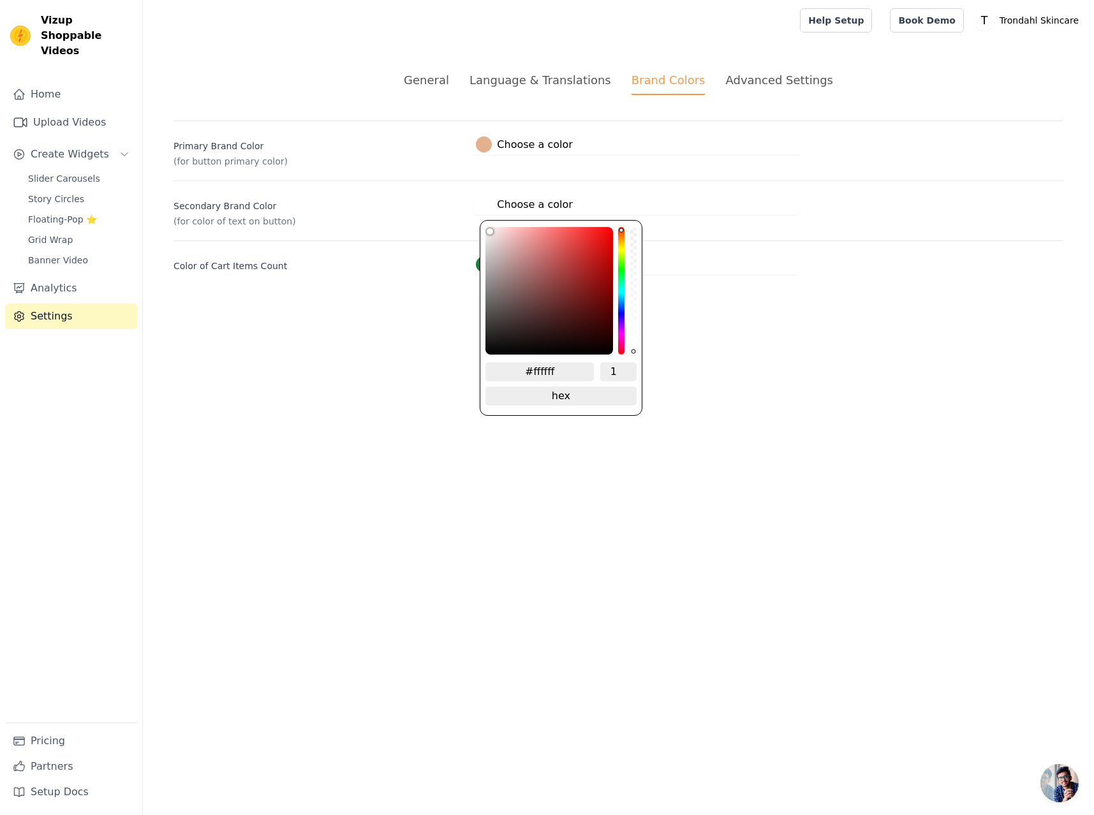
type input "#f4ebeb"
type input "#f2e8e8"
type input "#f0e6e6"
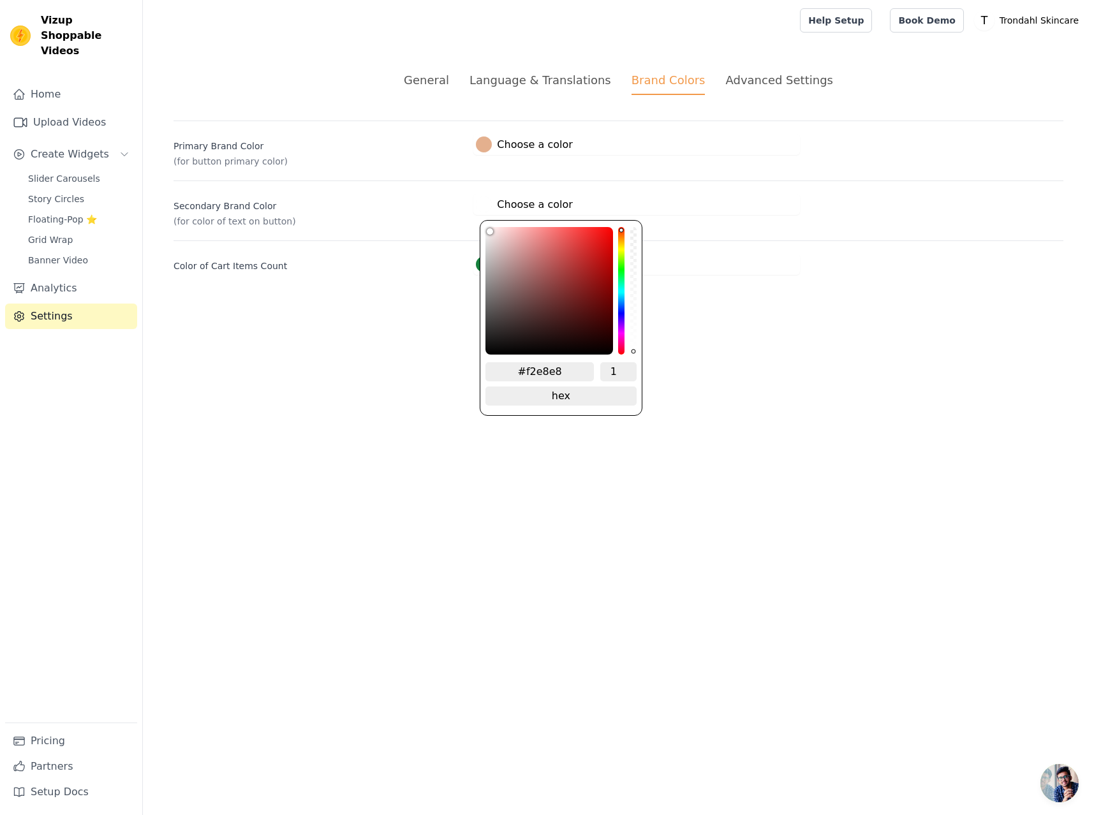
type input "#f0e6e6"
type input "#efe5e5"
type input "#eee3e3"
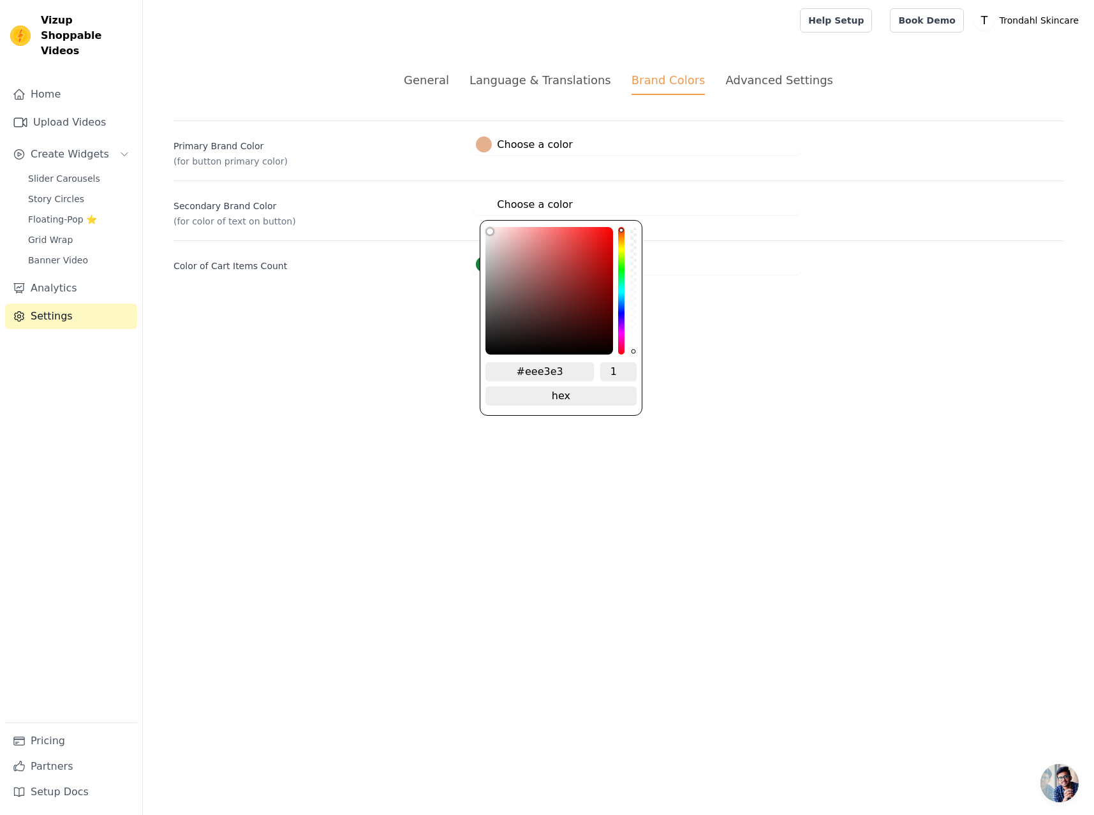
type input "#ede1e1"
type input "#ebdfdf"
type input "#e7dada"
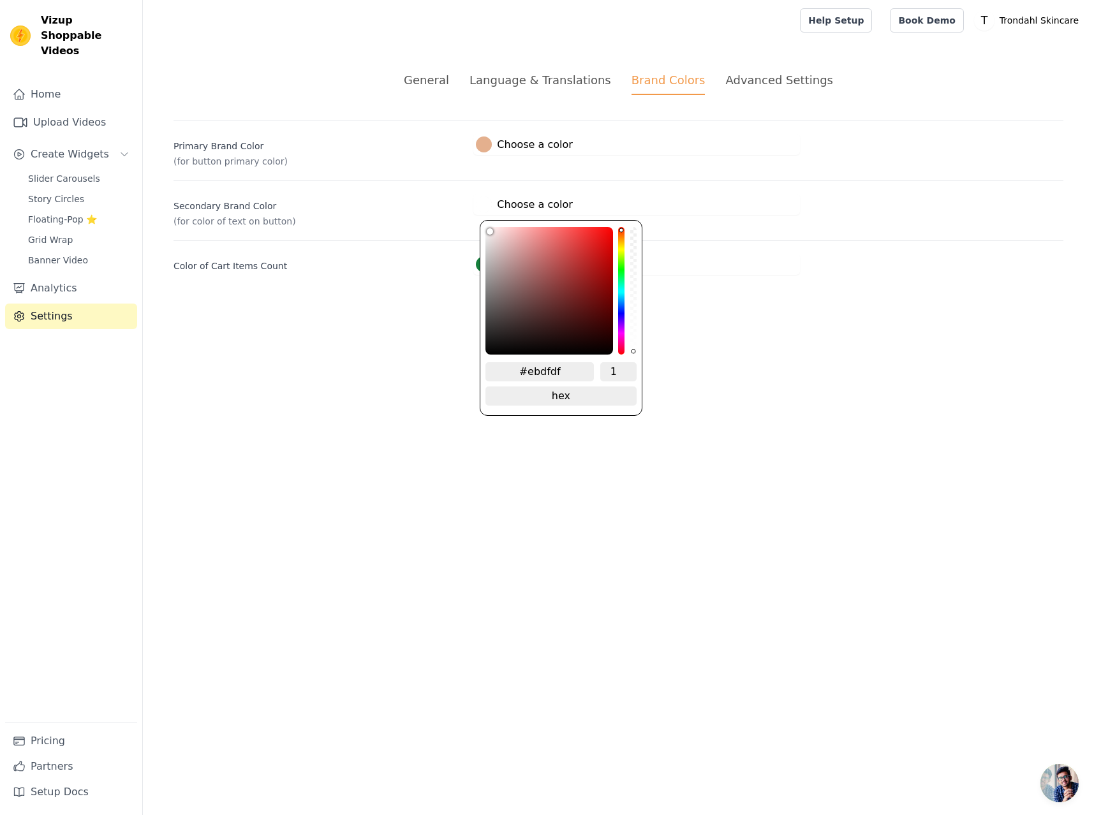
type input "#e7dada"
type input "#e6d9d9"
type input "#e5d6d6"
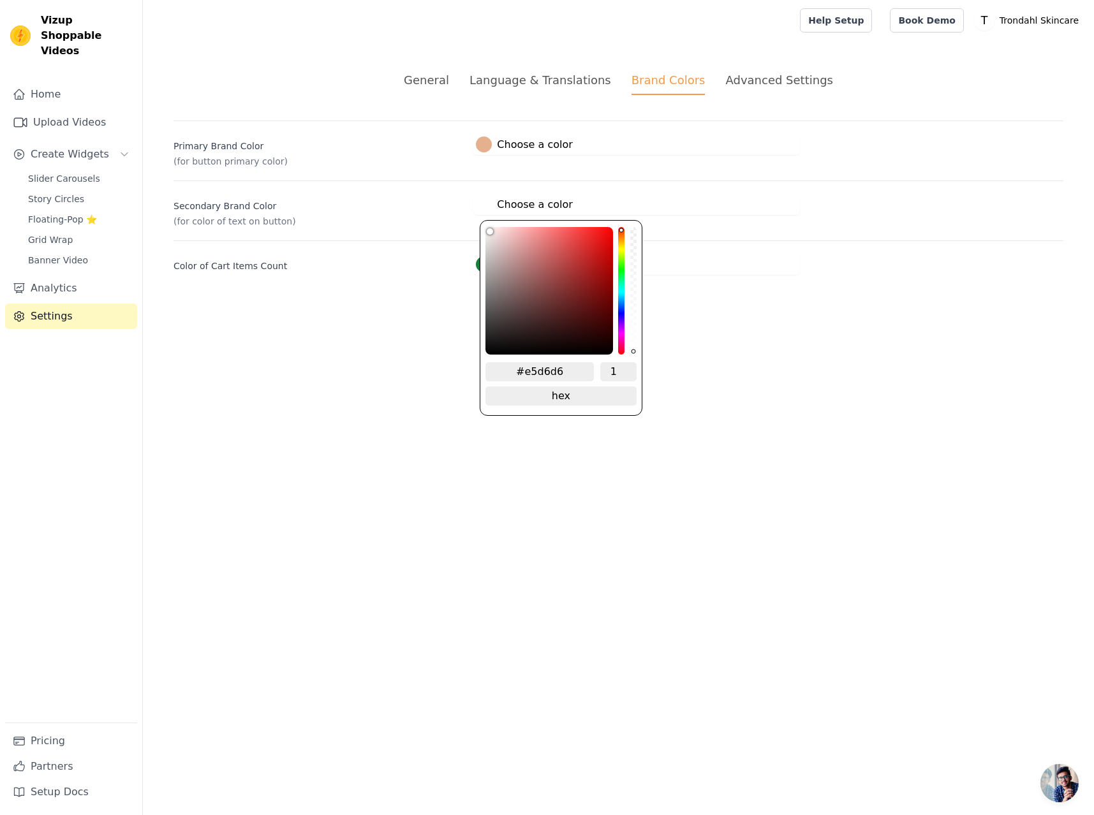
type input "#e2d4d4"
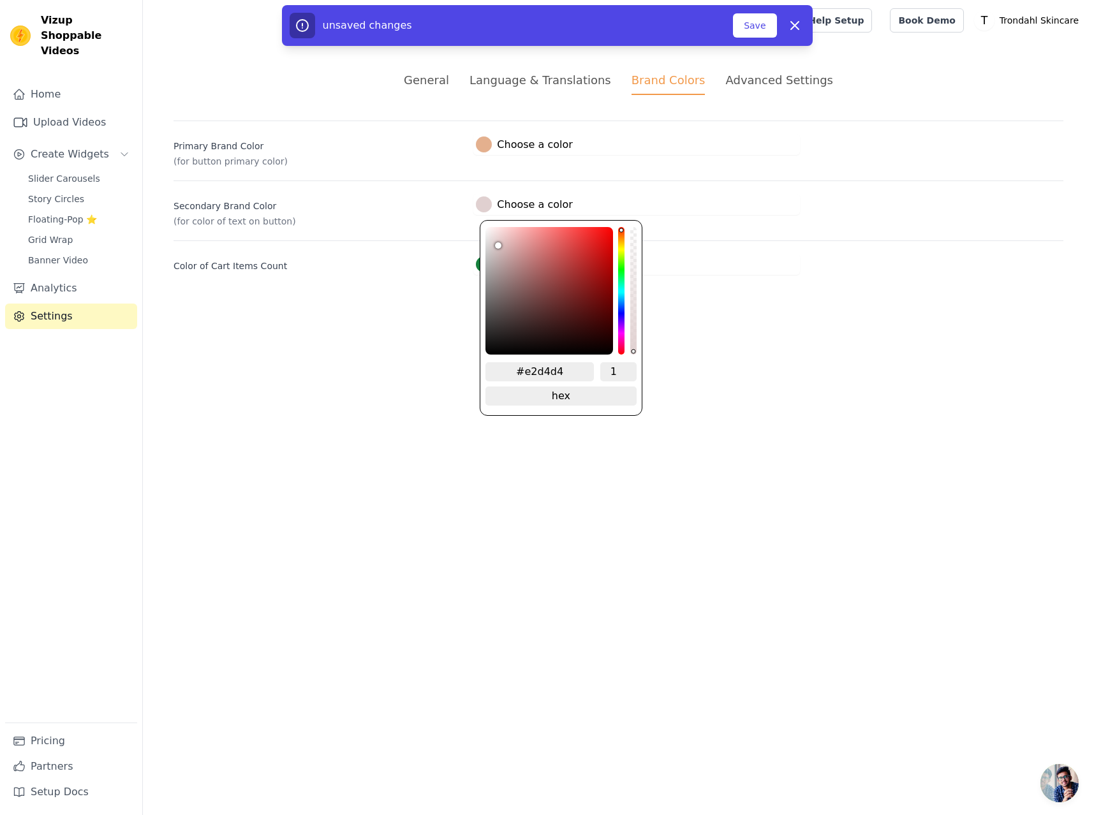
type input "#d7c6c6"
type input "#d3c1c1"
type input "#cdbcbc"
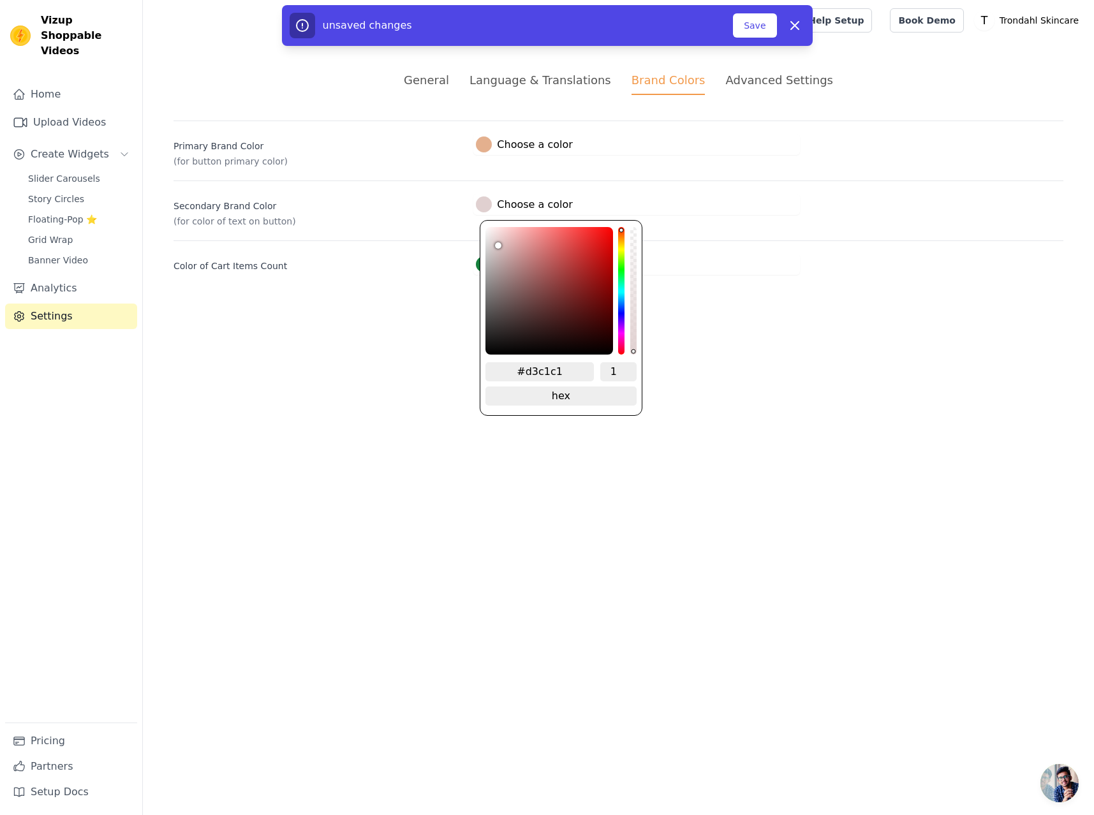
type input "#cdbcbc"
type input "#cab7b7"
type input "#c5b3b3"
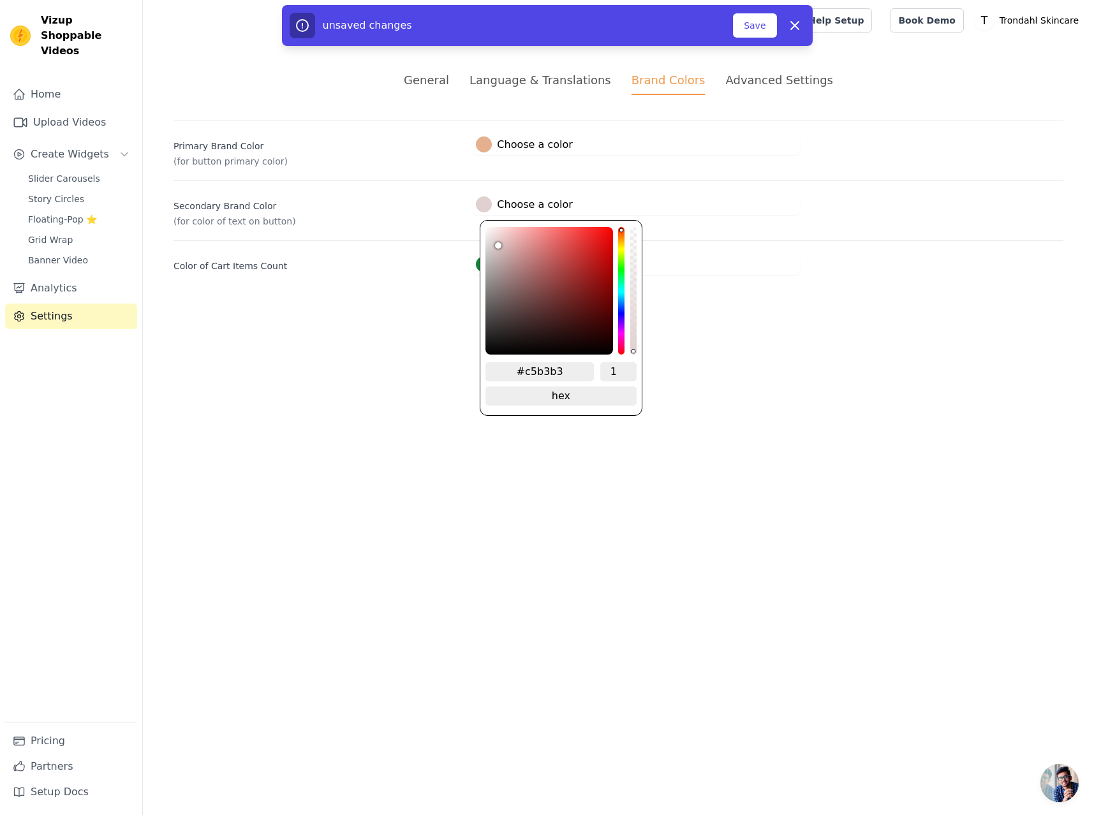
type input "#c0aeae"
type input "#bba8a8"
type input "#b3a2a2"
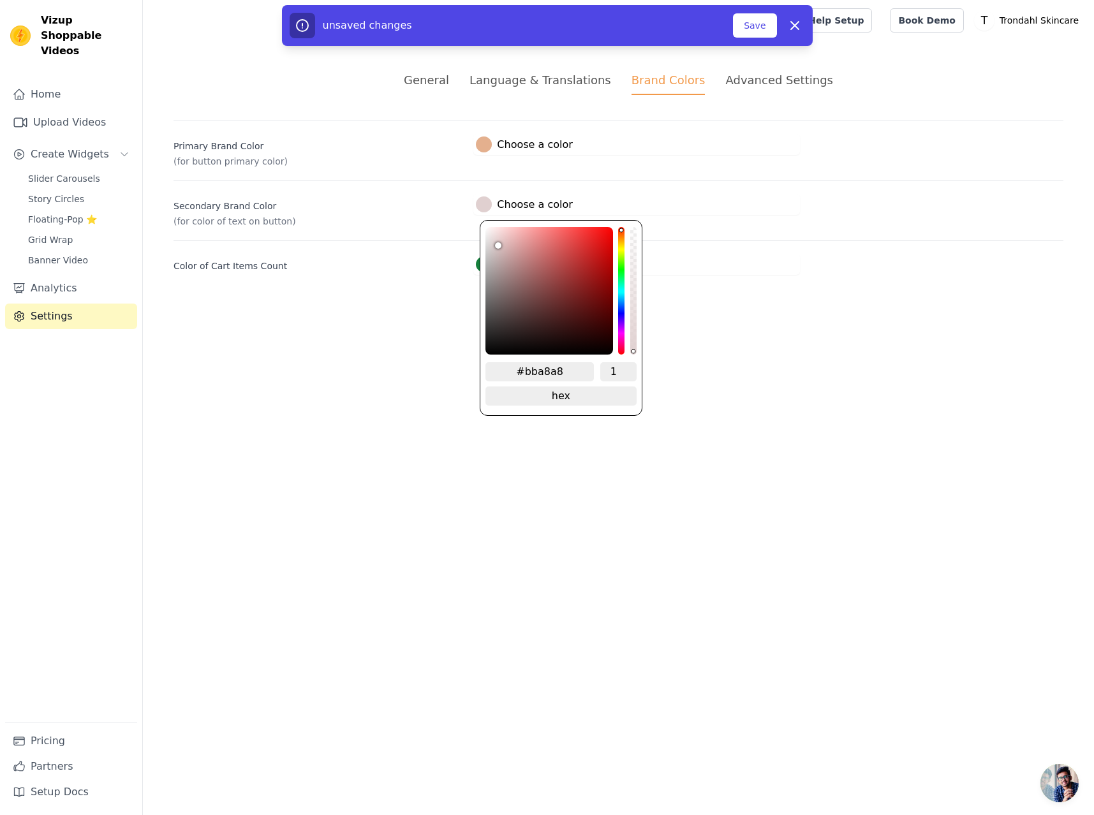
type input "#b3a2a2"
type input "#ad9c9c"
type input "#a89797"
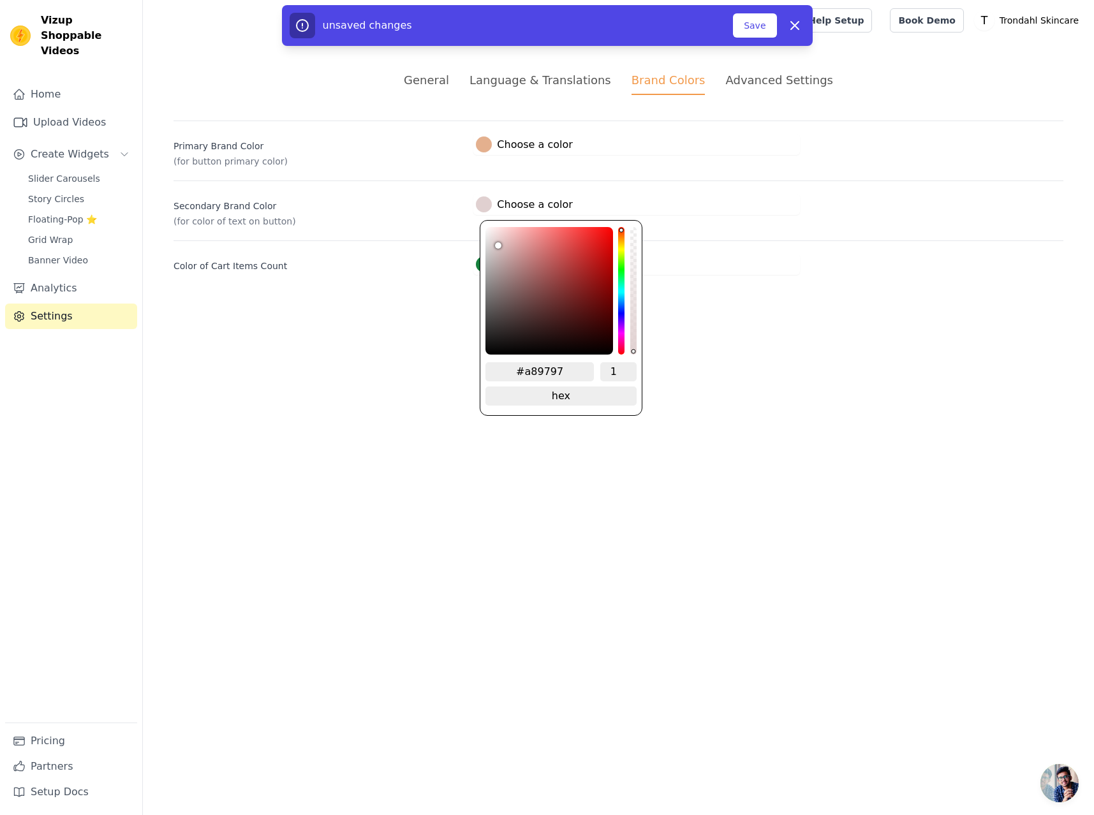
type input "#9a8a8a"
type input "#877878"
type input "#7f7171"
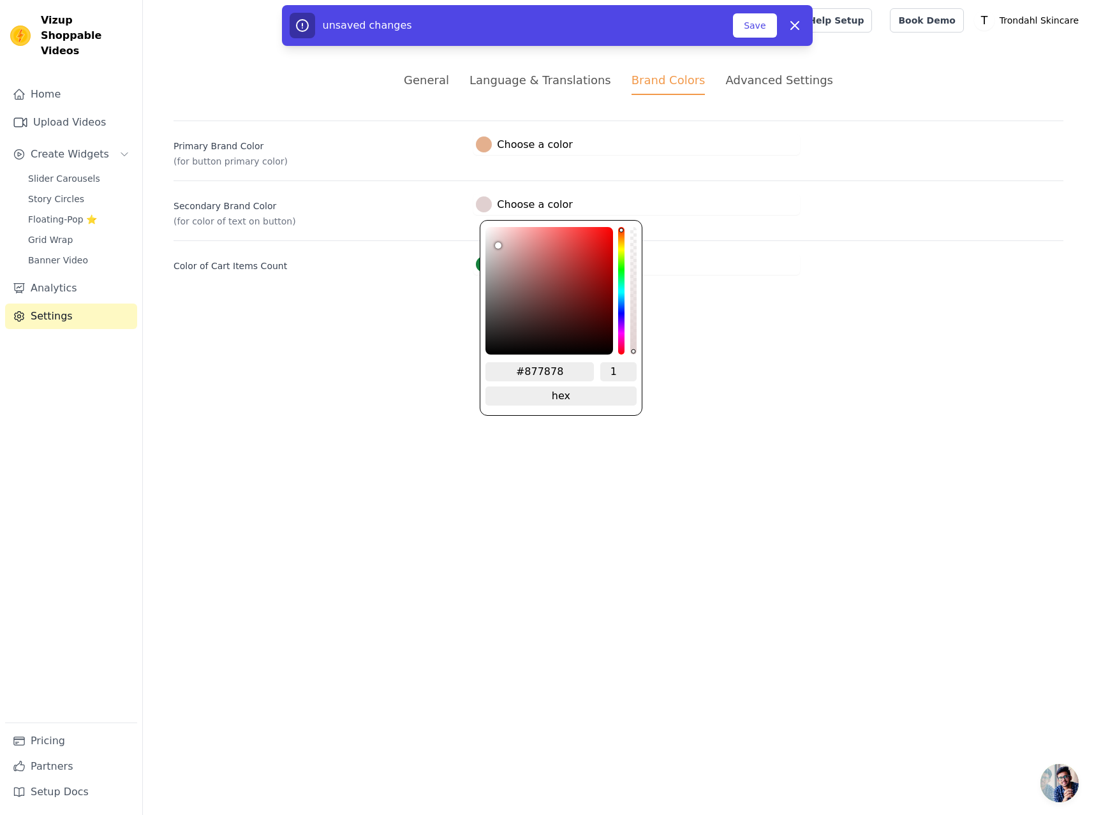
type input "#7f7171"
type input "#776a6a"
type input "#706363"
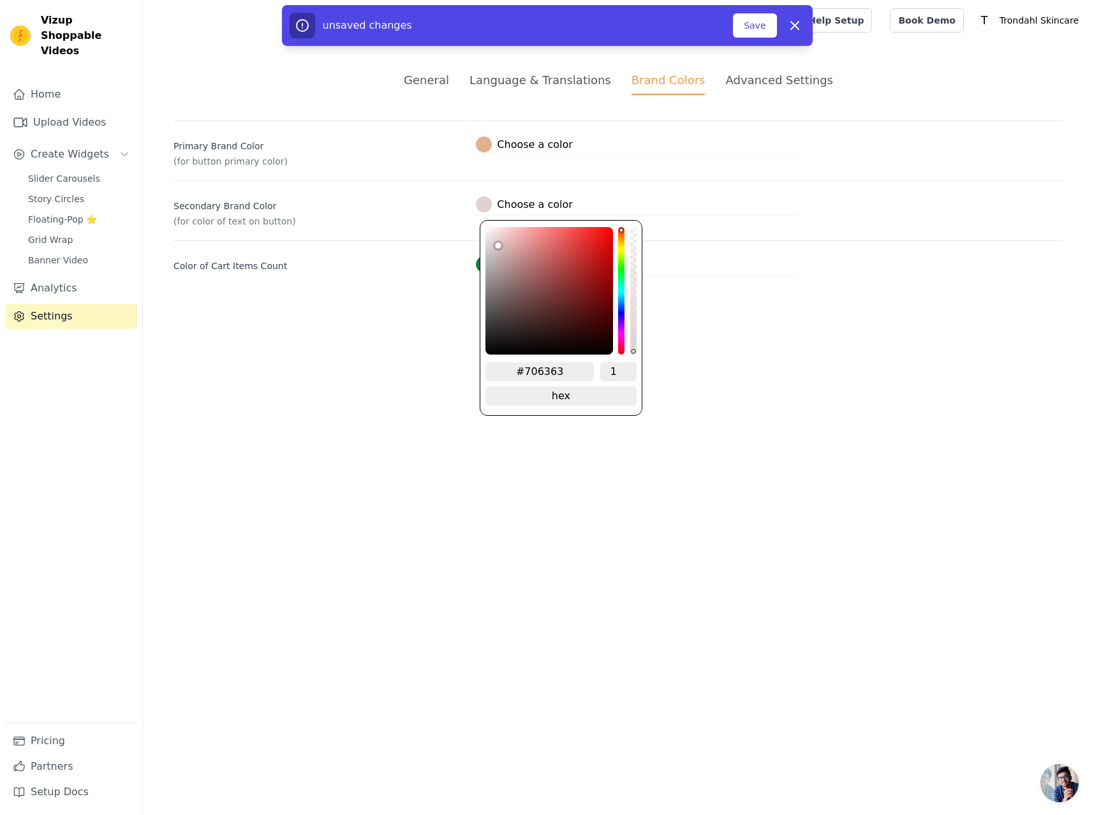
type input "#685d5d"
type input "#5c5252"
type input "#564c4c"
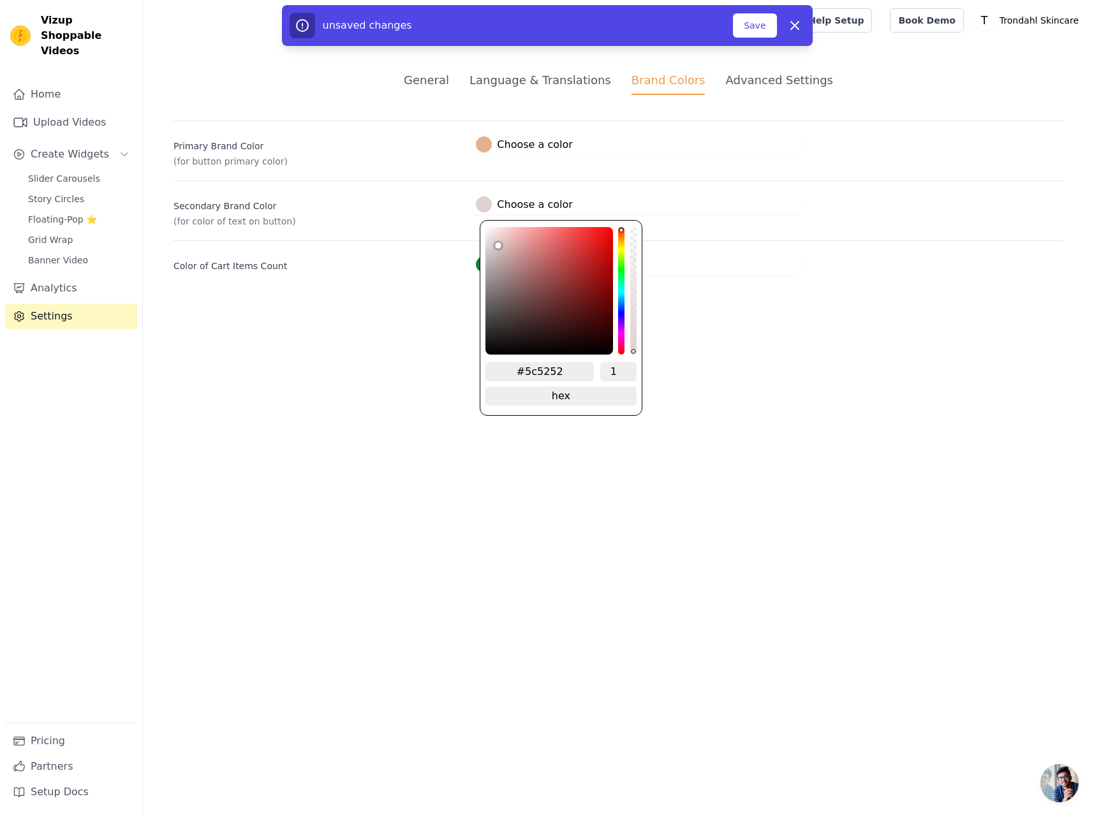
type input "#564c4c"
type input "#4c4343"
type input "#433b3b"
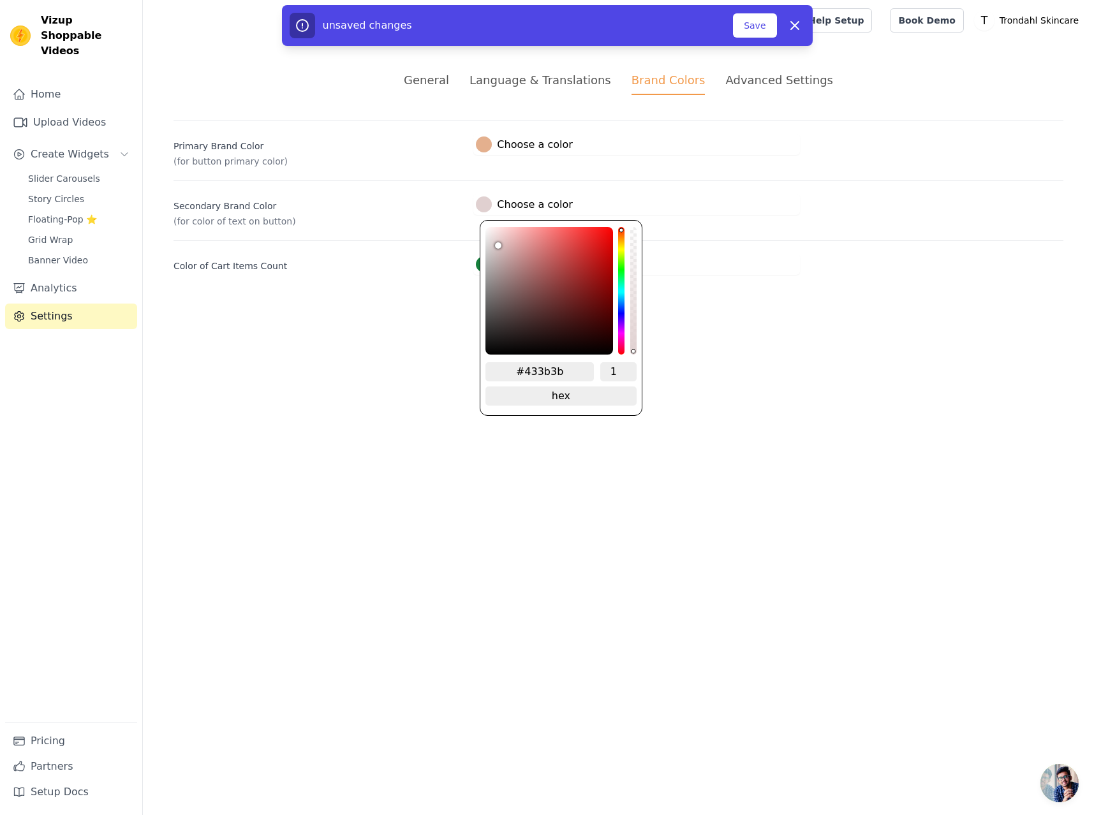
type input "#3d3535"
type input "#363030"
type input "#302a2a"
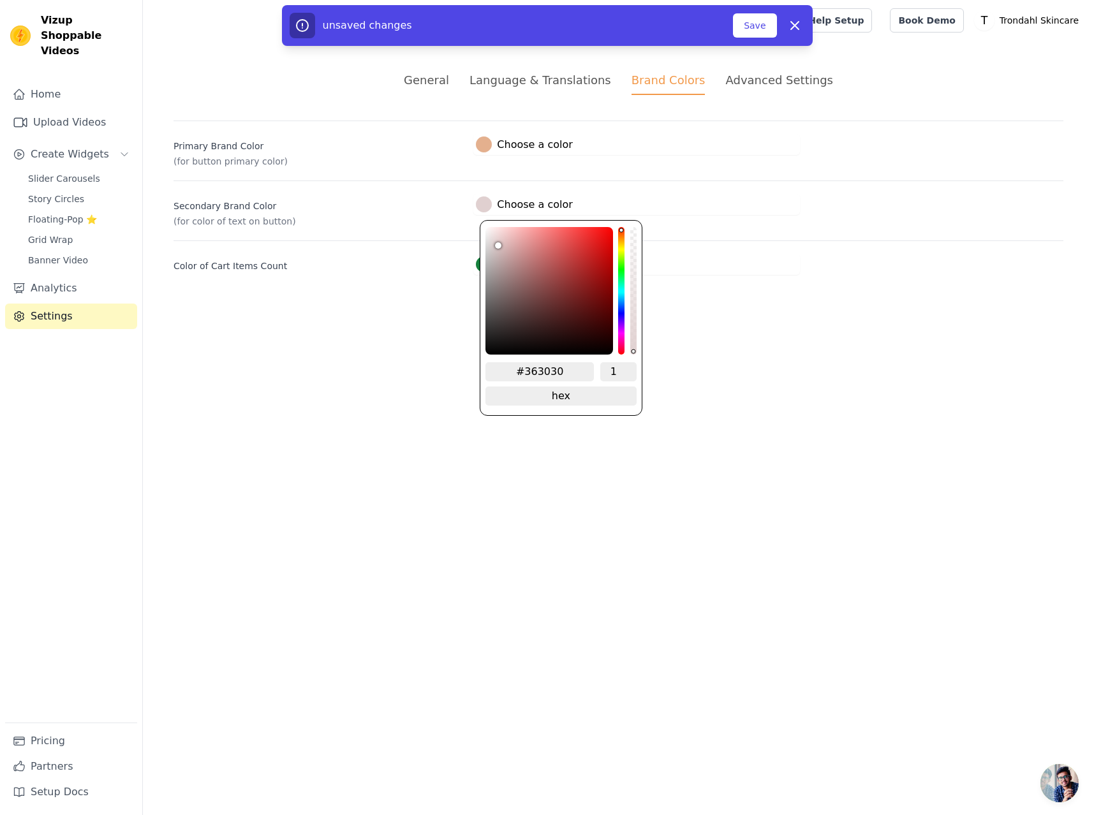
type input "#302a2a"
type input "#2b2525"
type input "#242020"
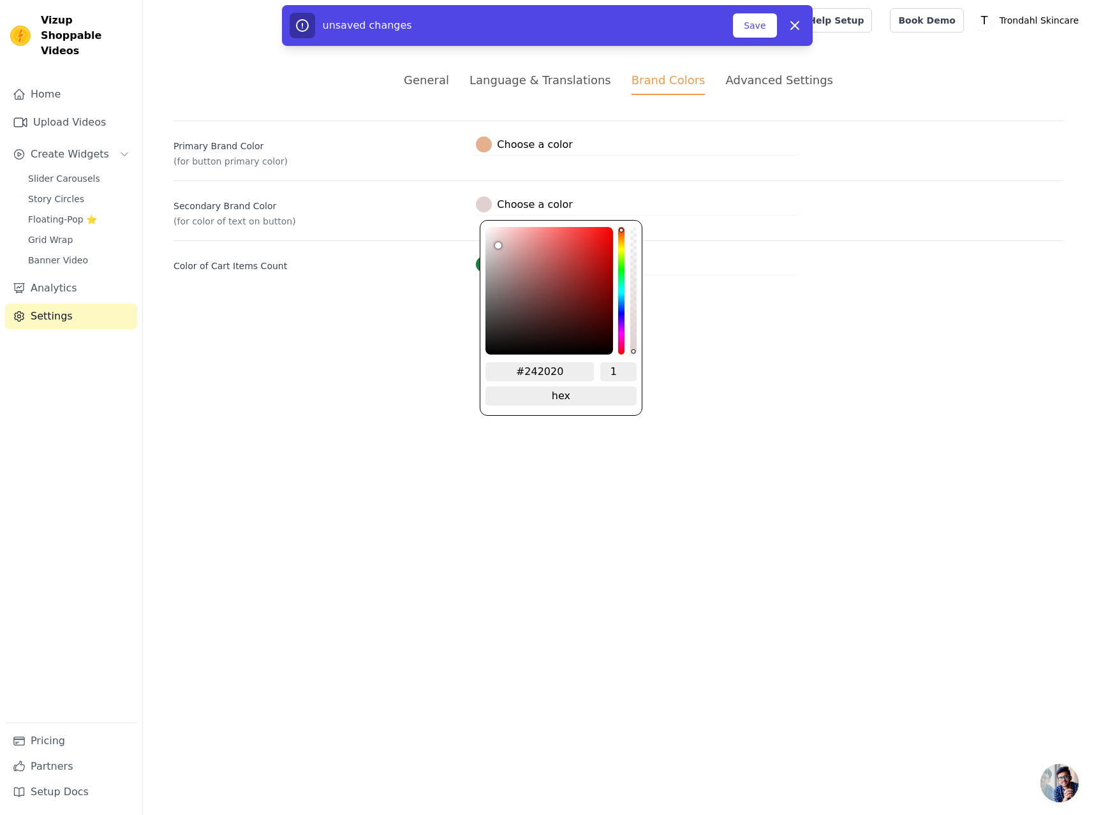
type input "#1f1b1b"
type input "#191515"
type input "#141111"
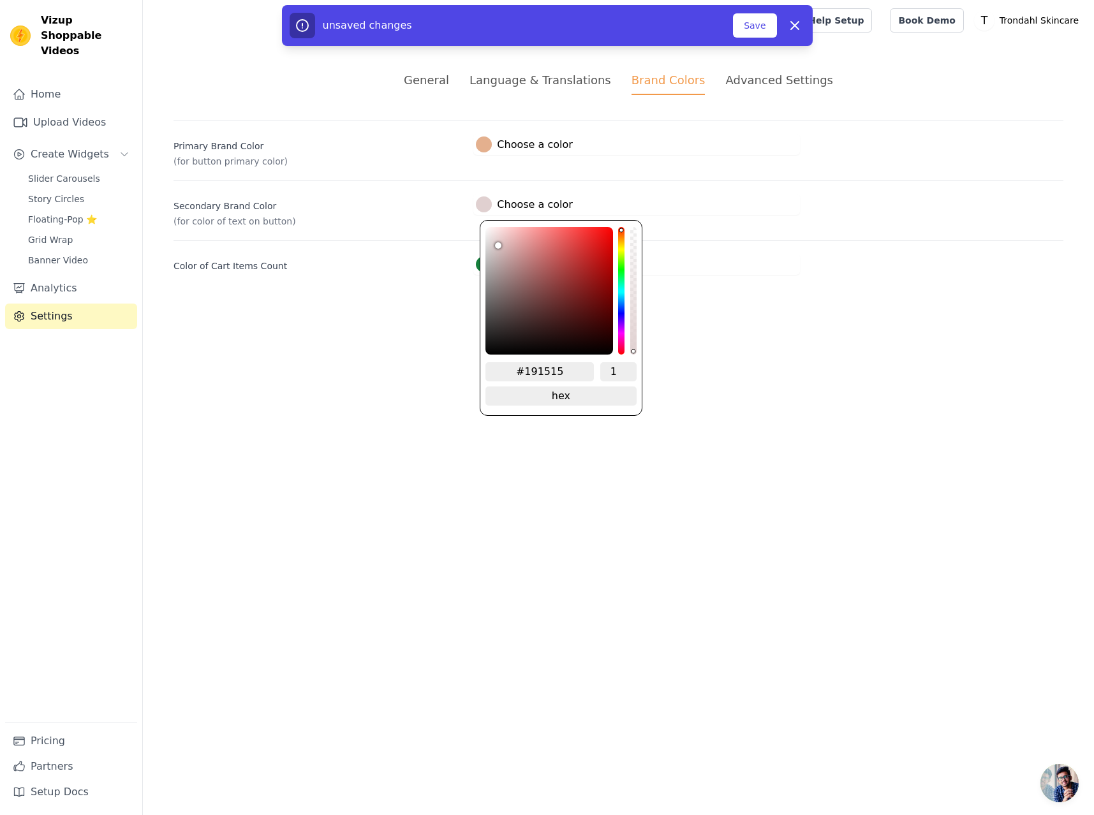
type input "#141111"
type input "#110f0f"
type input "#0c0a0a"
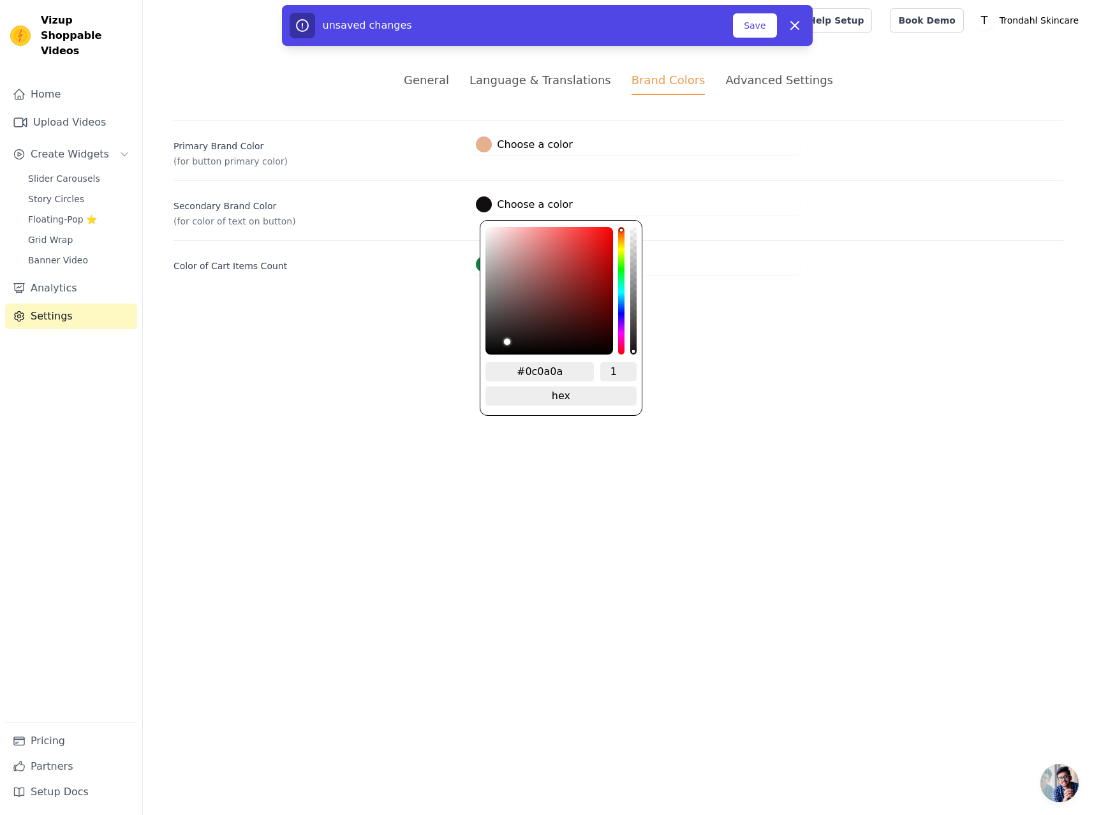
type input "#0b0909"
type input "#080707"
type input "#070606"
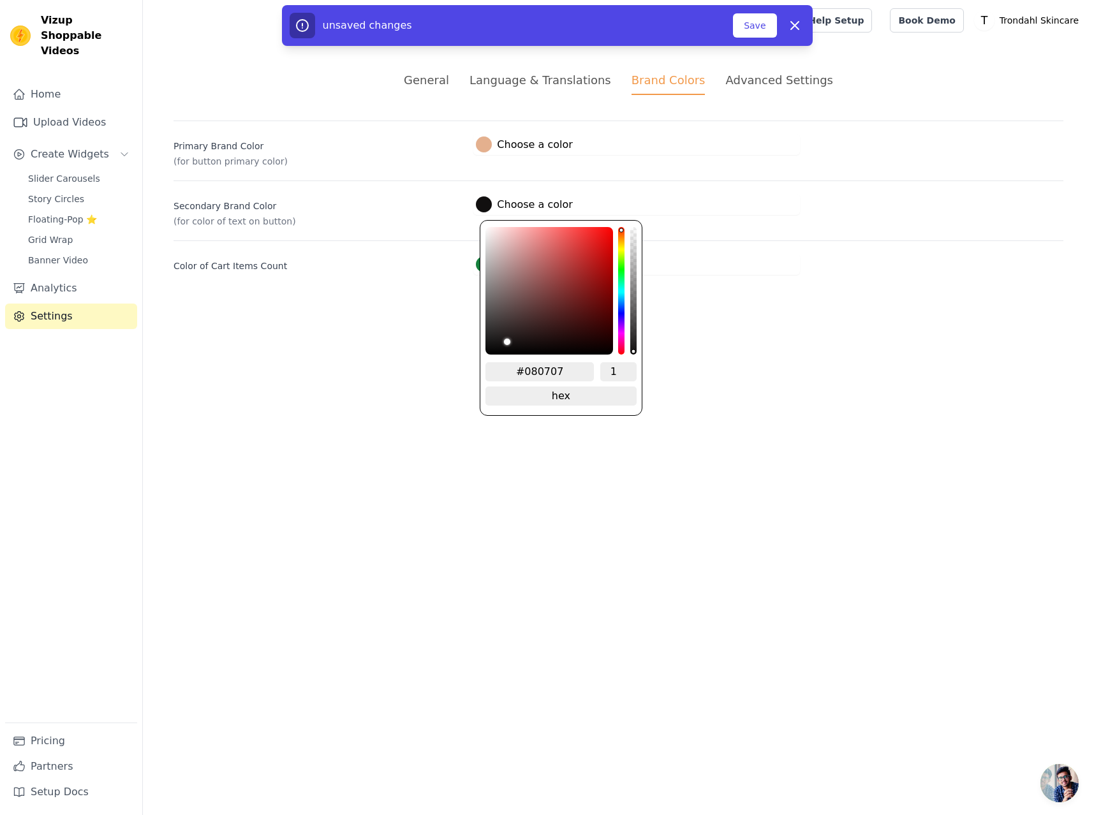
type input "#070606"
type input "#060505"
type input "#030303"
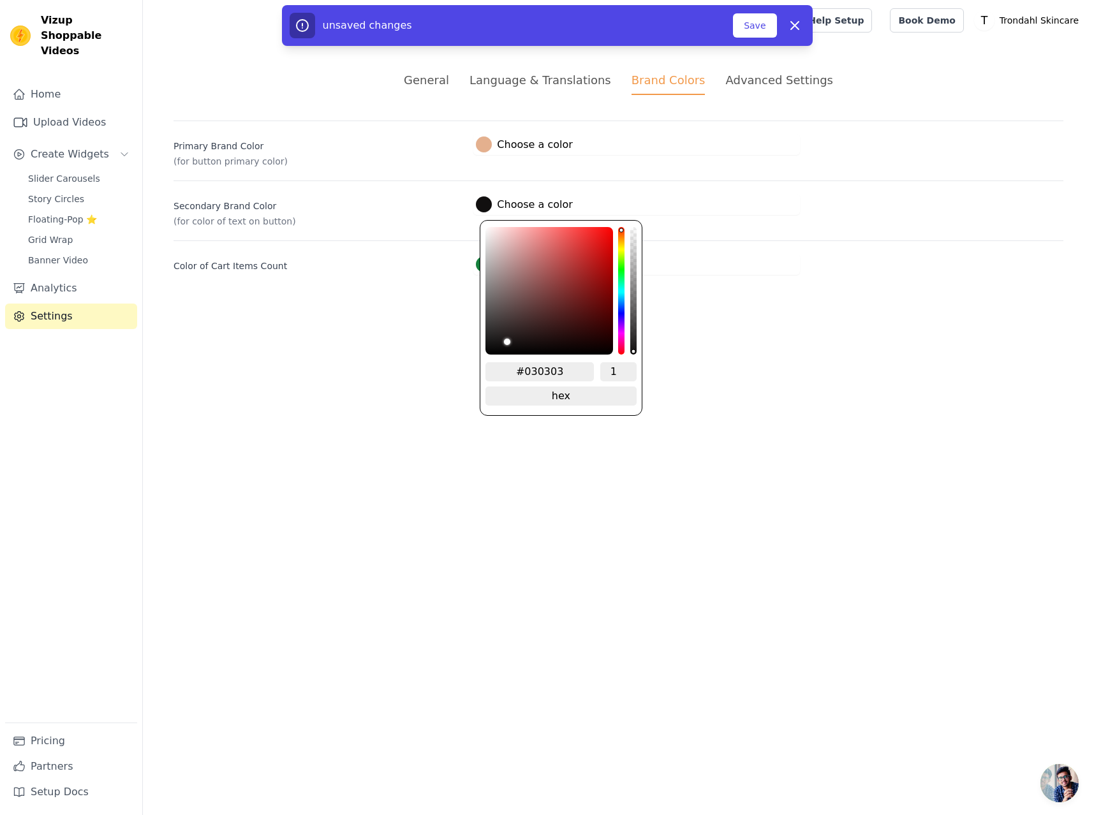
type input "#020202"
type input "#010101"
type input "#000000"
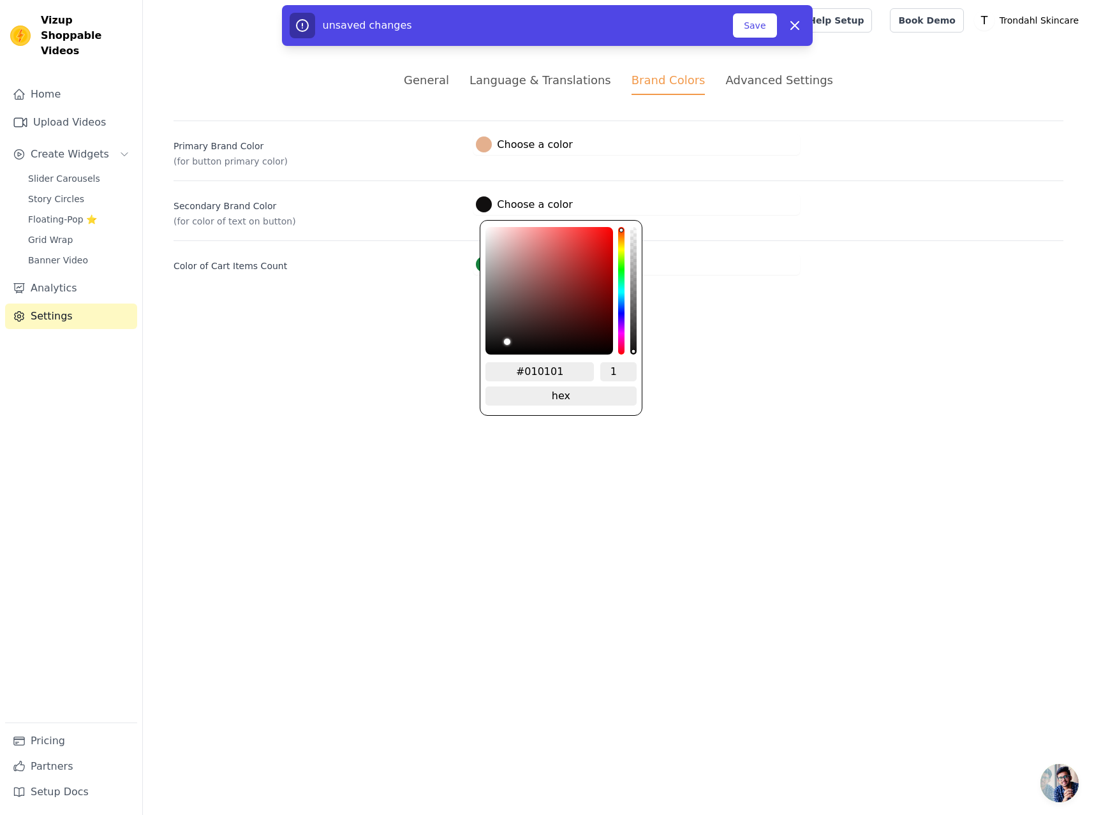
type input "#000000"
drag, startPoint x: 490, startPoint y: 231, endPoint x: 466, endPoint y: 365, distance: 136.8
click at [466, 305] on html "Vizup Shoppable Videos Home Upload Videos Create Widgets Slider Carousels Story…" at bounding box center [547, 152] width 1094 height 305
click at [766, 305] on html "Vizup Shoppable Videos Home Upload Videos Create Widgets Slider Carousels Story…" at bounding box center [547, 152] width 1094 height 305
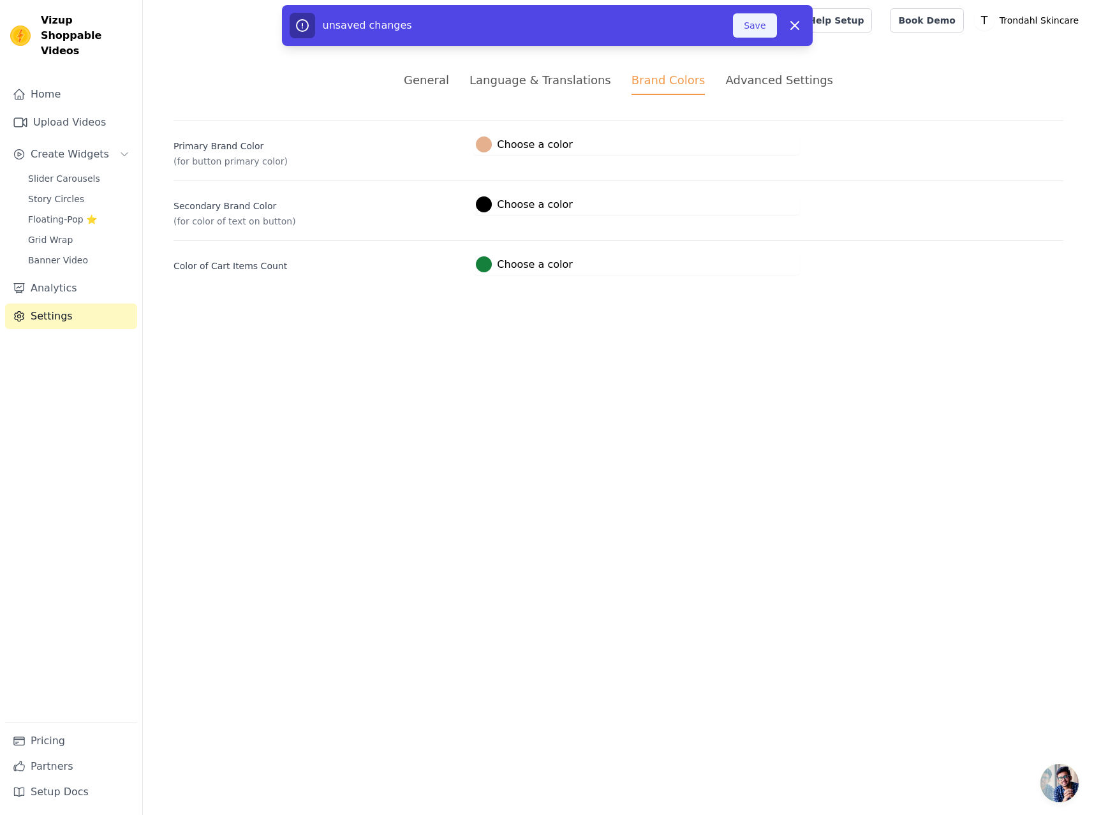
click at [751, 26] on button "Save" at bounding box center [754, 25] width 43 height 24
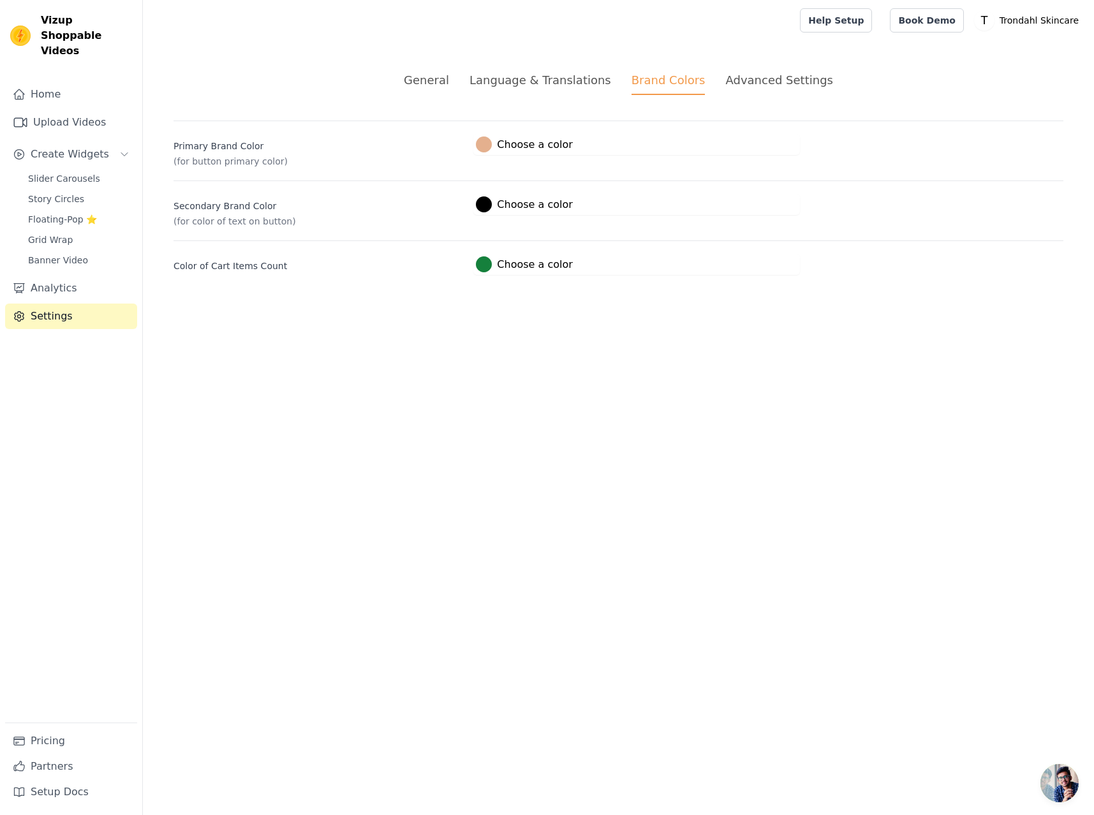
click at [609, 305] on html "Vizup Shoppable Videos Home Upload Videos Create Widgets Slider Carousels Story…" at bounding box center [547, 152] width 1094 height 305
click at [754, 78] on div "Advanced Settings" at bounding box center [778, 79] width 107 height 17
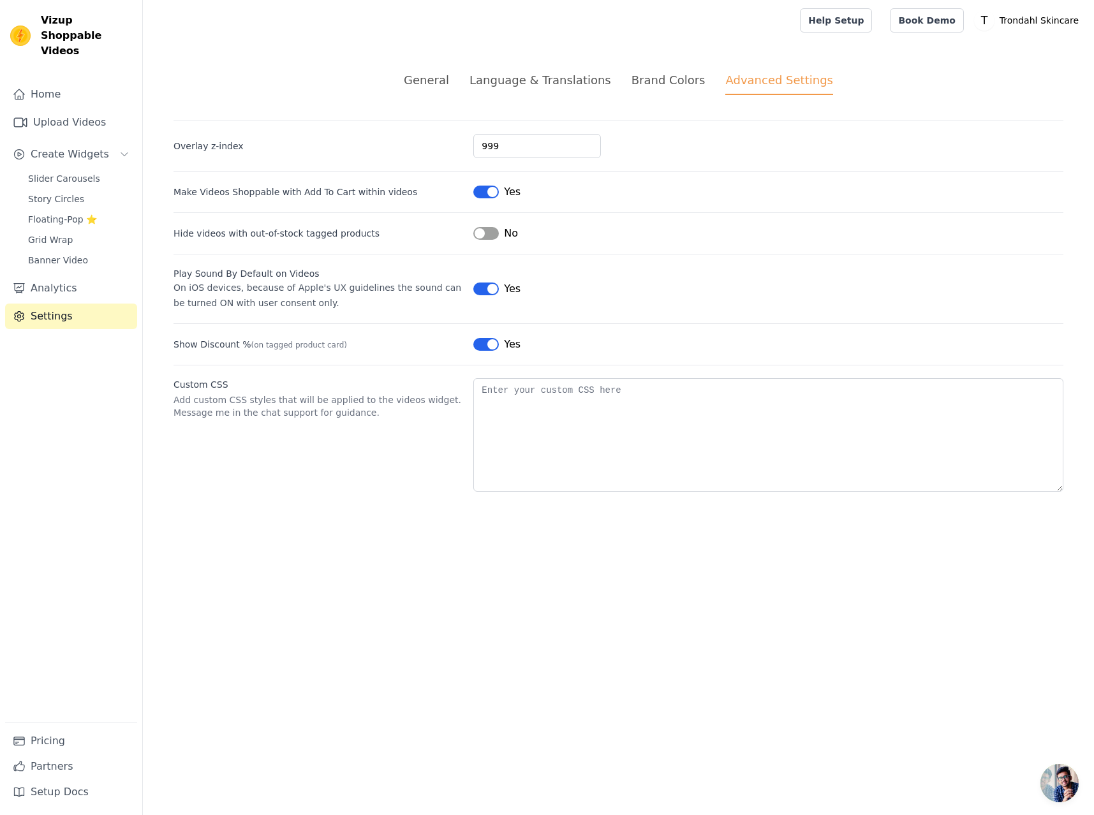
click at [689, 77] on div "Brand Colors" at bounding box center [668, 79] width 74 height 17
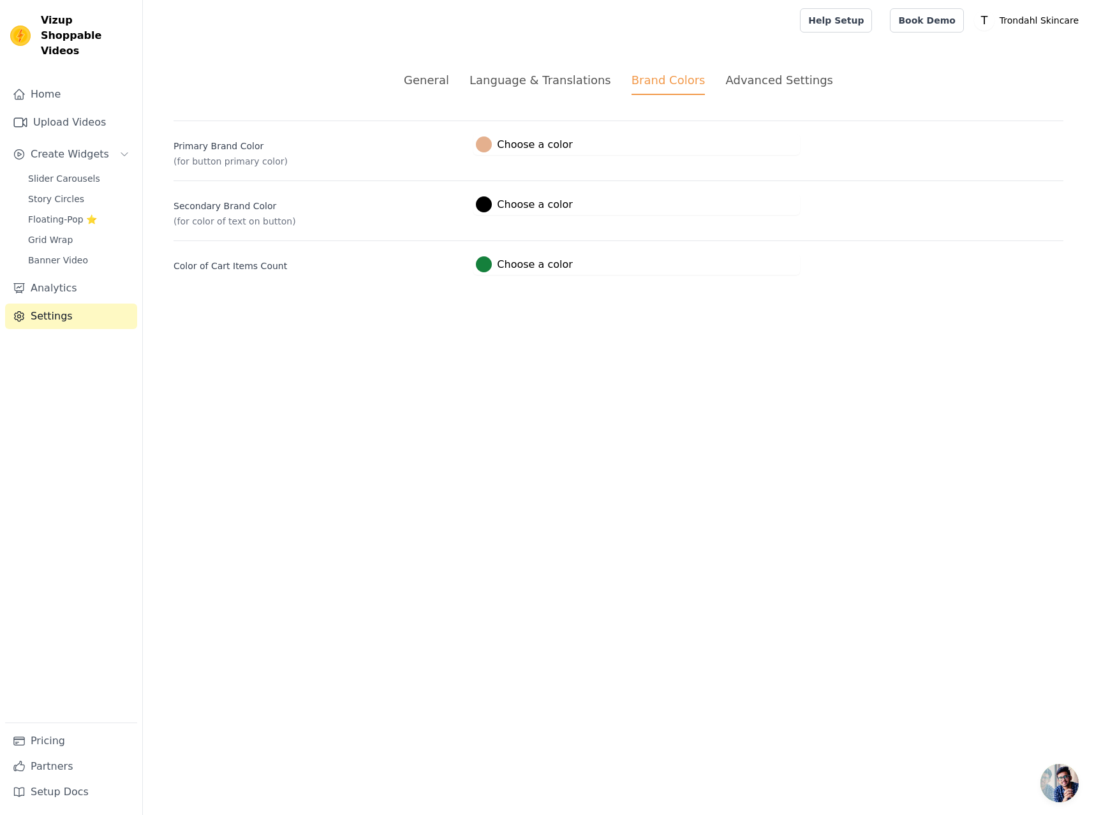
click at [474, 206] on span "#000000 Choose a color #000000 1 hex change to rgb" at bounding box center [523, 202] width 101 height 12
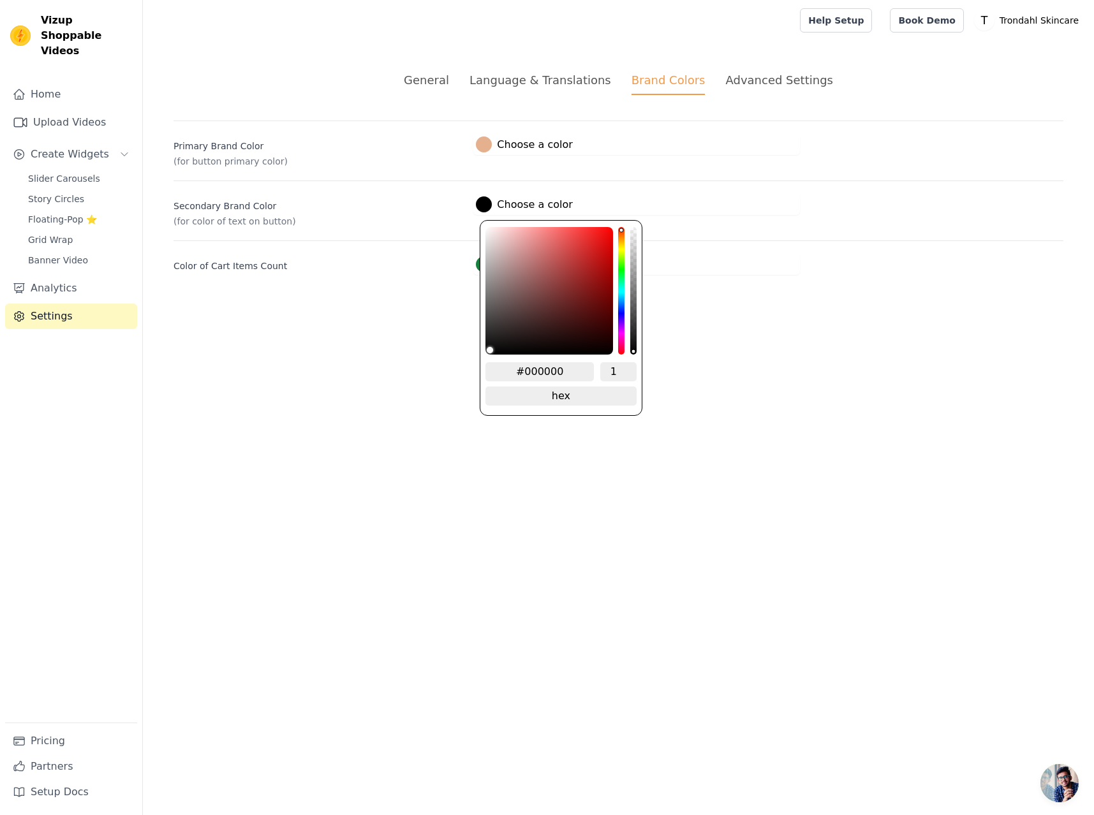
click at [482, 205] on div at bounding box center [484, 204] width 16 height 16
type input "#221e1e"
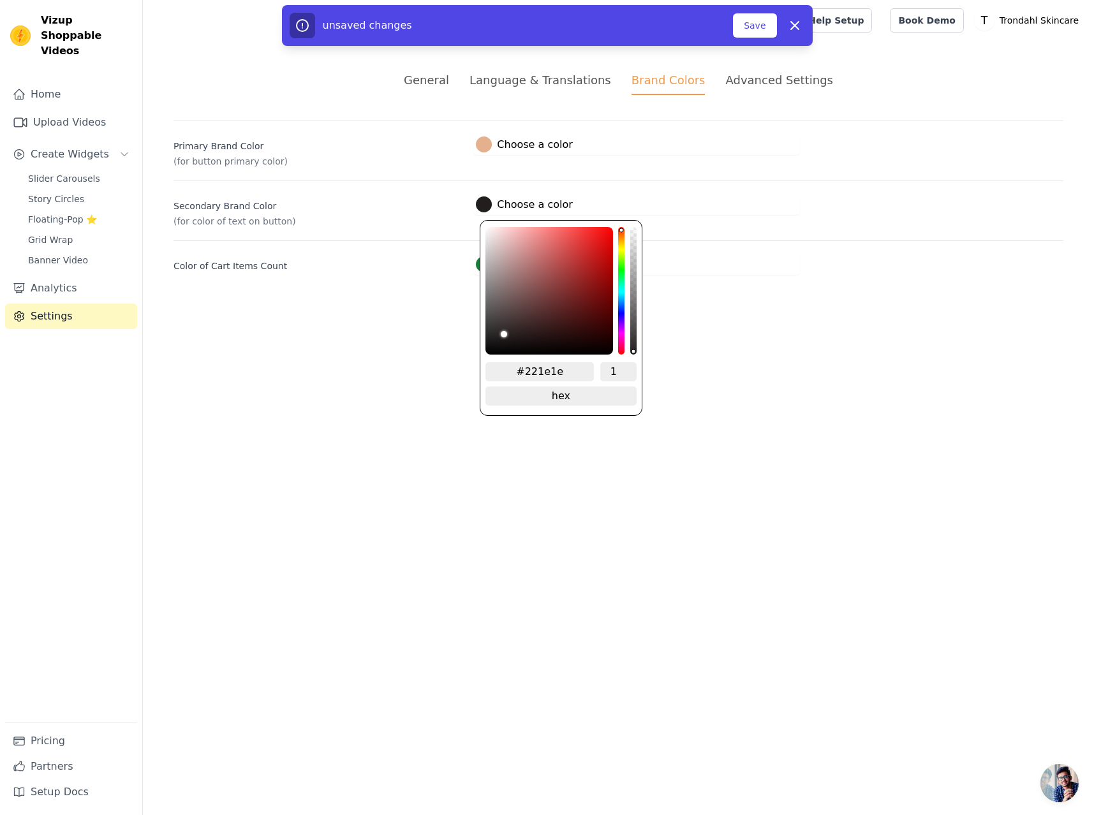
type input "#231f1f"
type input "#242020"
type input "#272323"
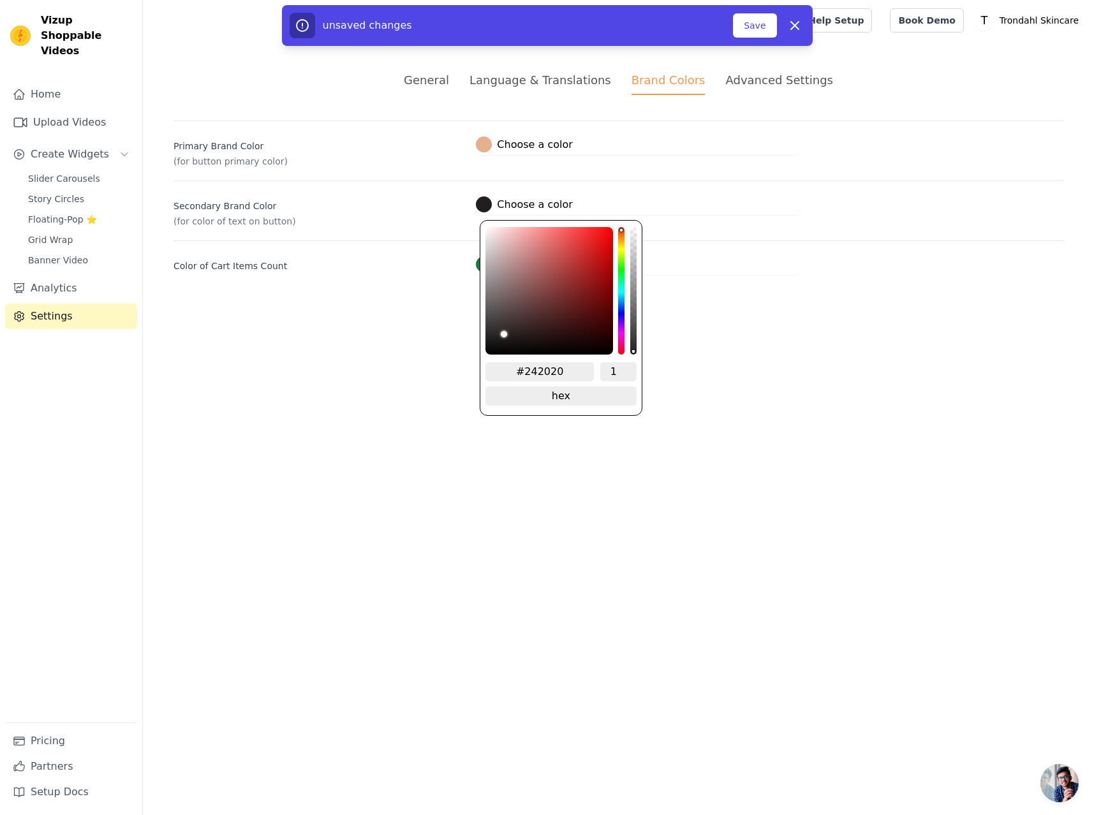
type input "#272323"
type input "#282424"
type input "#2c2828"
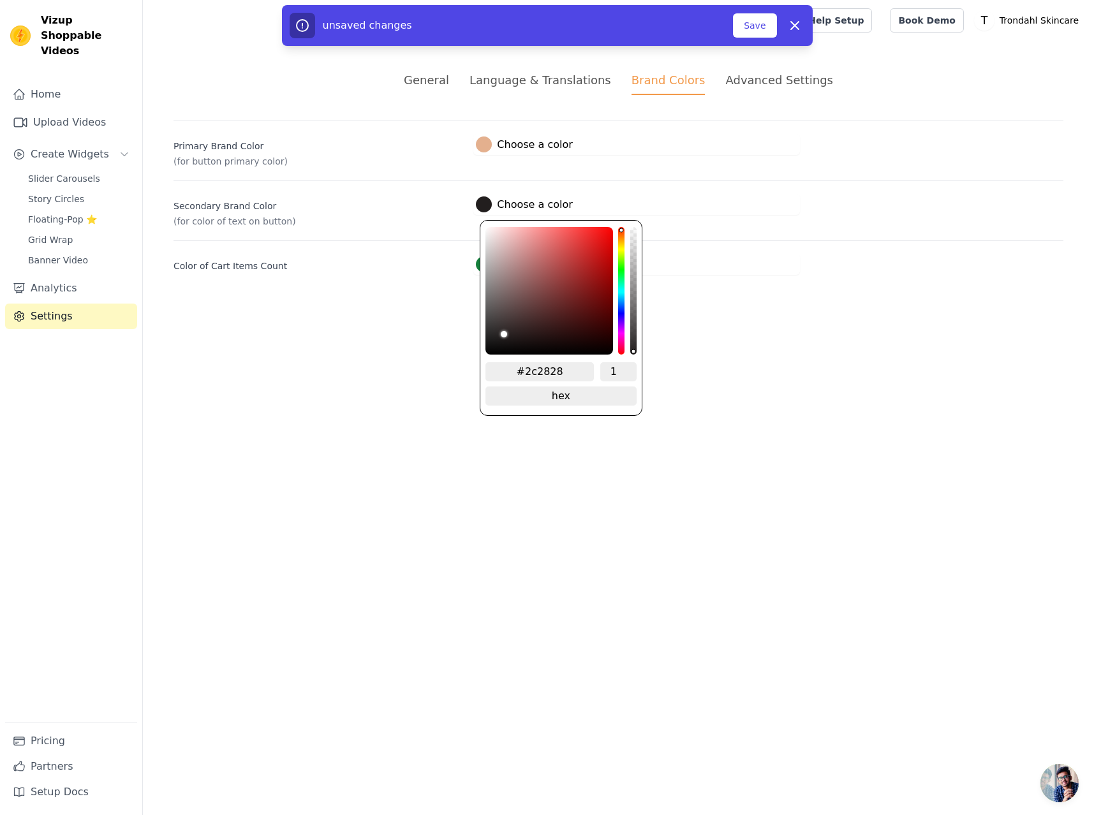
type input "#302c2c"
type input "#353131"
type input "#3f3b3b"
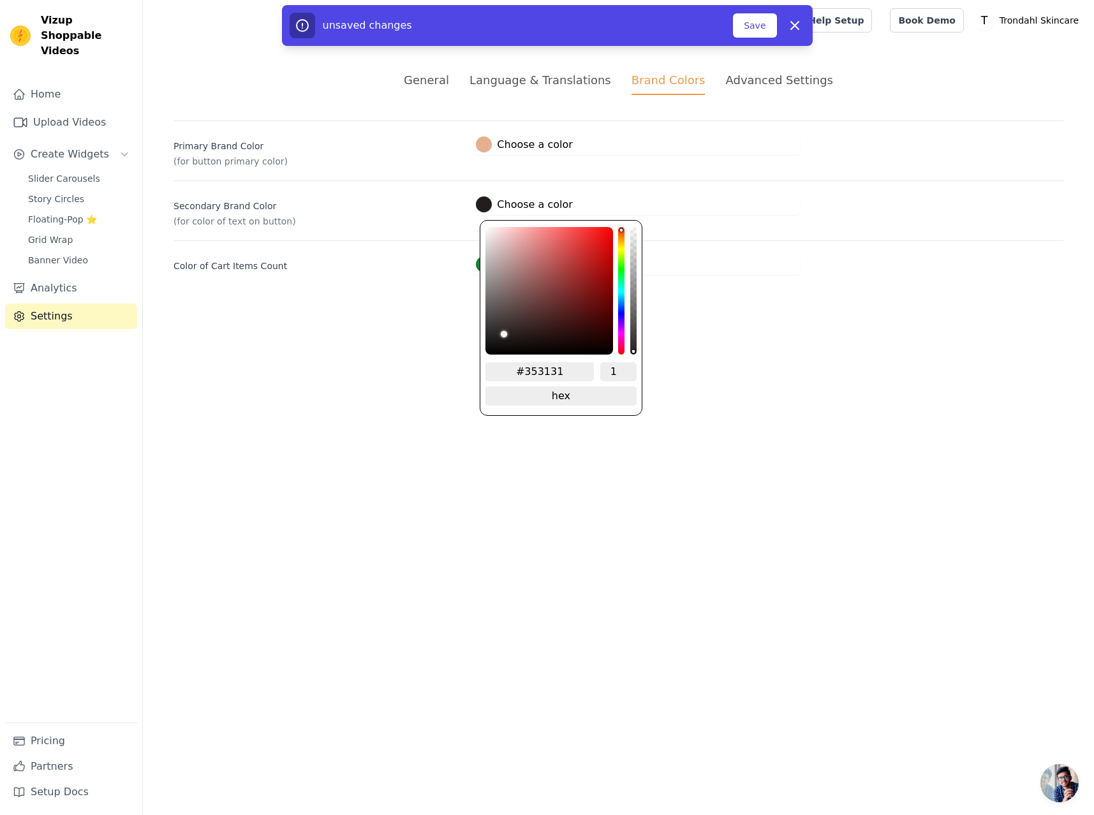
type input "#3f3b3b"
type input "#444040"
type input "#524f4f"
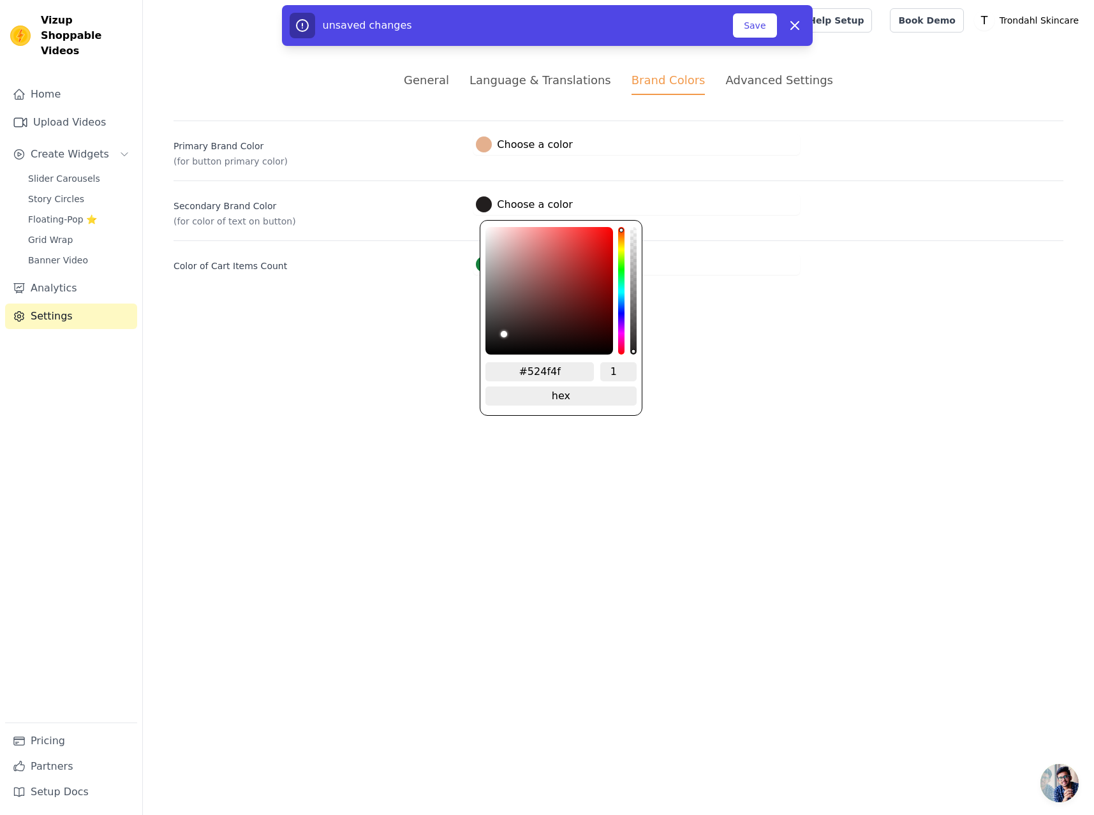
type input "#5c5a5a"
type input "#625f5f"
type input "#686565"
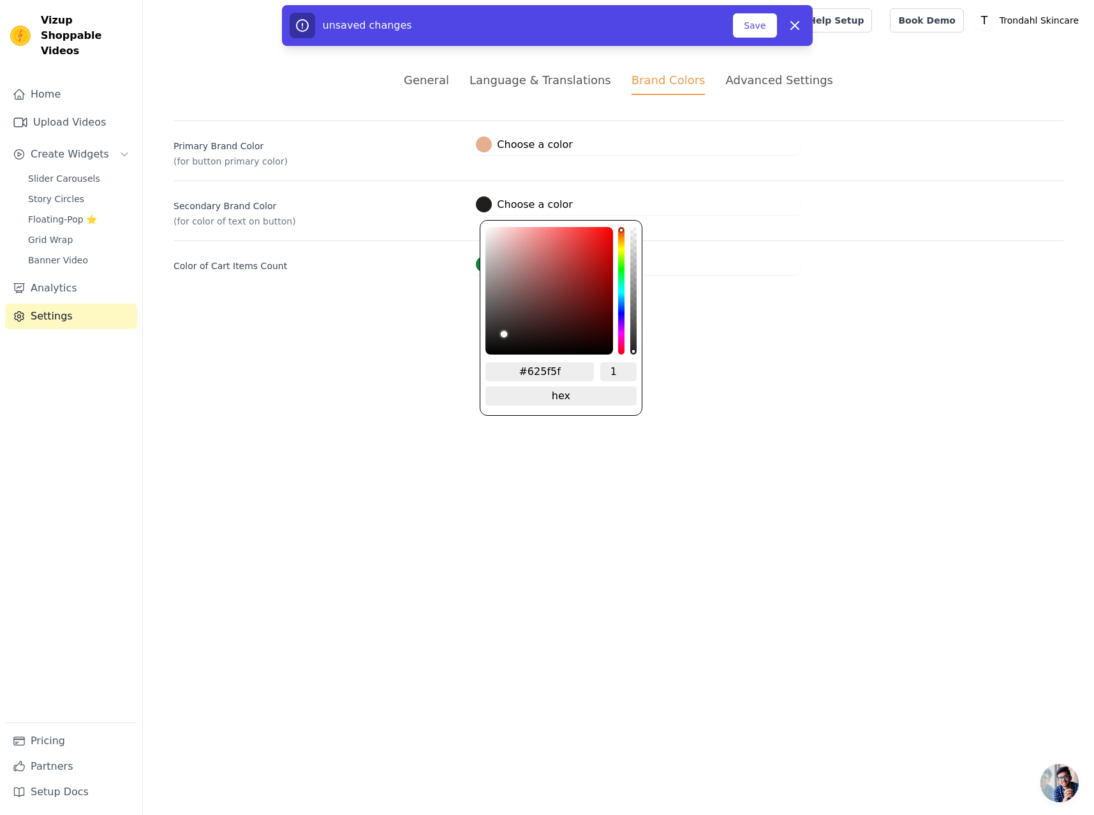
type input "#686565"
type input "#6e6c6c"
type input "#737272"
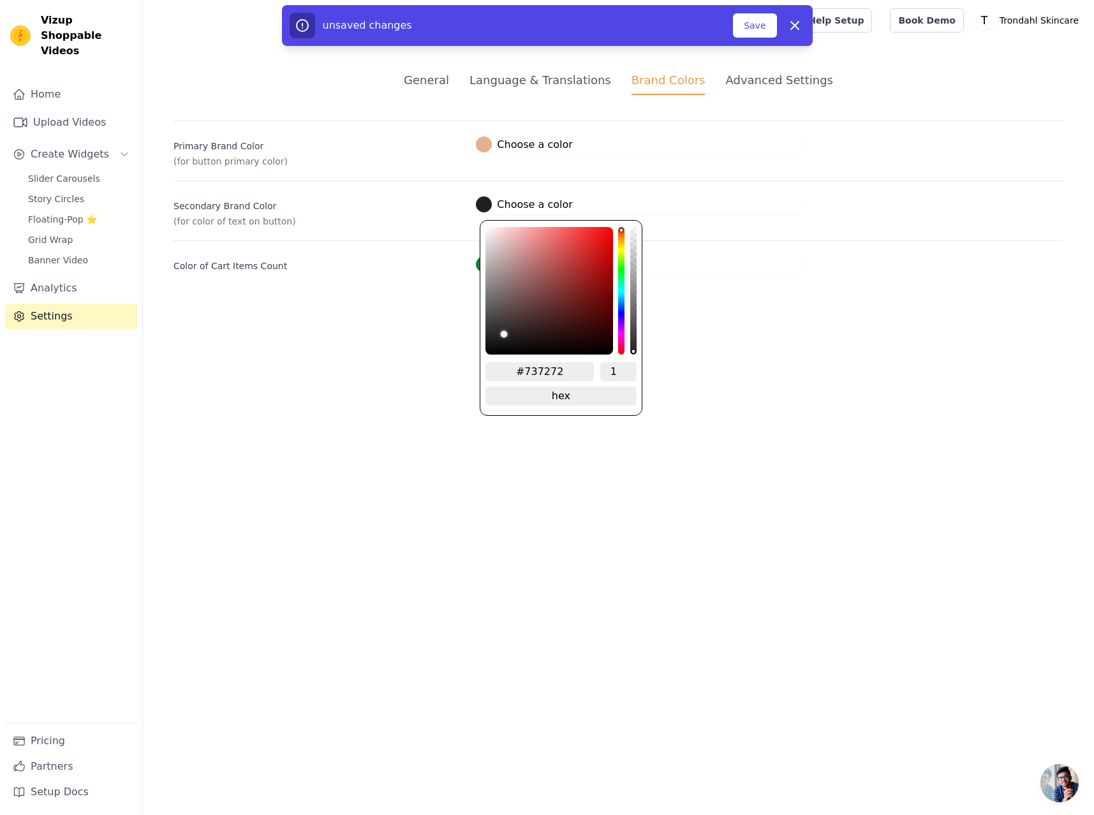
type input "#7b7a7a"
type input "#818080"
type input "#888888"
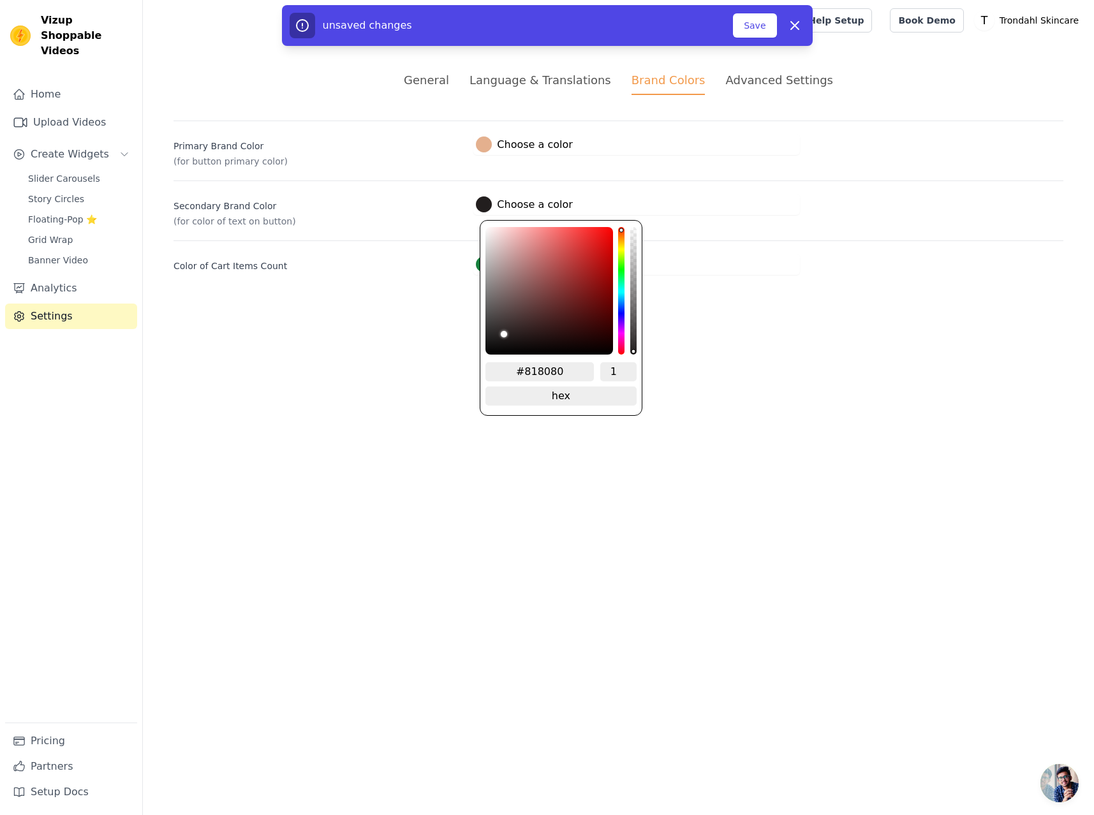
type input "#888888"
type input "#919191"
type input "#979797"
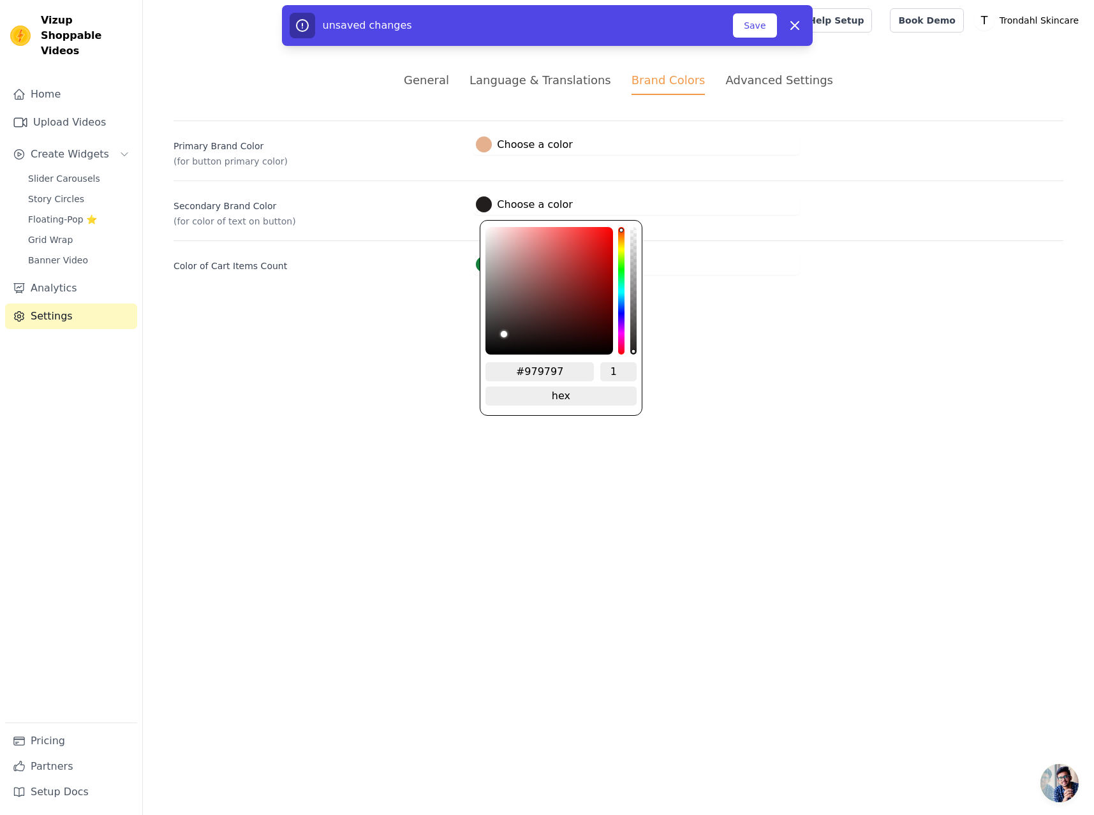
type input "#9d9d9d"
type input "#a1a1a1"
type input "#a8a8a8"
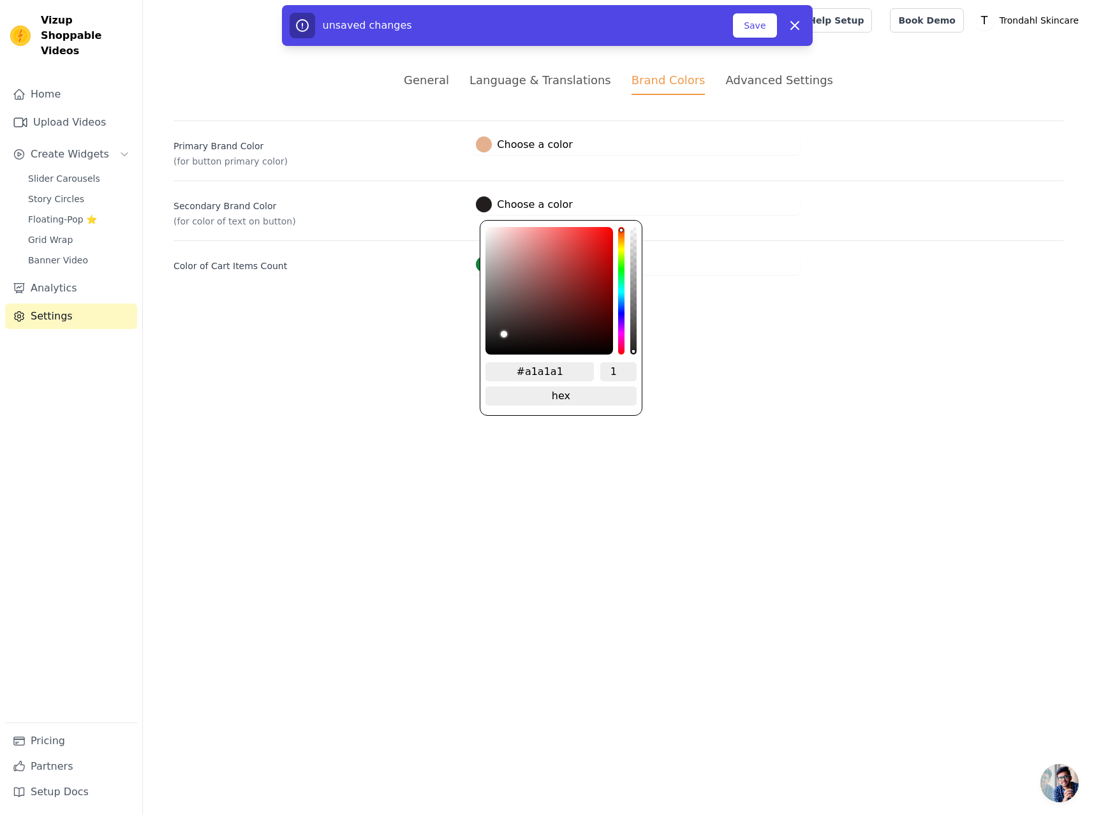
type input "#a8a8a8"
type input "#ababab"
type input "#b2b2b2"
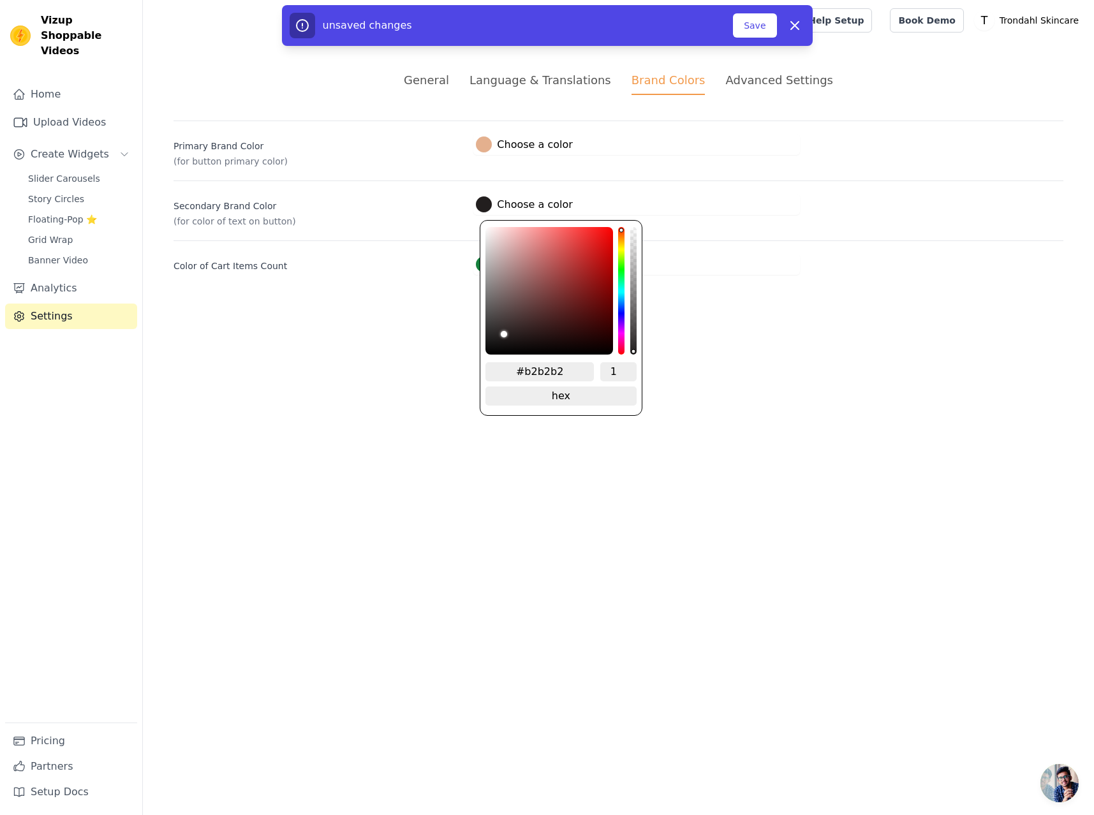
type input "#b7b7b7"
type input "#bbbbbb"
type input "#c0c0c0"
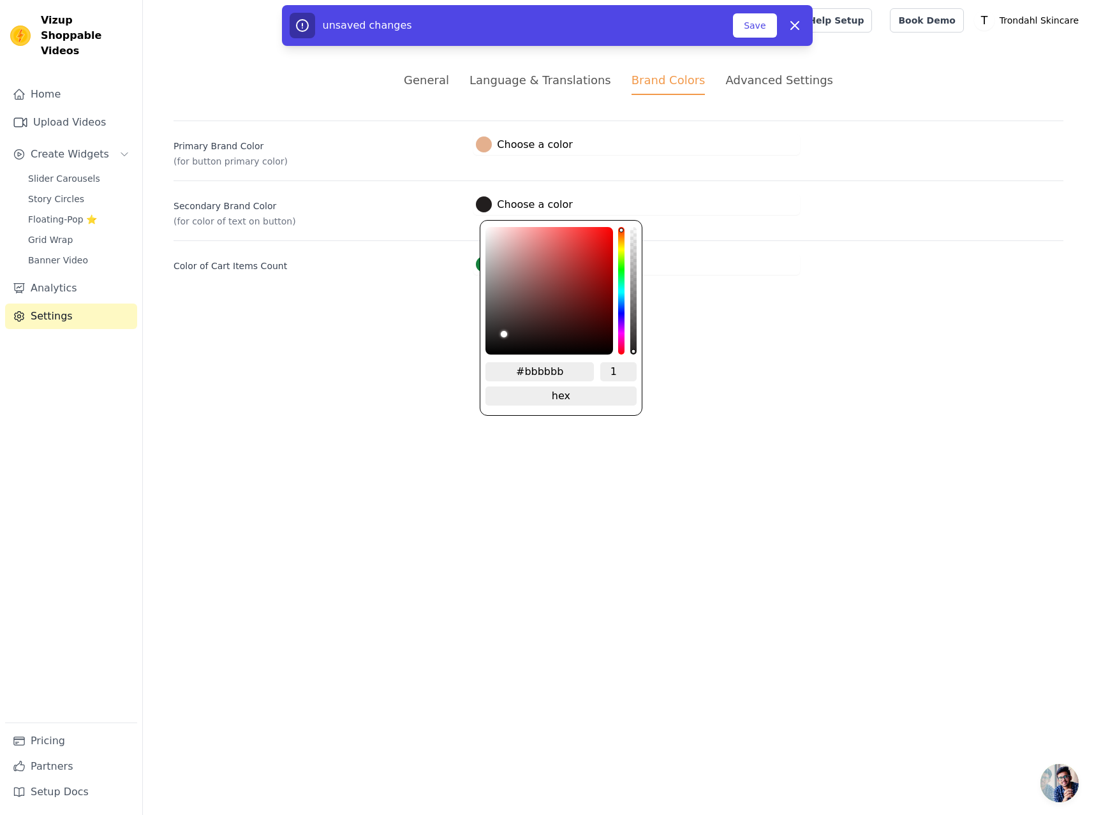
type input "#c0c0c0"
type input "#c2c2c2"
type input "#c8c8c8"
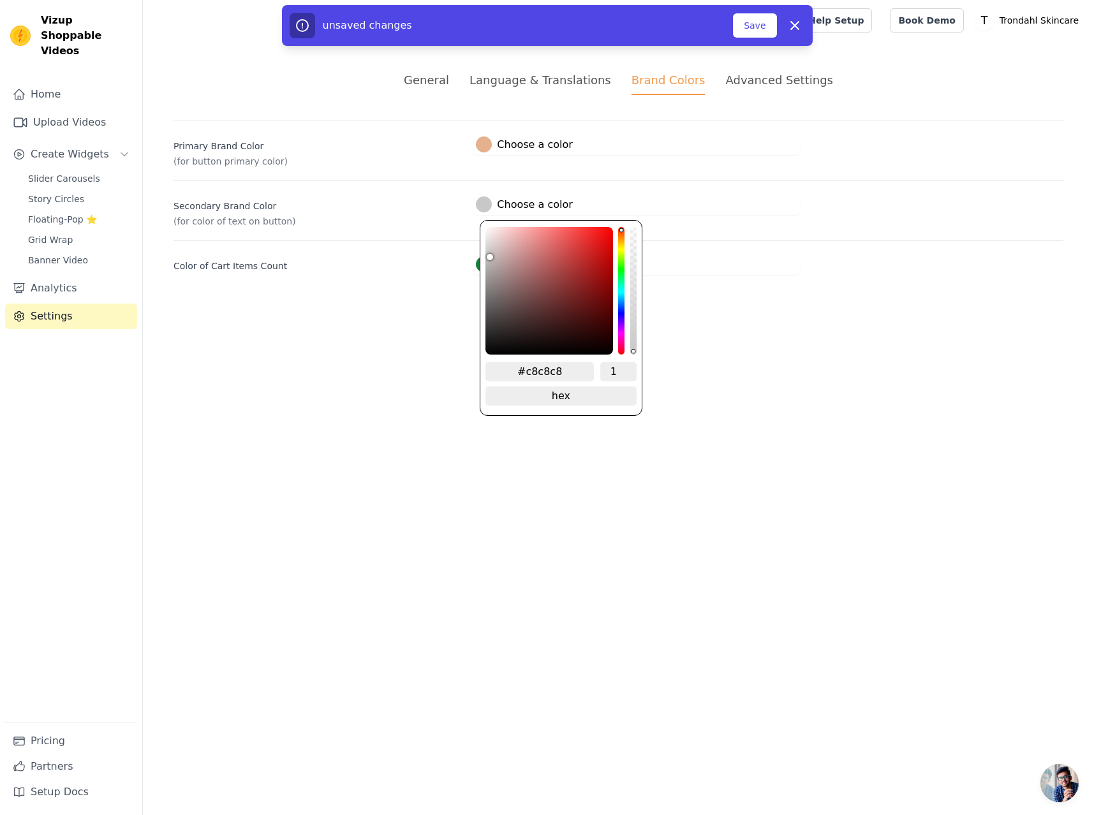
type input "#cfcfcf"
type input "#d2d2d2"
type input "#d6d6d6"
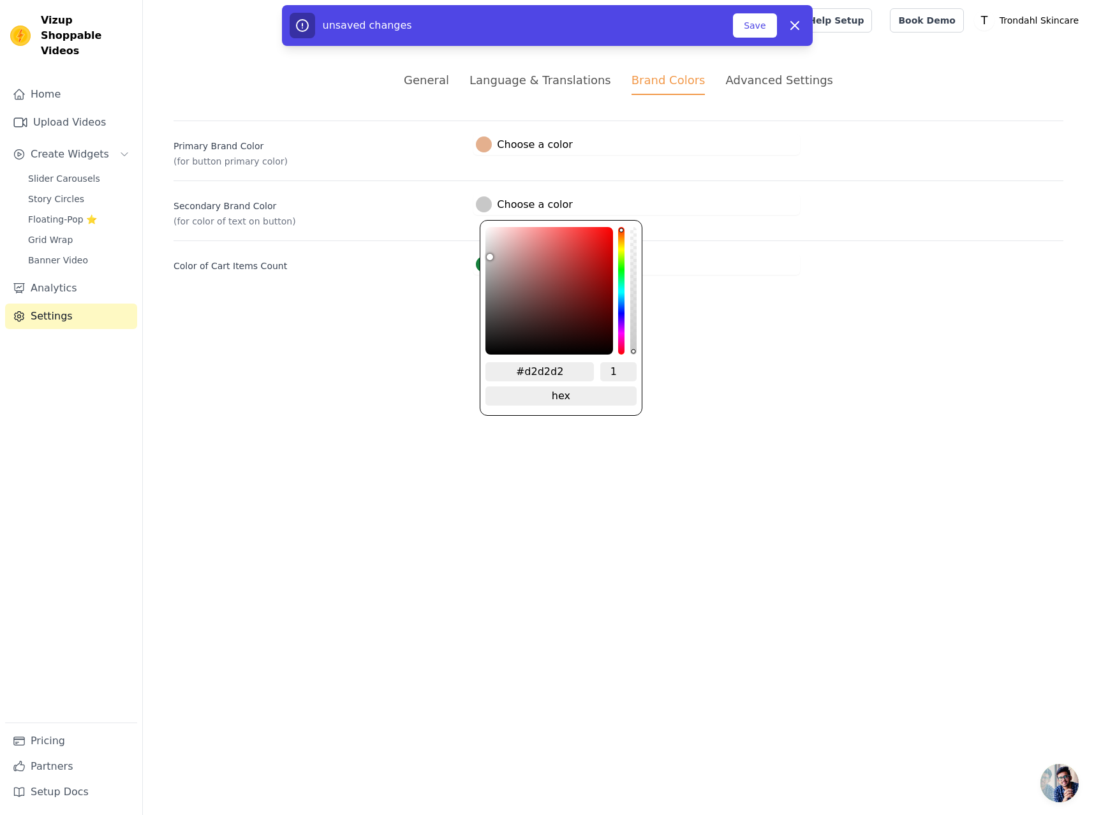
type input "#d6d6d6"
type input "#d8d8d8"
type input "#dbdbdb"
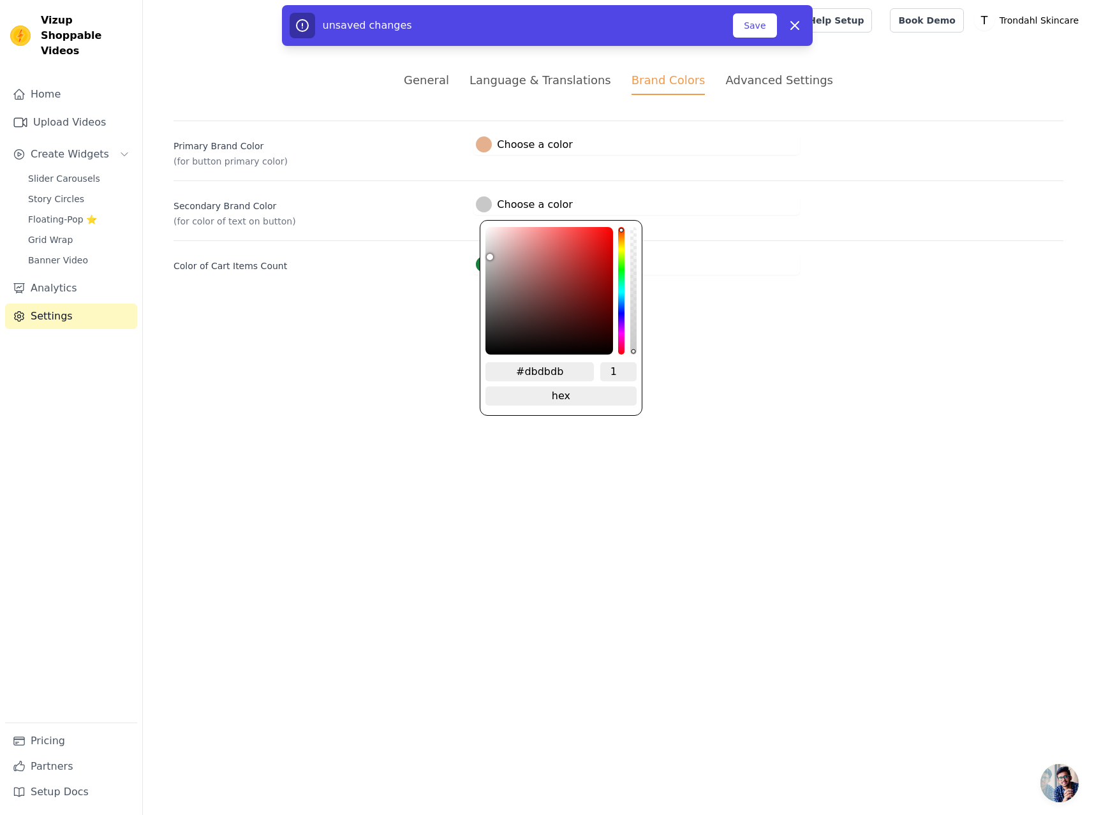
type input "#dedede"
type input "#e4e4e4"
type input "#e6e6e6"
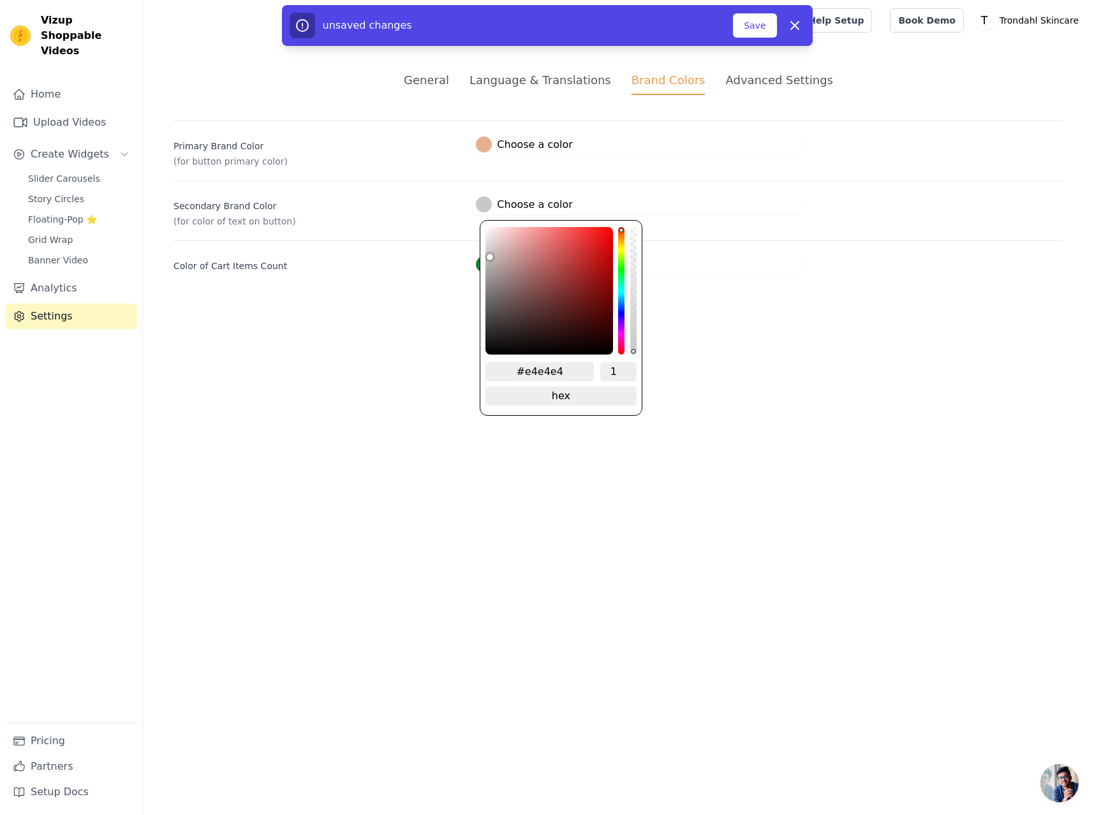
type input "#e6e6e6"
type input "#e9e9e9"
type input "#ebebeb"
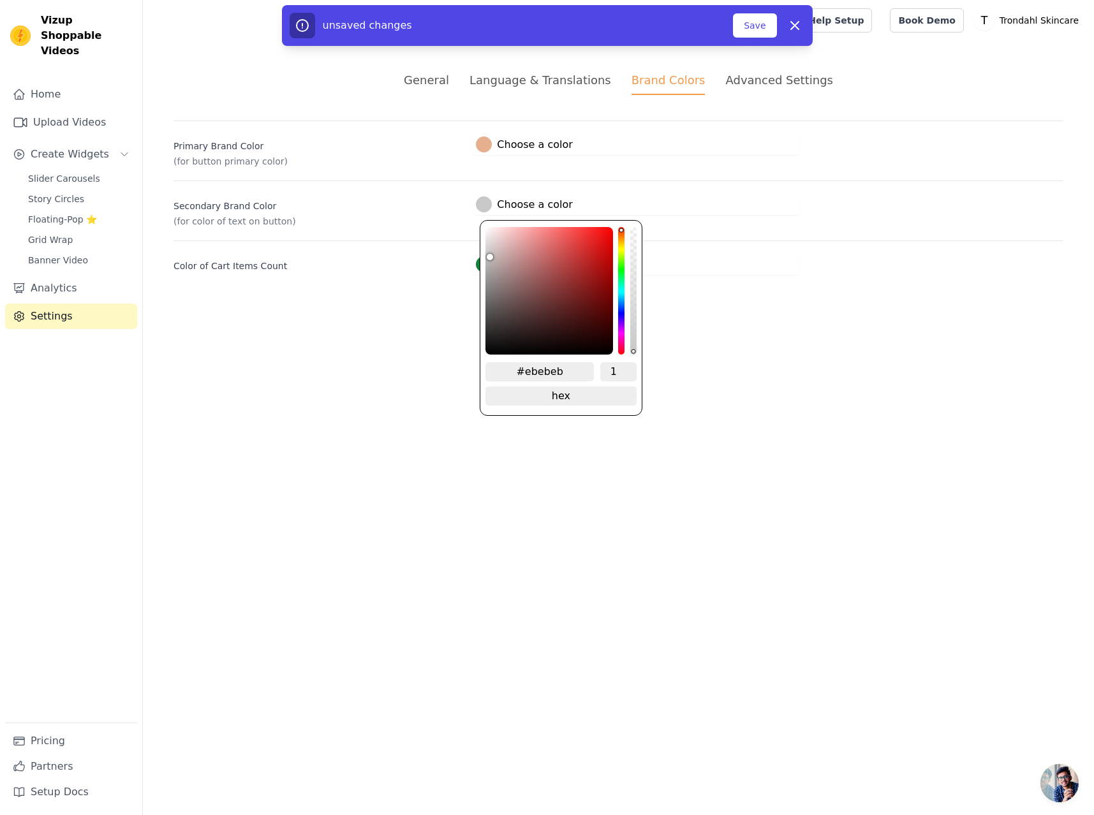
type input "#eeeeee"
type input "#f2f2f2"
type input "#f3f3f3"
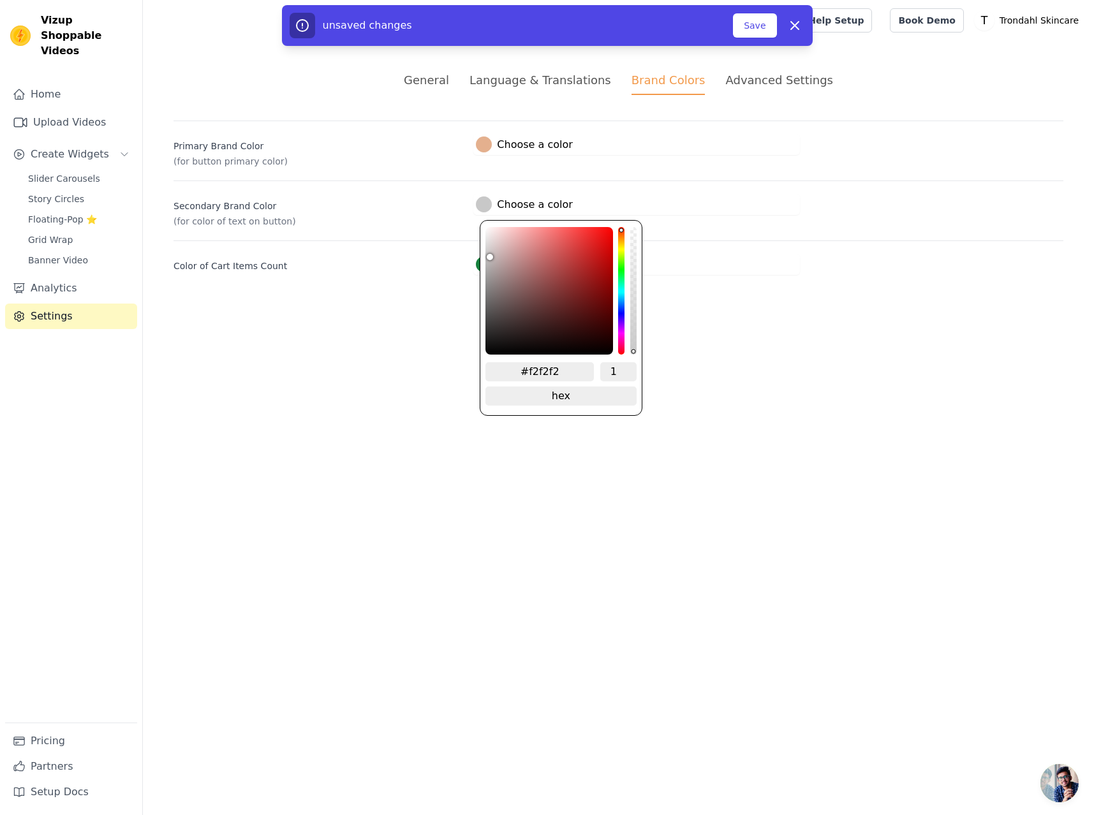
type input "#f3f3f3"
drag, startPoint x: 501, startPoint y: 336, endPoint x: 477, endPoint y: 207, distance: 131.6
click at [477, 207] on span "#ffffff Choose a color #ffffff 1 hex change to rgb" at bounding box center [523, 202] width 101 height 12
click at [768, 305] on html "Vizup Shoppable Videos Home Upload Videos Create Widgets Slider Carousels Story…" at bounding box center [547, 152] width 1094 height 305
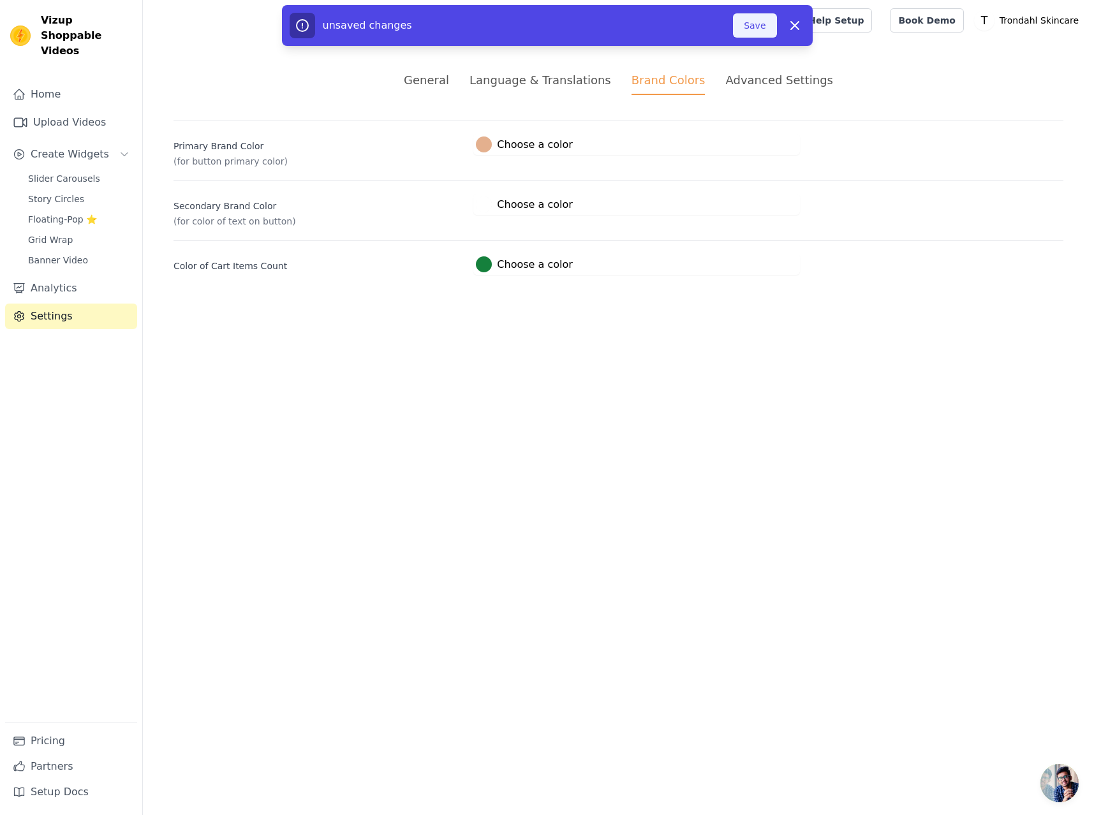
click at [754, 23] on button "Save" at bounding box center [754, 25] width 43 height 24
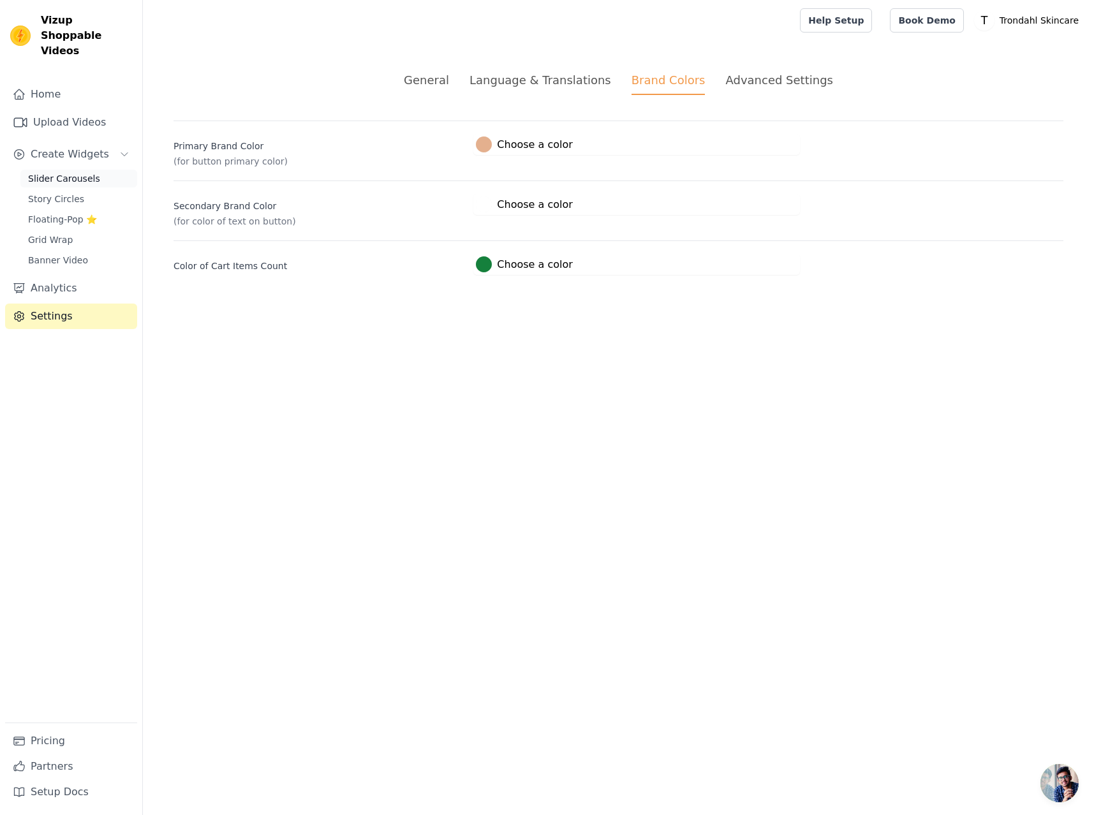
click at [69, 172] on span "Slider Carousels" at bounding box center [64, 178] width 72 height 13
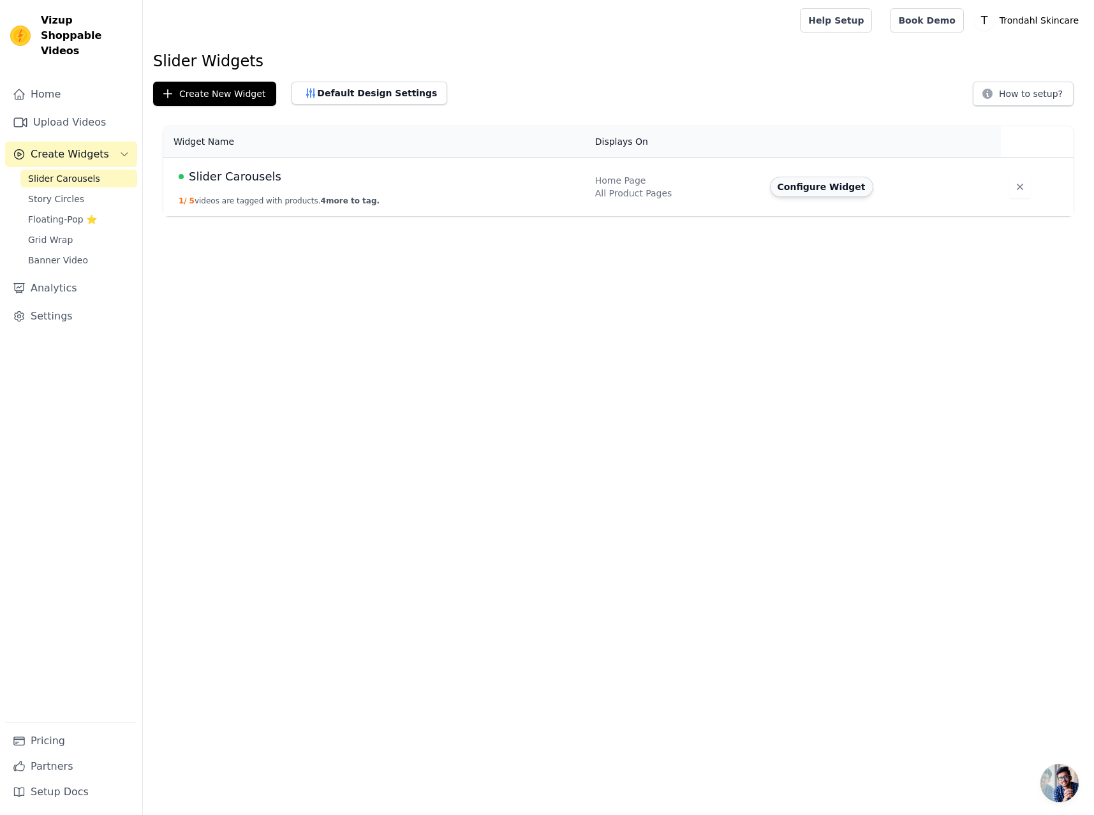
click at [796, 180] on button "Configure Widget" at bounding box center [821, 187] width 103 height 20
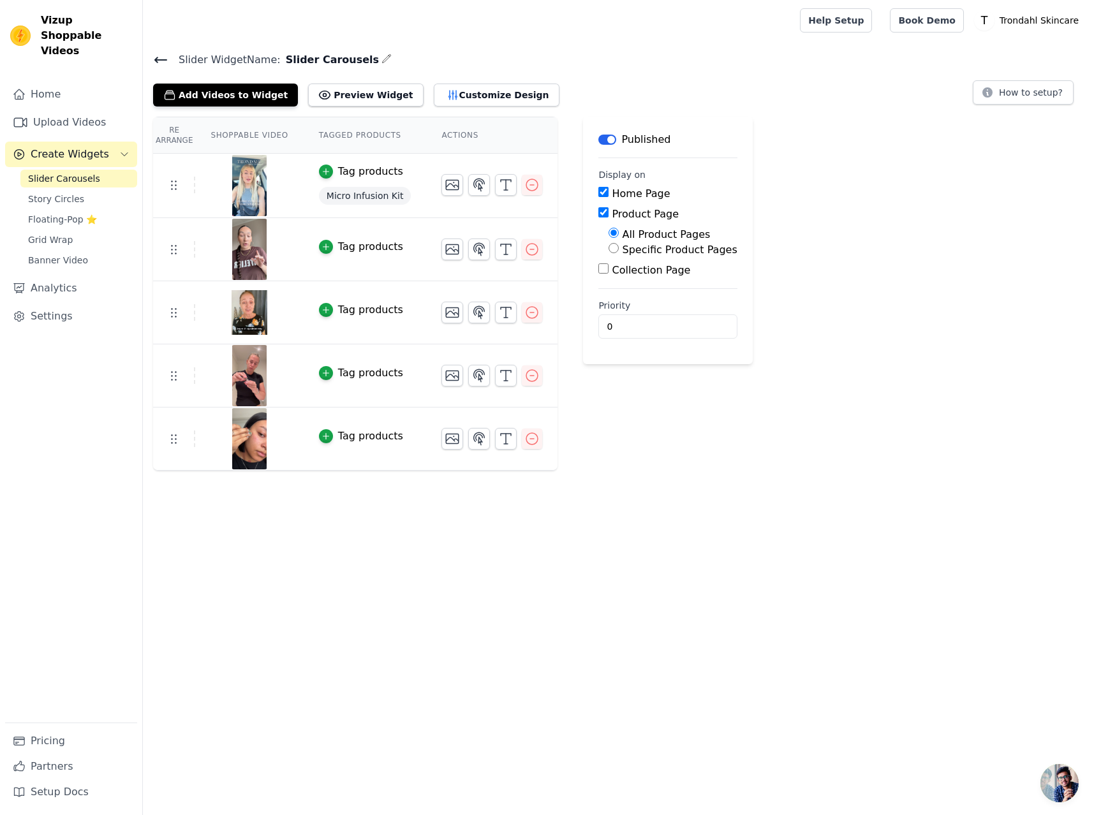
click at [356, 243] on div "Tag products" at bounding box center [370, 246] width 65 height 15
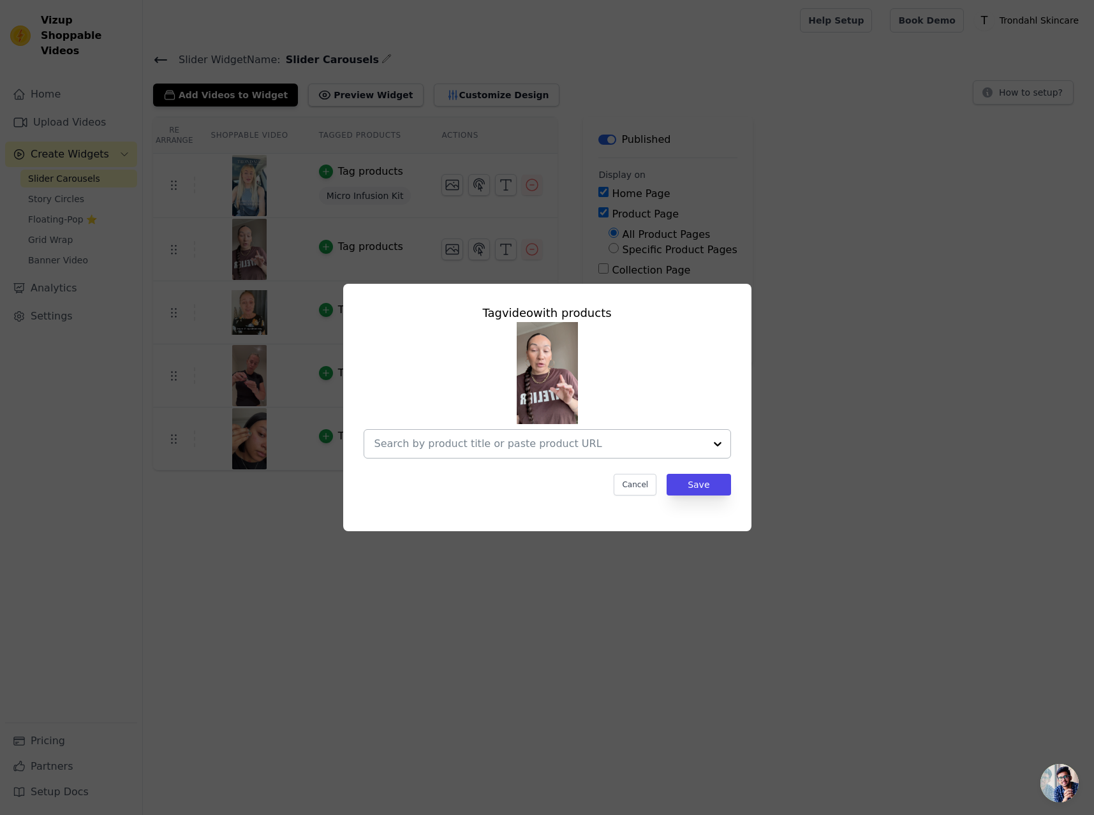
click at [599, 442] on input "text" at bounding box center [539, 443] width 330 height 15
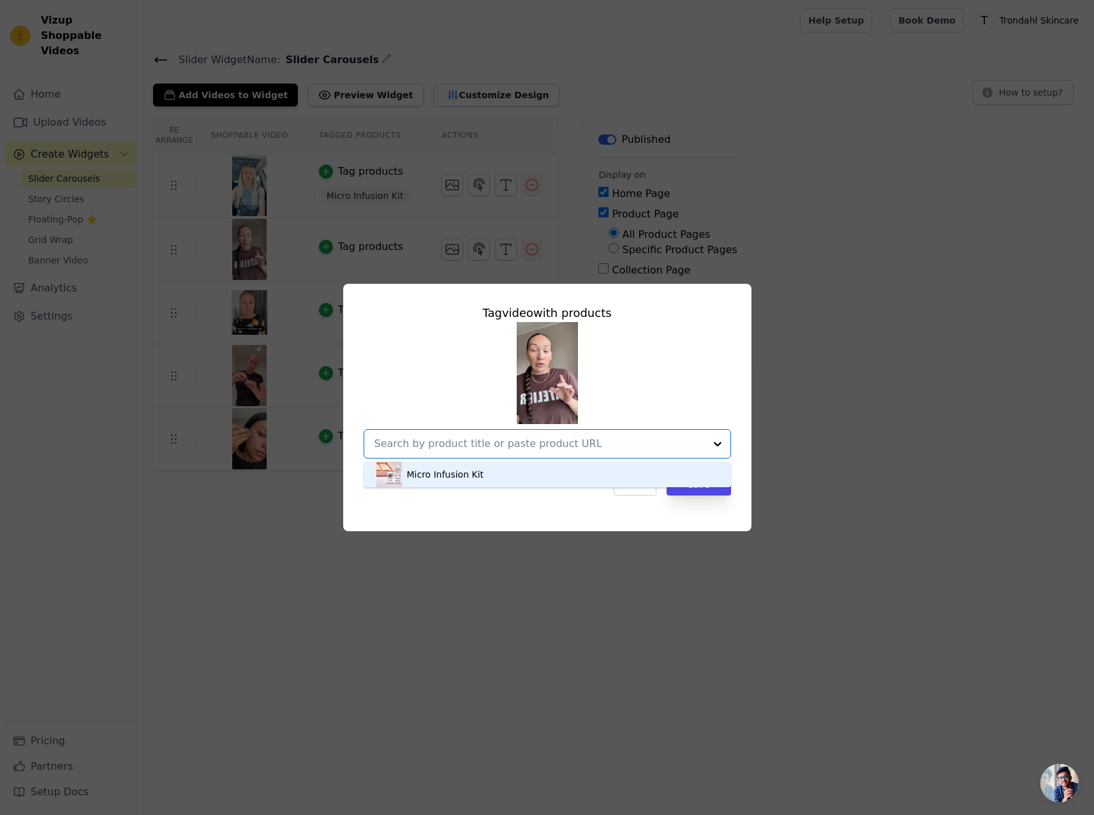
click at [457, 474] on div "Micro Infusion Kit" at bounding box center [445, 474] width 77 height 13
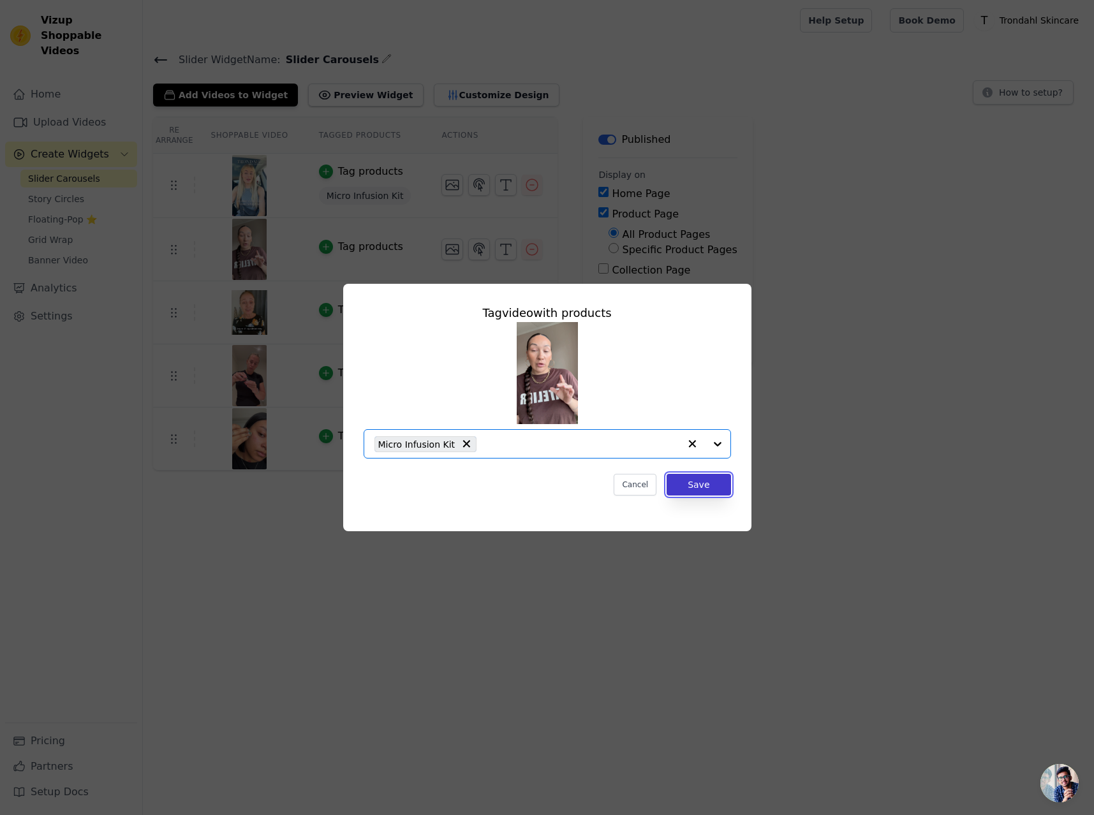
click at [707, 483] on button "Save" at bounding box center [698, 485] width 64 height 22
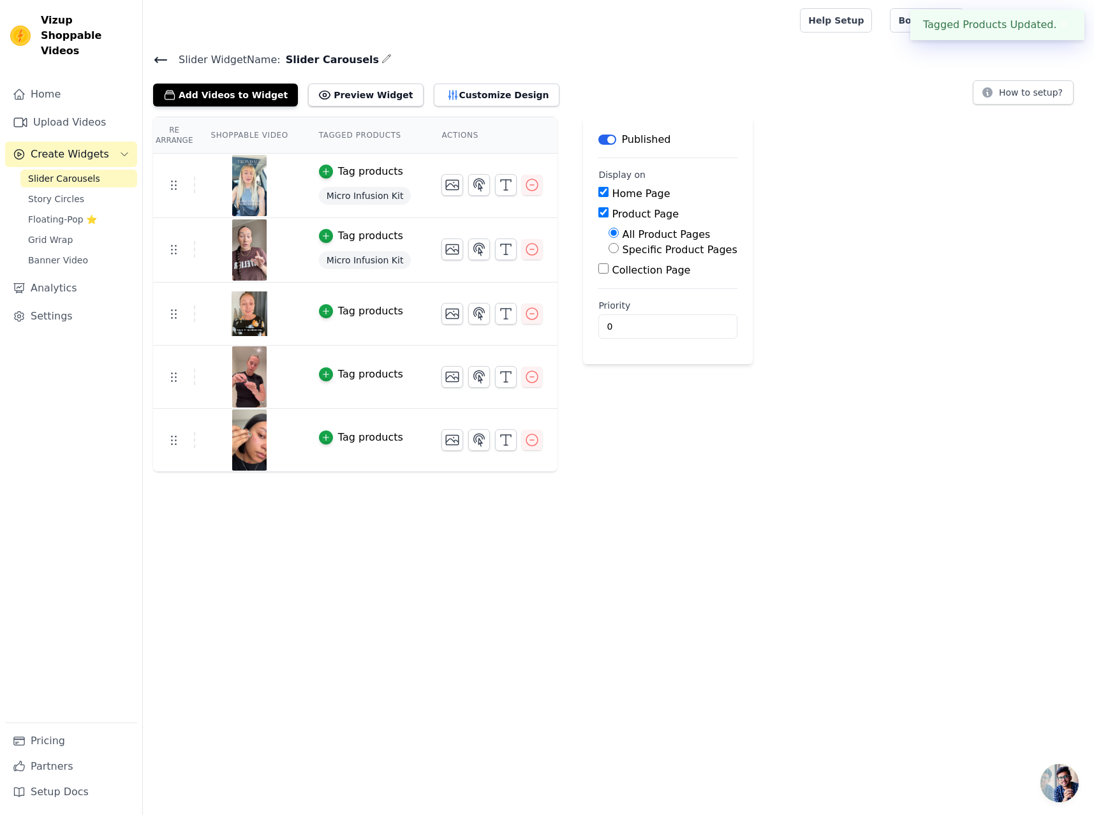
click at [364, 309] on div "Tag products" at bounding box center [370, 311] width 65 height 15
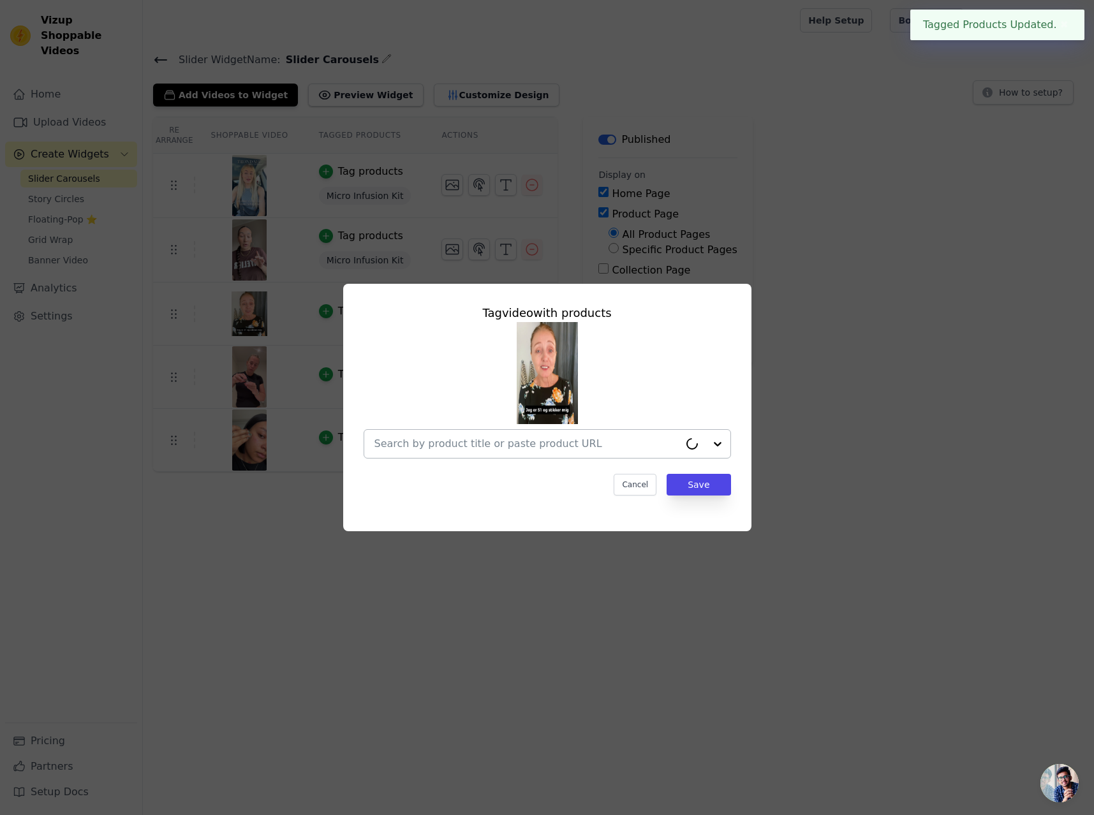
click at [557, 443] on input "text" at bounding box center [526, 443] width 305 height 15
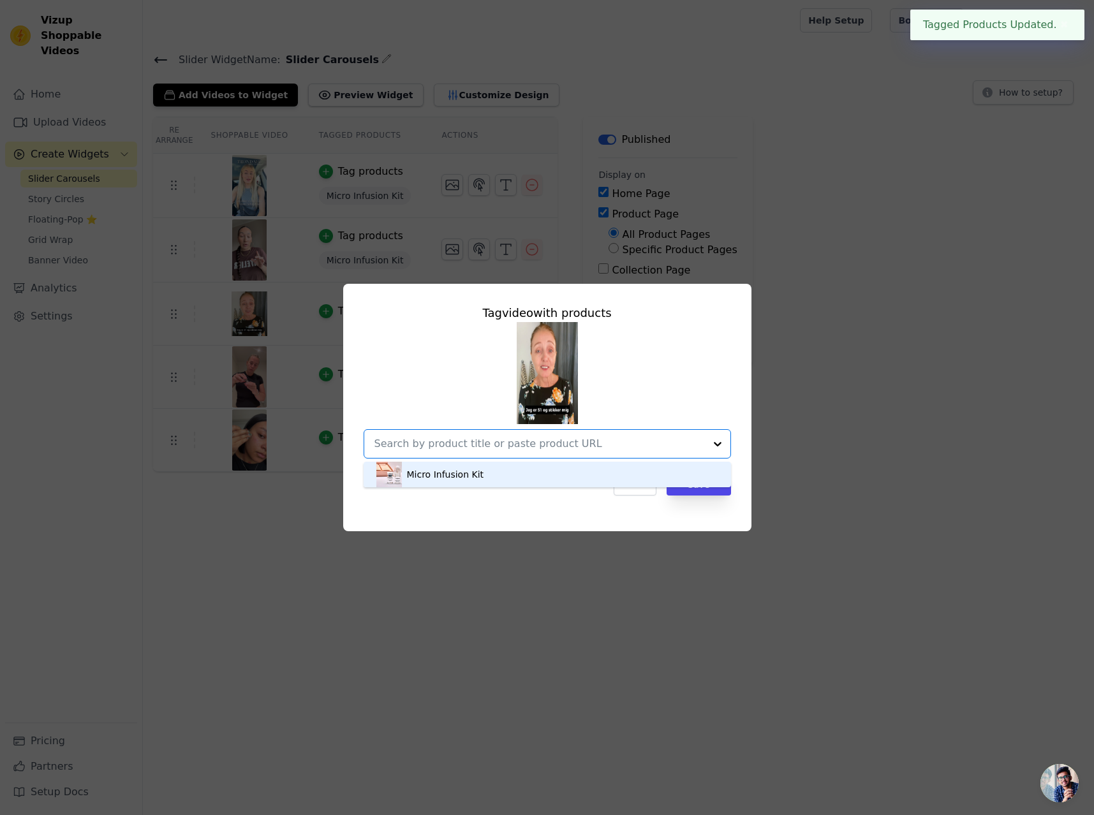
click at [513, 478] on div "Micro Infusion Kit" at bounding box center [547, 475] width 342 height 26
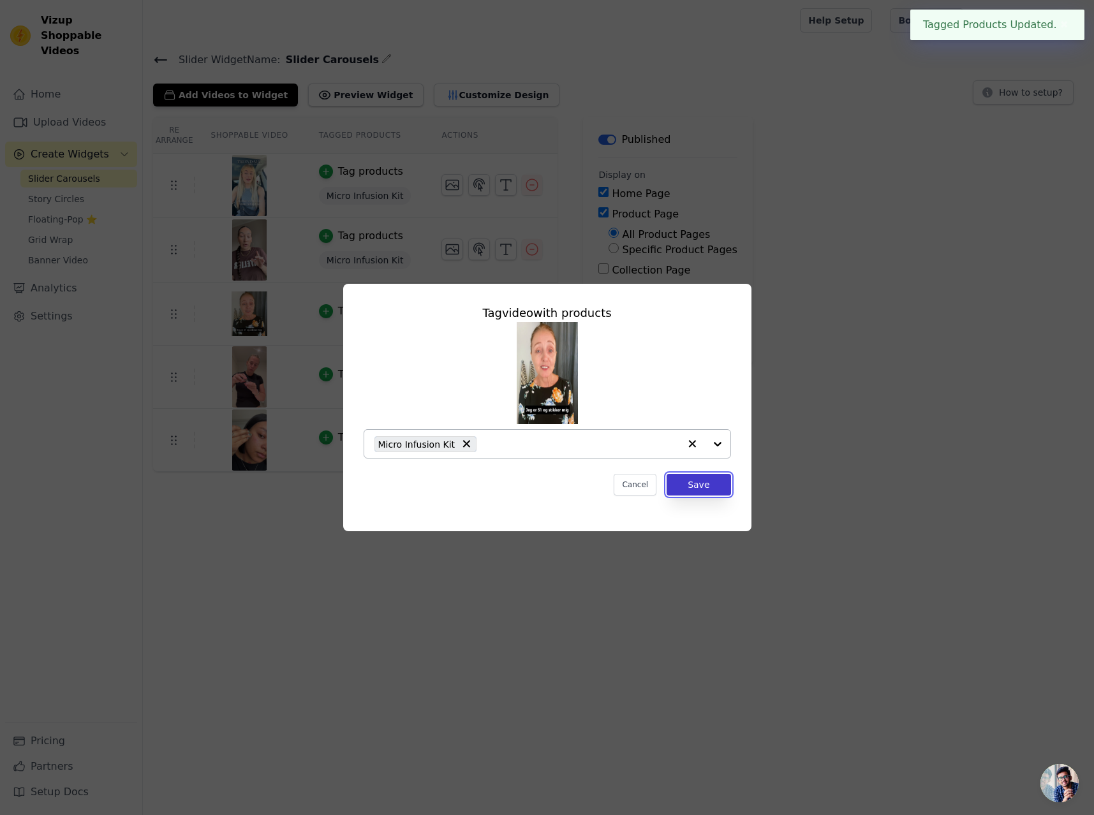
click at [711, 490] on button "Save" at bounding box center [698, 485] width 64 height 22
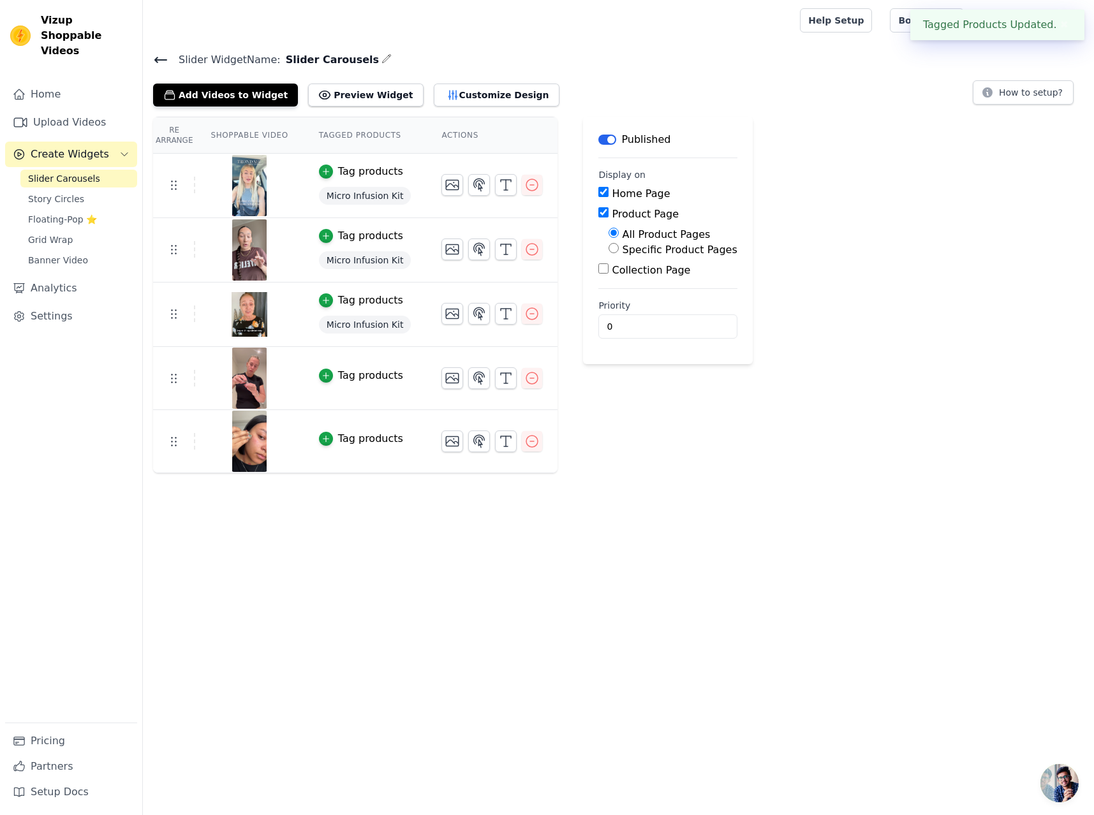
click at [356, 372] on div "Tag products" at bounding box center [370, 375] width 65 height 15
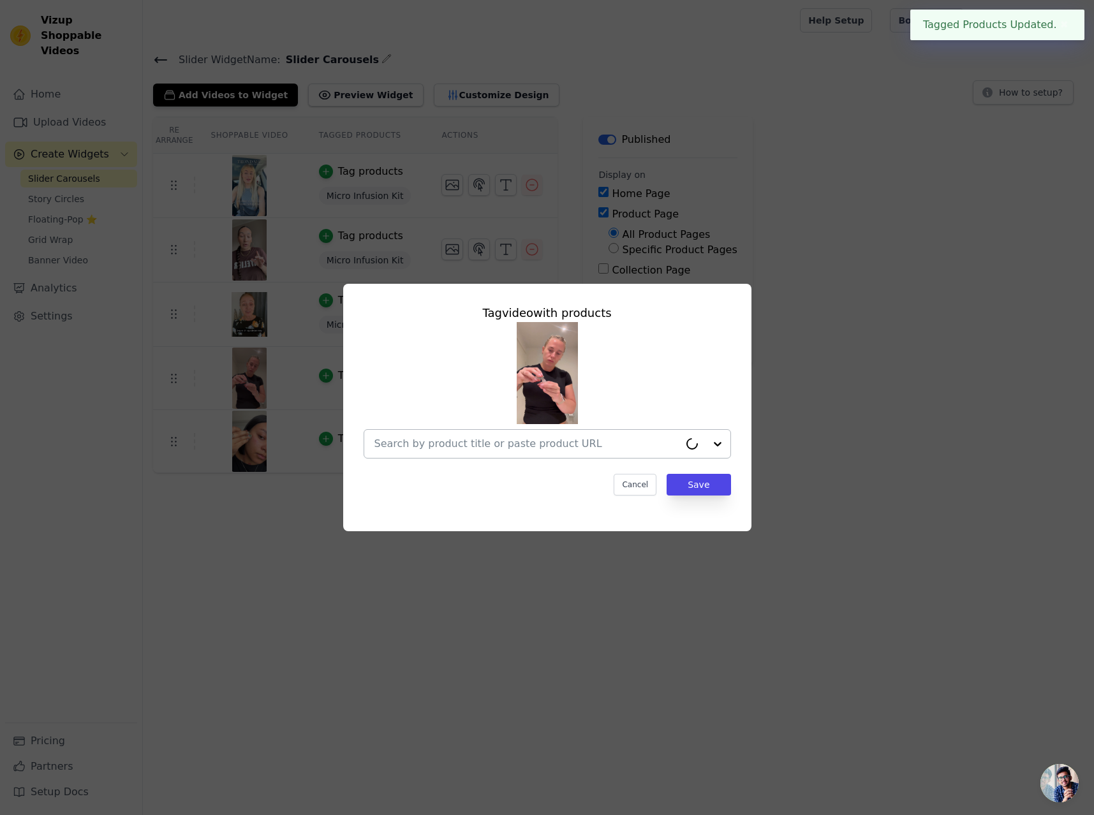
click at [541, 439] on input "text" at bounding box center [526, 443] width 305 height 15
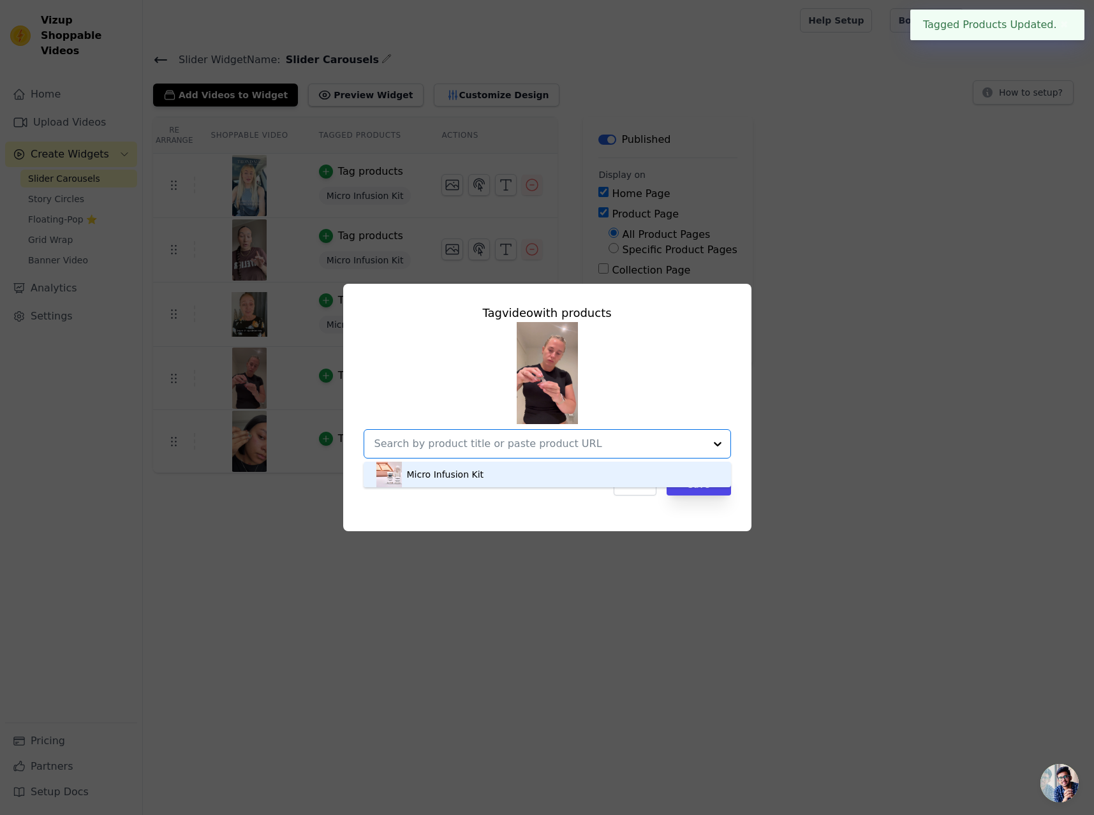
click at [520, 477] on div "Micro Infusion Kit" at bounding box center [547, 475] width 342 height 26
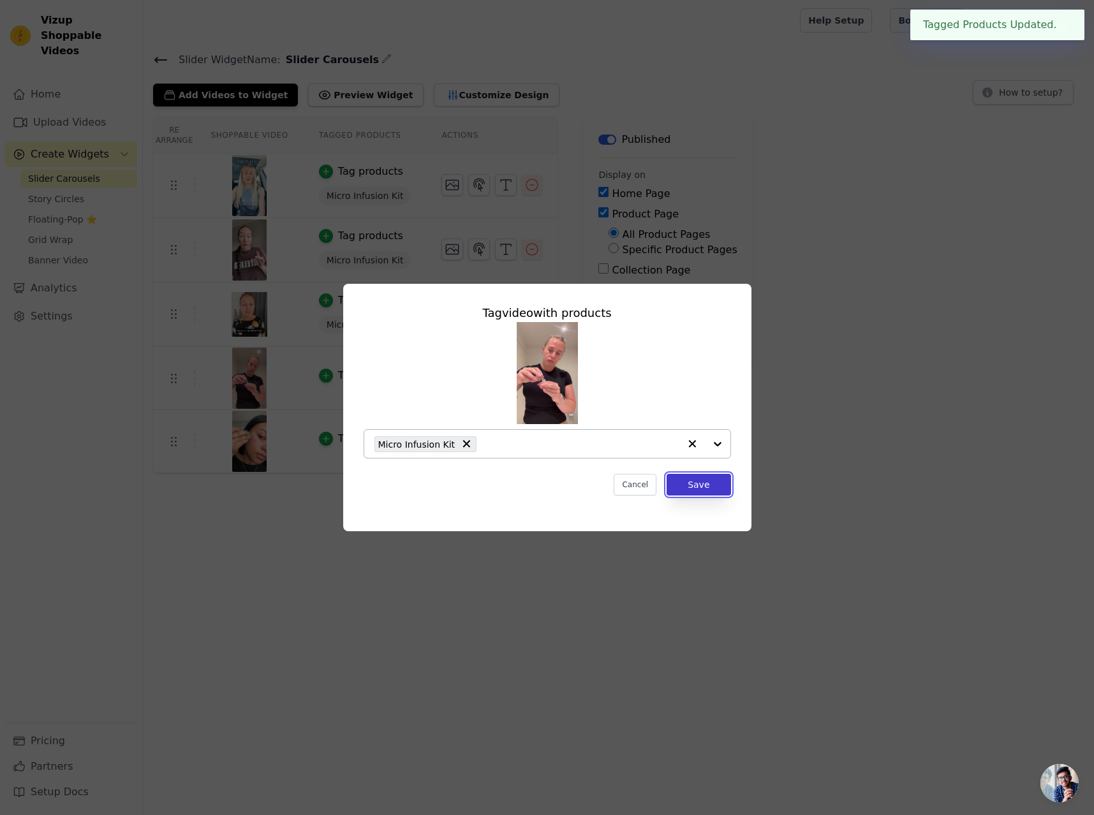
click at [698, 487] on button "Save" at bounding box center [698, 485] width 64 height 22
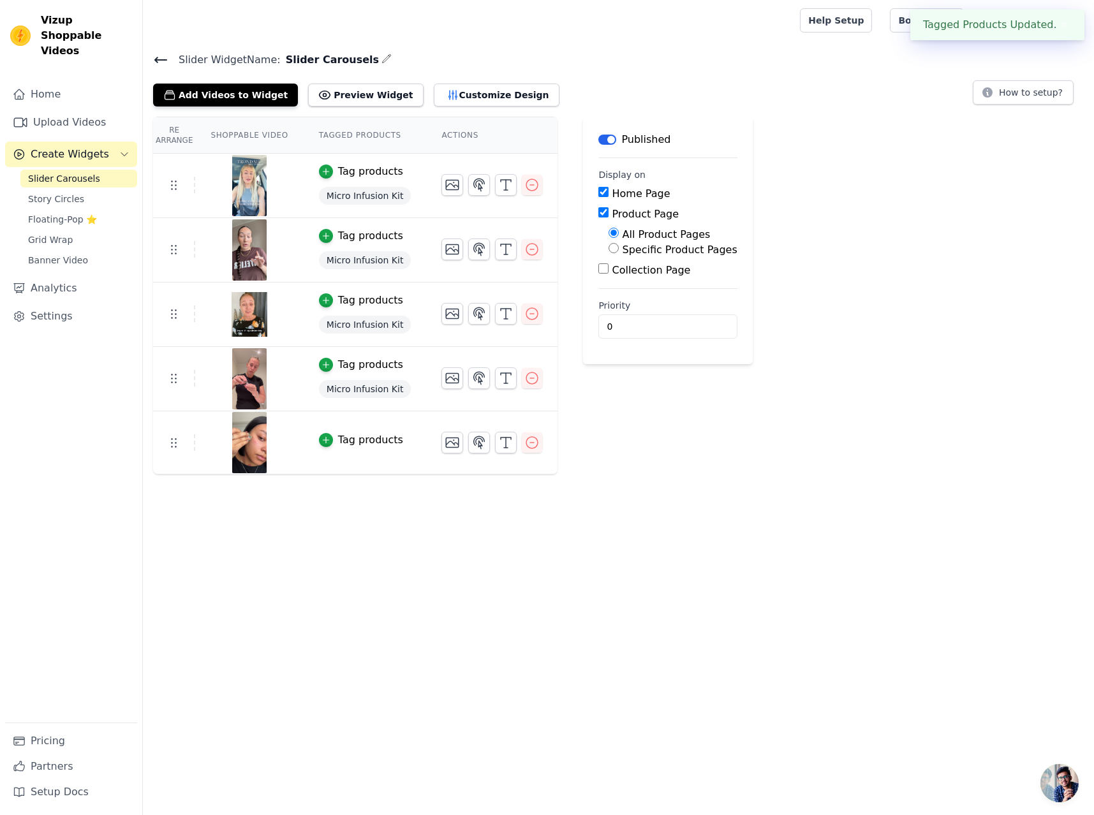
click at [355, 439] on div "Tag products" at bounding box center [370, 439] width 65 height 15
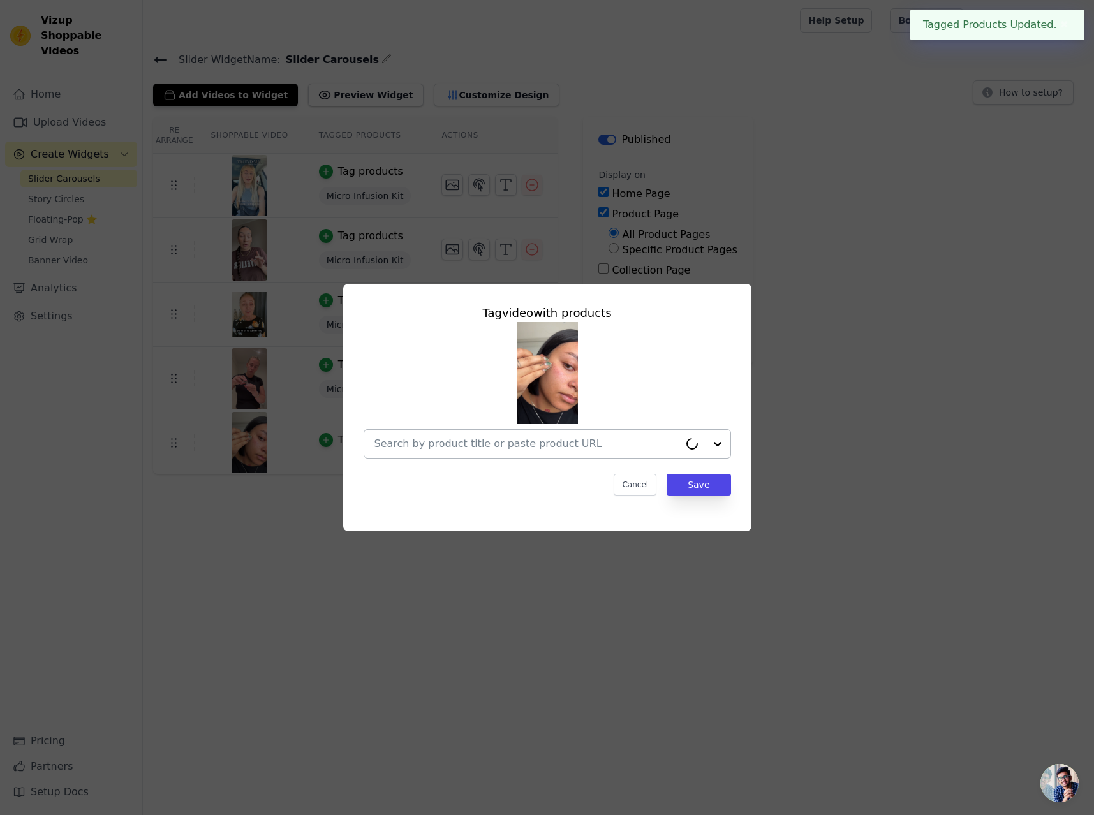
click at [559, 444] on input "text" at bounding box center [526, 443] width 305 height 15
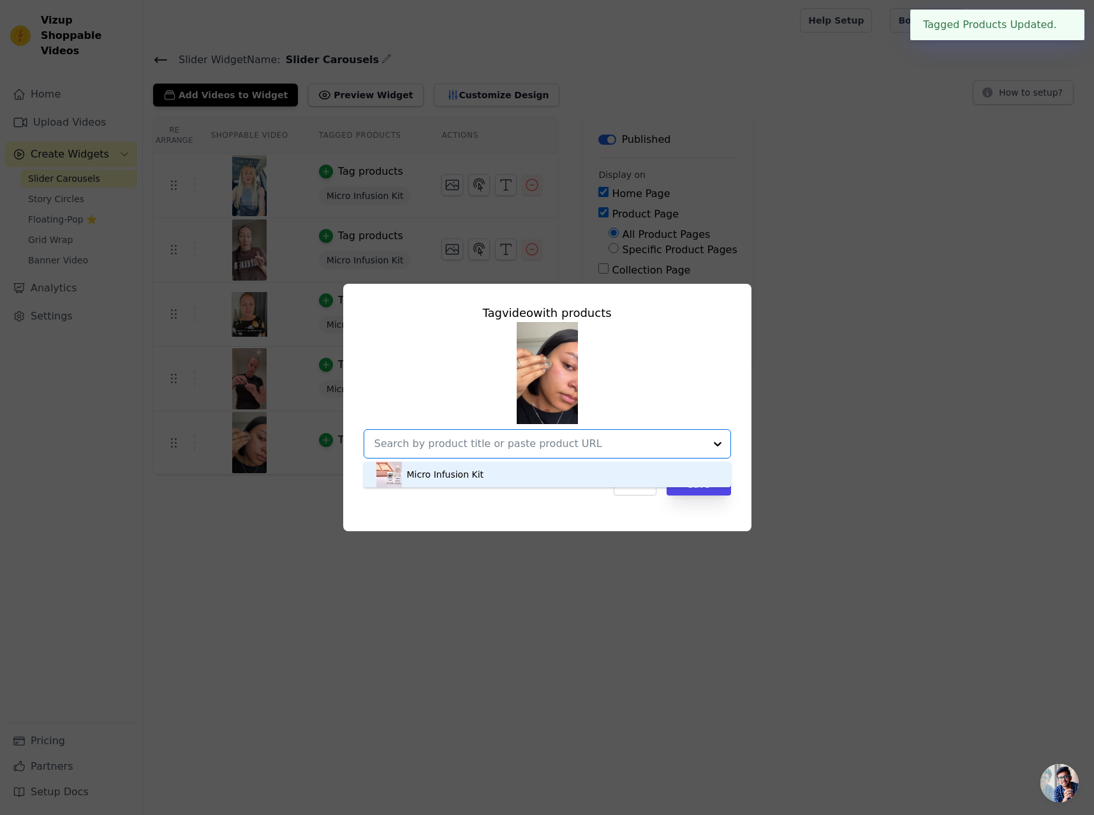
click at [512, 475] on div "Micro Infusion Kit" at bounding box center [547, 475] width 342 height 26
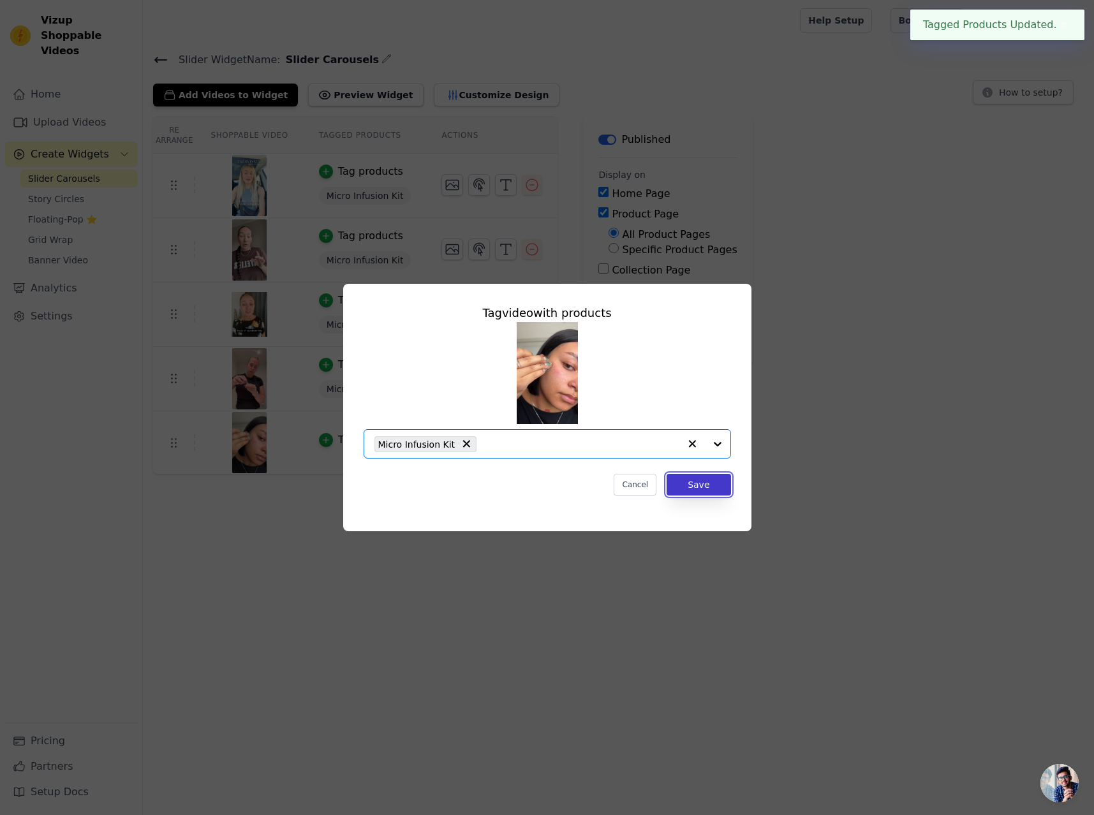
click at [703, 486] on button "Save" at bounding box center [698, 485] width 64 height 22
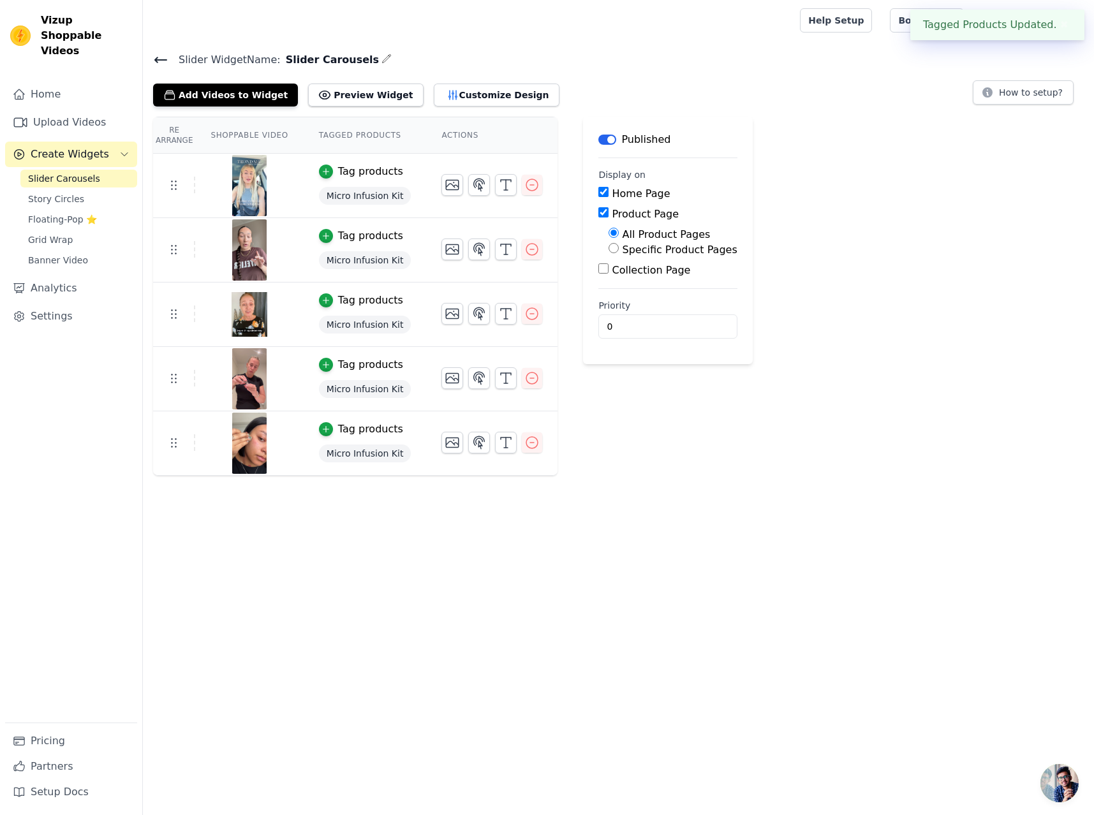
click at [468, 476] on html "Tagged Products Updated. ✖ Vizup Shoppable Videos Home Upload Videos Create Wid…" at bounding box center [547, 238] width 1094 height 476
click at [64, 193] on span "Story Circles" at bounding box center [56, 199] width 56 height 13
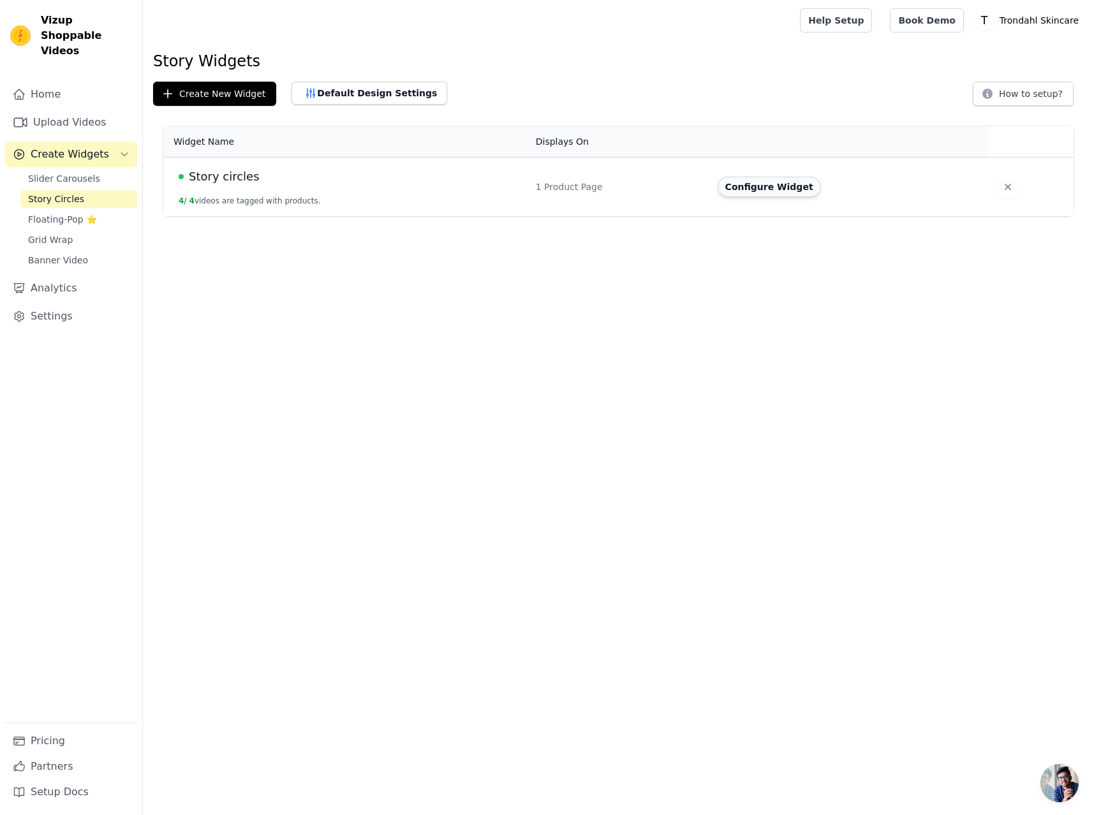
click at [766, 187] on button "Configure Widget" at bounding box center [768, 187] width 103 height 20
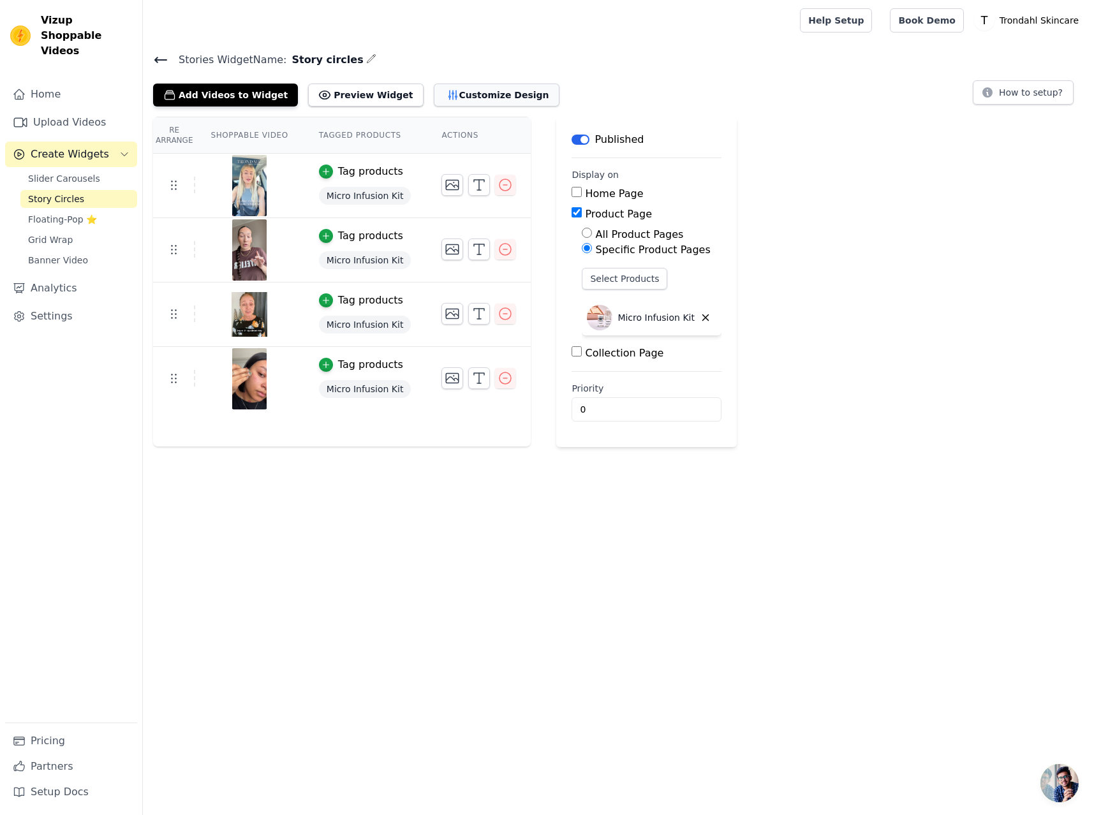
click at [453, 92] on button "Customize Design" at bounding box center [497, 95] width 126 height 23
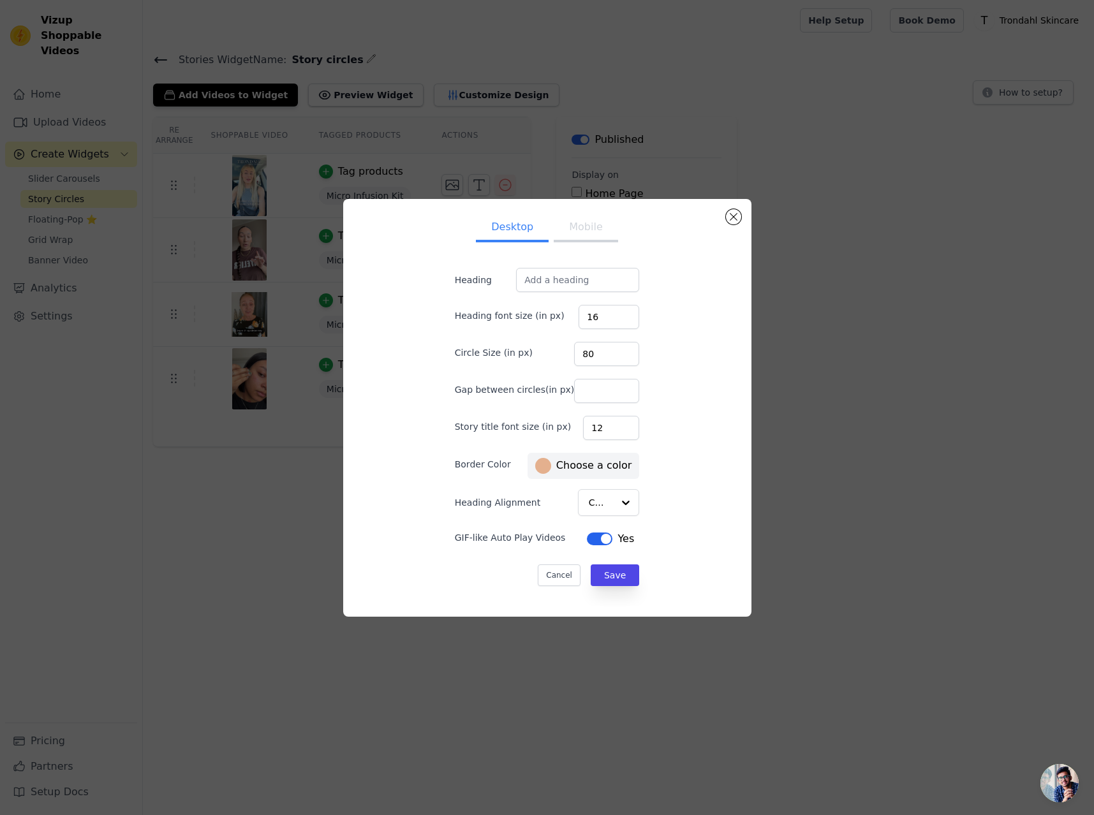
click at [604, 230] on button "Mobile" at bounding box center [586, 228] width 64 height 28
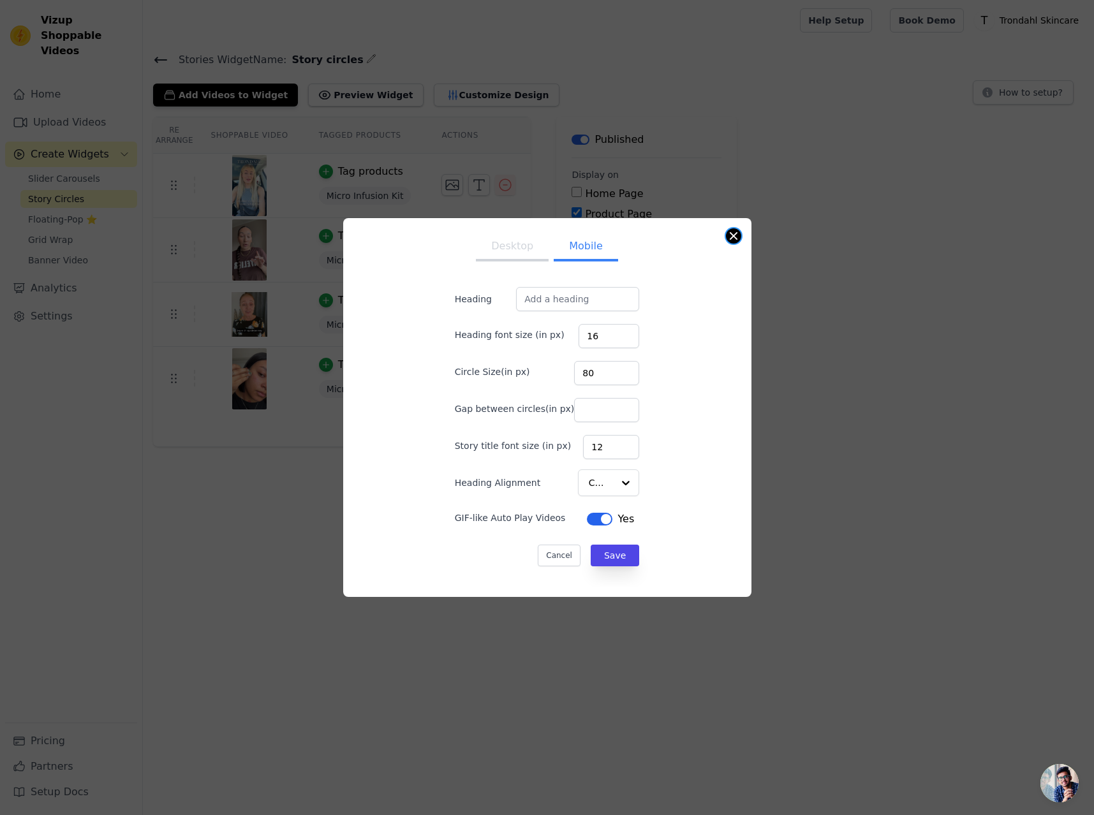
click at [731, 232] on button "Close modal" at bounding box center [733, 235] width 15 height 15
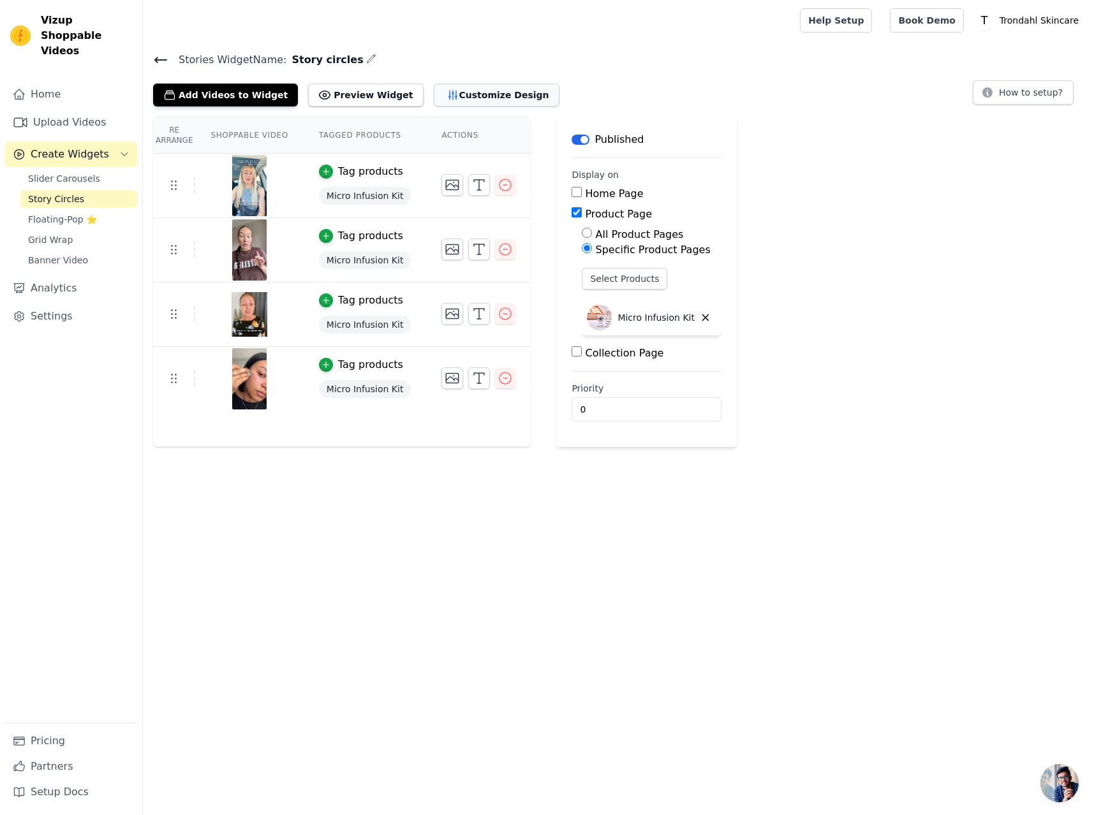
click at [461, 93] on button "Customize Design" at bounding box center [497, 95] width 126 height 23
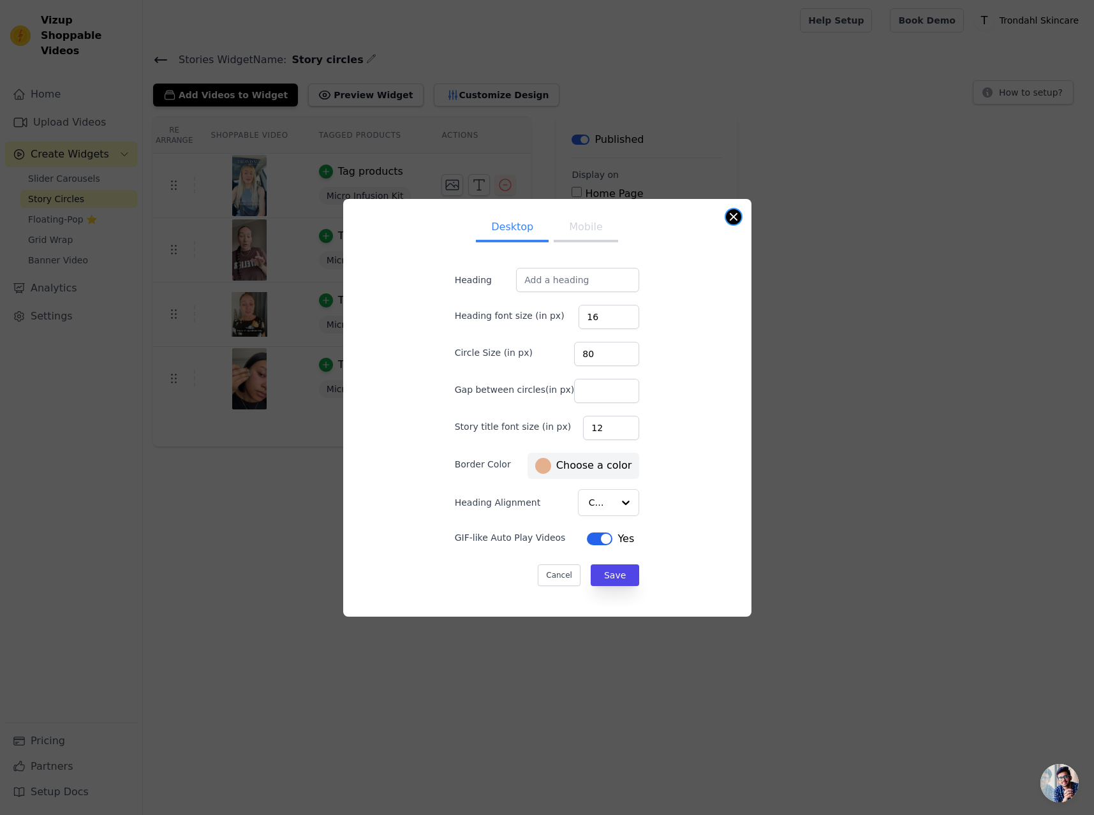
click at [735, 219] on button "Close modal" at bounding box center [733, 216] width 15 height 15
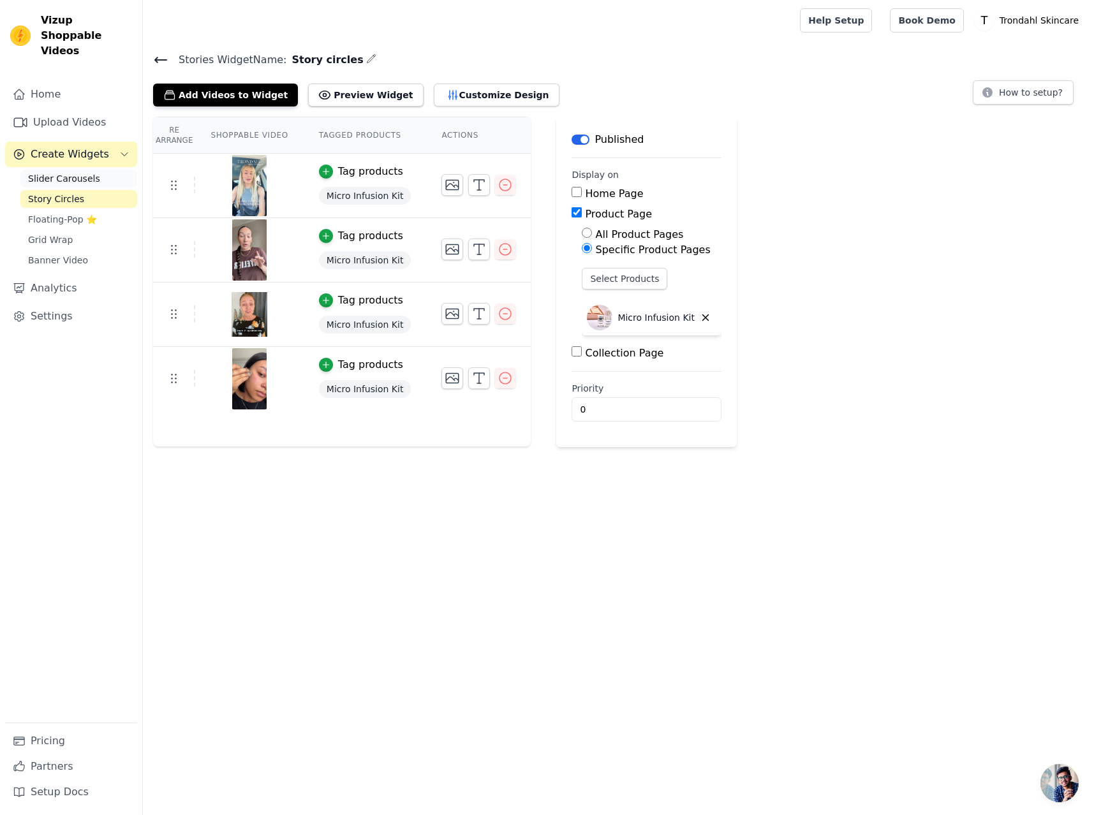
click at [64, 172] on span "Slider Carousels" at bounding box center [64, 178] width 72 height 13
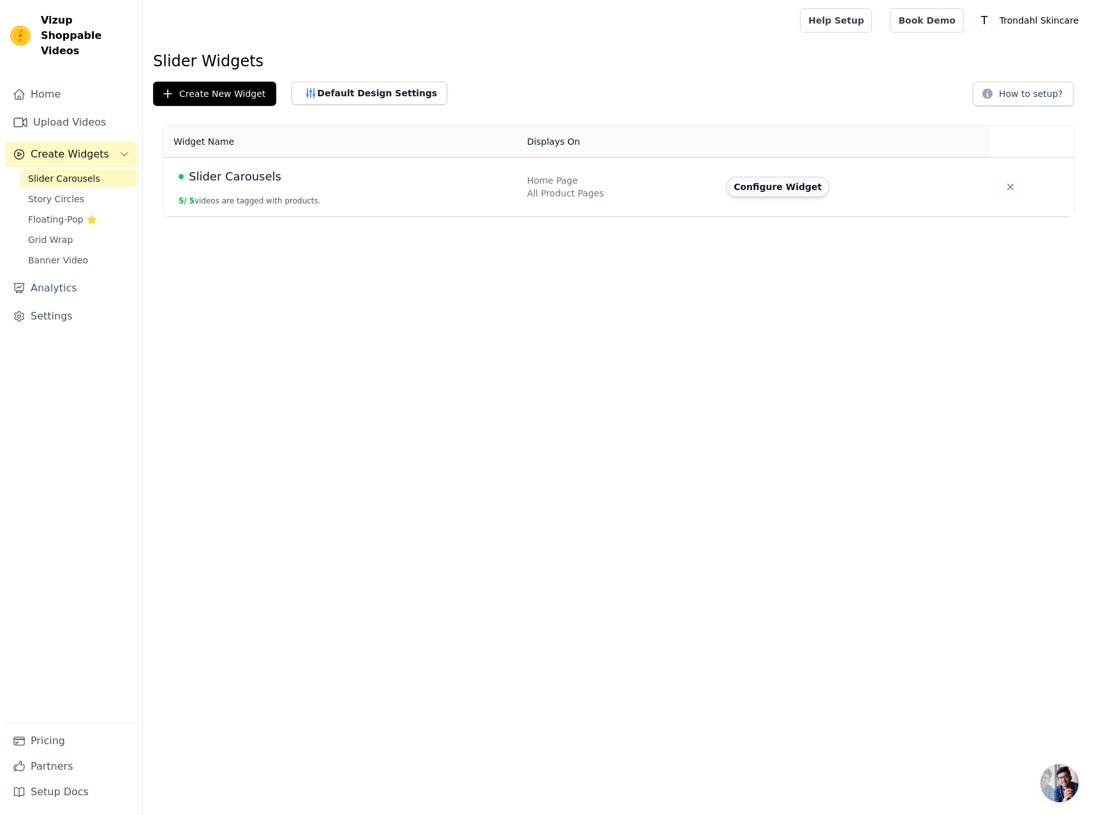
click at [775, 186] on button "Configure Widget" at bounding box center [777, 187] width 103 height 20
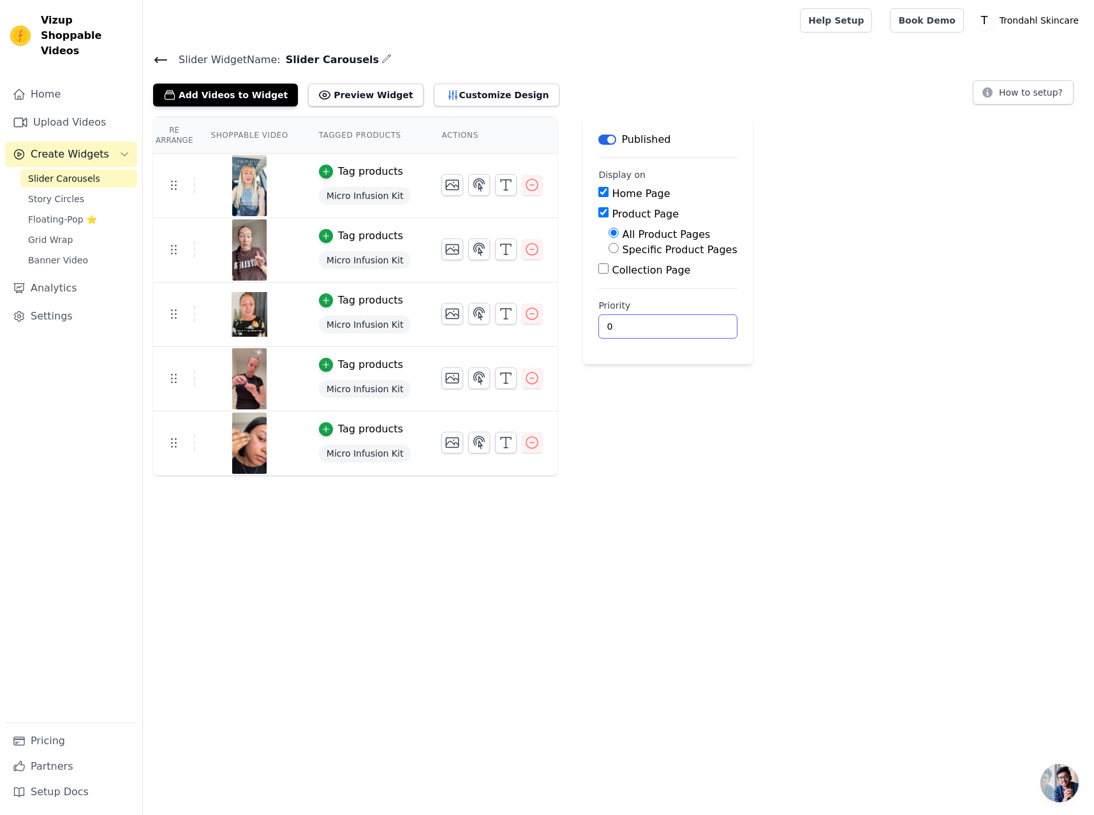
click at [608, 326] on input "0" at bounding box center [667, 326] width 138 height 24
click at [338, 91] on button "Preview Widget" at bounding box center [365, 95] width 115 height 23
click at [471, 88] on button "Customize Design" at bounding box center [497, 95] width 126 height 23
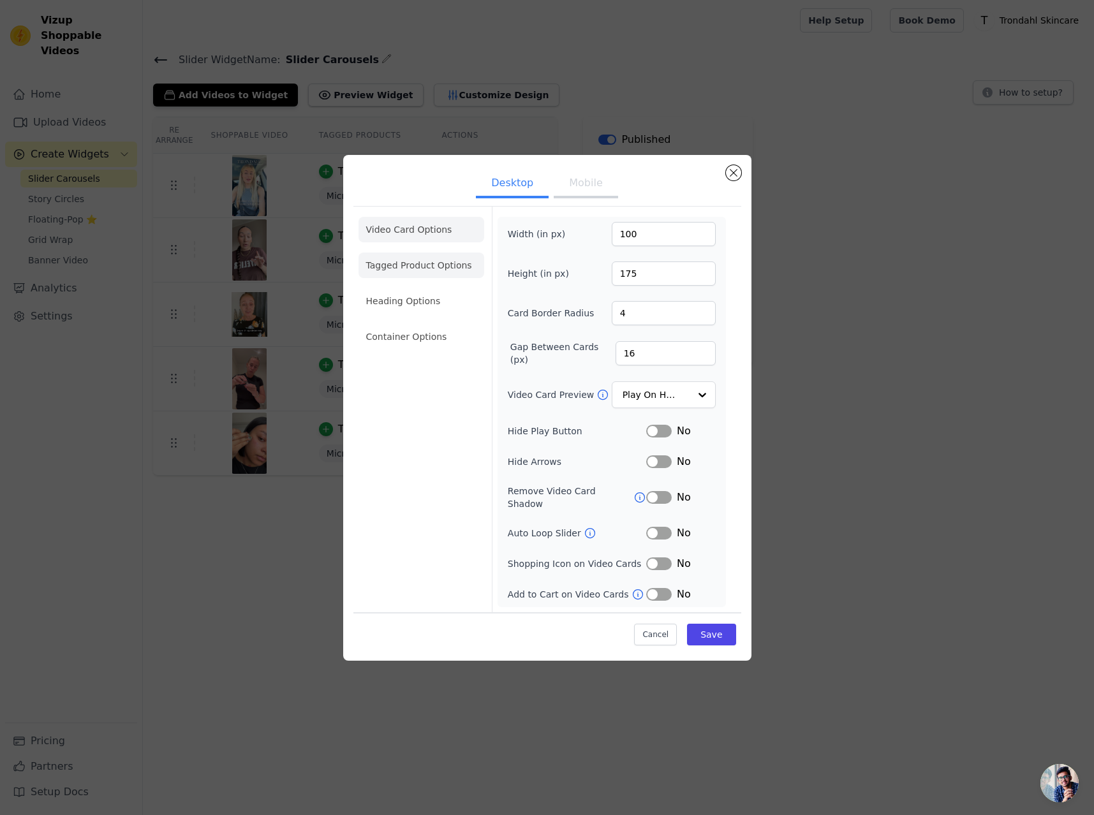
click at [415, 268] on li "Tagged Product Options" at bounding box center [421, 266] width 126 height 26
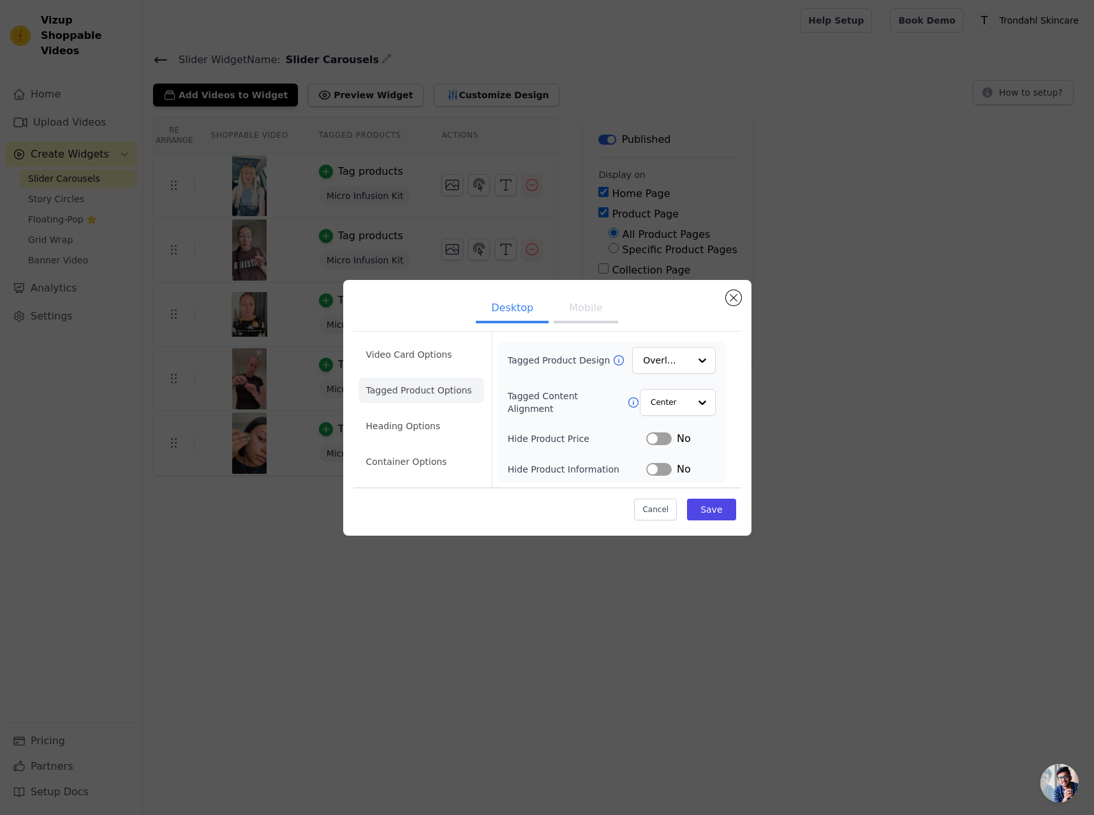
click at [653, 469] on button "Label" at bounding box center [659, 469] width 26 height 13
click at [652, 439] on button "Label" at bounding box center [659, 438] width 26 height 13
click at [585, 311] on button "Mobile" at bounding box center [586, 309] width 64 height 28
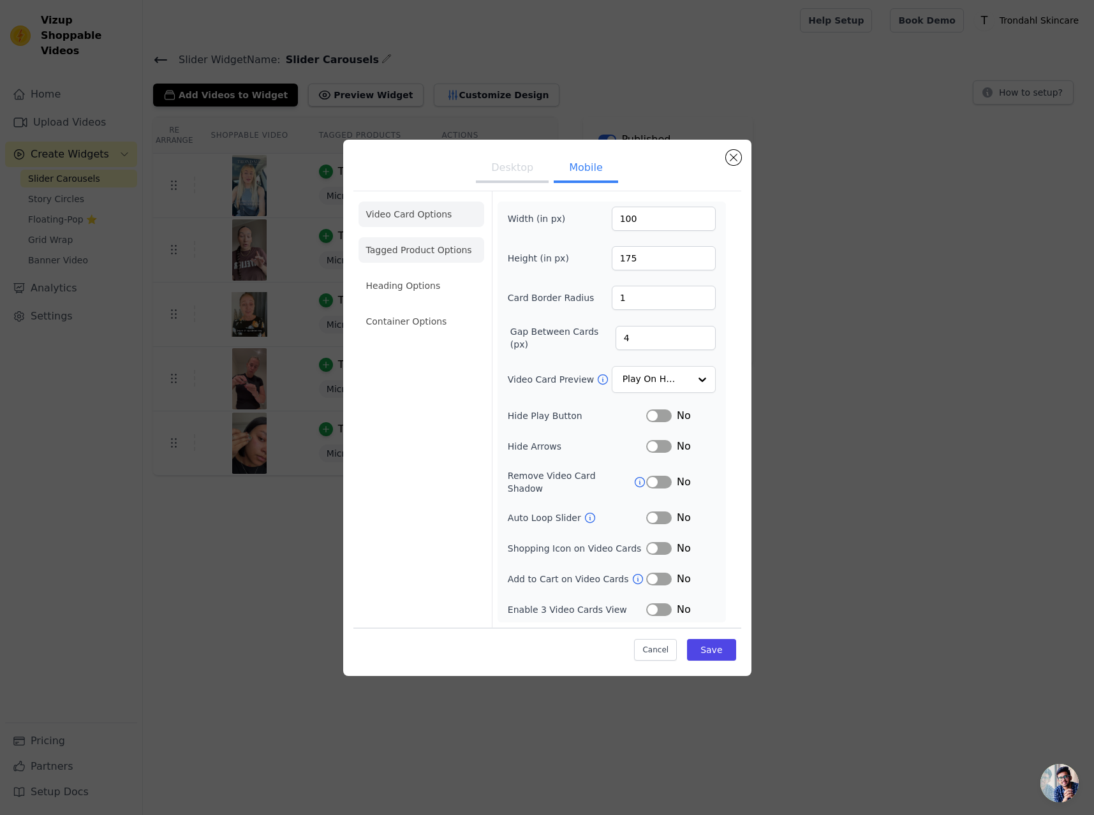
click at [447, 257] on li "Tagged Product Options" at bounding box center [421, 250] width 126 height 26
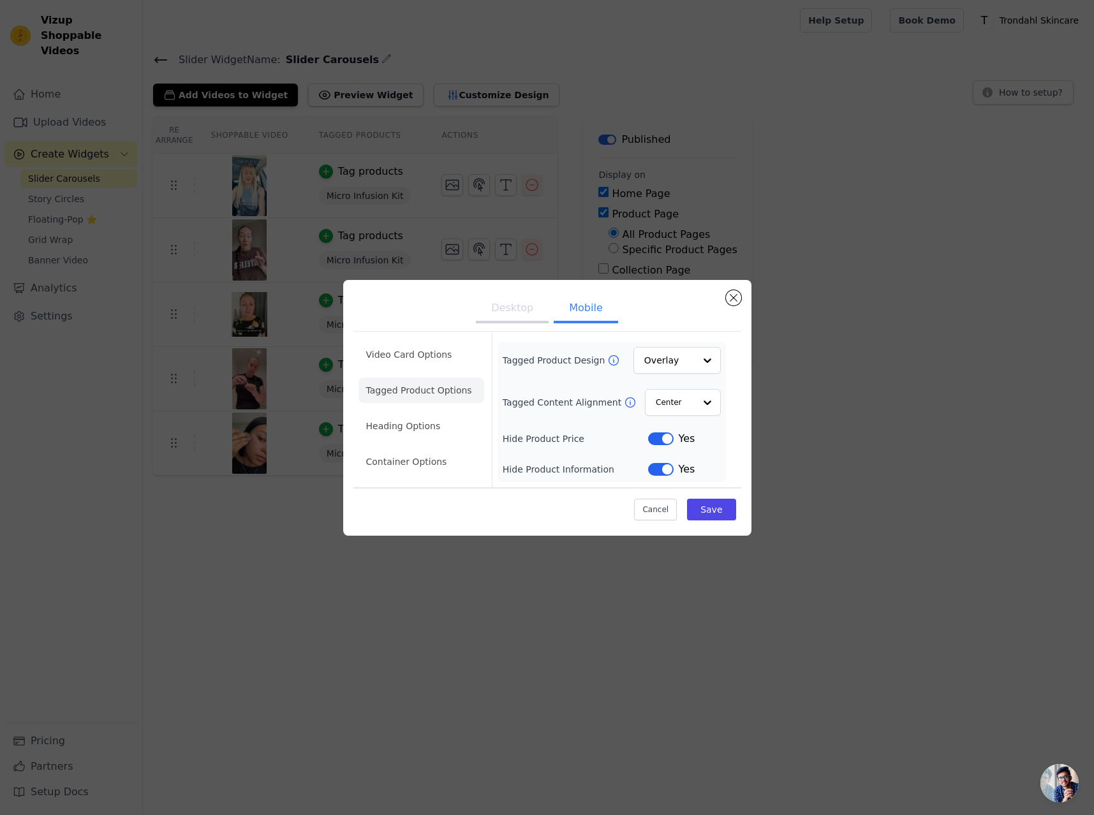
click at [518, 309] on button "Desktop" at bounding box center [512, 309] width 73 height 28
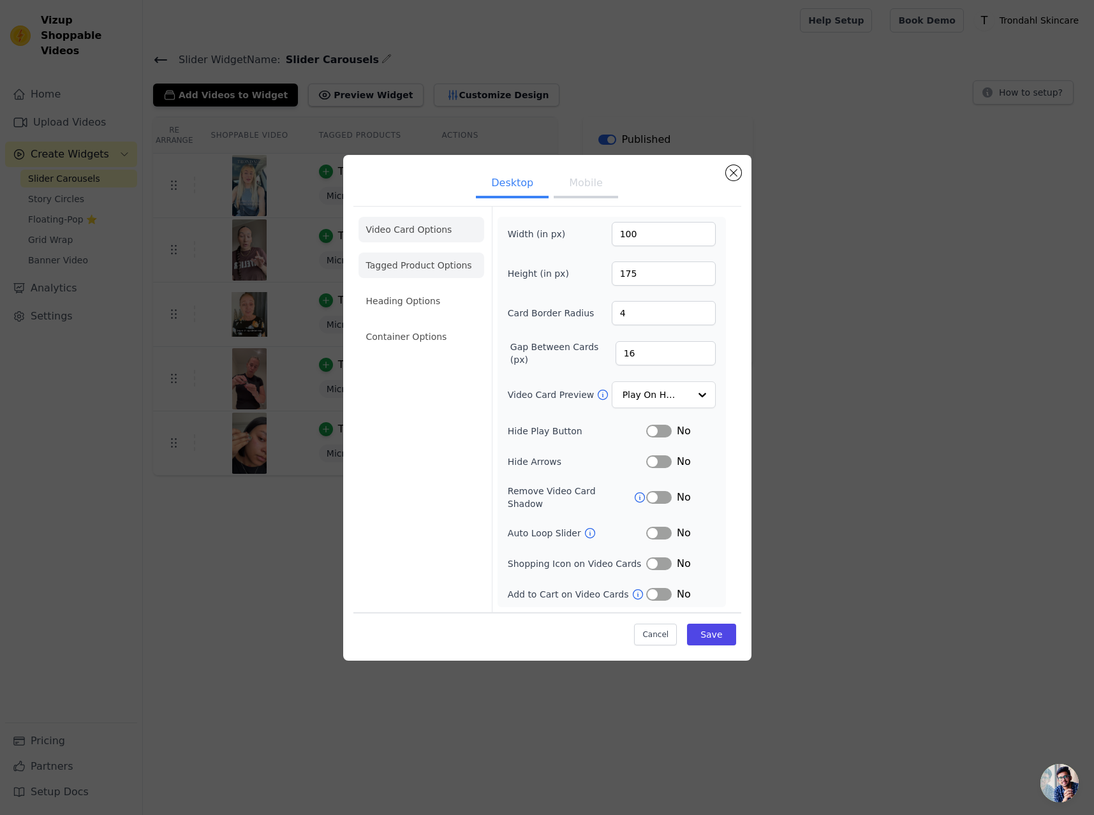
click at [427, 267] on li "Tagged Product Options" at bounding box center [421, 266] width 126 height 26
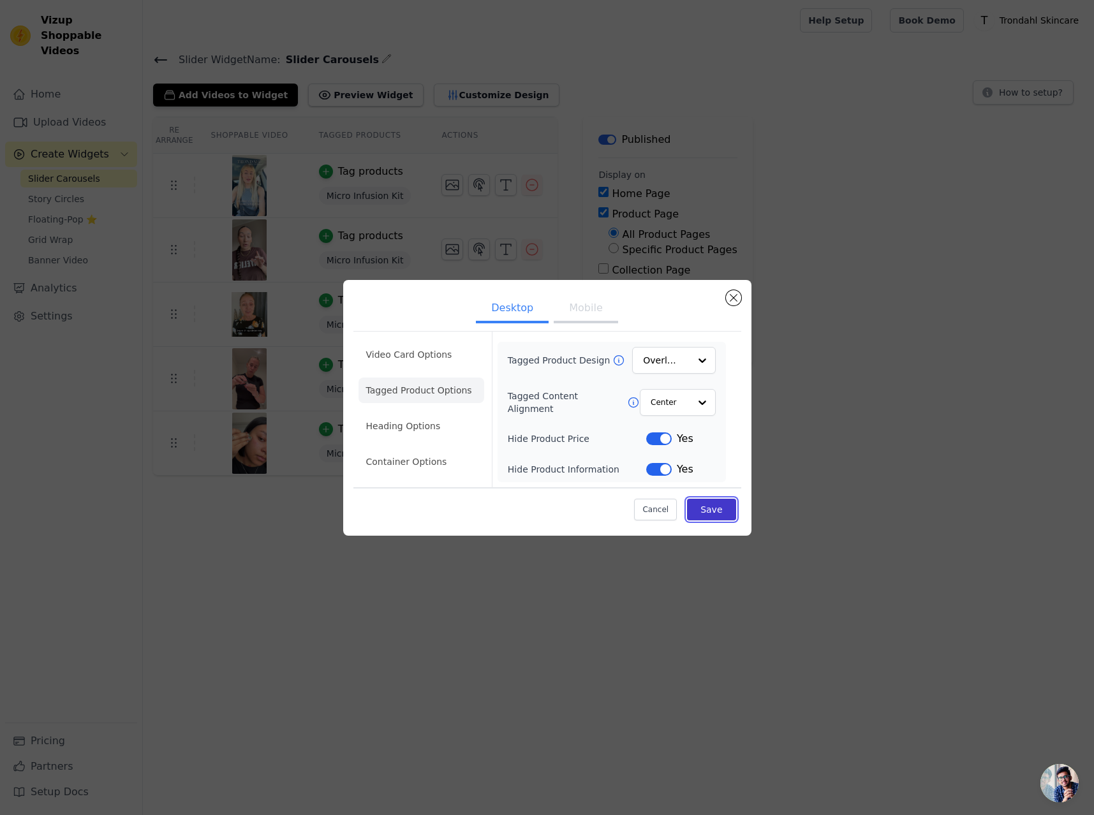
click at [712, 510] on button "Save" at bounding box center [711, 510] width 48 height 22
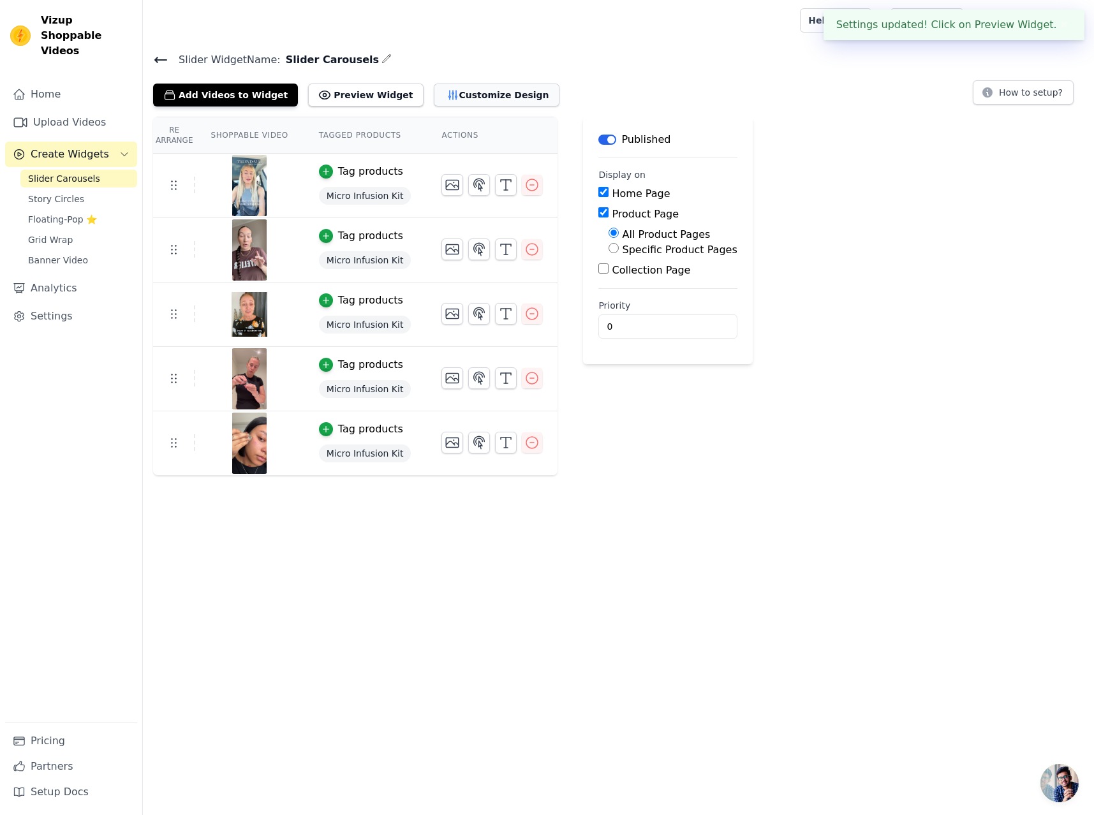
click at [466, 101] on button "Customize Design" at bounding box center [497, 95] width 126 height 23
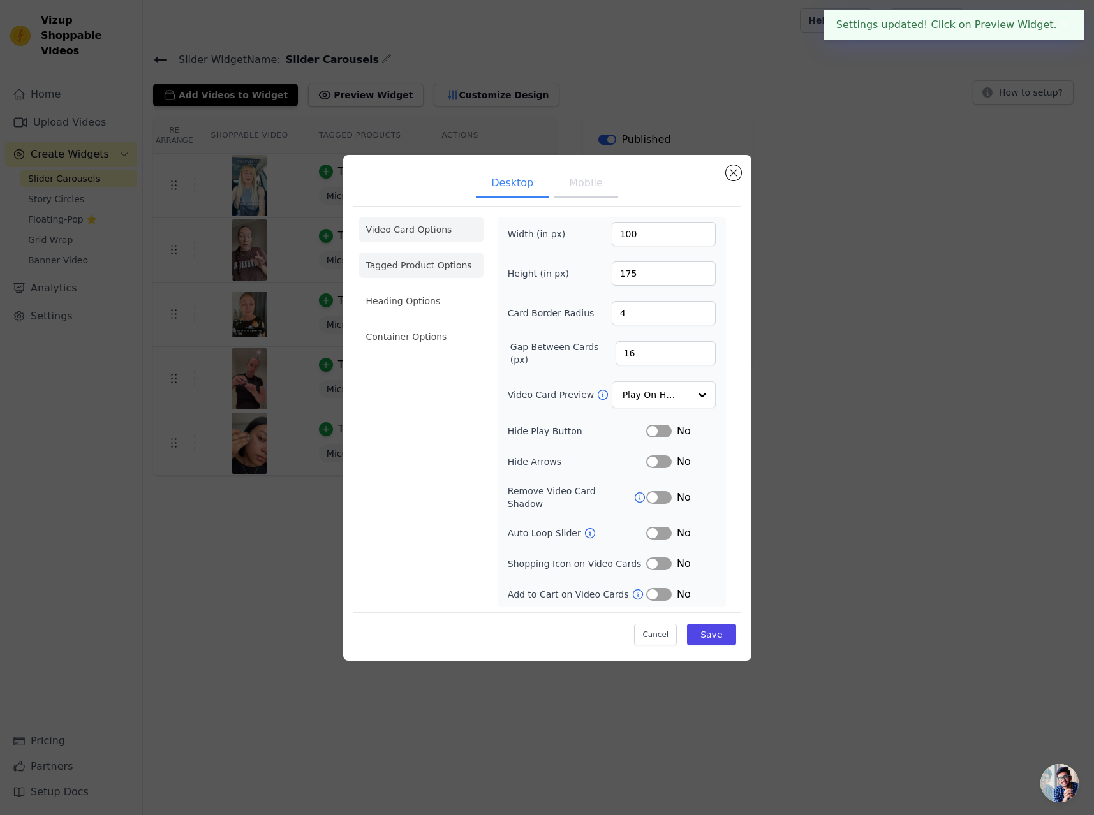
click at [425, 270] on li "Tagged Product Options" at bounding box center [421, 266] width 126 height 26
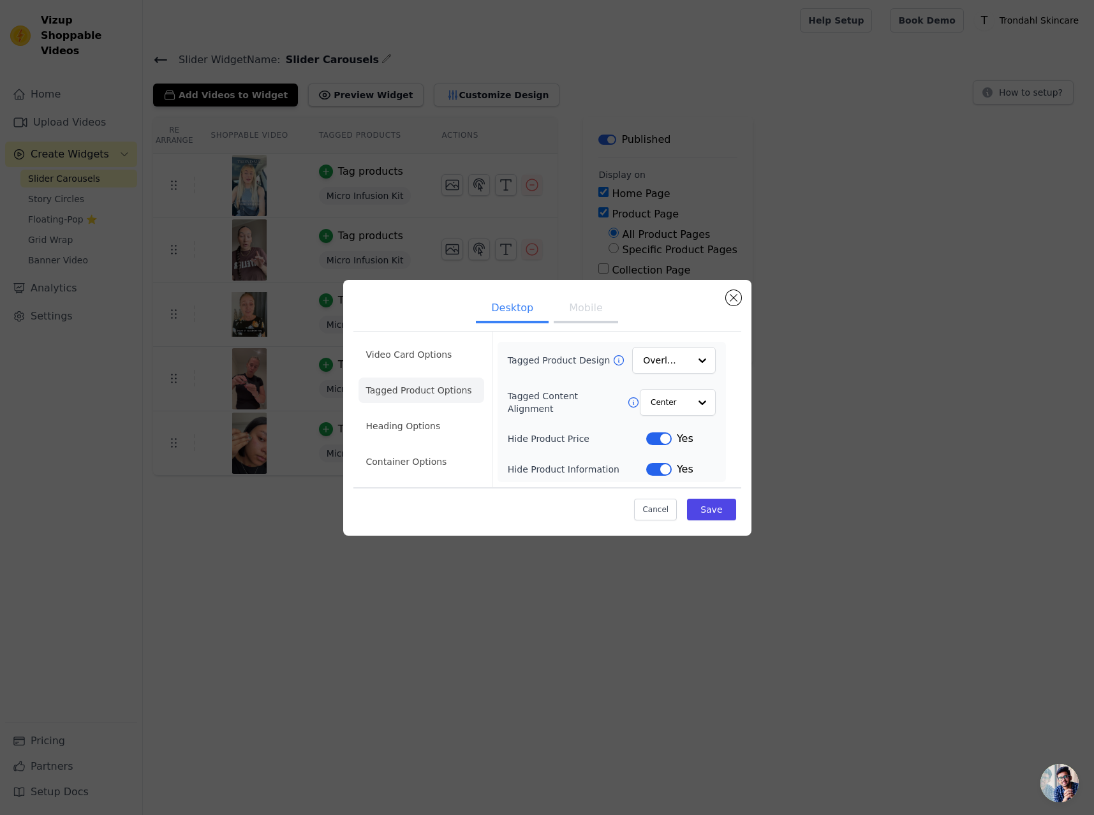
click at [585, 305] on button "Mobile" at bounding box center [586, 309] width 64 height 28
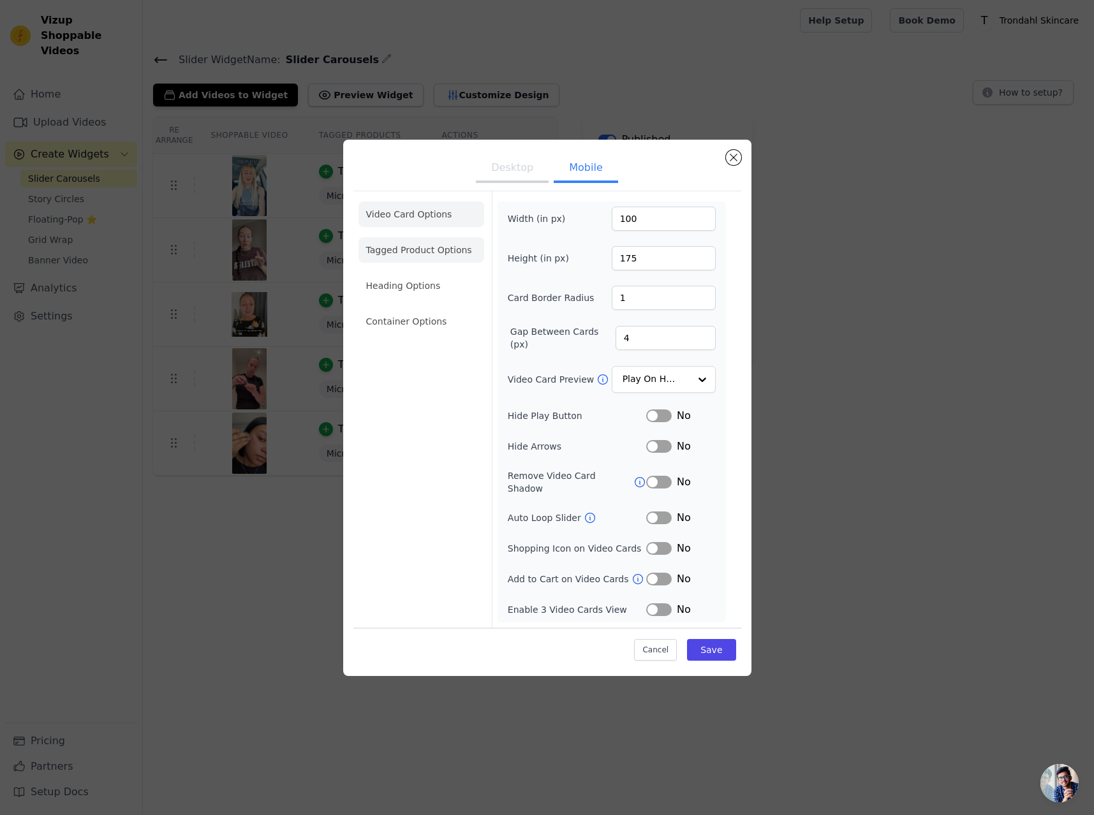
click at [417, 258] on li "Tagged Product Options" at bounding box center [421, 250] width 126 height 26
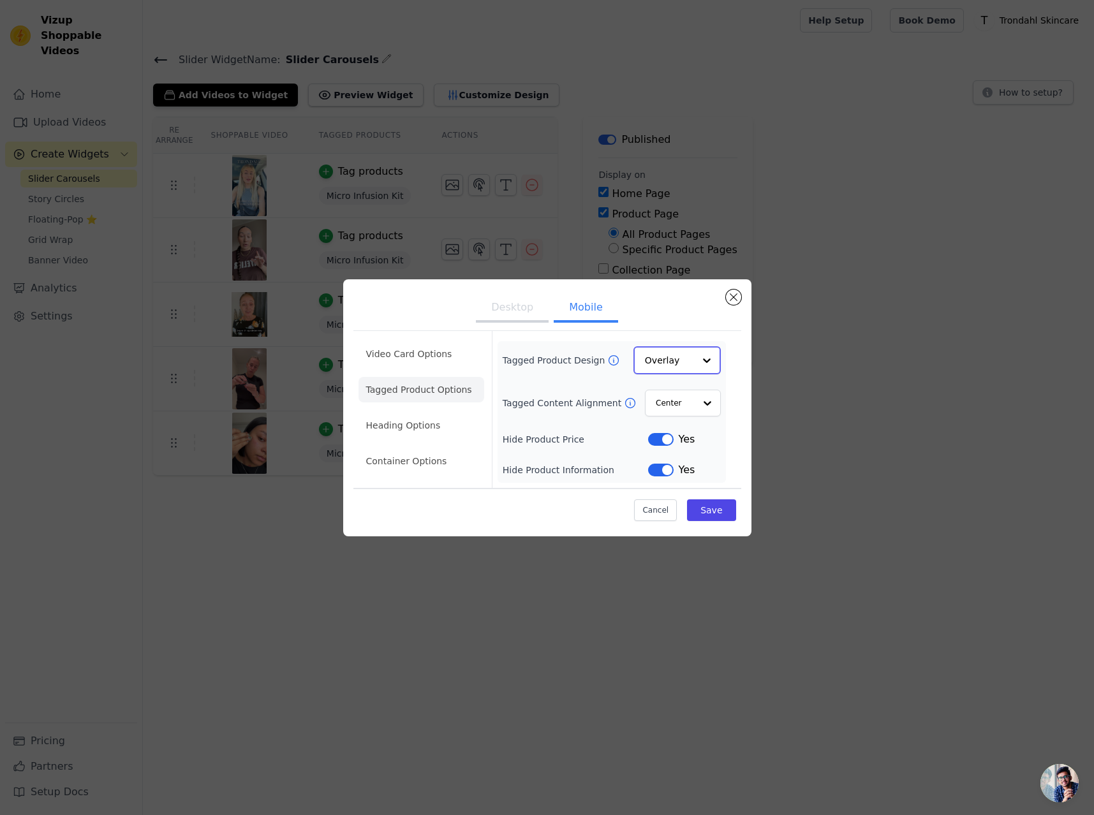
click at [710, 362] on div at bounding box center [707, 361] width 26 height 26
click at [673, 450] on div "Minimalist" at bounding box center [676, 444] width 87 height 27
click at [719, 510] on button "Save" at bounding box center [711, 510] width 48 height 22
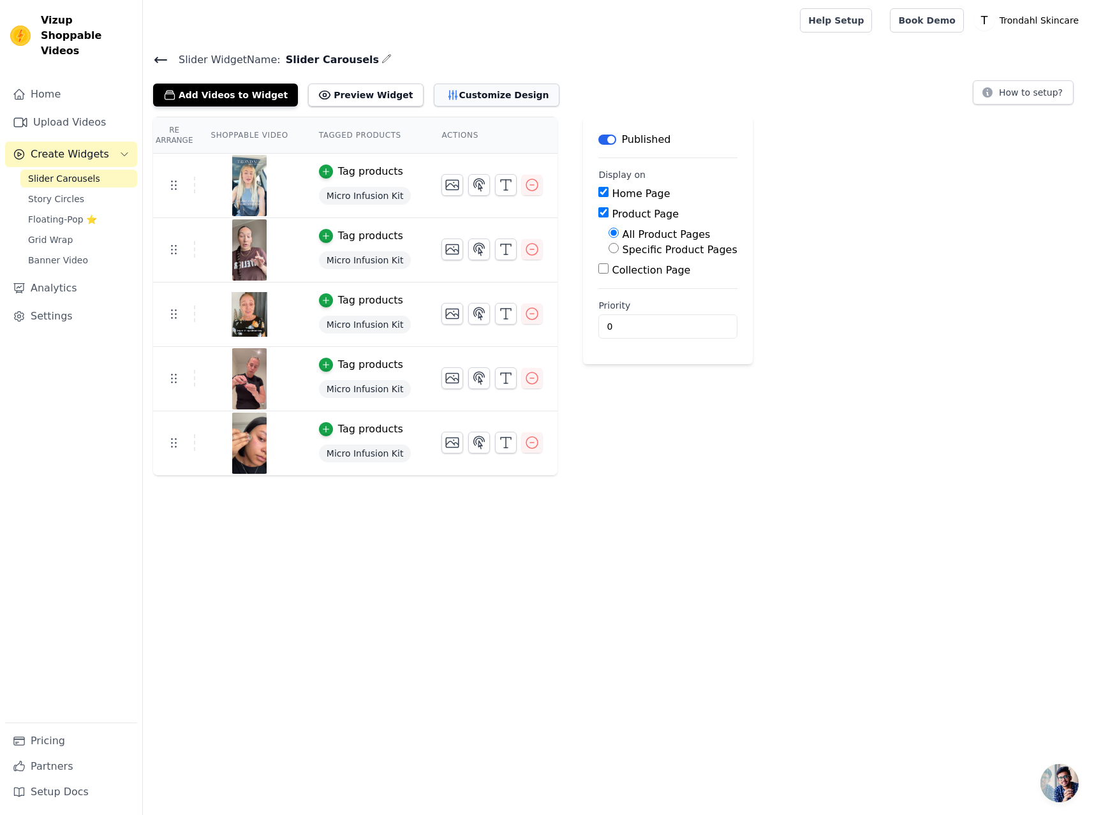
click at [466, 92] on button "Customize Design" at bounding box center [497, 95] width 126 height 23
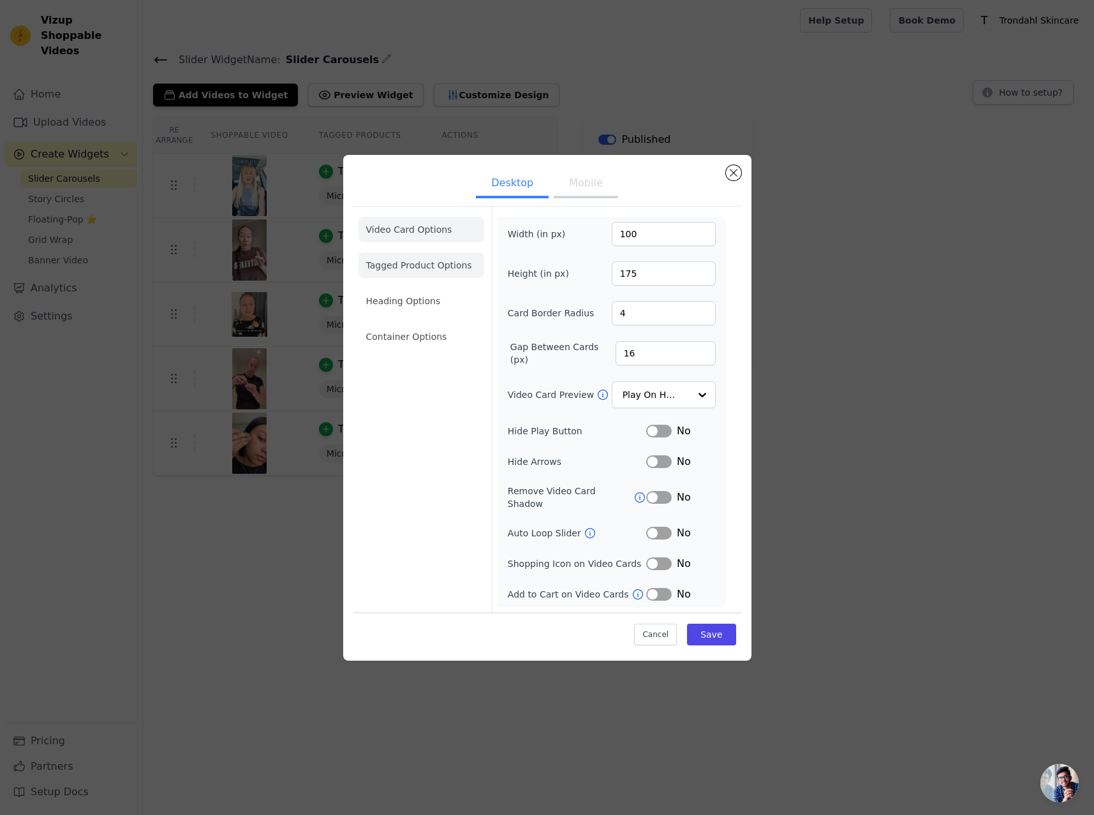
click at [420, 274] on li "Tagged Product Options" at bounding box center [421, 266] width 126 height 26
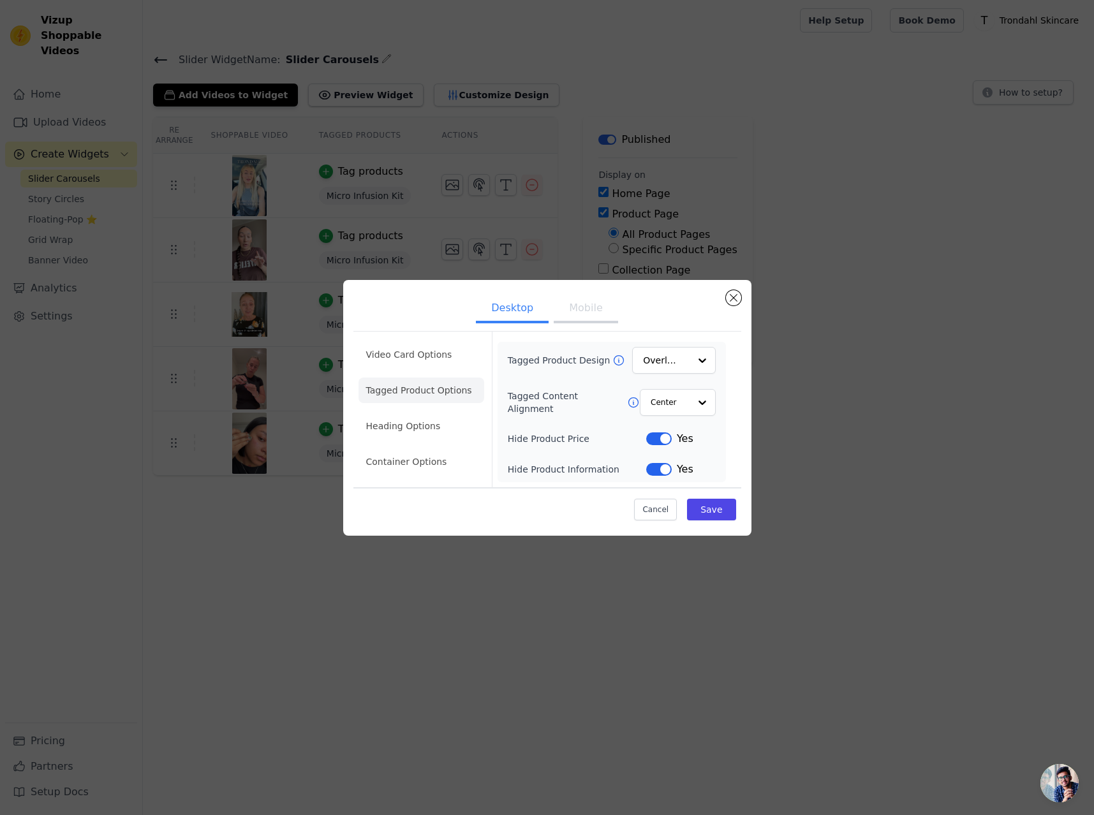
click at [576, 309] on button "Mobile" at bounding box center [586, 309] width 64 height 28
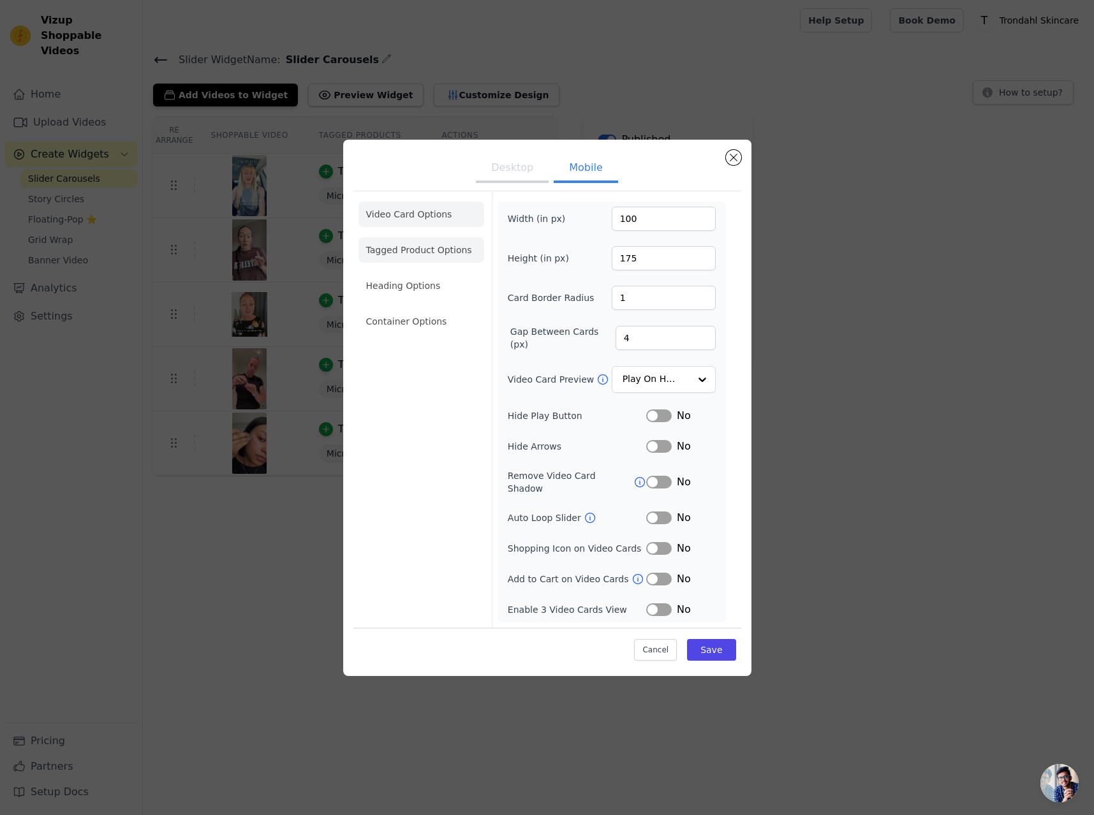
click at [434, 259] on li "Tagged Product Options" at bounding box center [421, 250] width 126 height 26
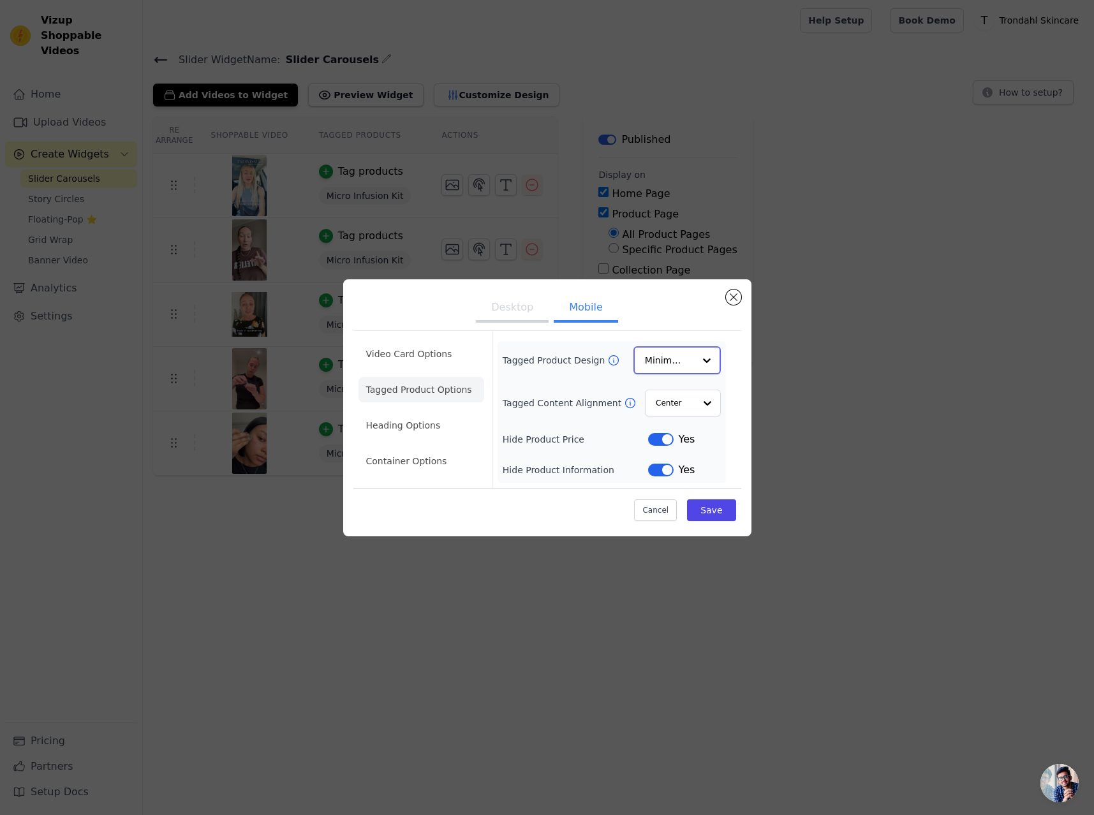
click at [706, 363] on div at bounding box center [707, 361] width 26 height 26
click at [691, 448] on div "Minimalist" at bounding box center [676, 444] width 87 height 27
click at [712, 510] on button "Save" at bounding box center [711, 510] width 48 height 22
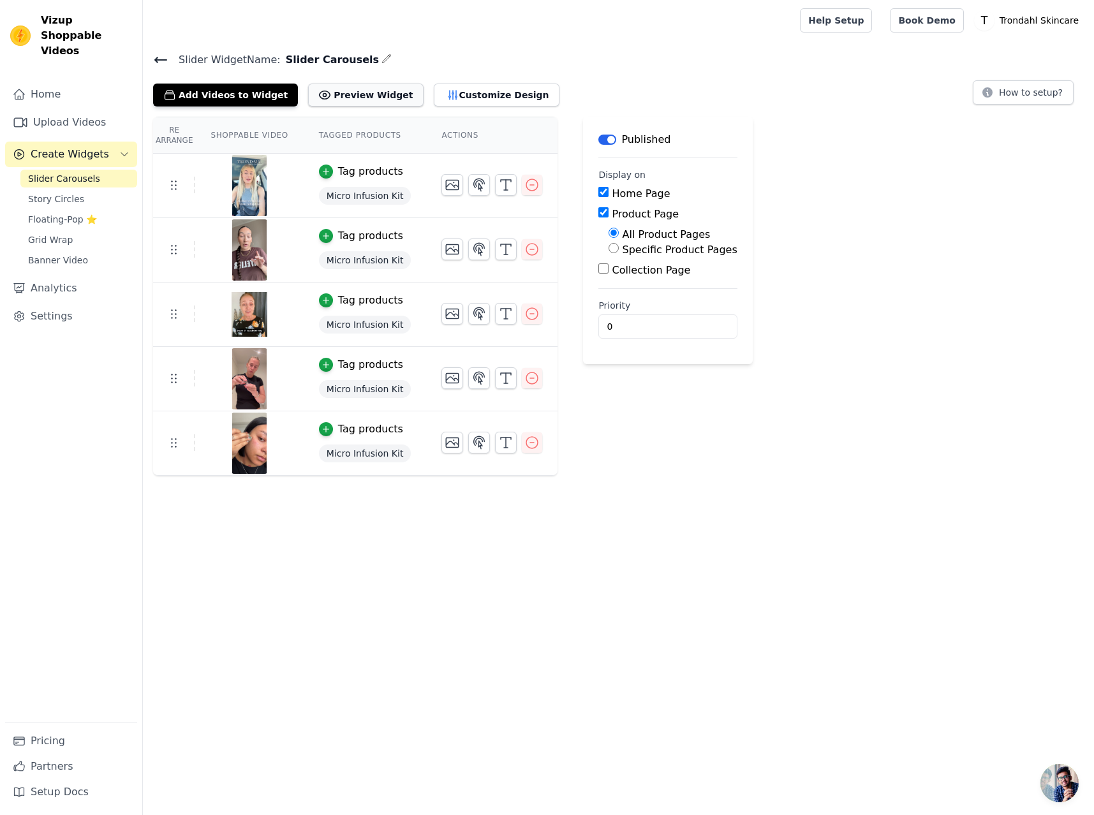
click at [355, 96] on button "Preview Widget" at bounding box center [365, 95] width 115 height 23
click at [438, 98] on button "Customize Design" at bounding box center [497, 95] width 126 height 23
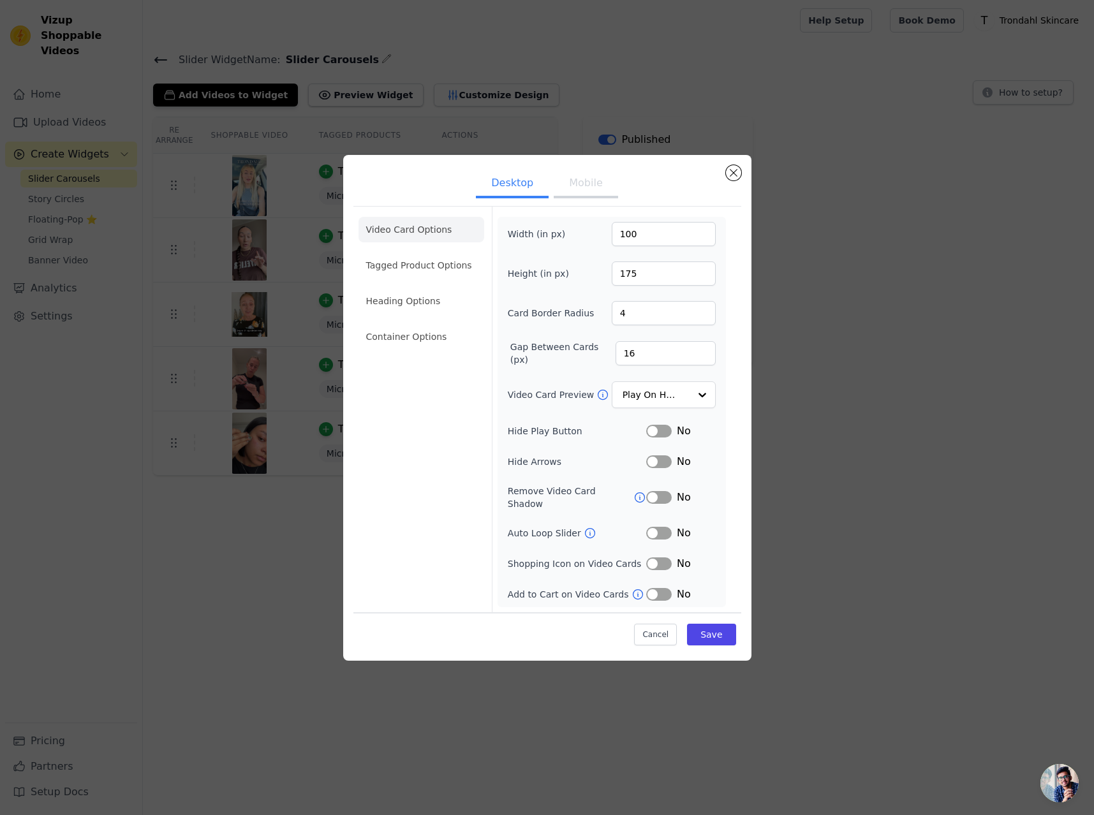
click at [587, 193] on button "Mobile" at bounding box center [586, 184] width 64 height 28
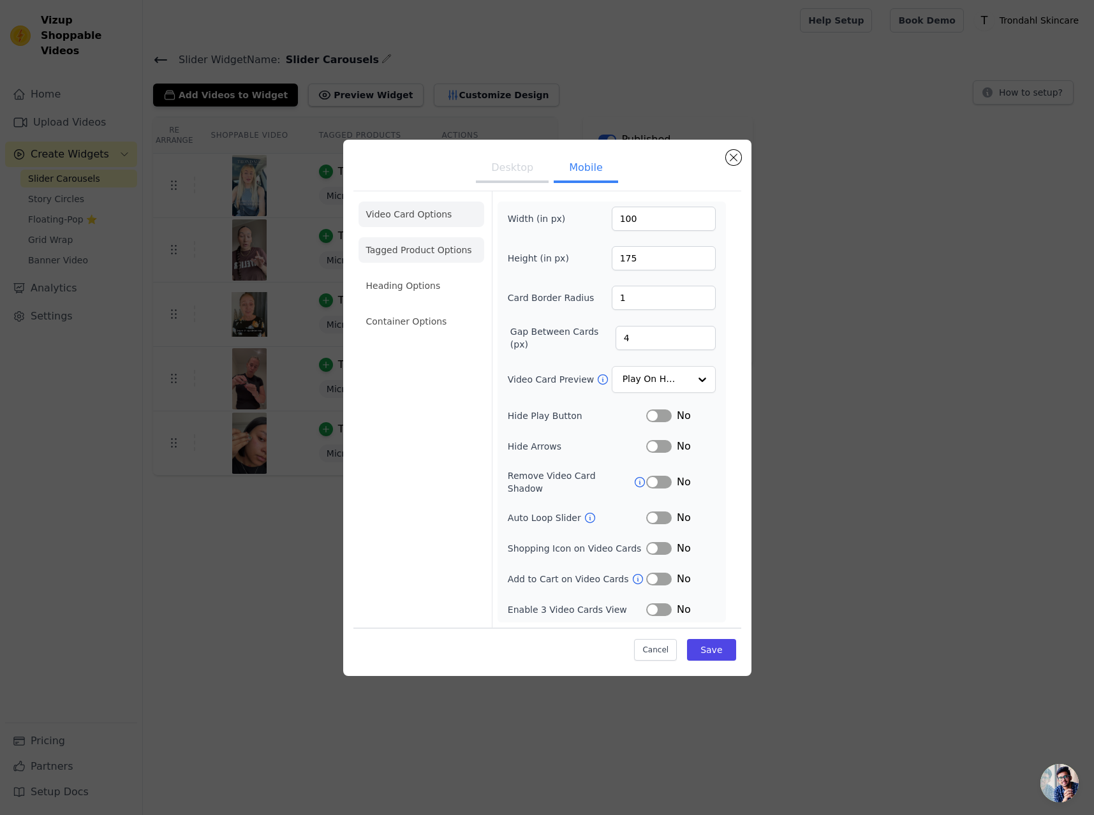
click at [426, 258] on li "Tagged Product Options" at bounding box center [421, 250] width 126 height 26
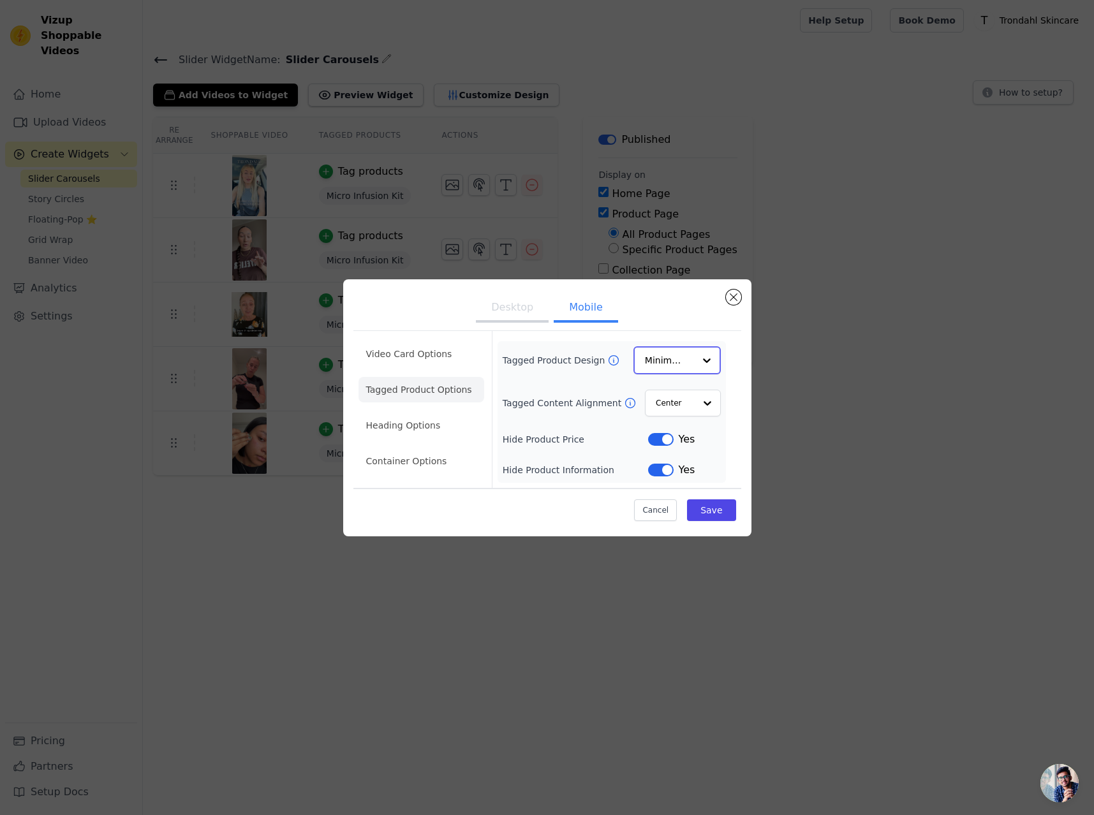
click at [702, 360] on div at bounding box center [707, 361] width 26 height 26
click at [687, 390] on div "Card" at bounding box center [676, 391] width 87 height 27
click at [712, 510] on button "Save" at bounding box center [711, 510] width 48 height 22
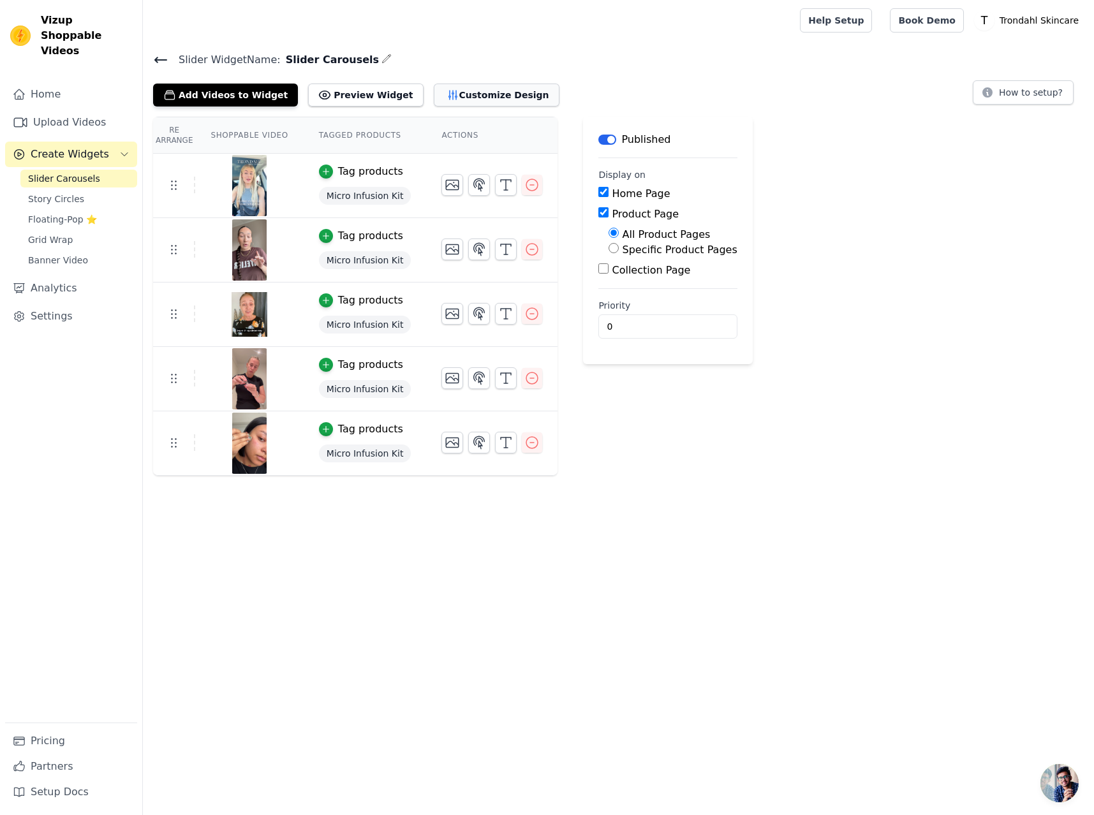
click at [469, 85] on button "Customize Design" at bounding box center [497, 95] width 126 height 23
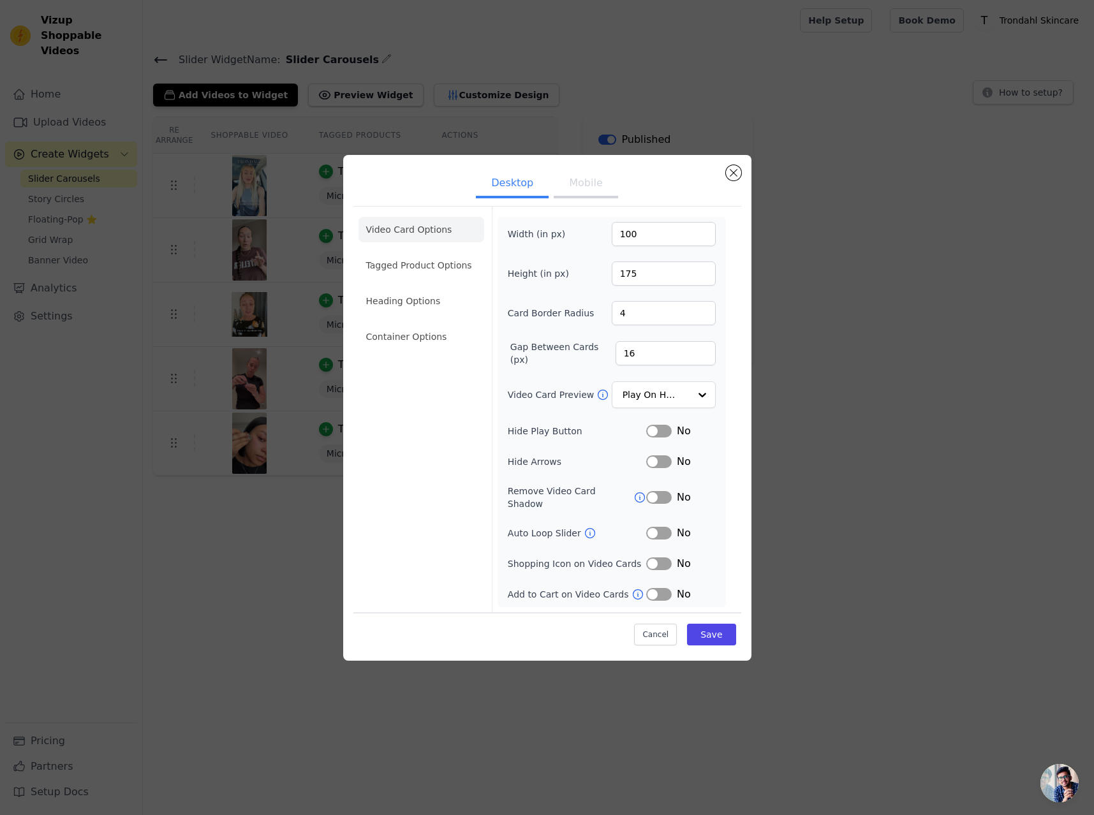
click at [576, 186] on button "Mobile" at bounding box center [586, 184] width 64 height 28
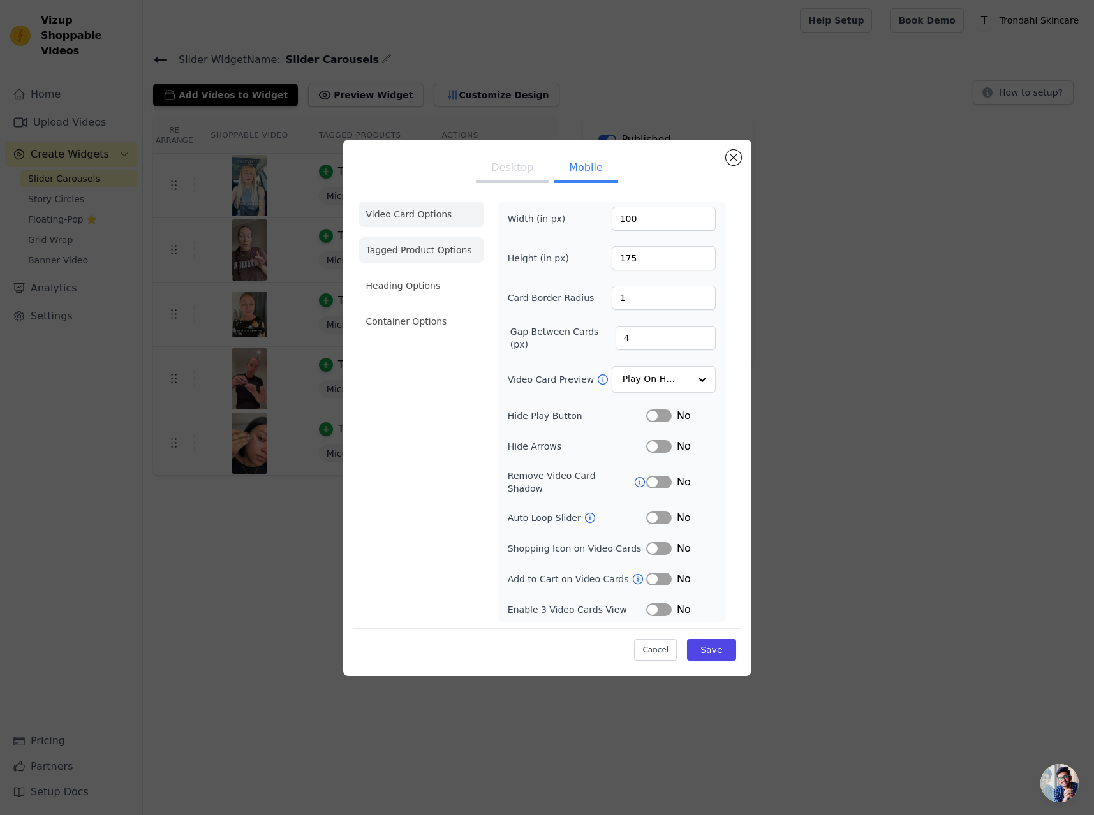
click at [405, 260] on li "Tagged Product Options" at bounding box center [421, 250] width 126 height 26
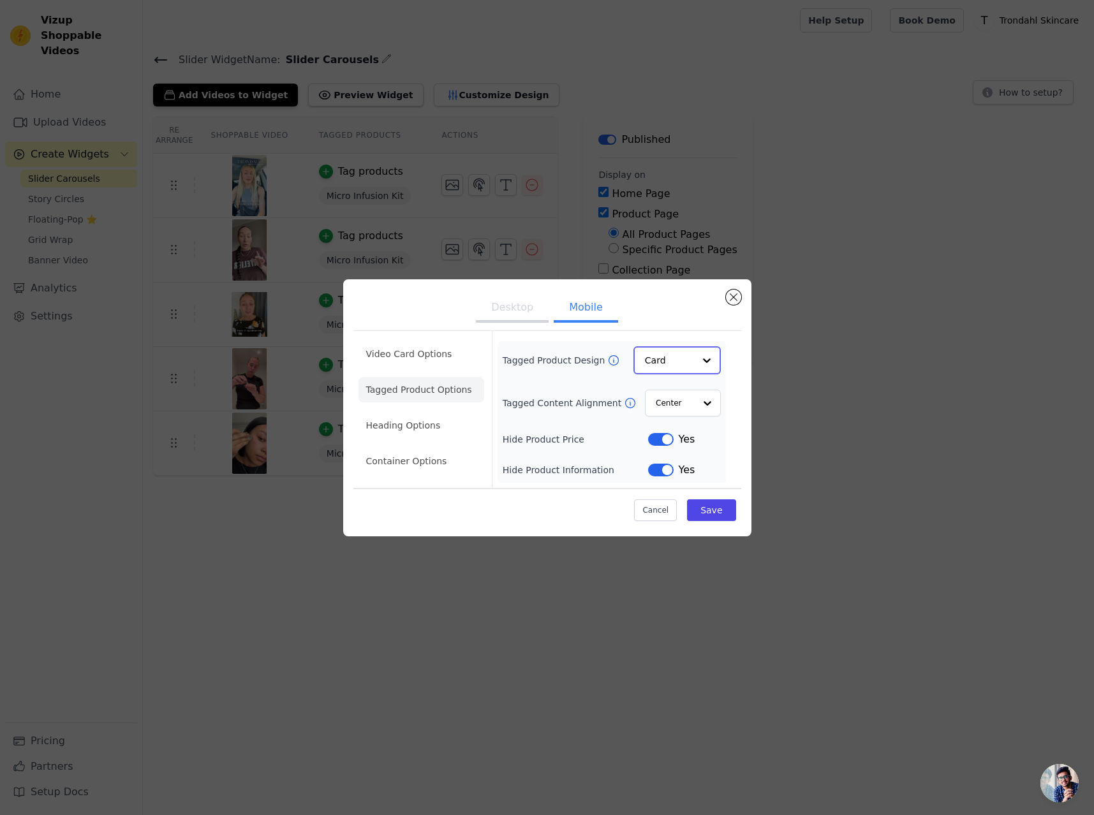
click at [706, 365] on div at bounding box center [707, 361] width 26 height 26
click at [675, 421] on div "Overlay" at bounding box center [676, 417] width 87 height 27
click at [720, 508] on button "Save" at bounding box center [711, 510] width 48 height 22
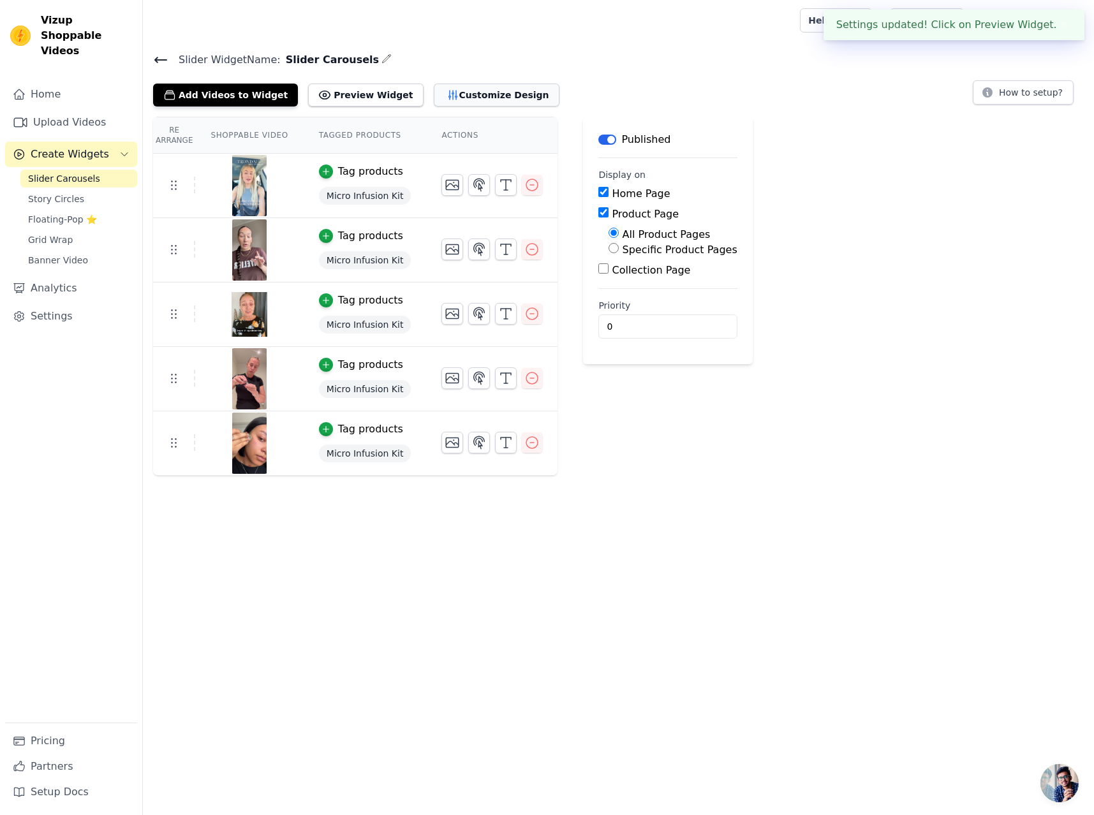
click at [454, 92] on button "Customize Design" at bounding box center [497, 95] width 126 height 23
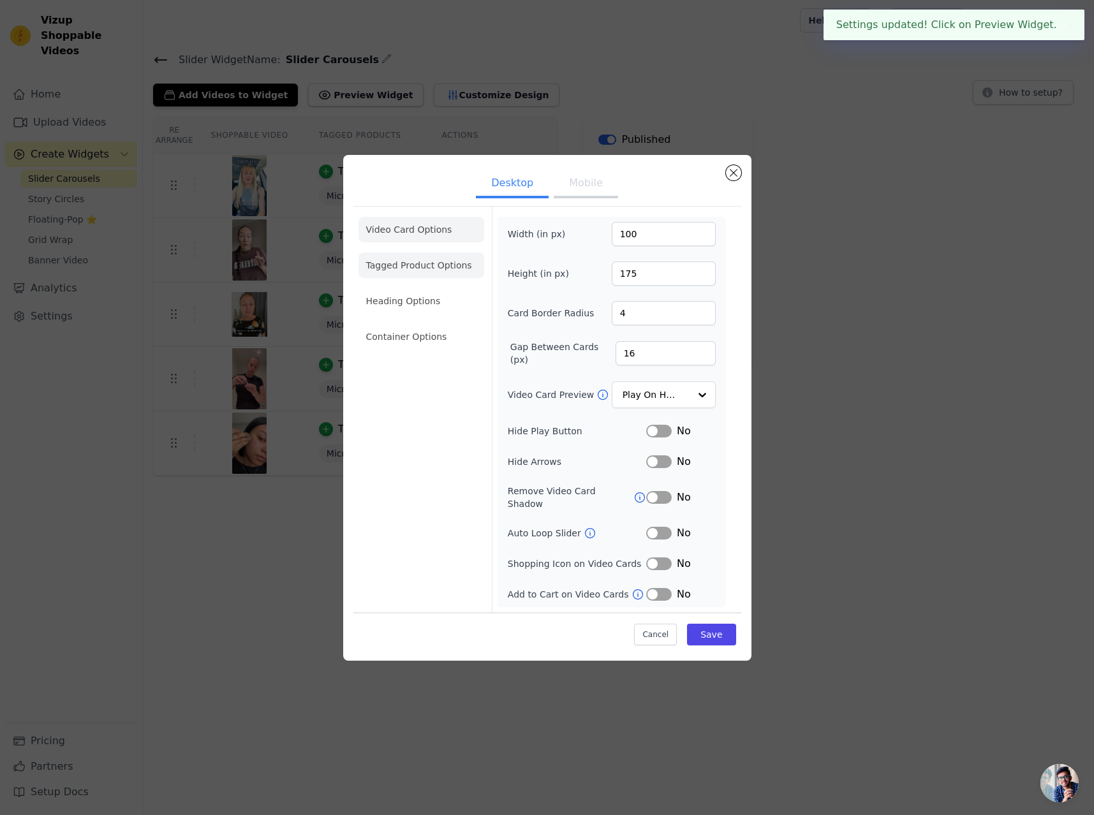
click at [416, 274] on li "Tagged Product Options" at bounding box center [421, 266] width 126 height 26
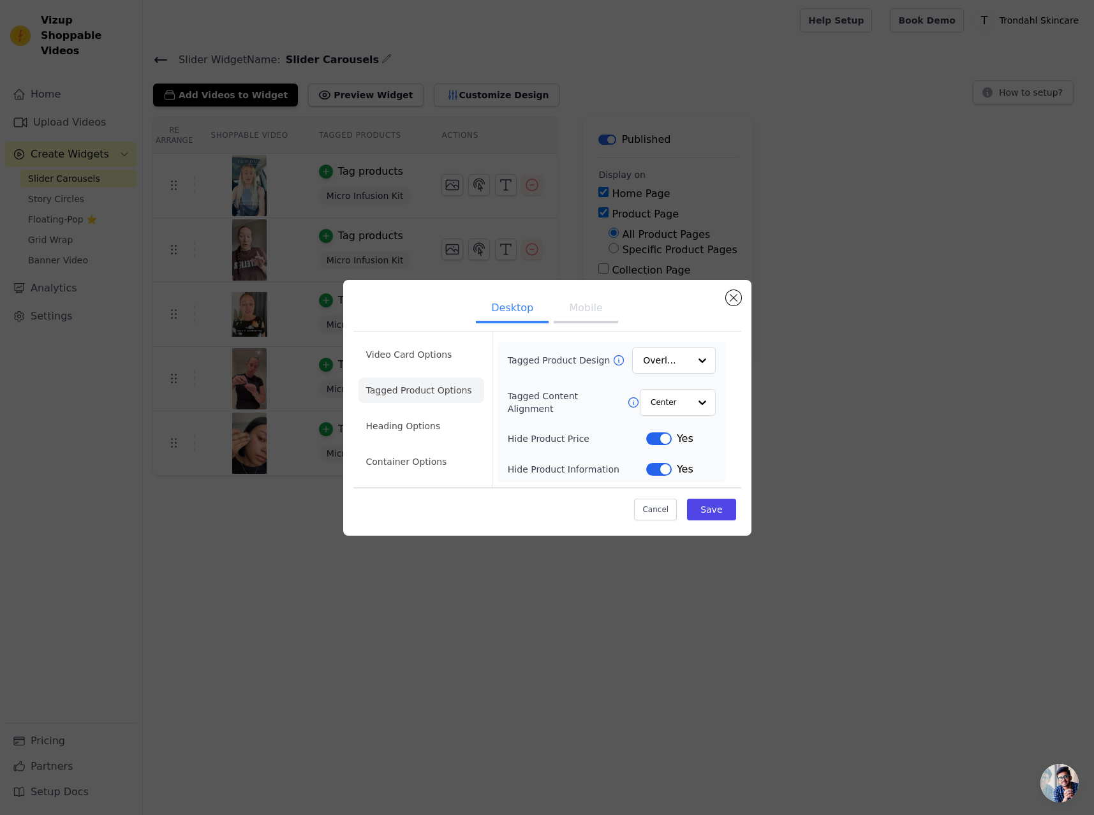
click at [580, 314] on button "Mobile" at bounding box center [586, 309] width 64 height 28
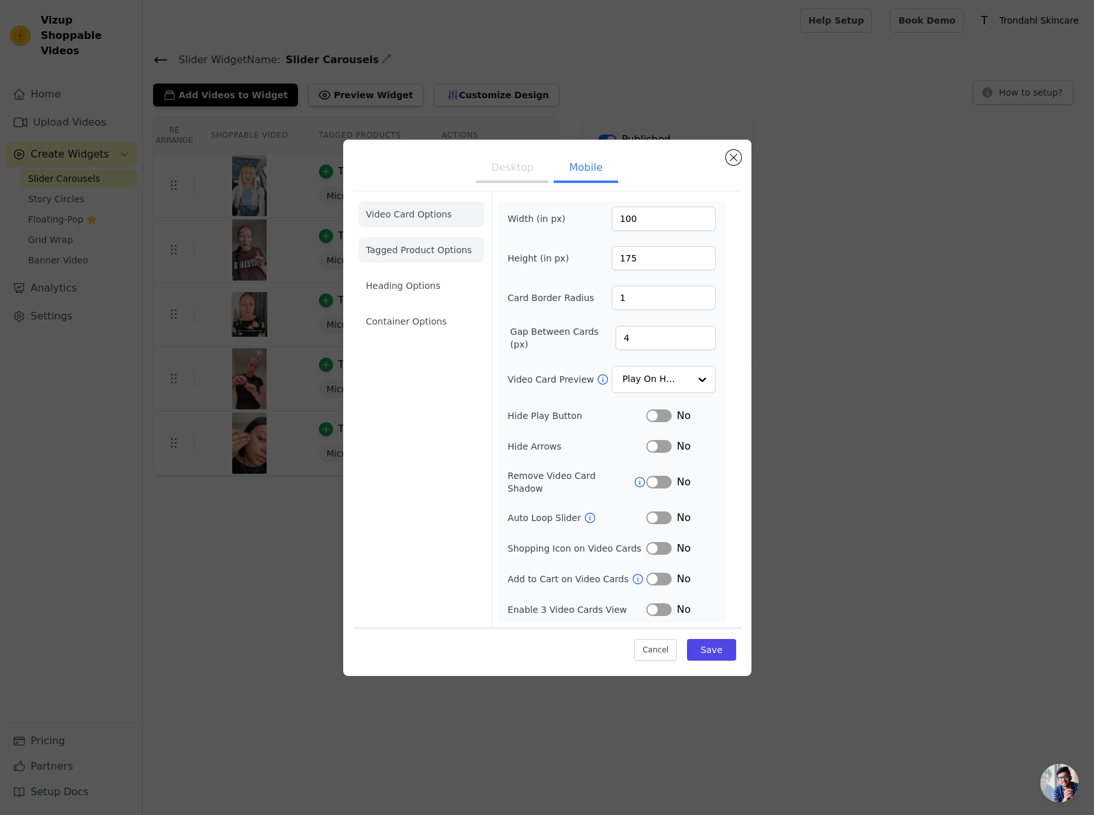
click at [423, 260] on li "Tagged Product Options" at bounding box center [421, 250] width 126 height 26
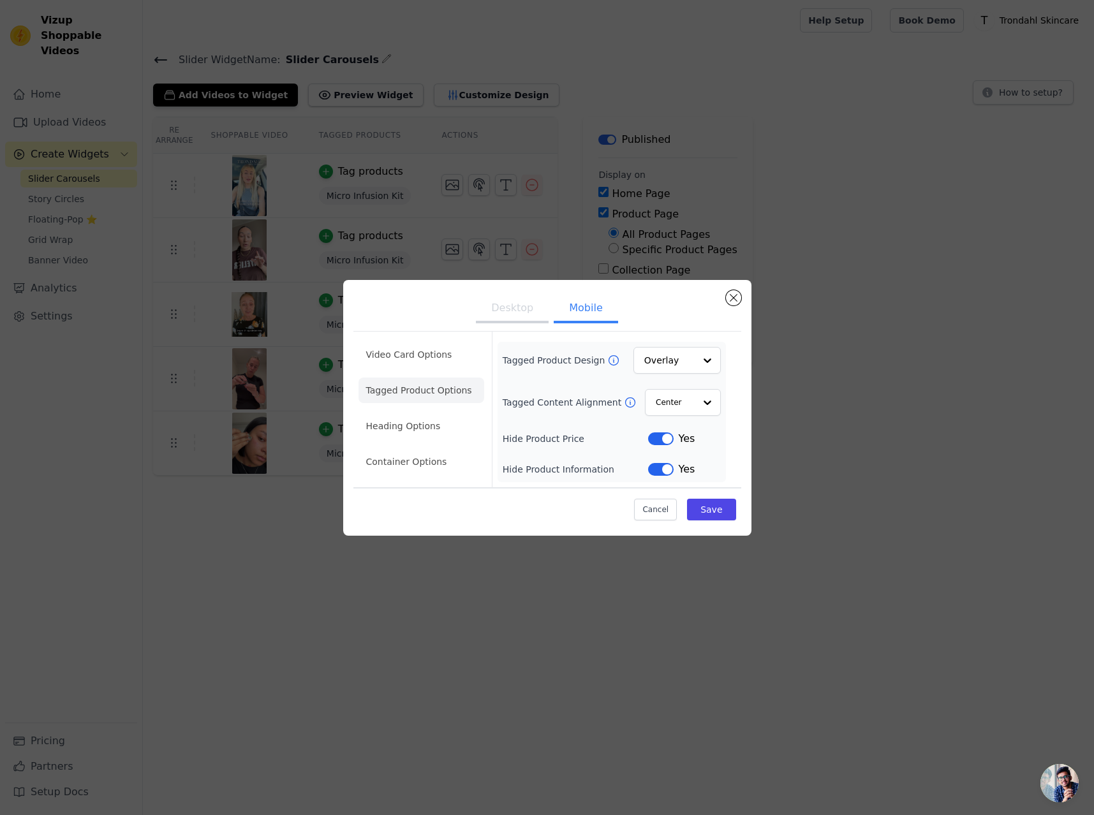
click at [504, 306] on button "Desktop" at bounding box center [512, 309] width 73 height 28
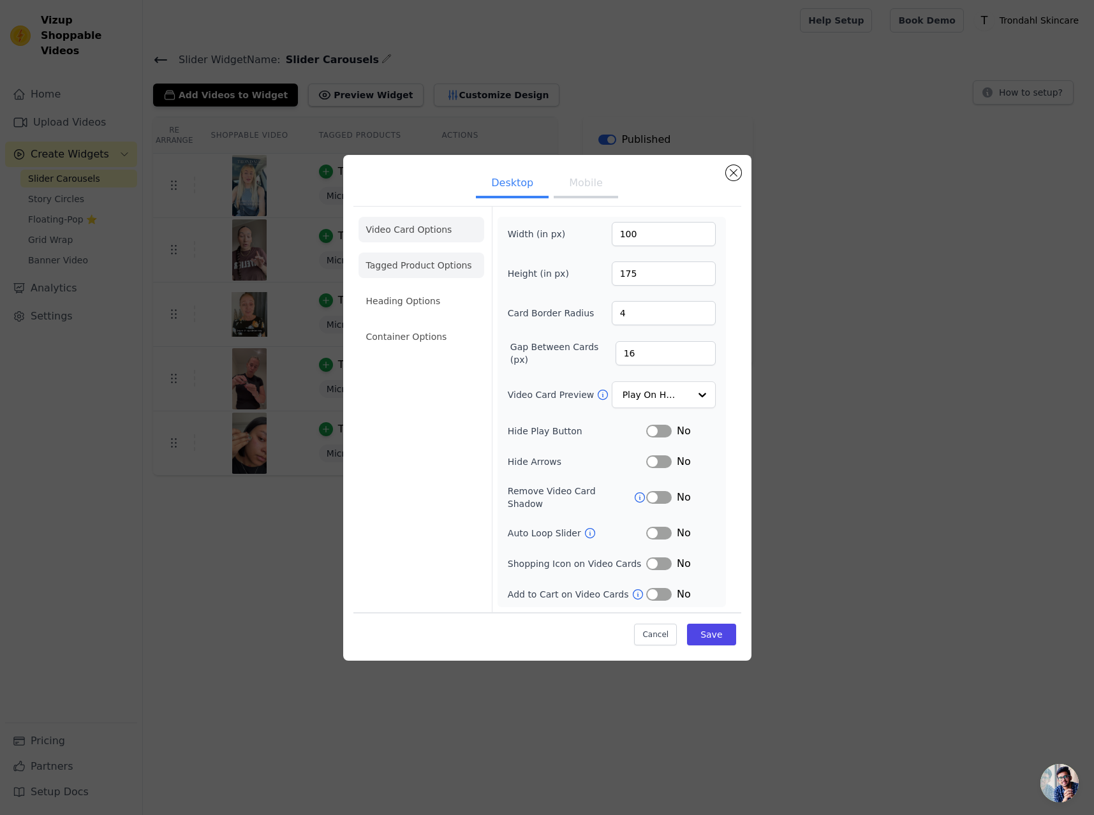
click at [430, 278] on li "Tagged Product Options" at bounding box center [421, 266] width 126 height 26
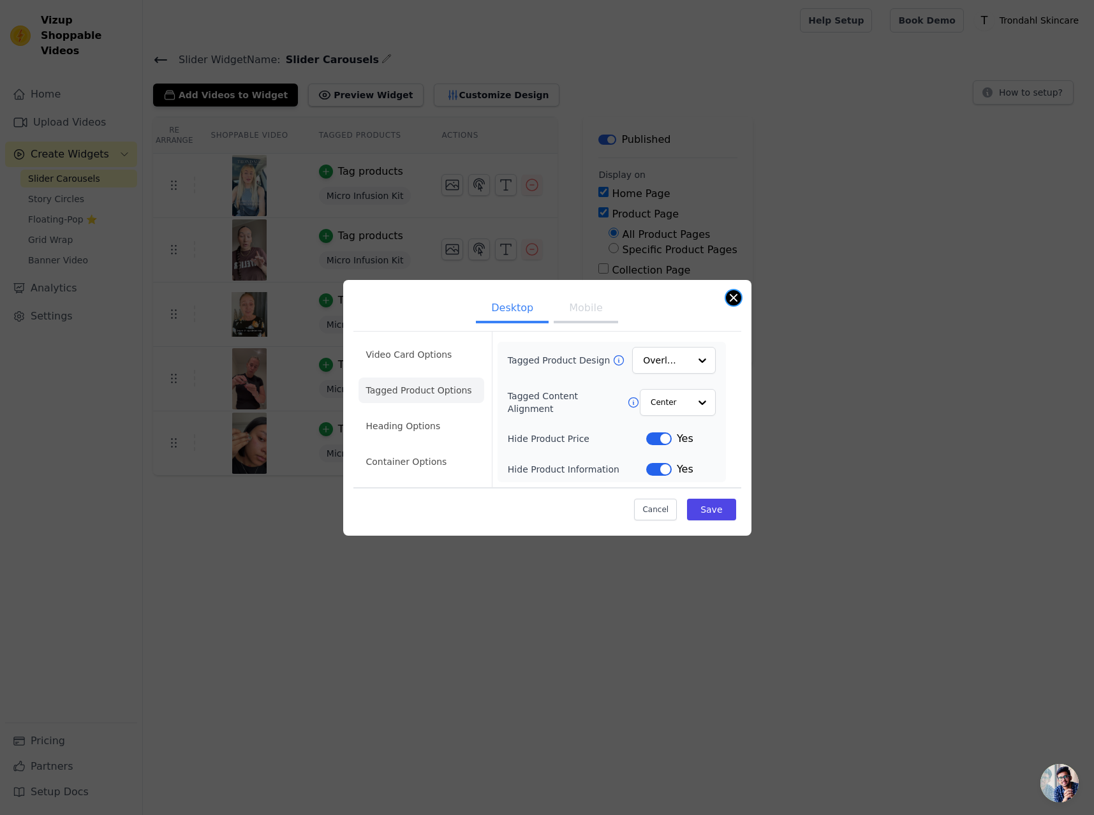
click at [736, 298] on button "Close modal" at bounding box center [733, 297] width 15 height 15
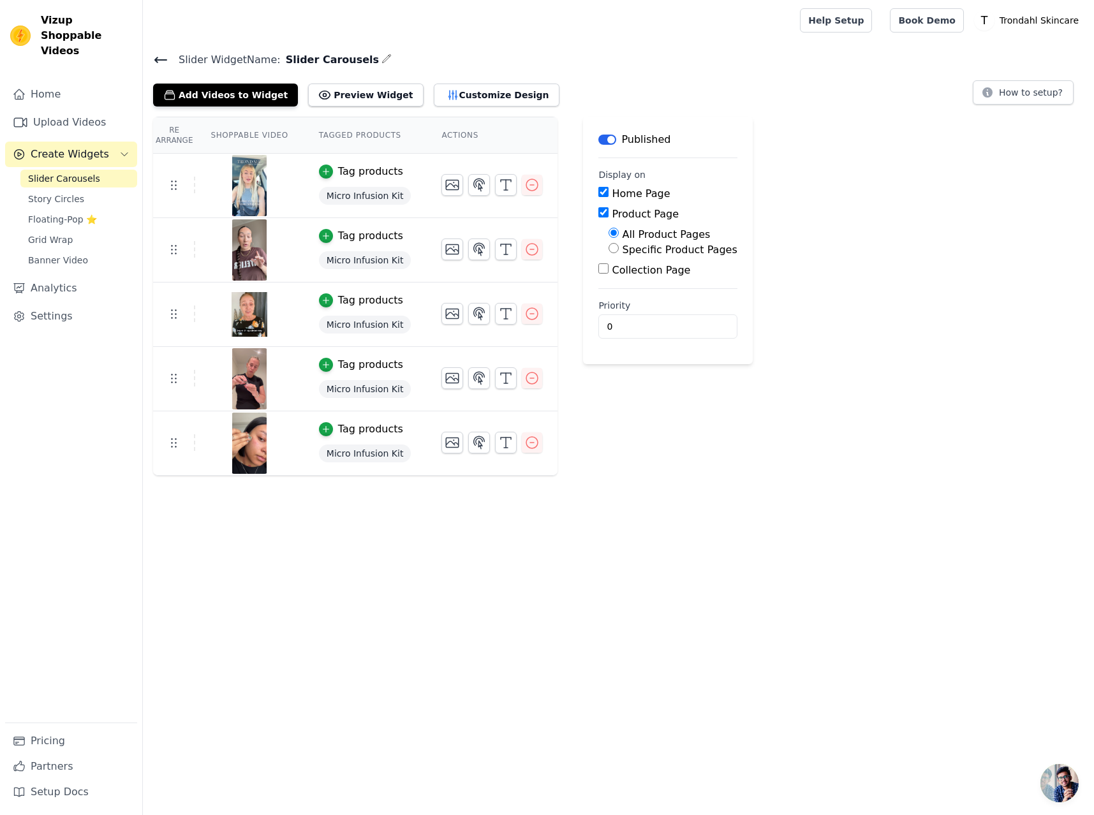
click at [841, 239] on div "Re Arrange Shoppable Video Tagged Products Actions Tag products Micro Infusion …" at bounding box center [618, 296] width 951 height 359
